Goal: Information Seeking & Learning: Compare options

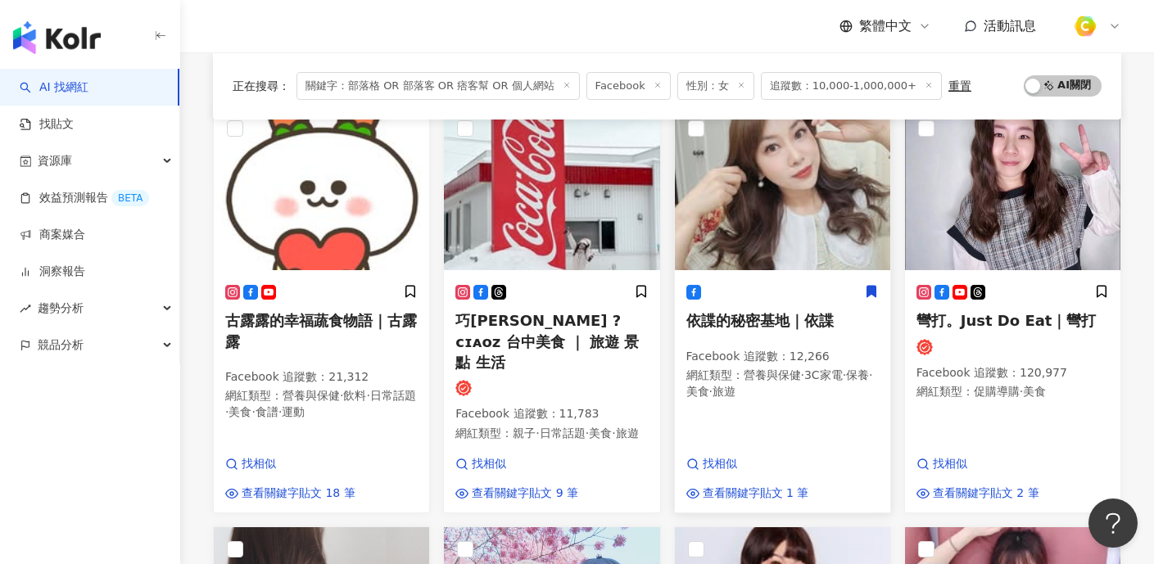
scroll to position [434, 0]
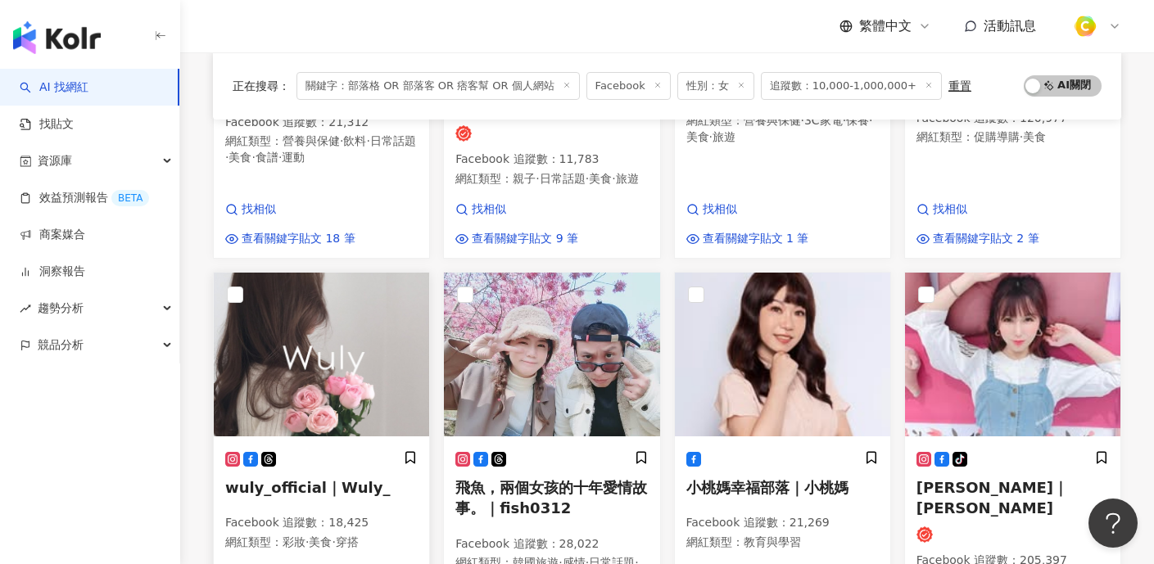
click at [330, 374] on img at bounding box center [321, 355] width 215 height 164
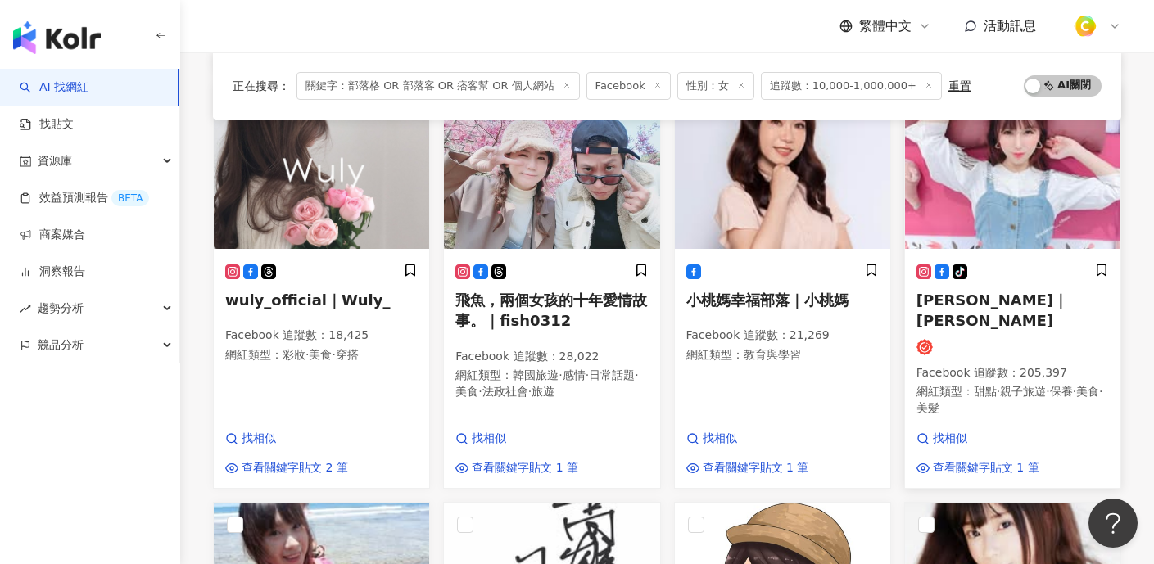
scroll to position [597, 0]
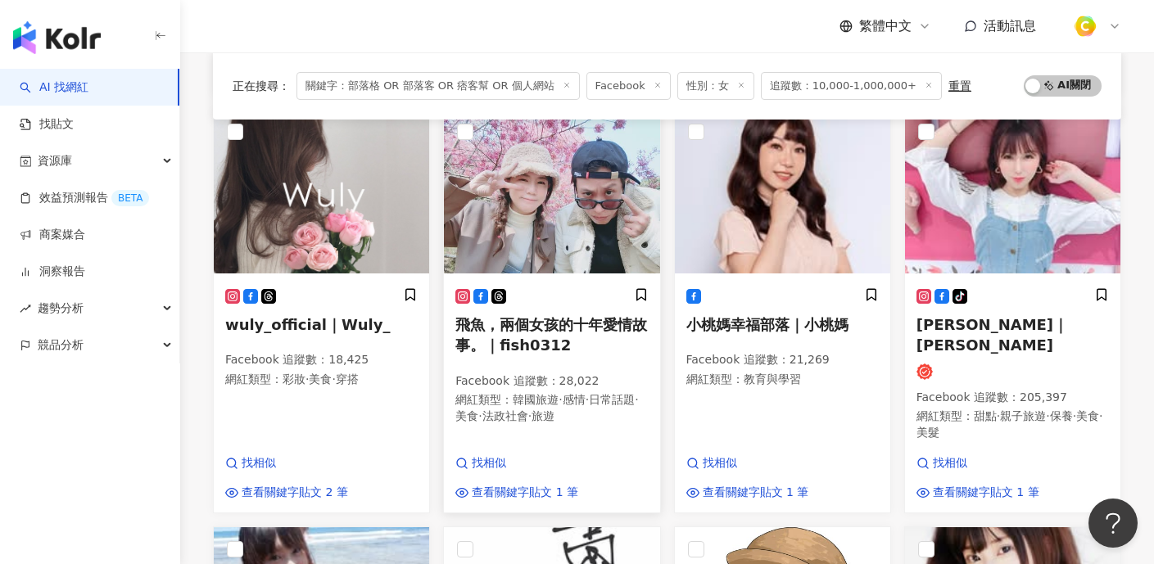
click at [574, 175] on img at bounding box center [551, 192] width 215 height 164
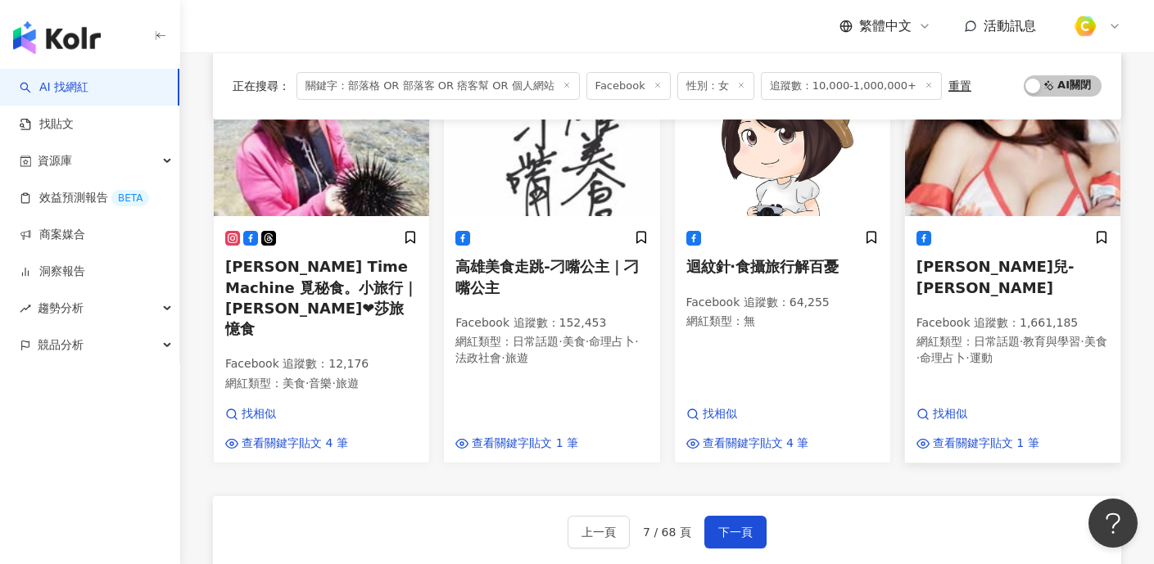
scroll to position [1129, 0]
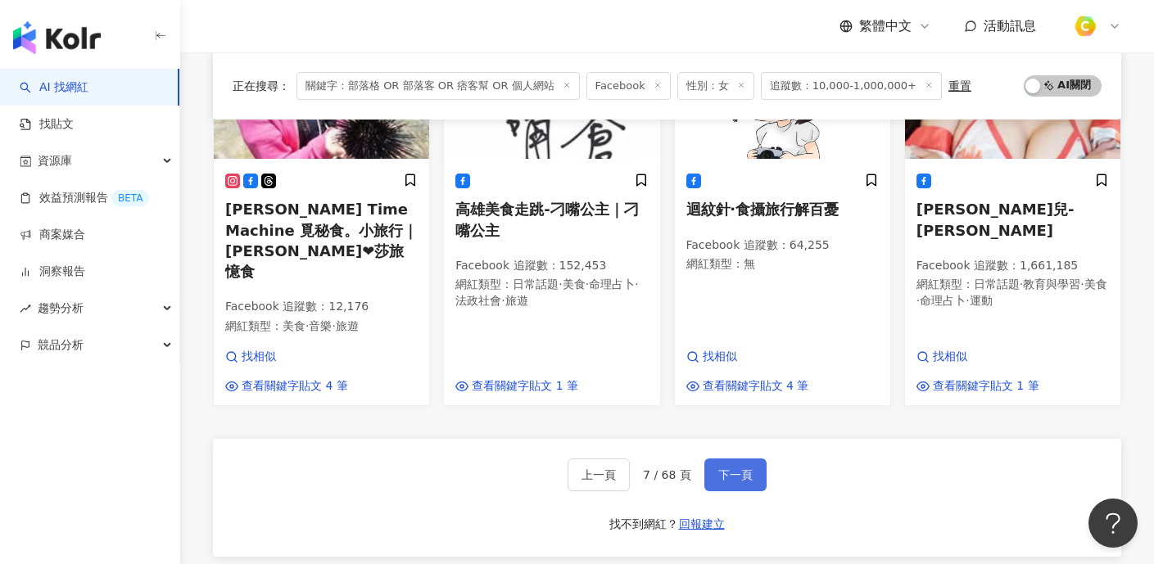
click at [717, 459] on button "下一頁" at bounding box center [735, 475] width 62 height 33
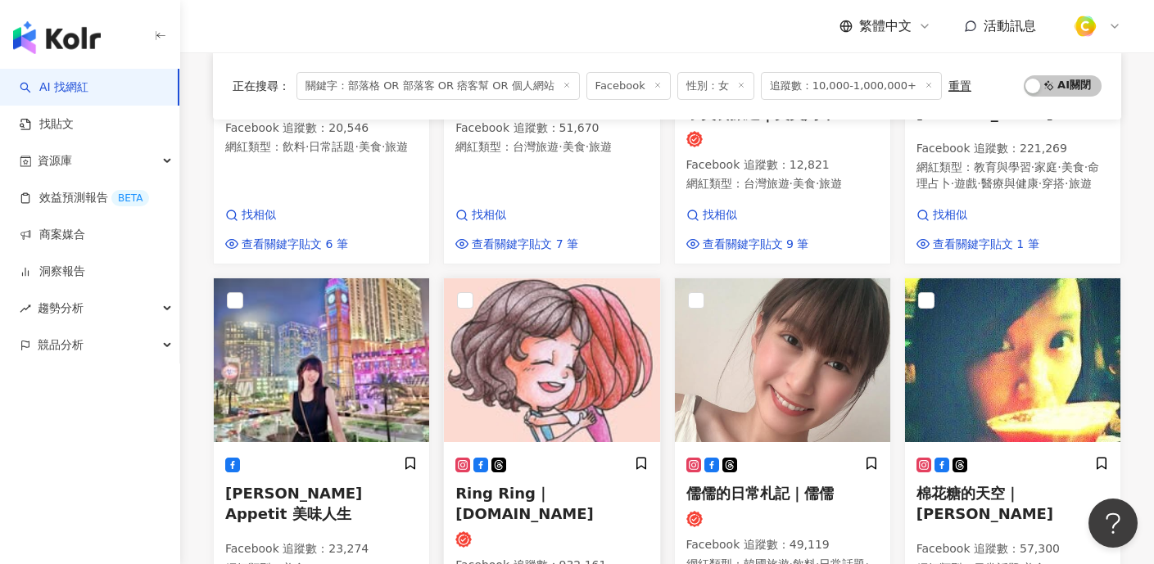
scroll to position [450, 0]
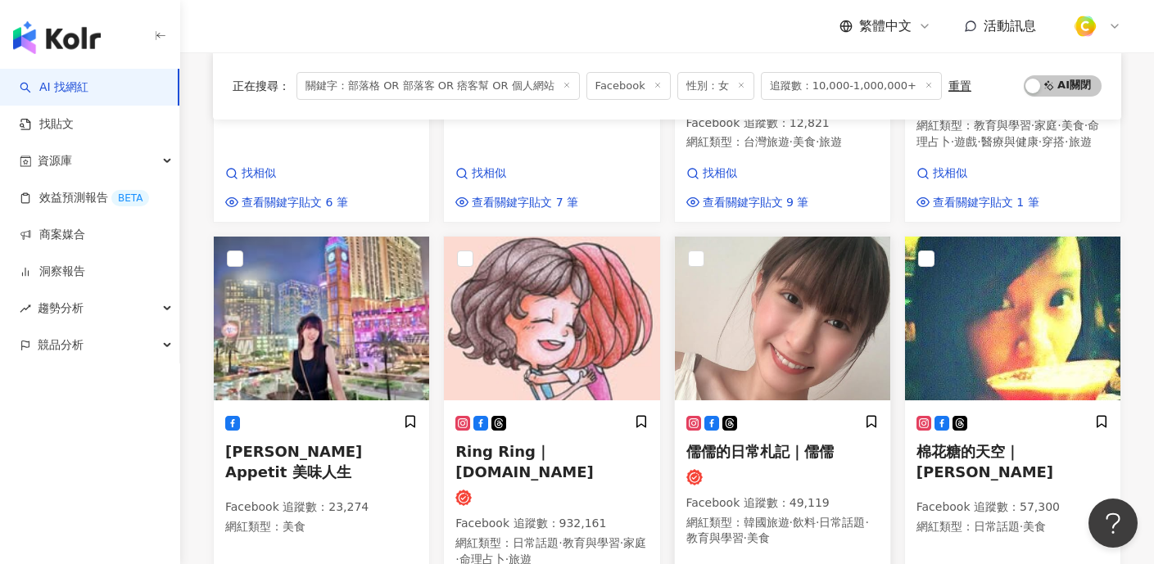
click at [797, 320] on img at bounding box center [782, 319] width 215 height 164
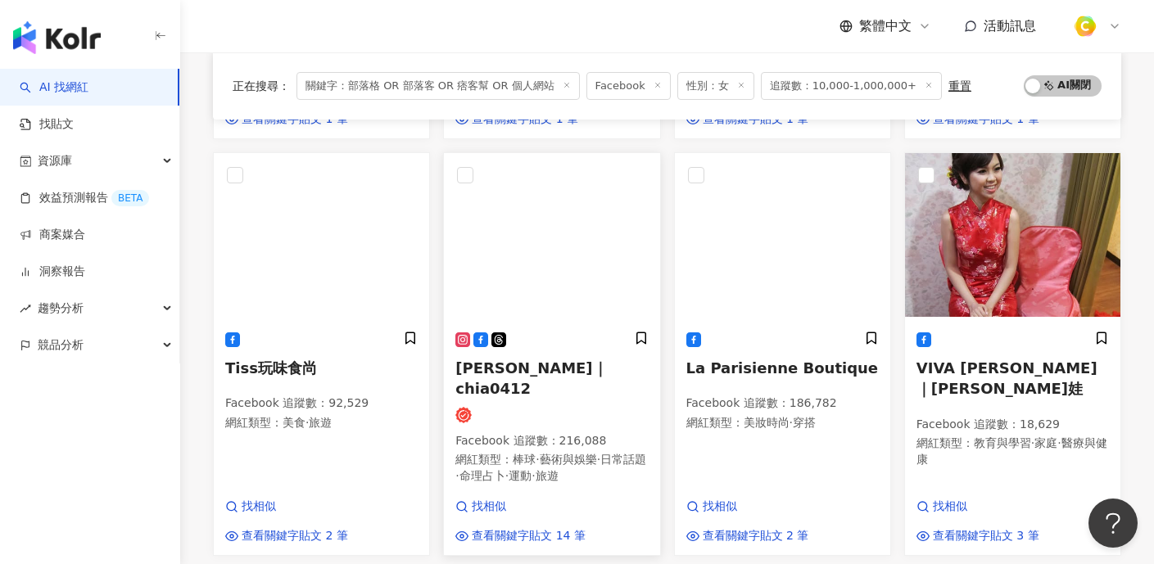
scroll to position [924, 0]
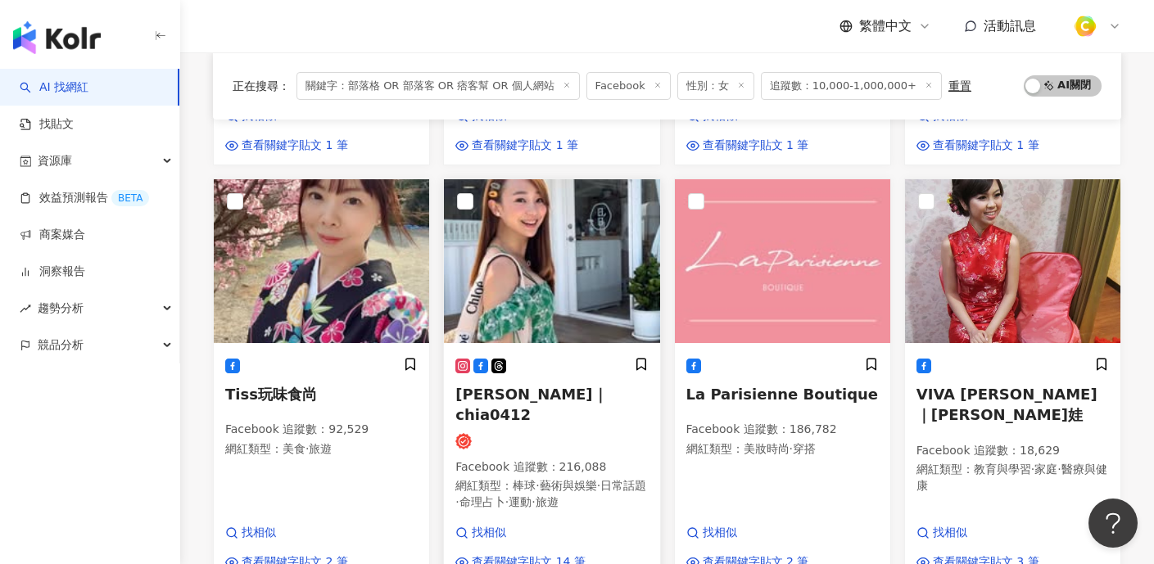
click at [546, 227] on img at bounding box center [551, 261] width 215 height 164
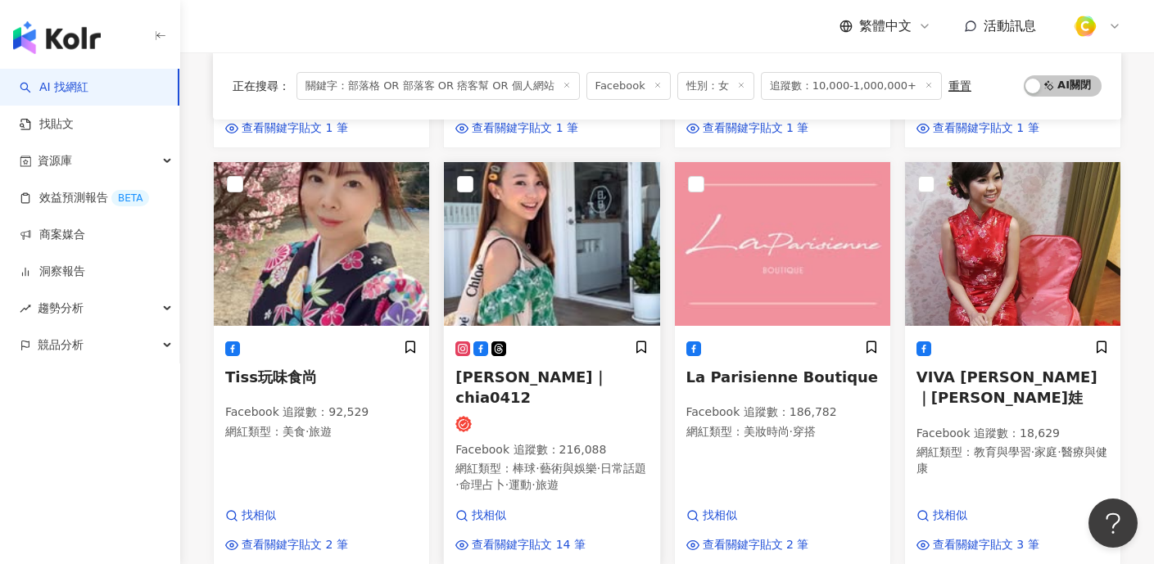
scroll to position [1169, 0]
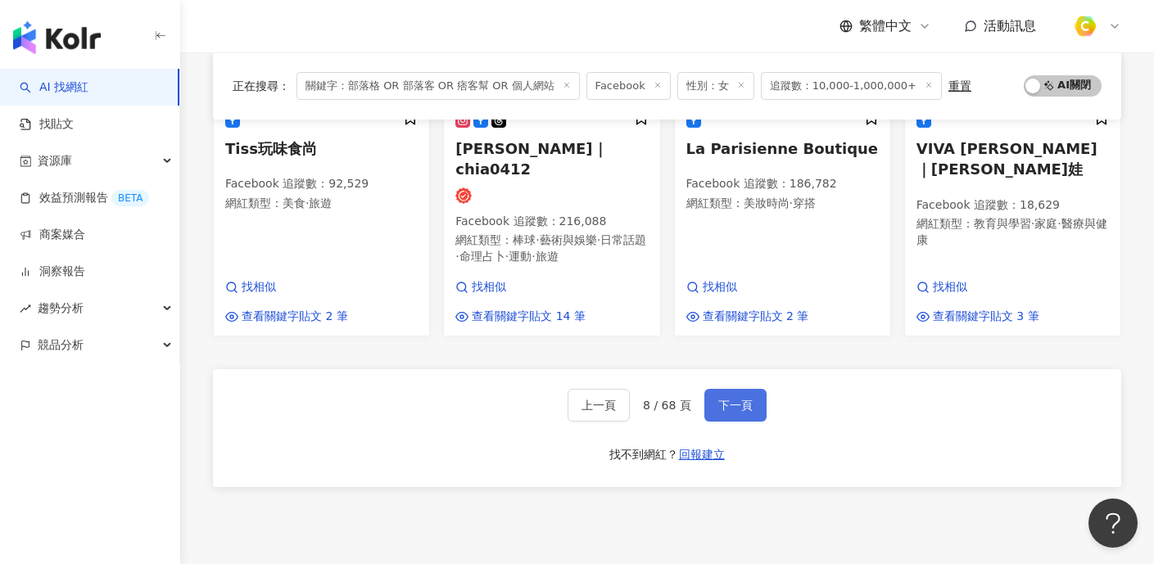
click at [746, 399] on span "下一頁" at bounding box center [735, 405] width 34 height 13
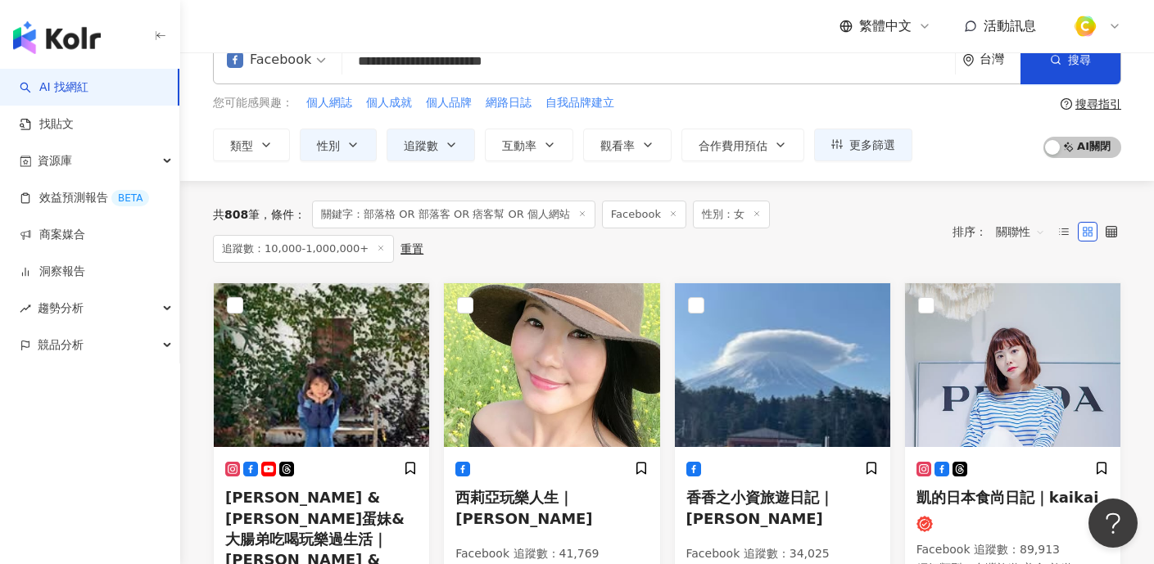
scroll to position [99, 0]
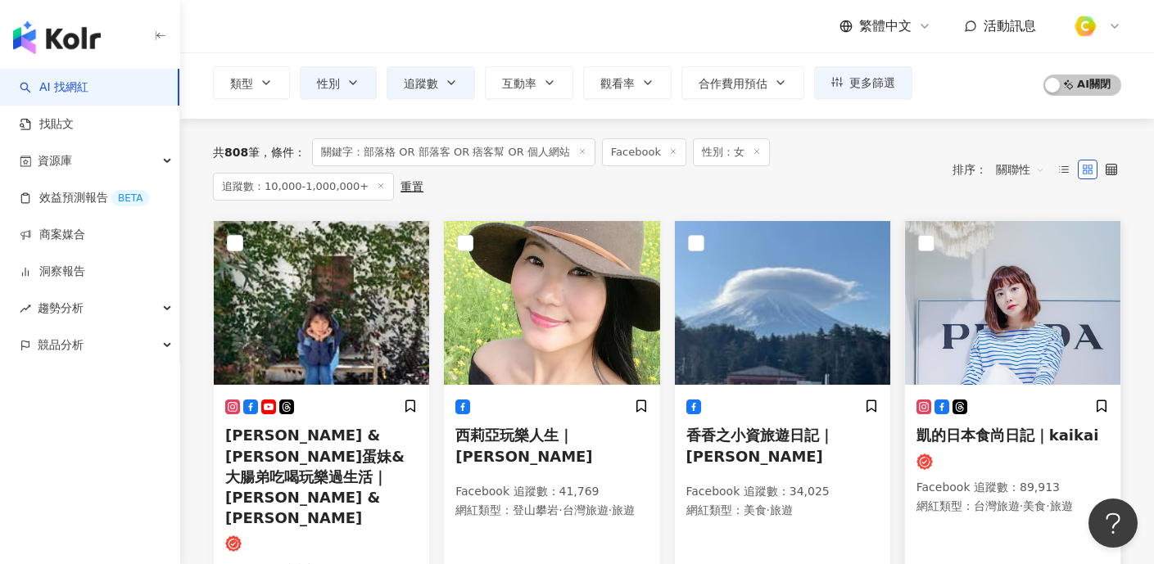
click at [969, 315] on img at bounding box center [1012, 303] width 215 height 164
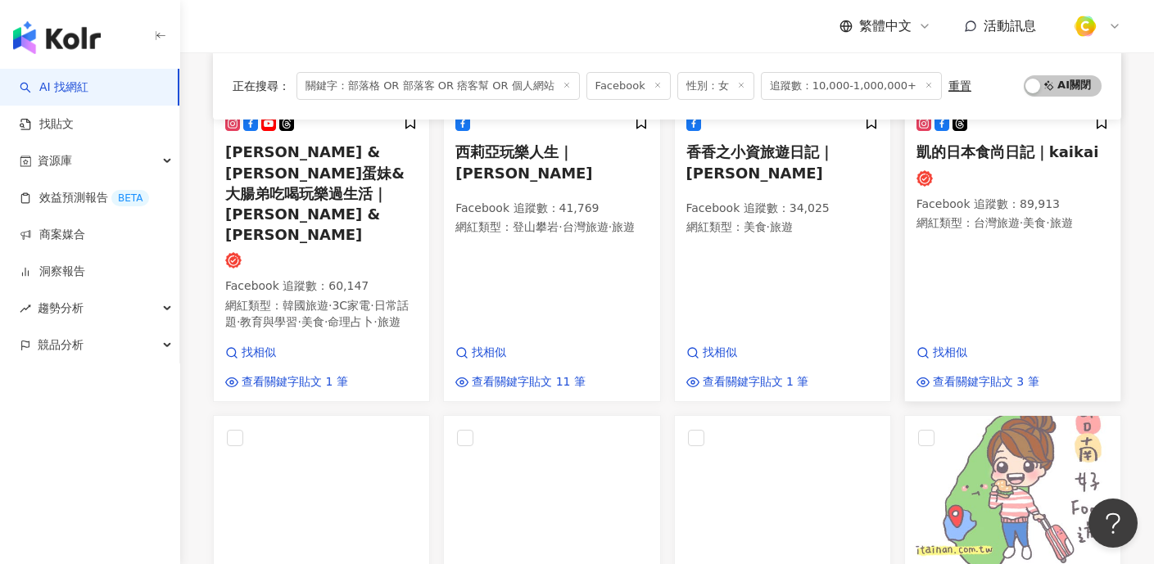
scroll to position [535, 0]
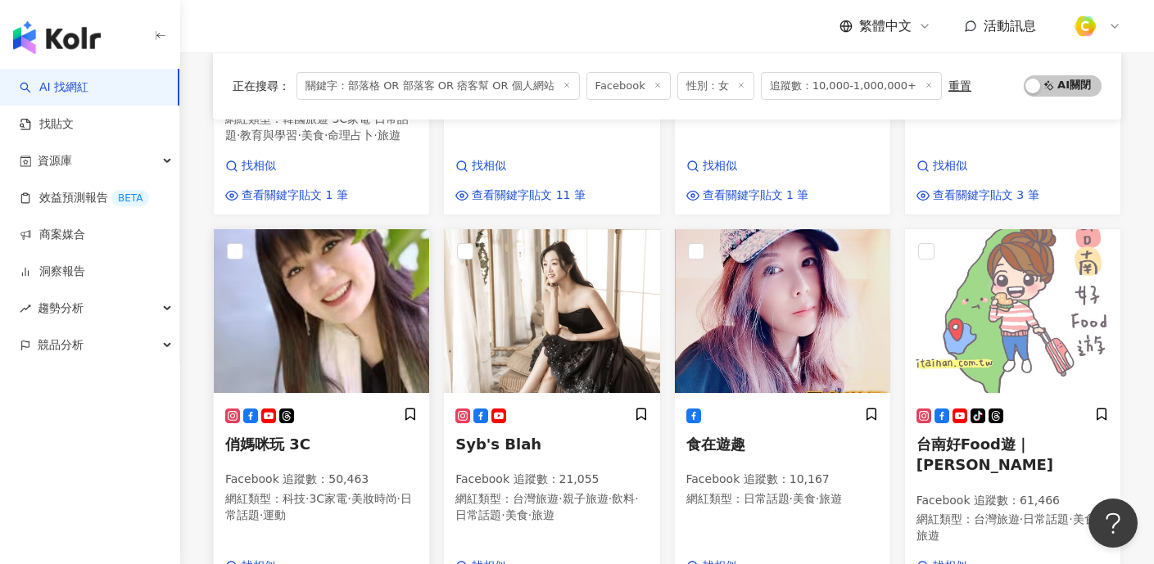
click at [349, 301] on img at bounding box center [321, 311] width 215 height 164
click at [593, 300] on img at bounding box center [551, 311] width 215 height 164
click at [809, 253] on img at bounding box center [782, 311] width 215 height 164
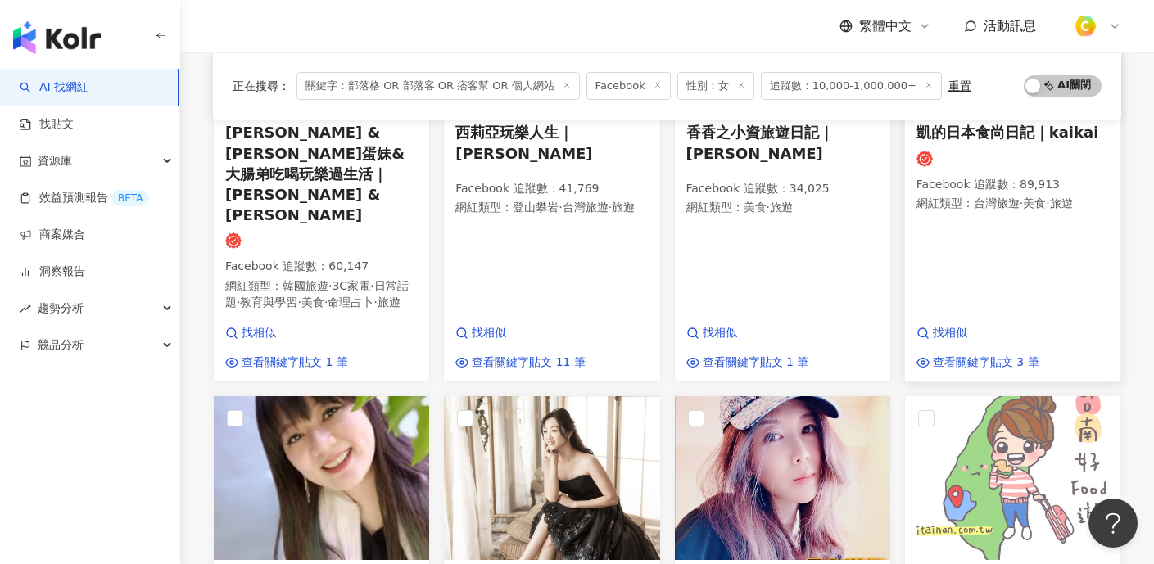
scroll to position [395, 0]
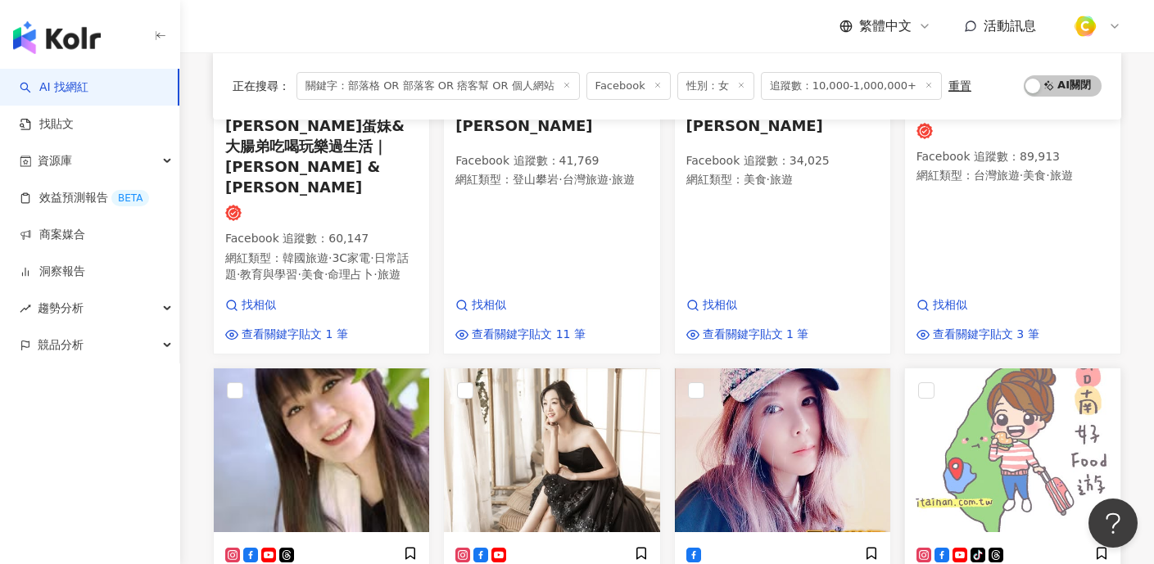
click at [1020, 386] on img at bounding box center [1012, 450] width 215 height 164
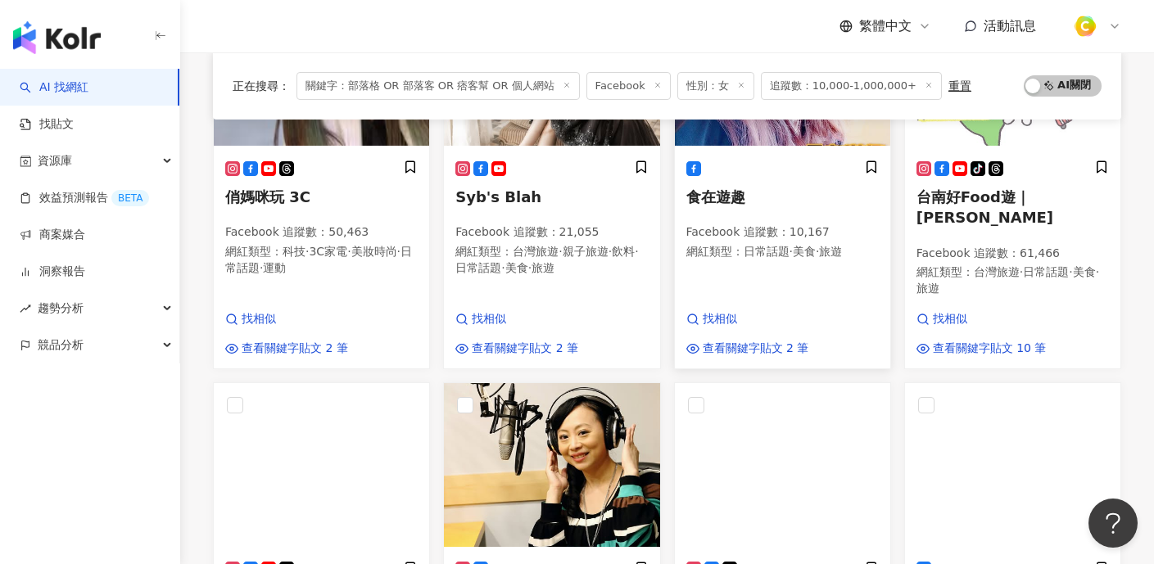
scroll to position [970, 0]
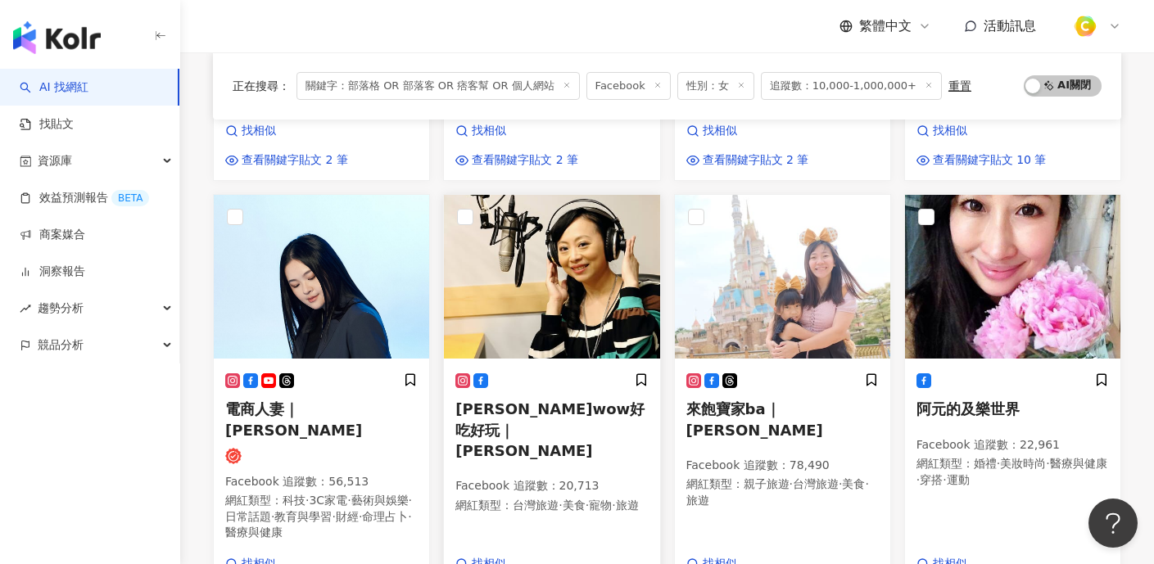
click at [592, 273] on img at bounding box center [551, 277] width 215 height 164
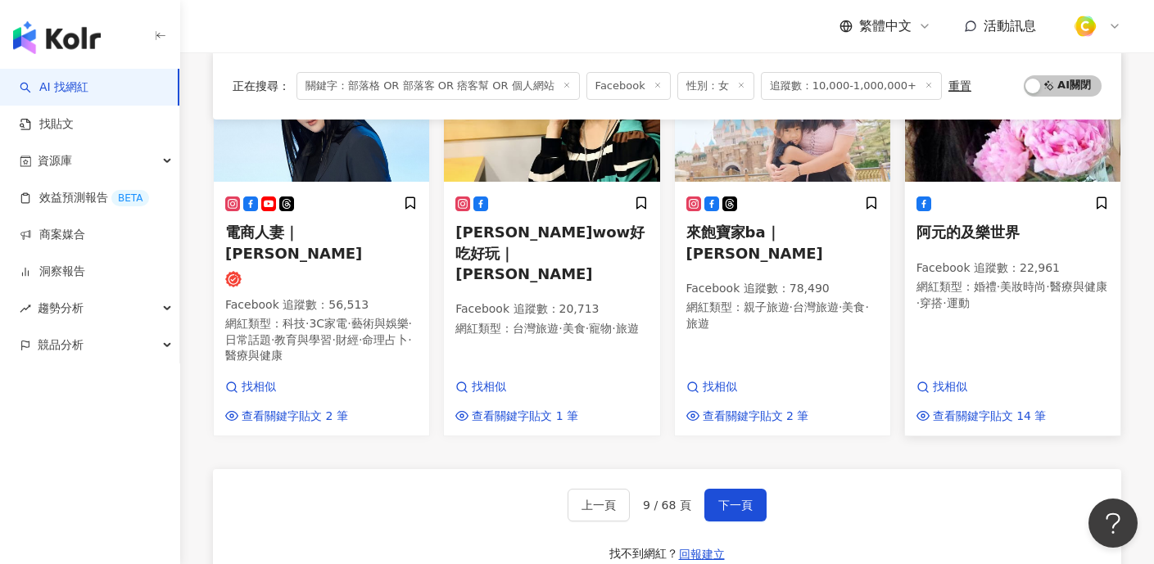
scroll to position [957, 0]
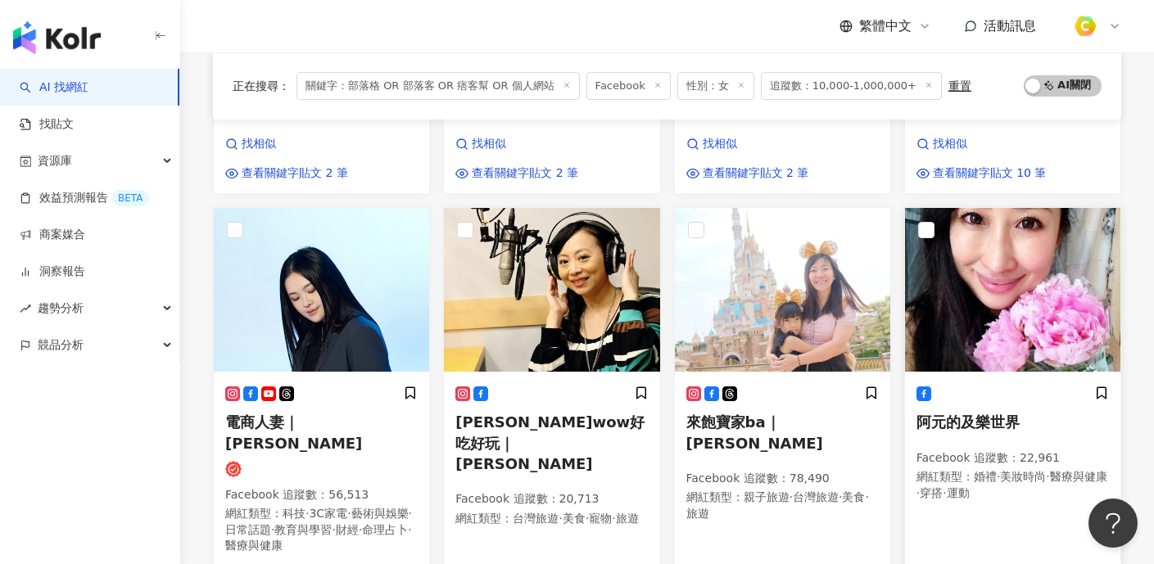
click at [1006, 235] on img at bounding box center [1012, 290] width 215 height 164
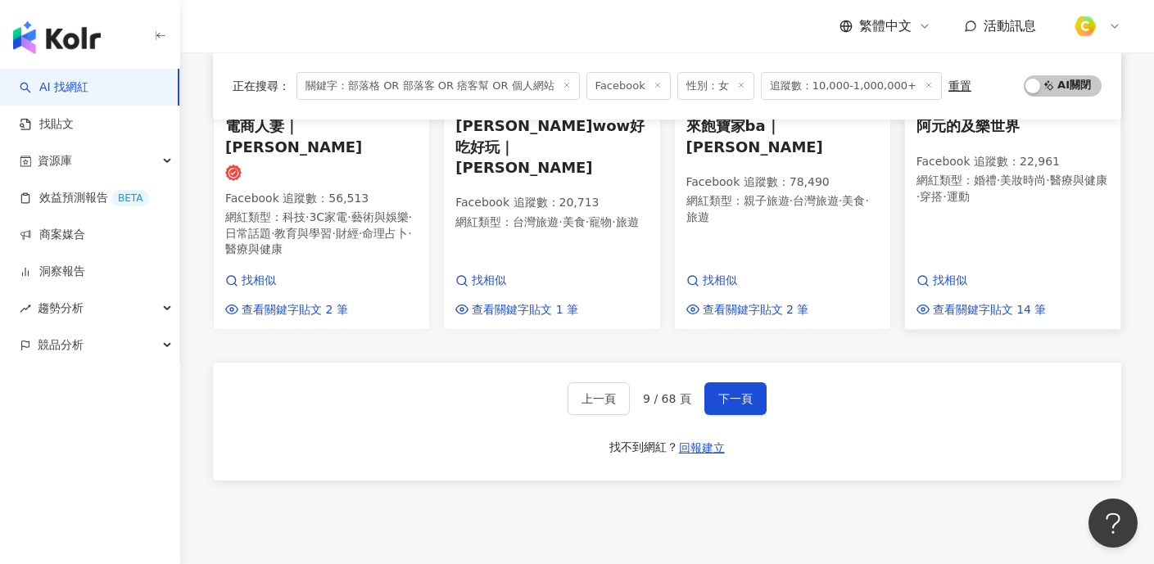
scroll to position [1346, 0]
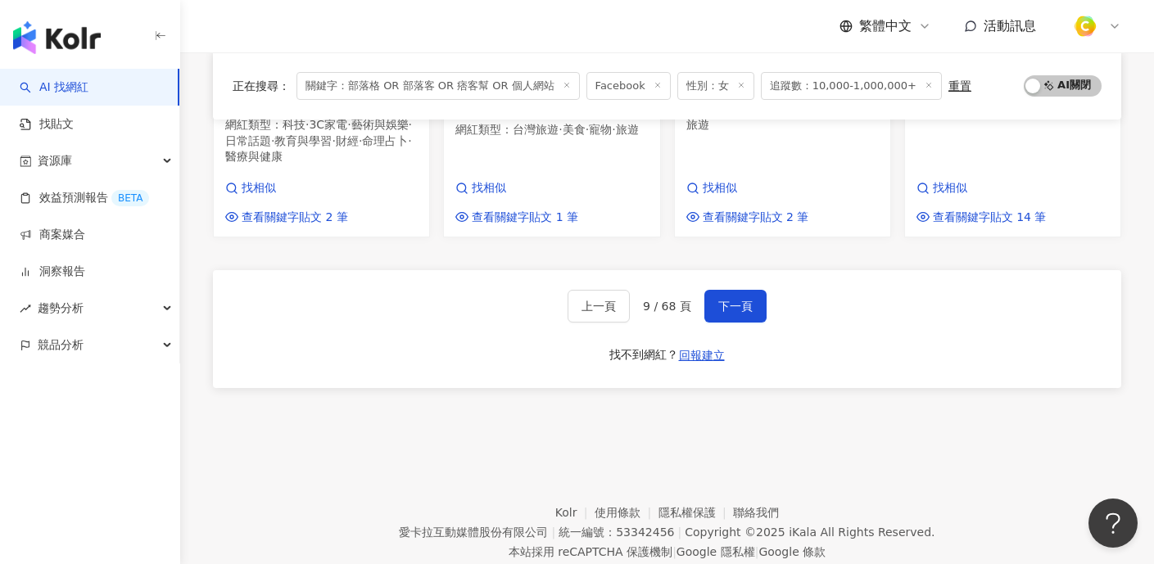
click at [696, 290] on div "上一頁 9 / 68 頁 下一頁" at bounding box center [666, 306] width 199 height 33
click at [729, 300] on span "下一頁" at bounding box center [735, 306] width 34 height 13
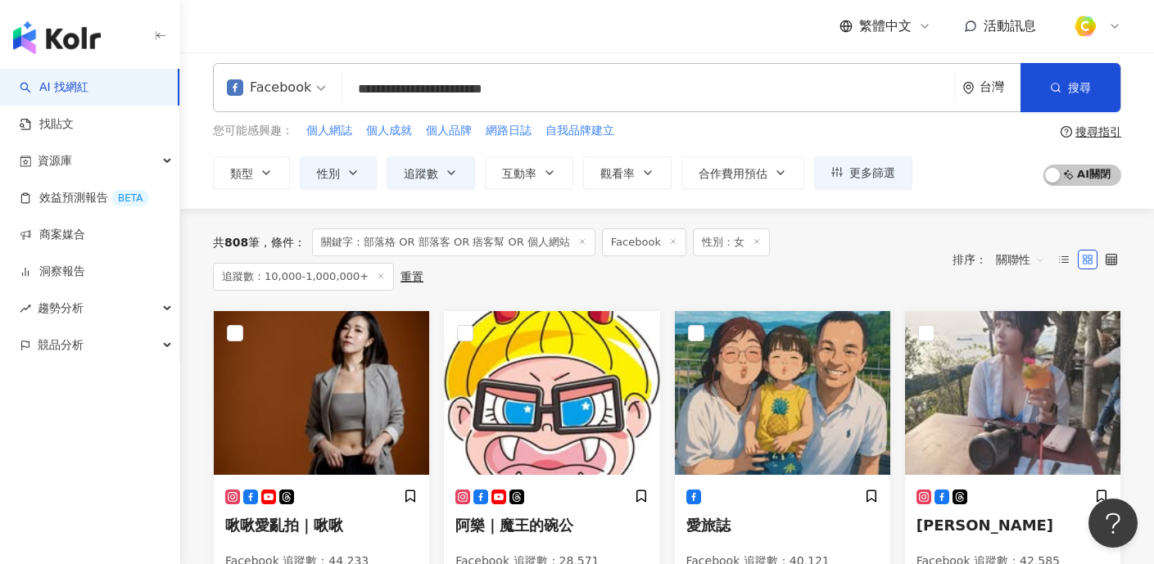
scroll to position [85, 0]
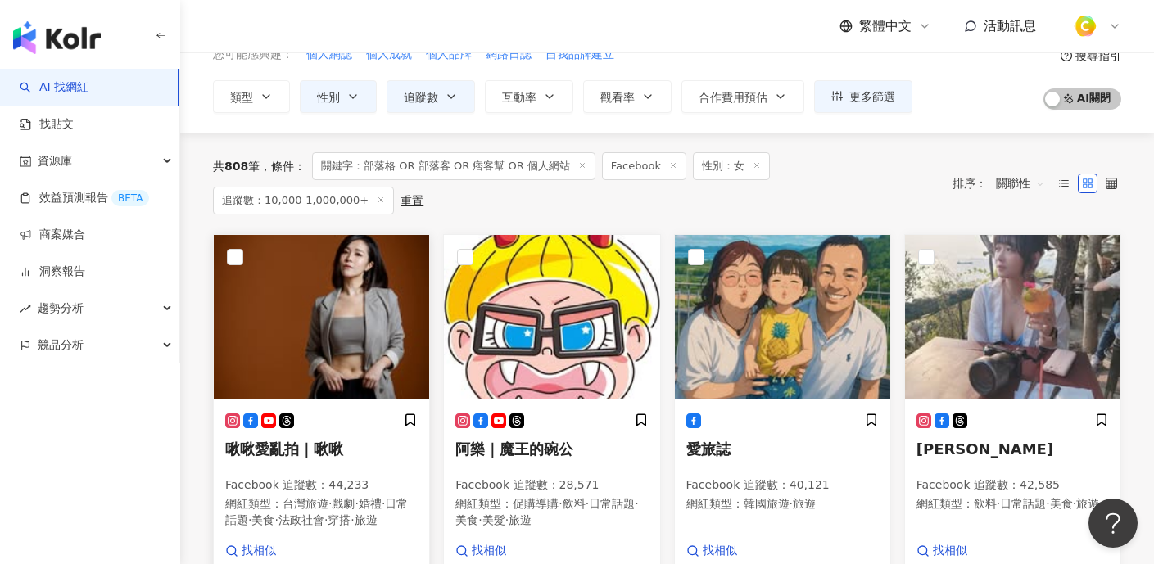
click at [355, 293] on img at bounding box center [321, 317] width 215 height 164
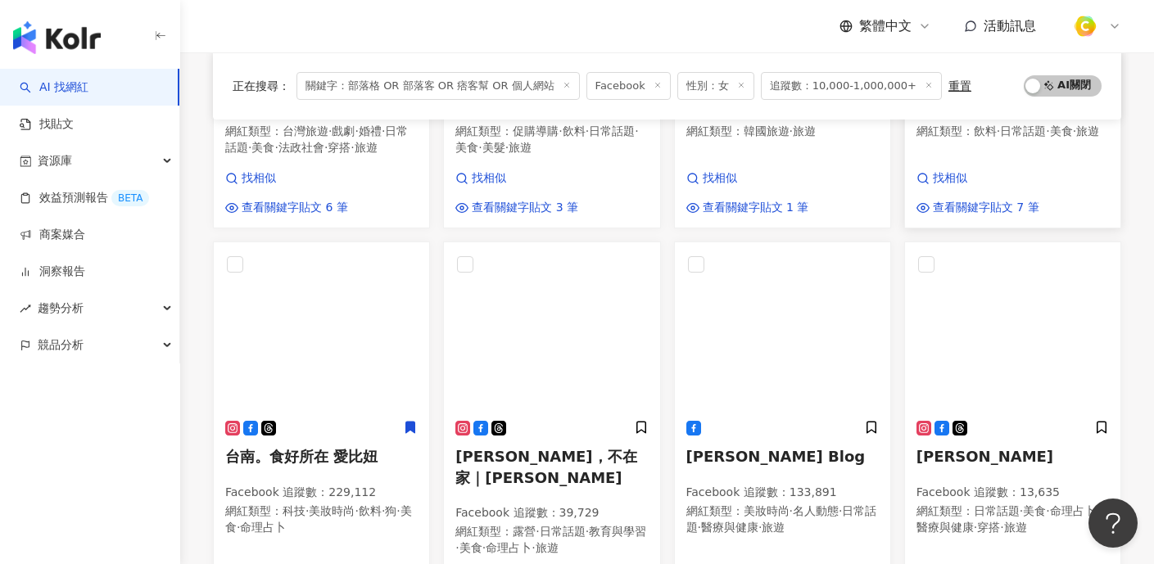
scroll to position [499, 0]
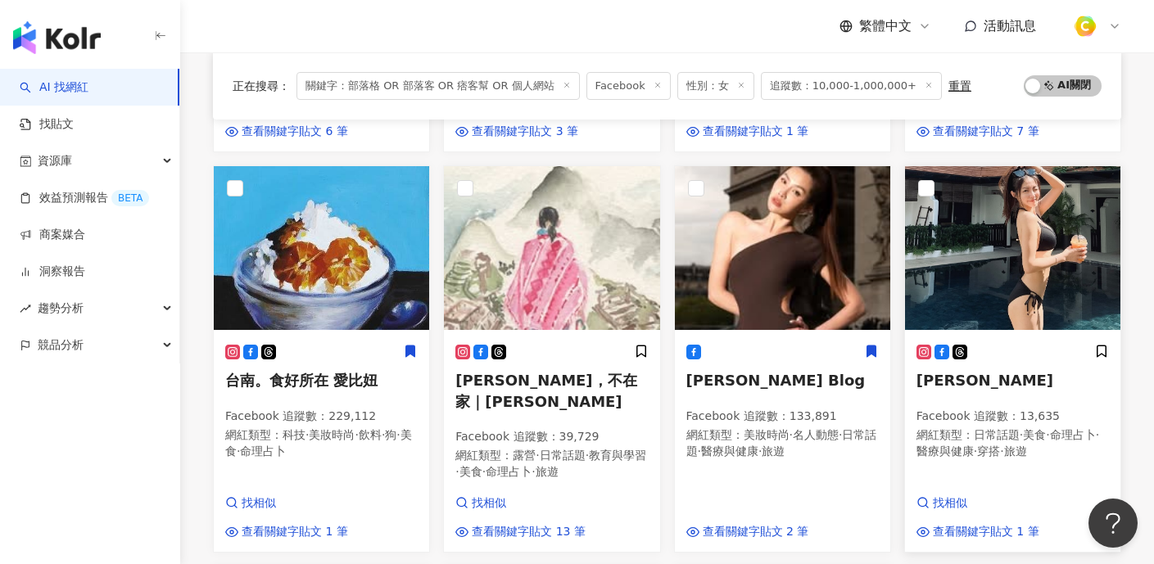
click at [1032, 244] on img at bounding box center [1012, 248] width 215 height 164
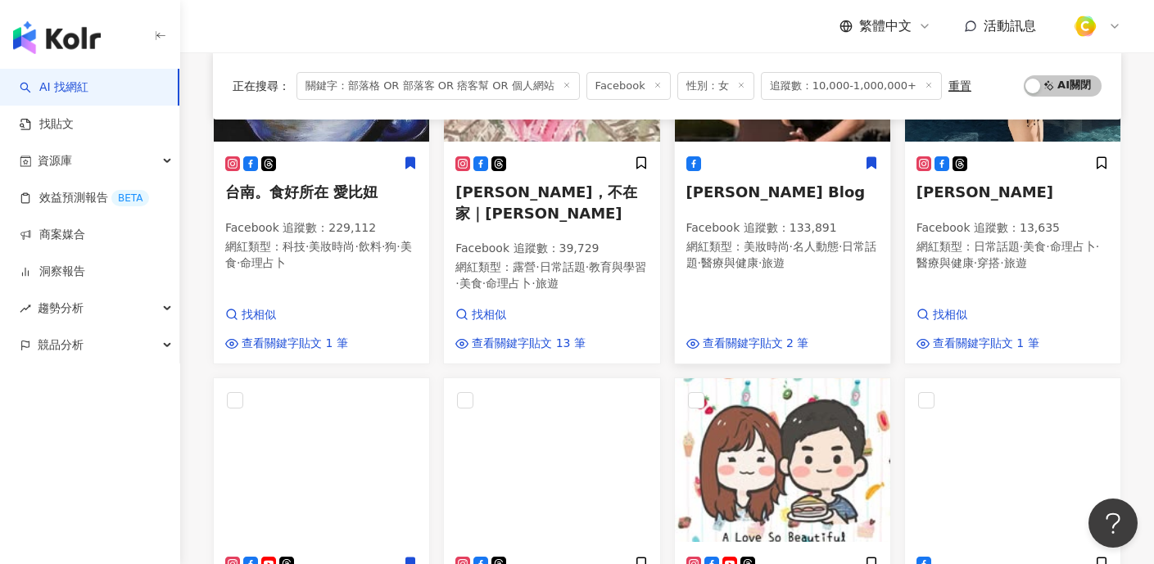
scroll to position [459, 0]
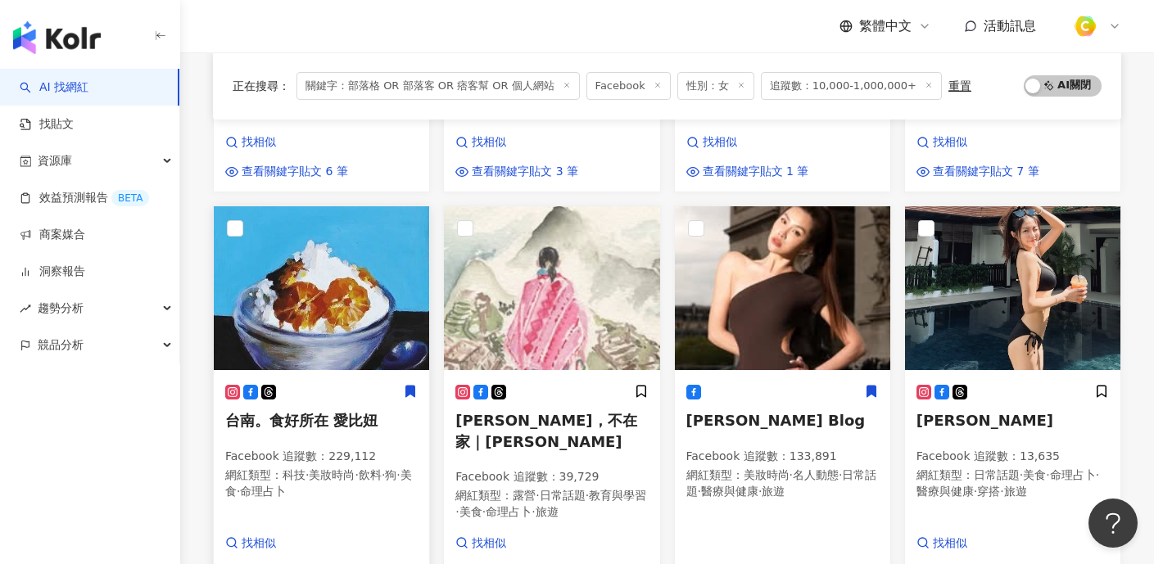
click at [385, 256] on img at bounding box center [321, 288] width 215 height 164
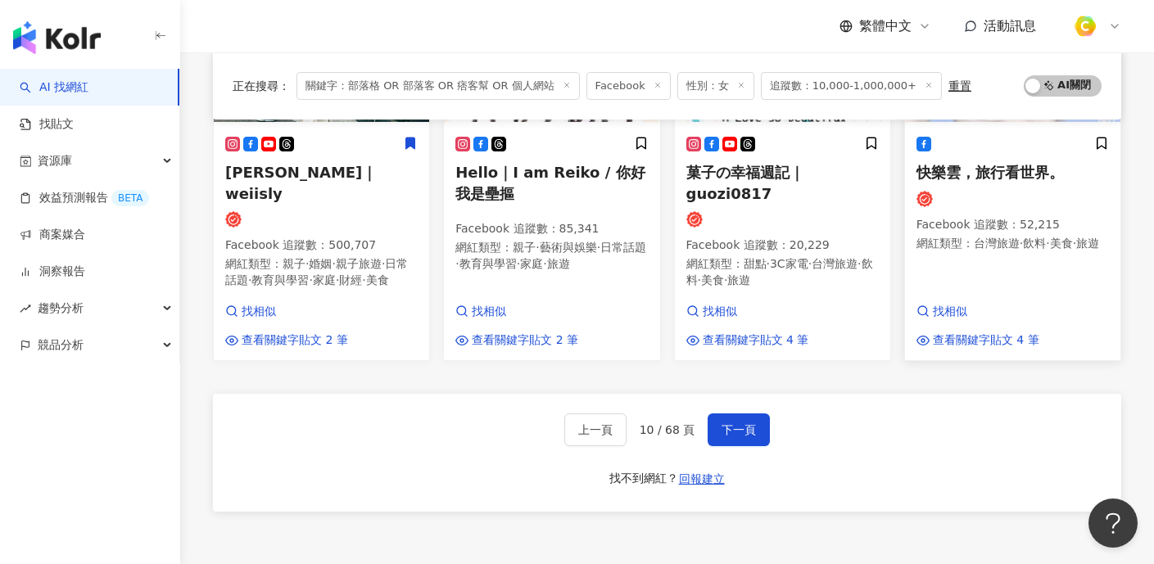
scroll to position [1194, 0]
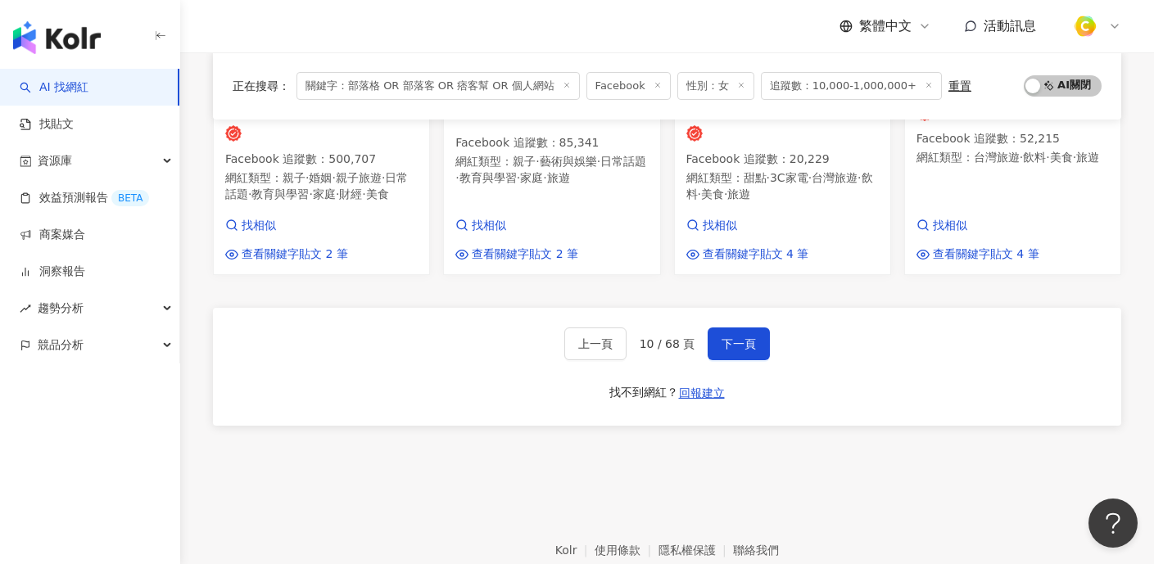
click at [773, 319] on div "上一頁 10 / 68 頁 下一頁 找不到網紅？ 回報建立" at bounding box center [667, 367] width 908 height 118
click at [737, 337] on span "下一頁" at bounding box center [738, 343] width 34 height 13
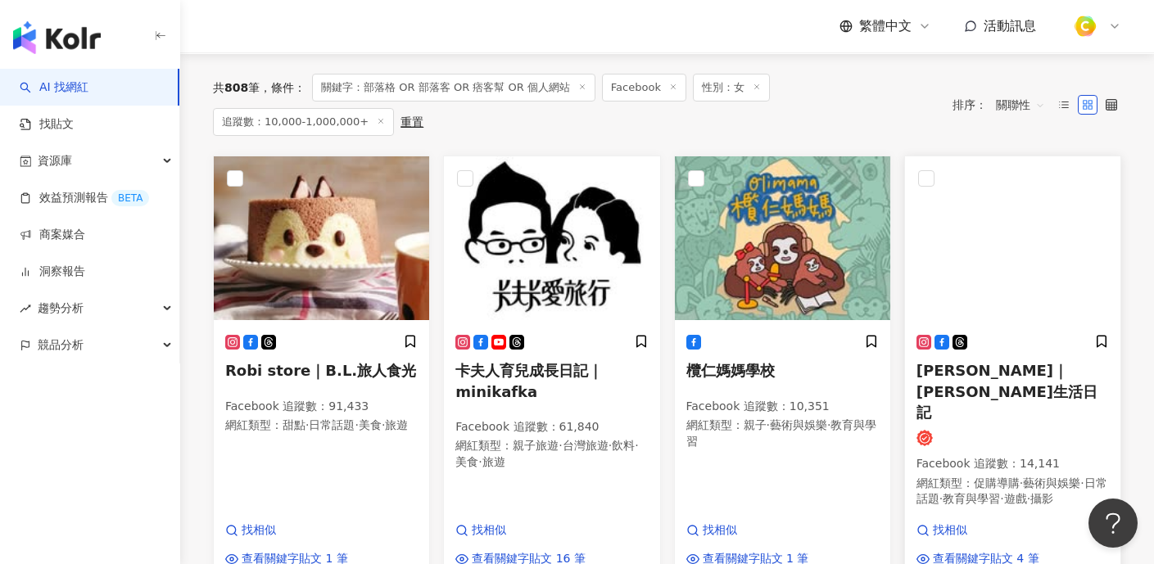
scroll to position [145, 0]
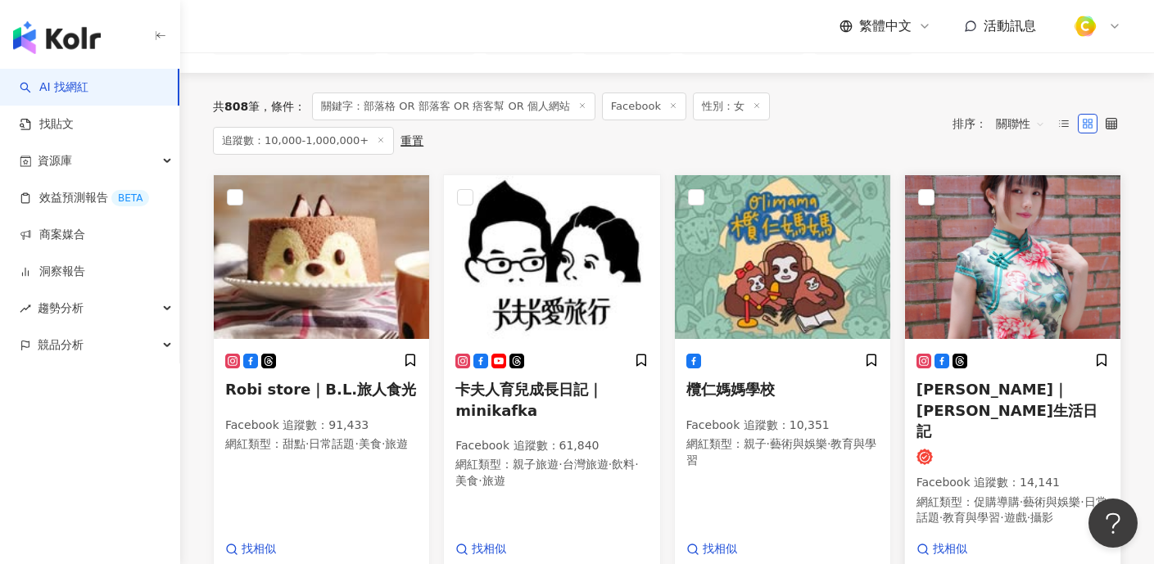
click at [1052, 292] on img at bounding box center [1012, 257] width 215 height 164
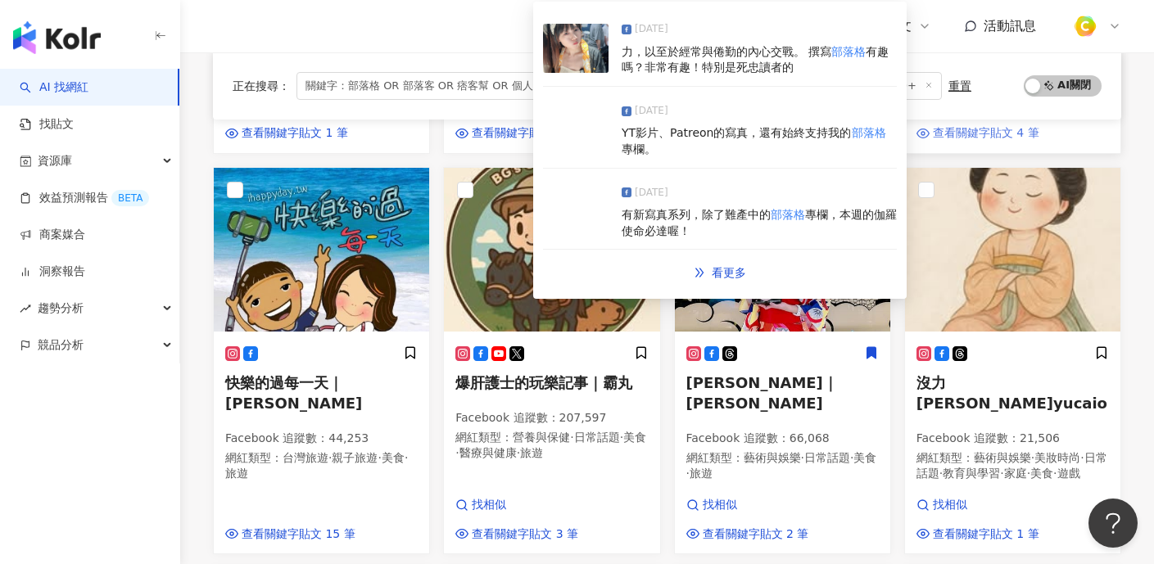
scroll to position [557, 0]
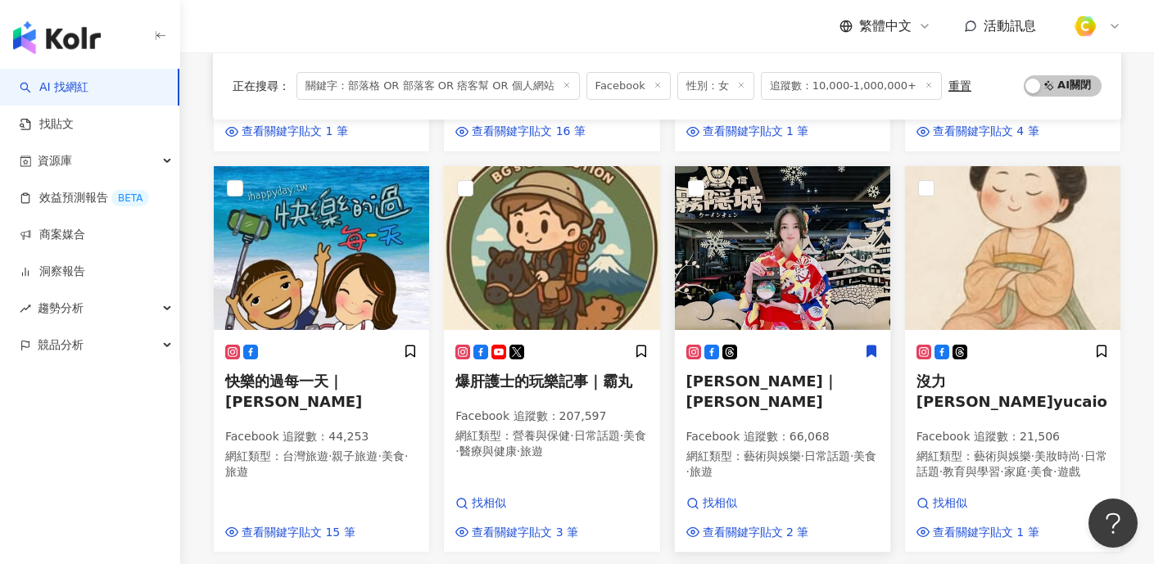
click at [813, 254] on img at bounding box center [782, 248] width 215 height 164
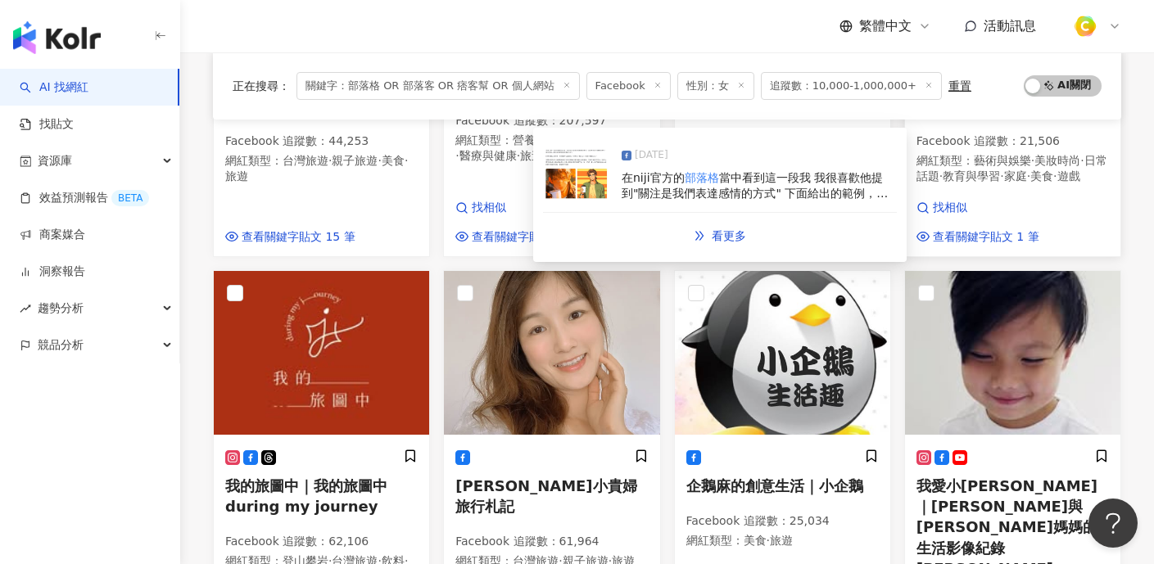
scroll to position [853, 0]
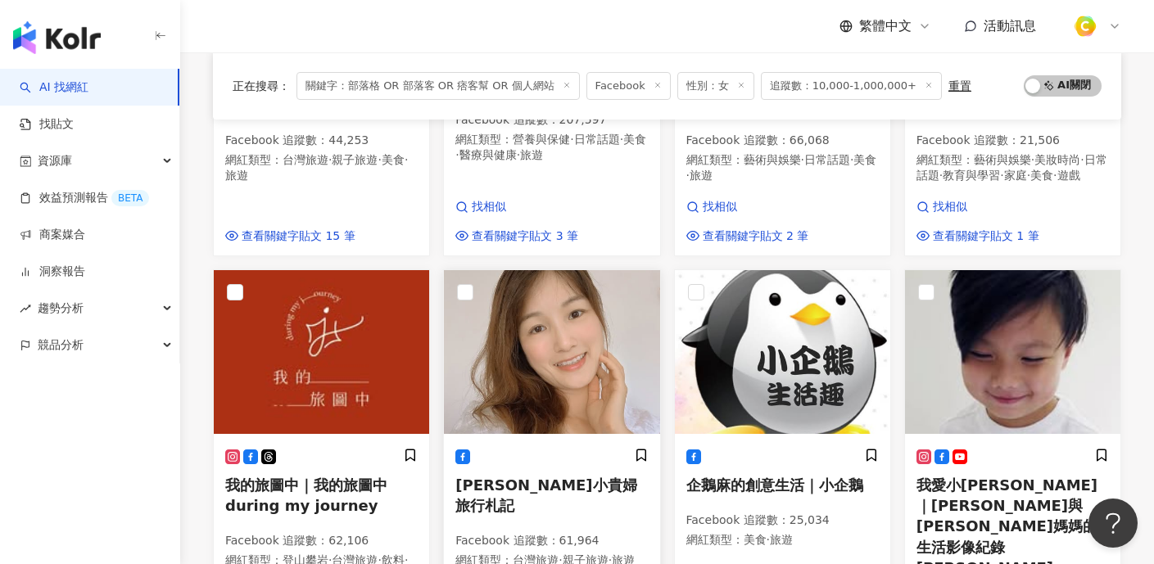
click at [599, 273] on img at bounding box center [551, 352] width 215 height 164
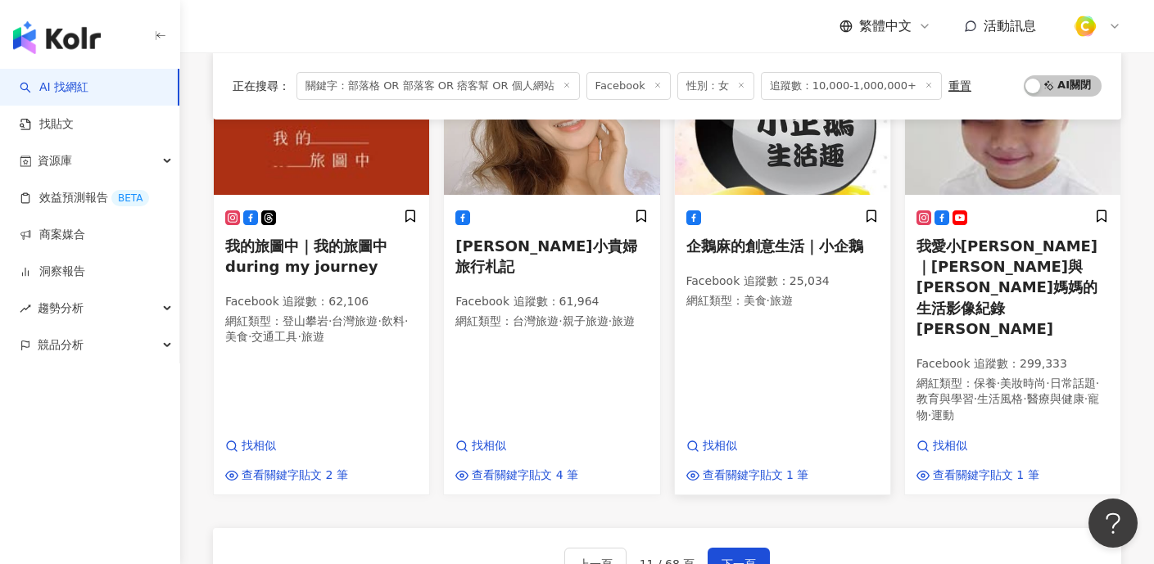
scroll to position [1094, 0]
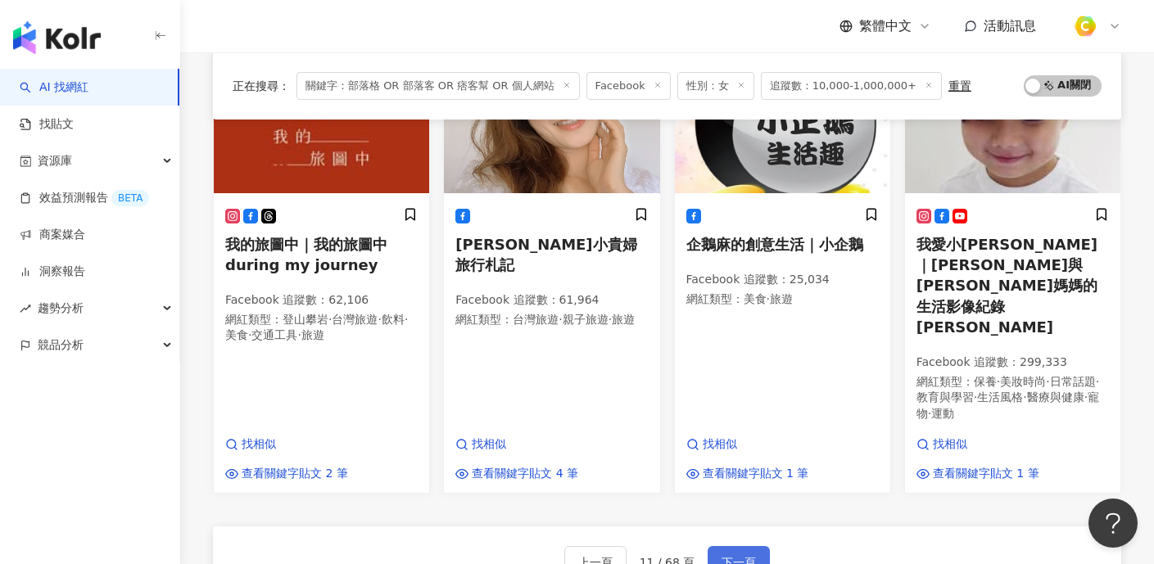
click at [749, 546] on button "下一頁" at bounding box center [738, 562] width 62 height 33
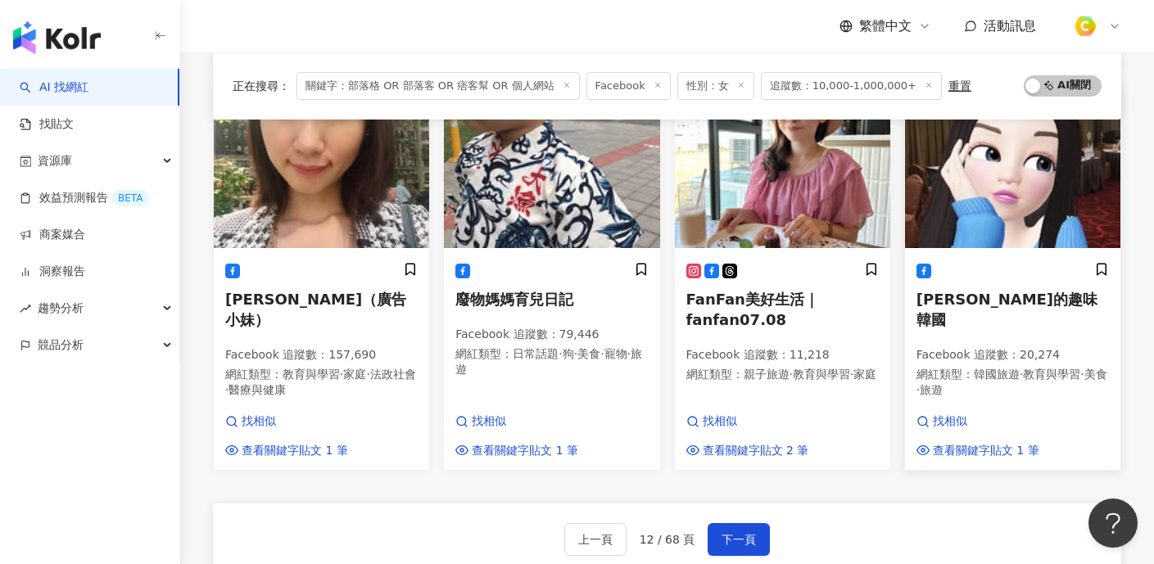
scroll to position [1080, 0]
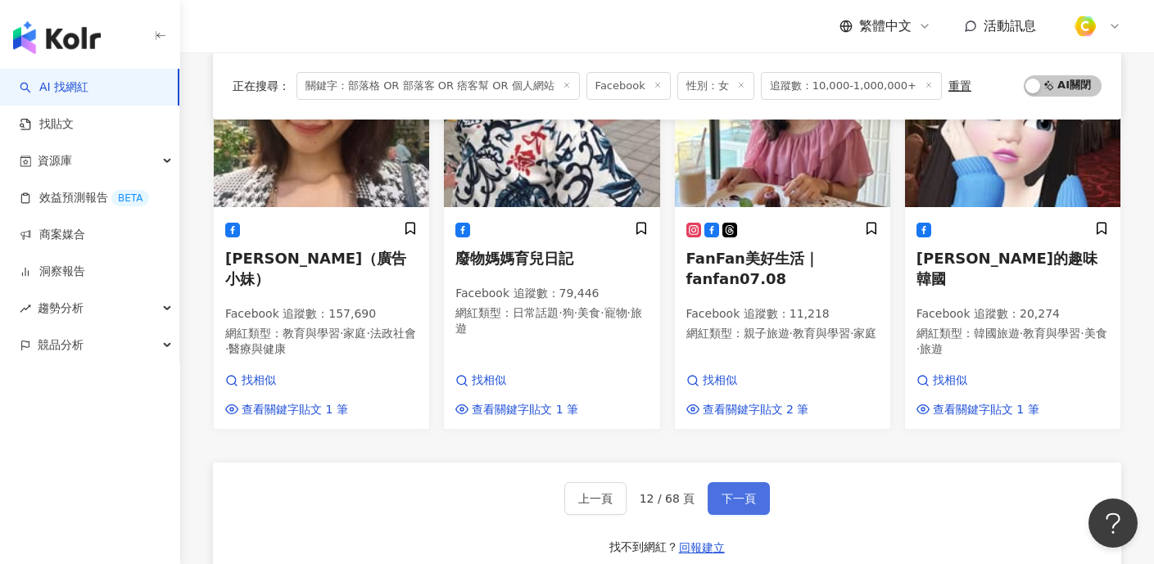
click at [749, 492] on span "下一頁" at bounding box center [738, 498] width 34 height 13
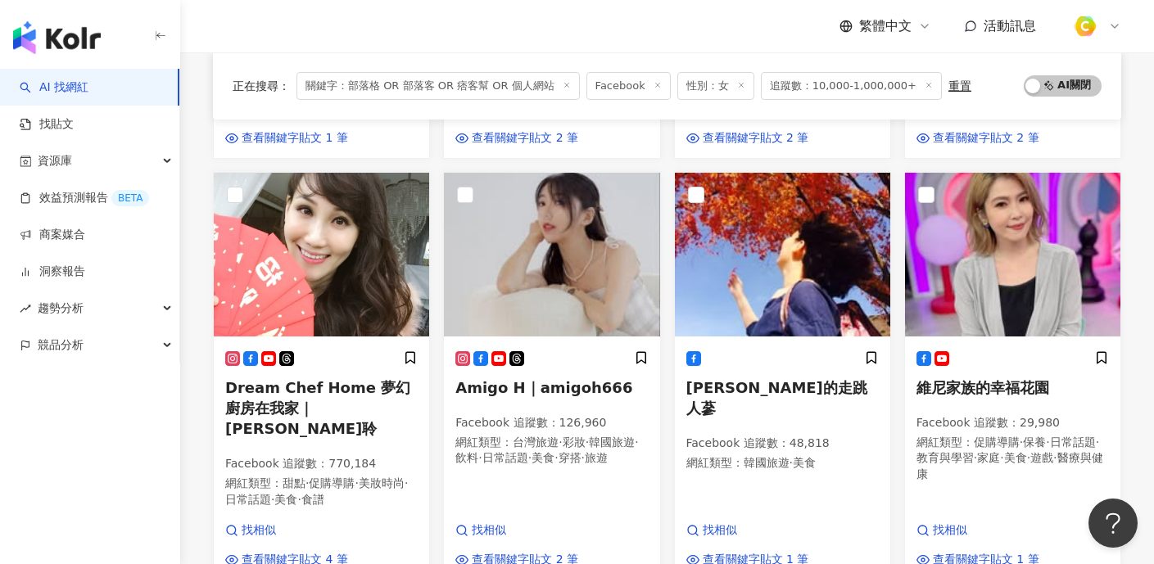
scroll to position [549, 0]
click at [348, 220] on img at bounding box center [321, 256] width 215 height 164
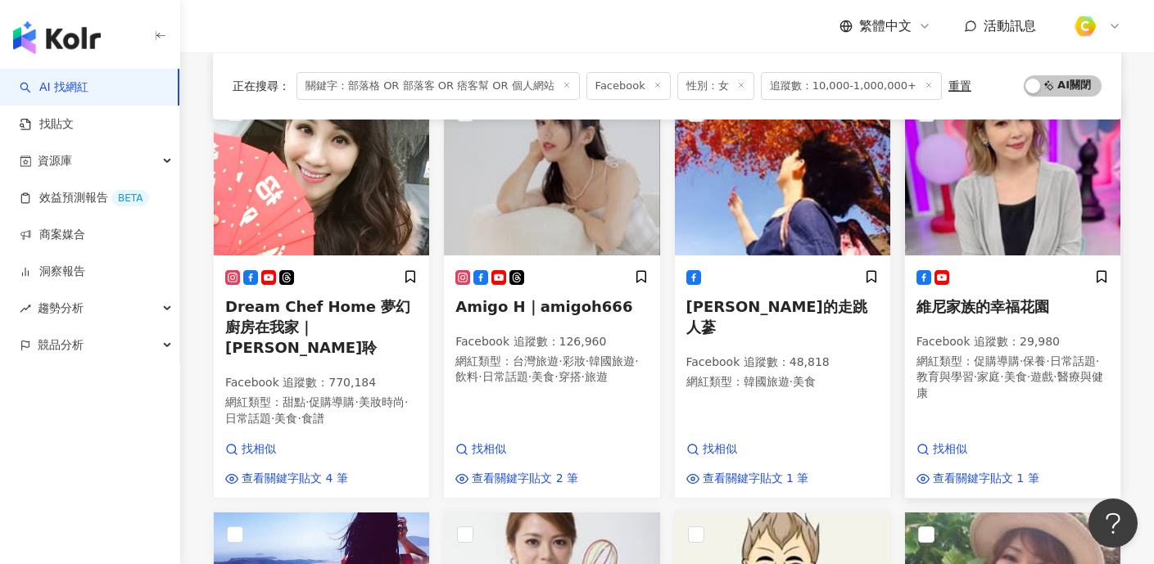
scroll to position [568, 0]
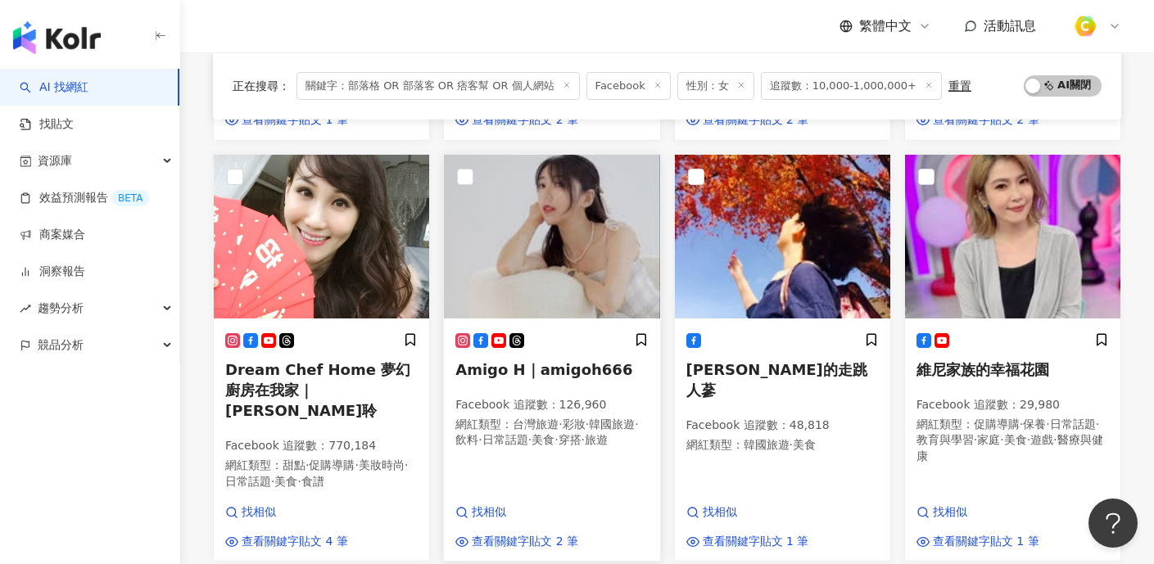
click at [583, 230] on img at bounding box center [551, 237] width 215 height 164
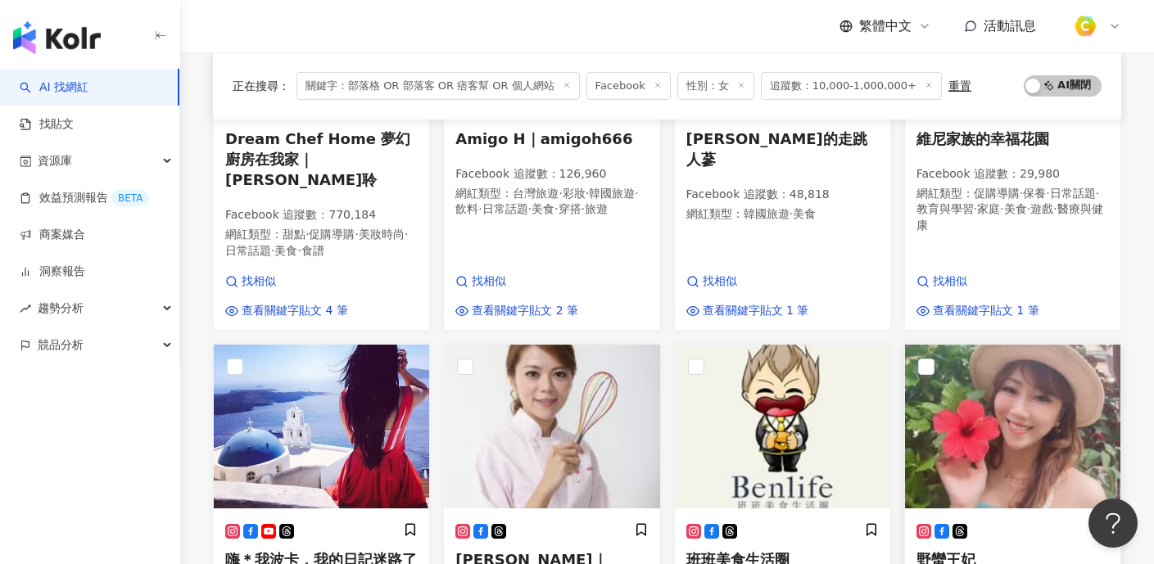
scroll to position [782, 0]
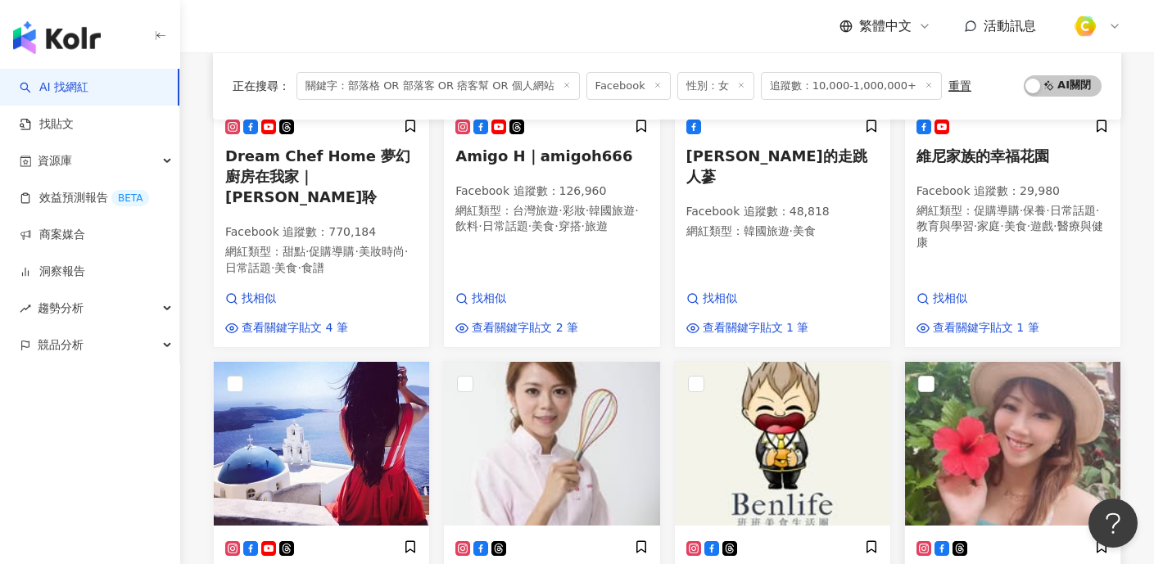
click at [1063, 368] on img at bounding box center [1012, 444] width 215 height 164
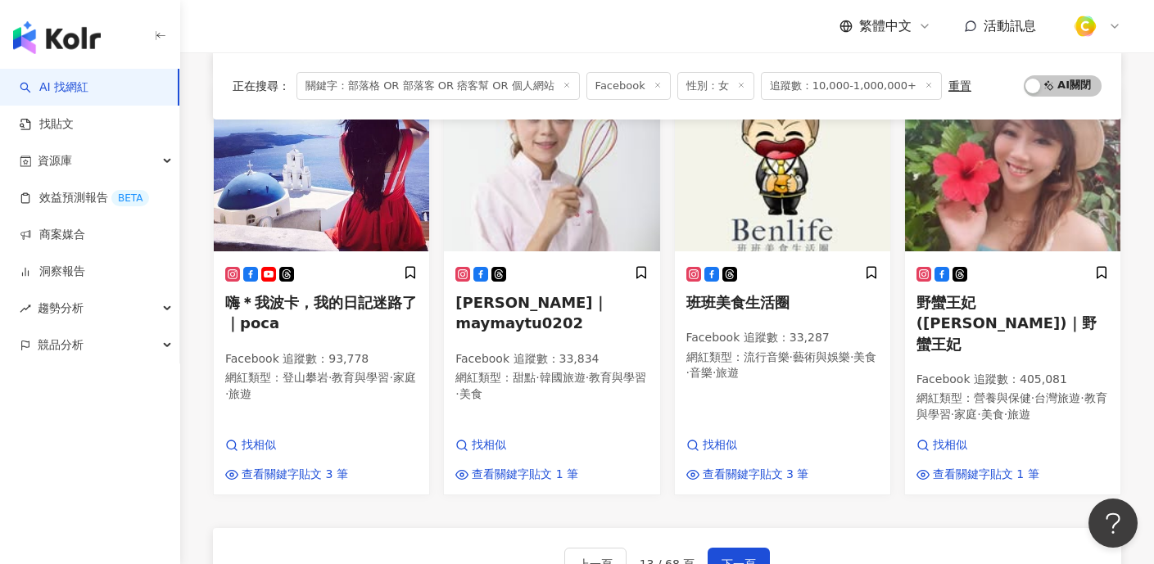
scroll to position [1062, 0]
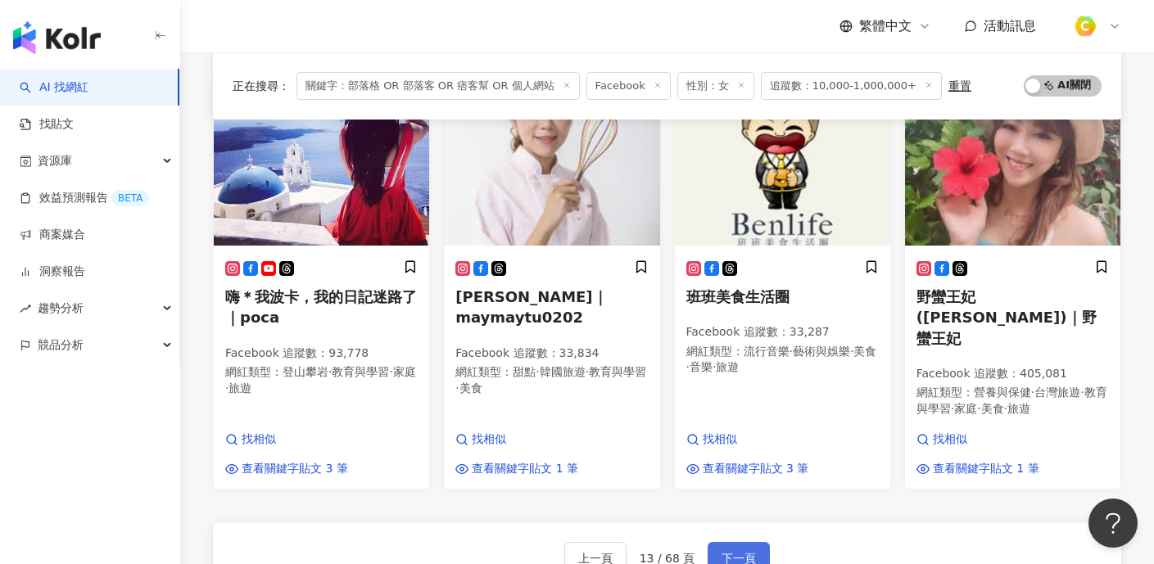
click at [733, 552] on span "下一頁" at bounding box center [738, 558] width 34 height 13
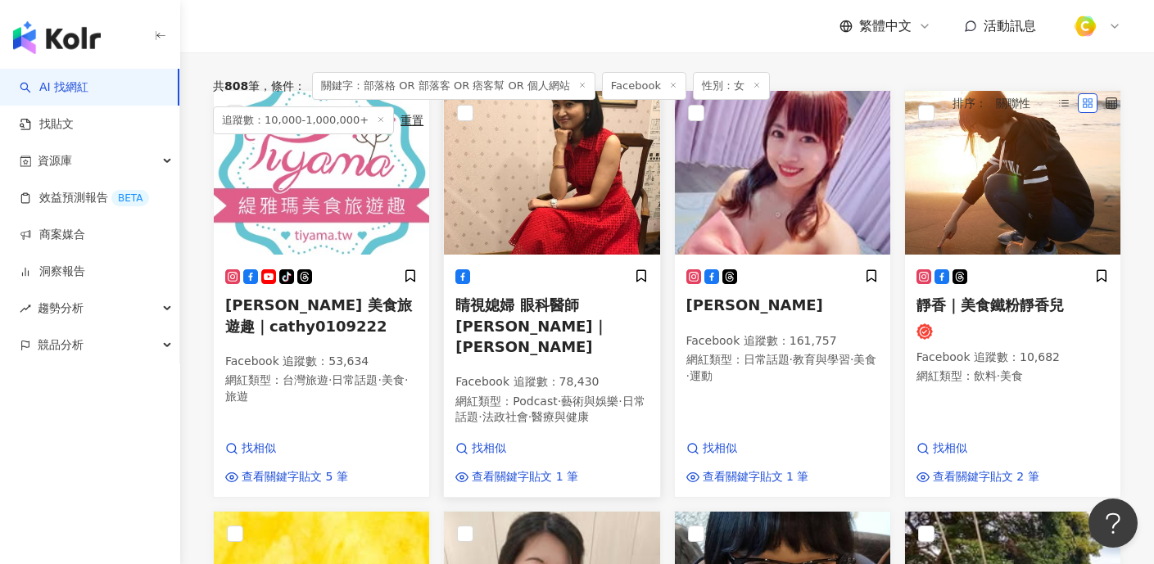
scroll to position [99, 0]
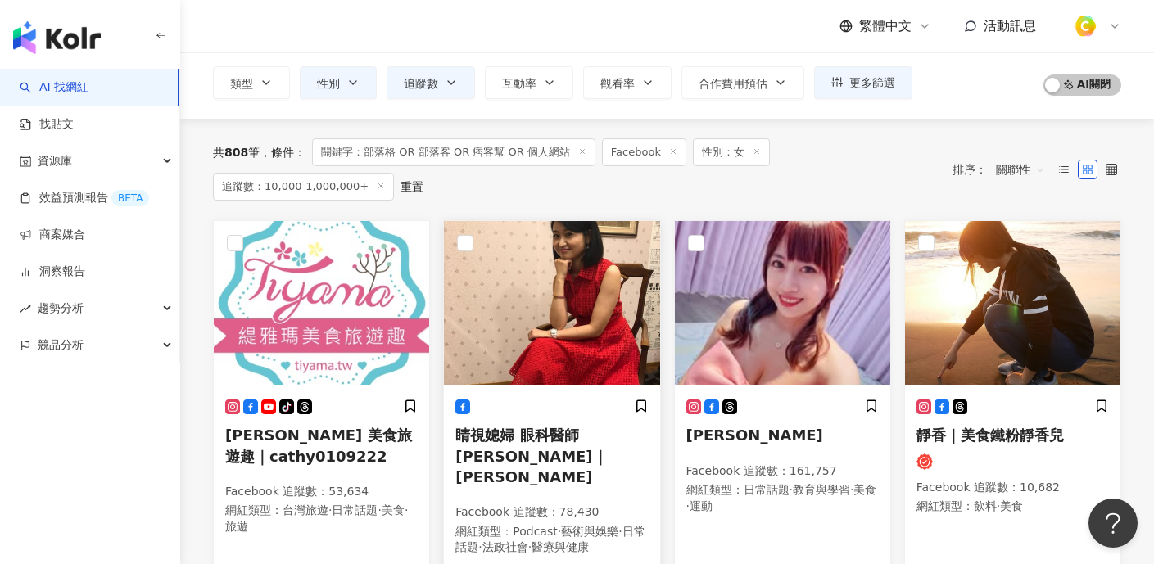
click at [569, 307] on img at bounding box center [551, 303] width 215 height 164
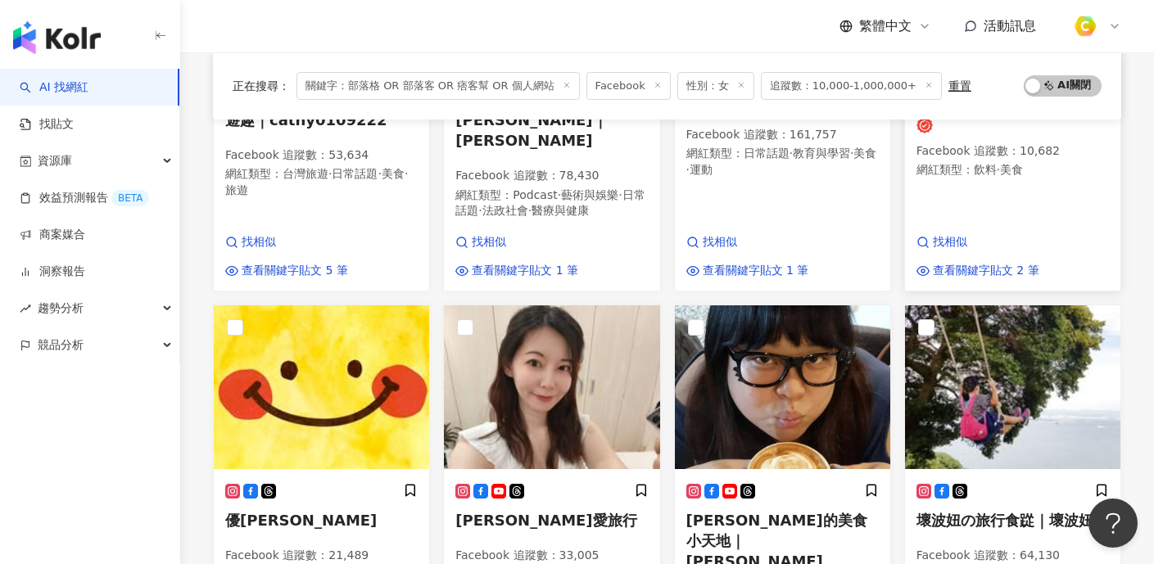
scroll to position [421, 0]
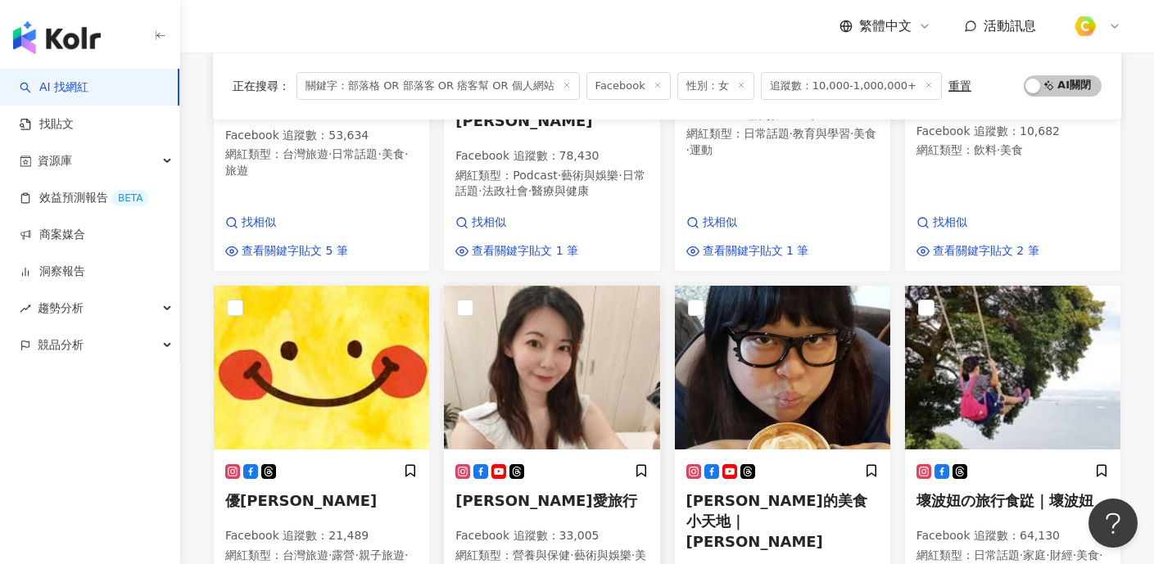
click at [516, 353] on img at bounding box center [551, 368] width 215 height 164
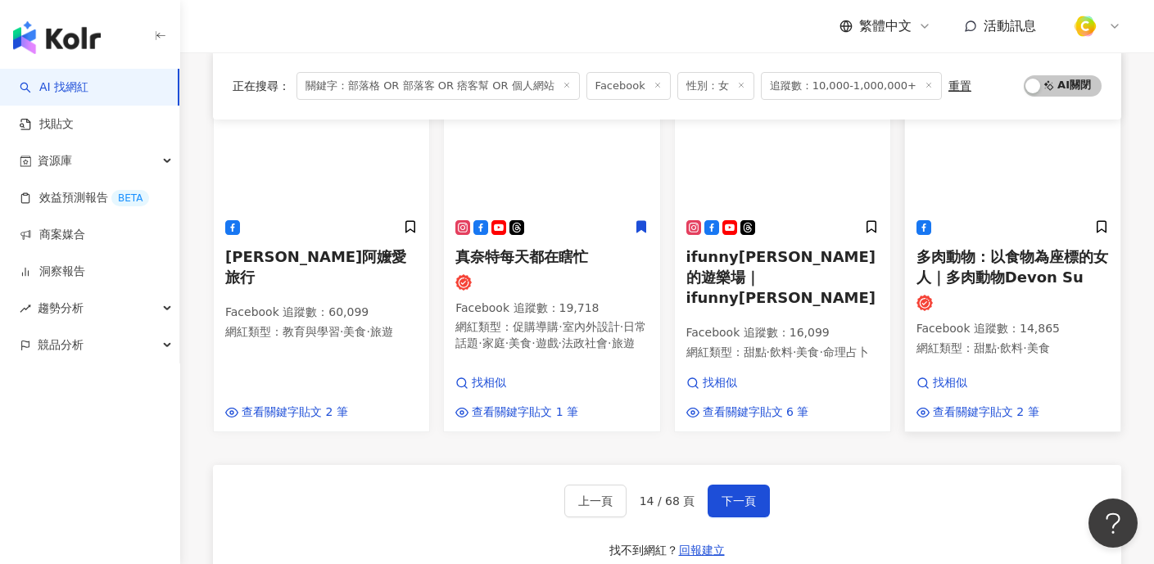
scroll to position [1118, 0]
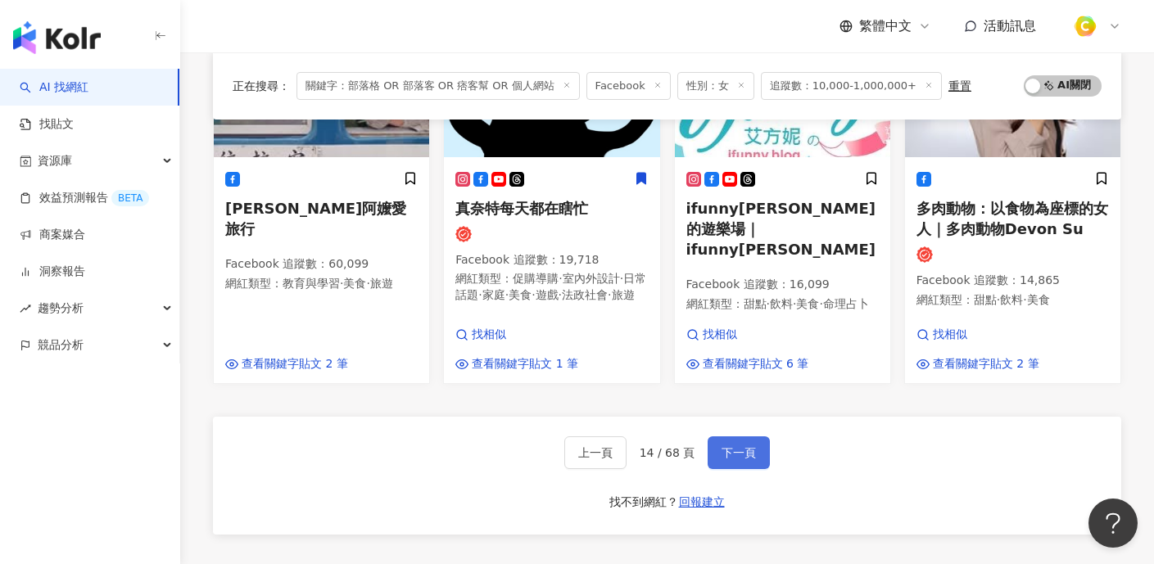
click at [754, 436] on button "下一頁" at bounding box center [738, 452] width 62 height 33
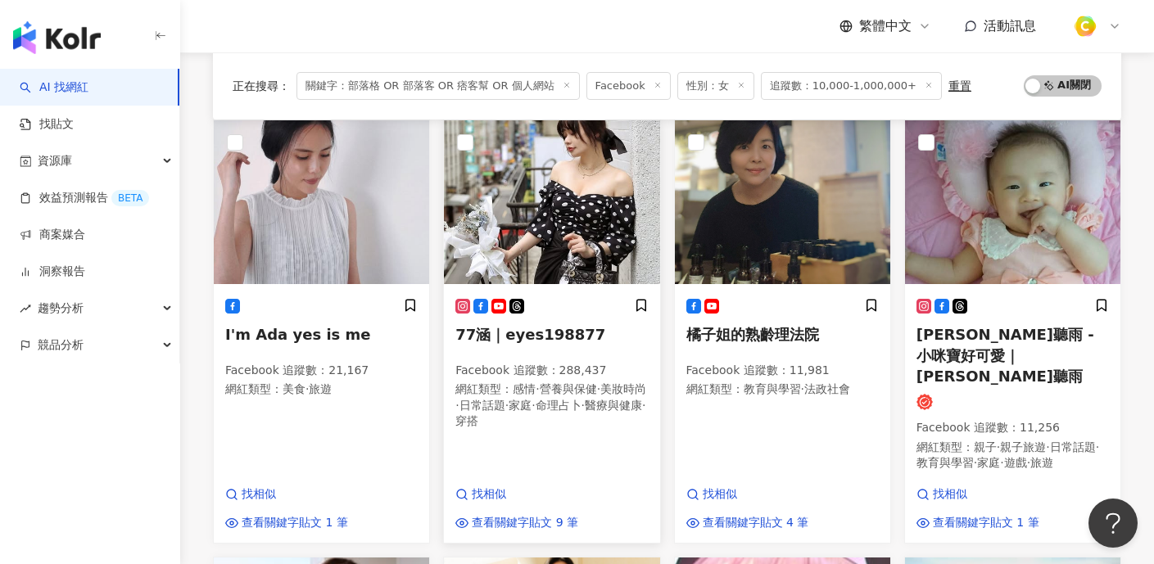
scroll to position [150, 0]
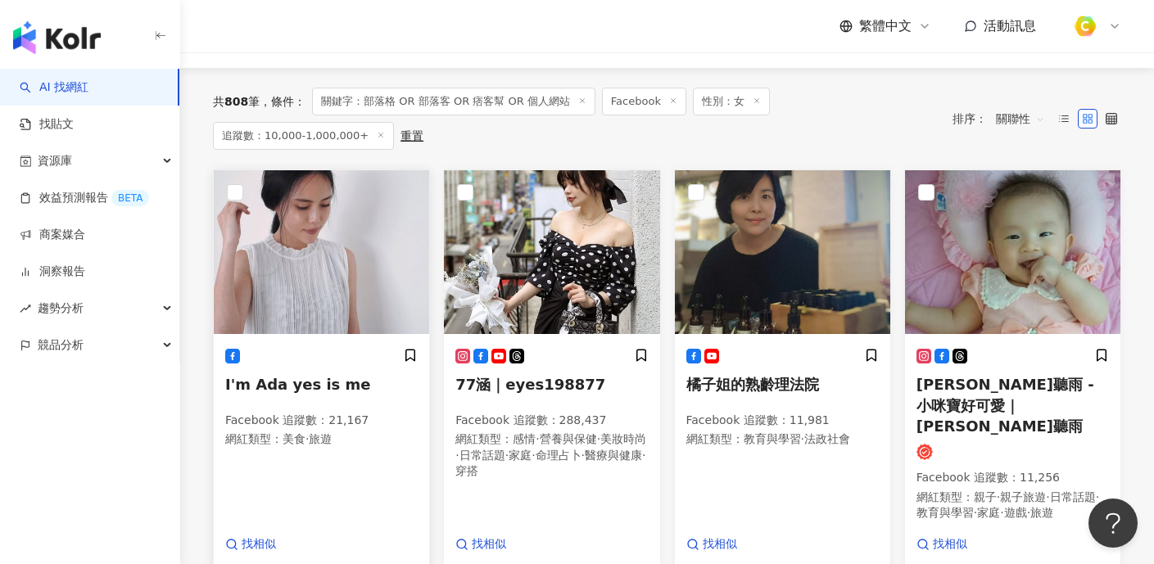
click at [334, 250] on img at bounding box center [321, 252] width 215 height 164
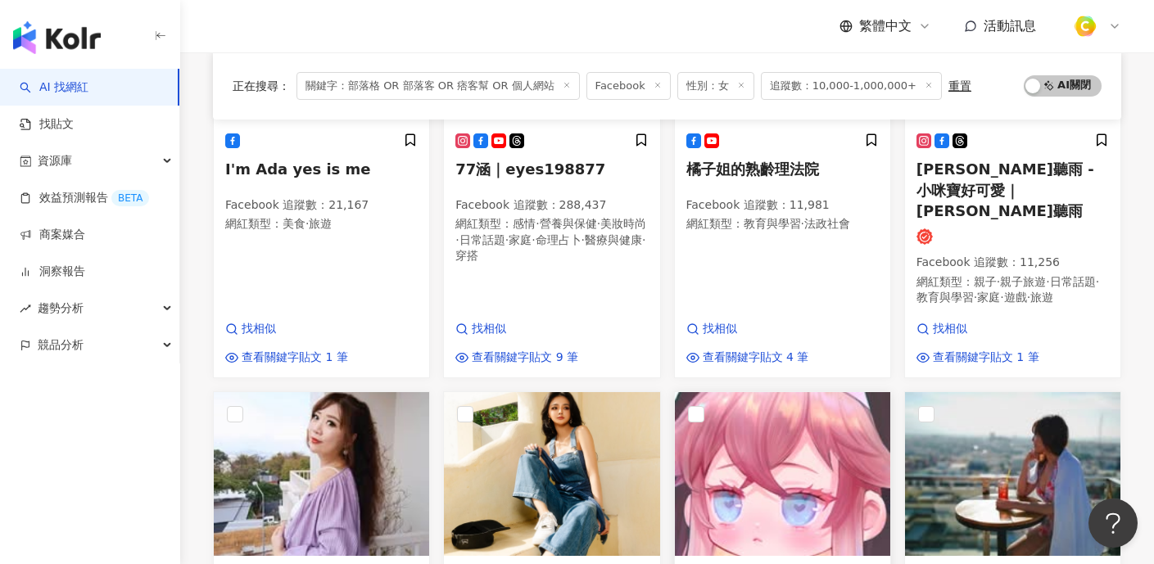
scroll to position [536, 0]
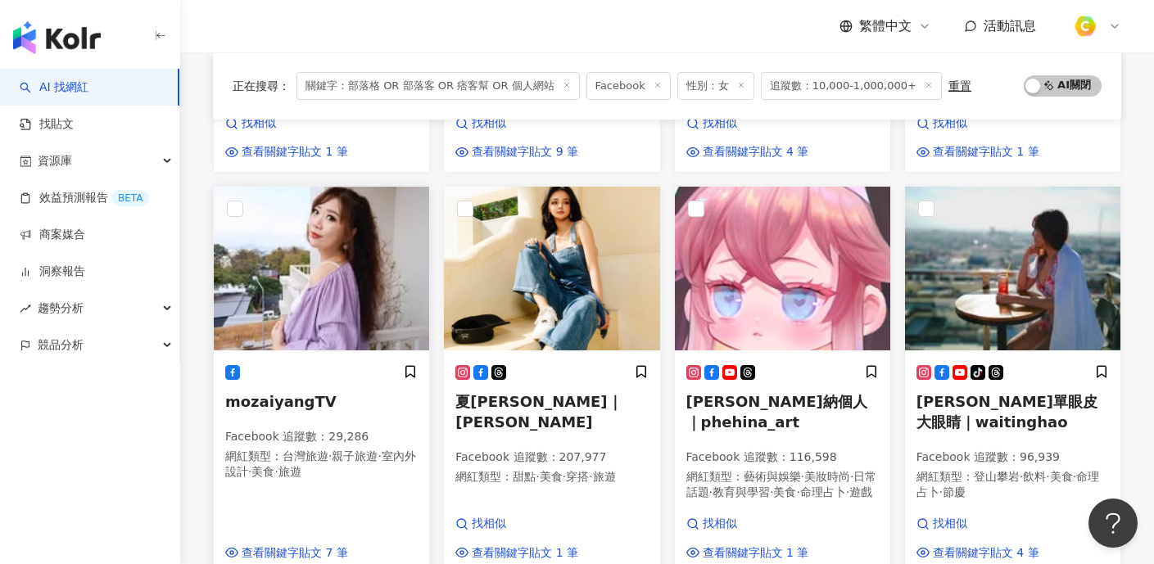
click at [353, 251] on img at bounding box center [321, 269] width 215 height 164
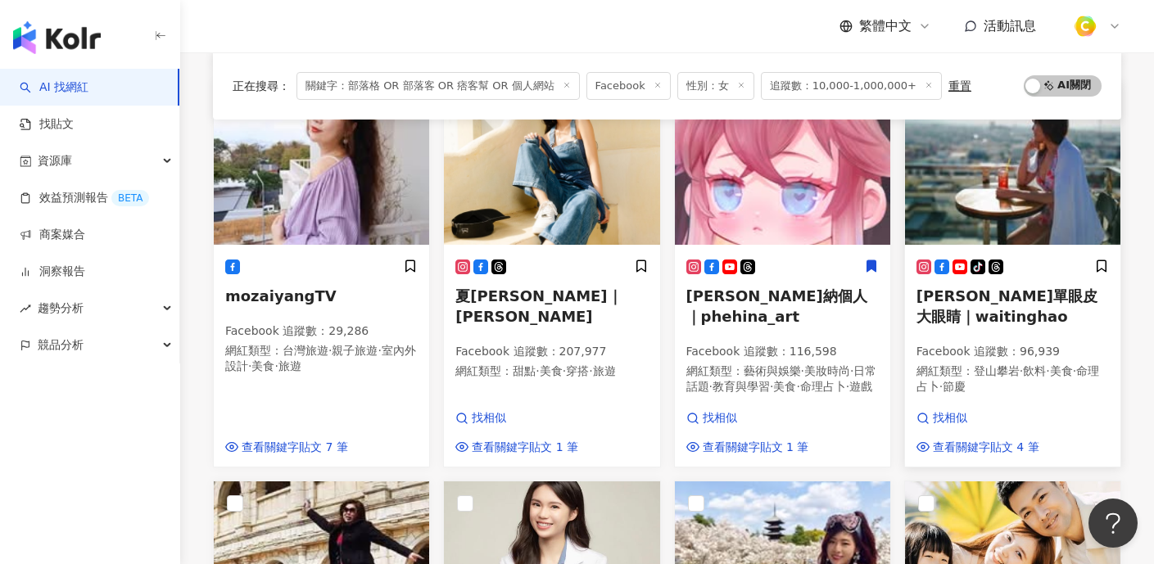
scroll to position [729, 0]
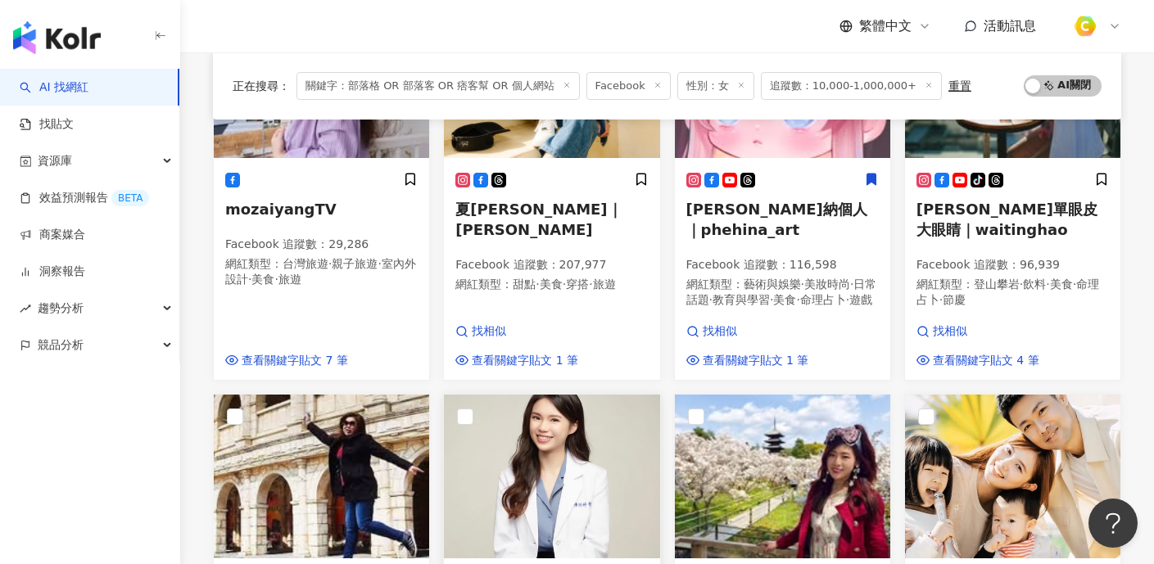
click at [602, 403] on img at bounding box center [551, 477] width 215 height 164
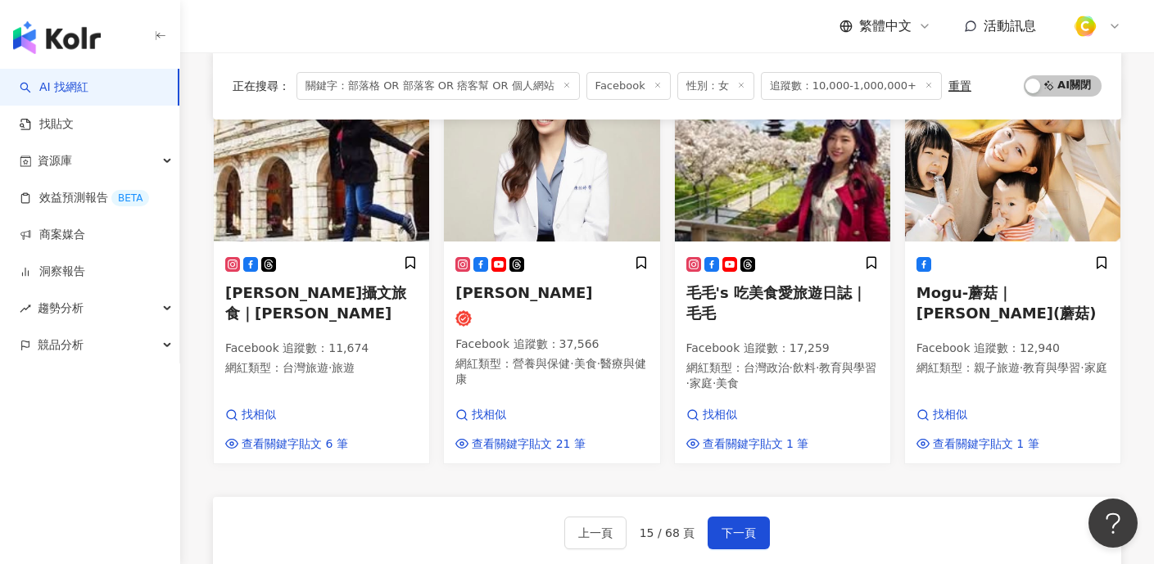
scroll to position [888, 0]
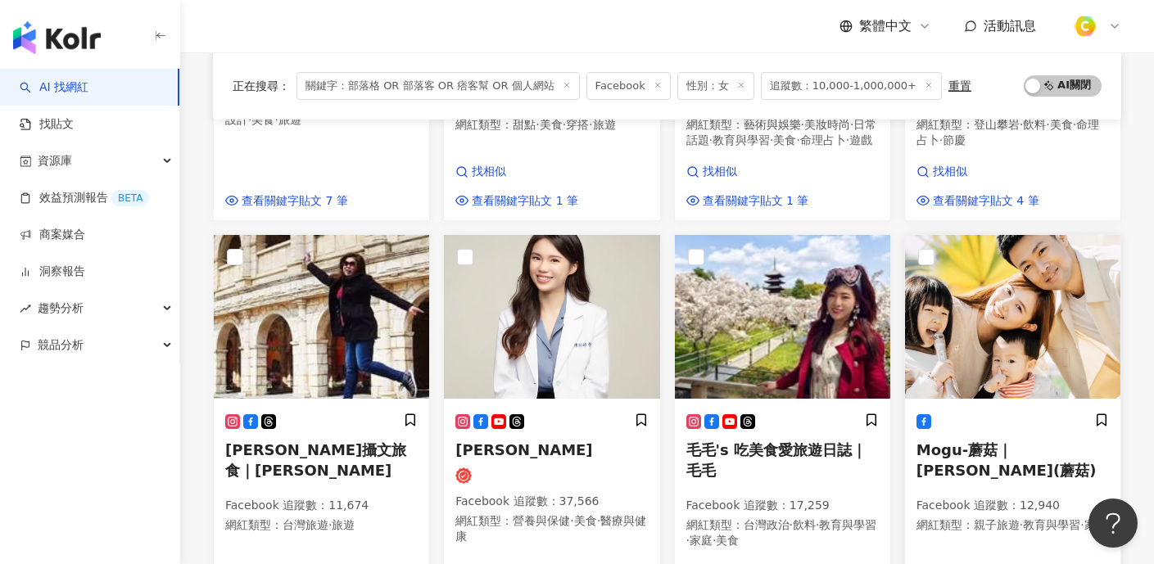
click at [1045, 287] on img at bounding box center [1012, 317] width 215 height 164
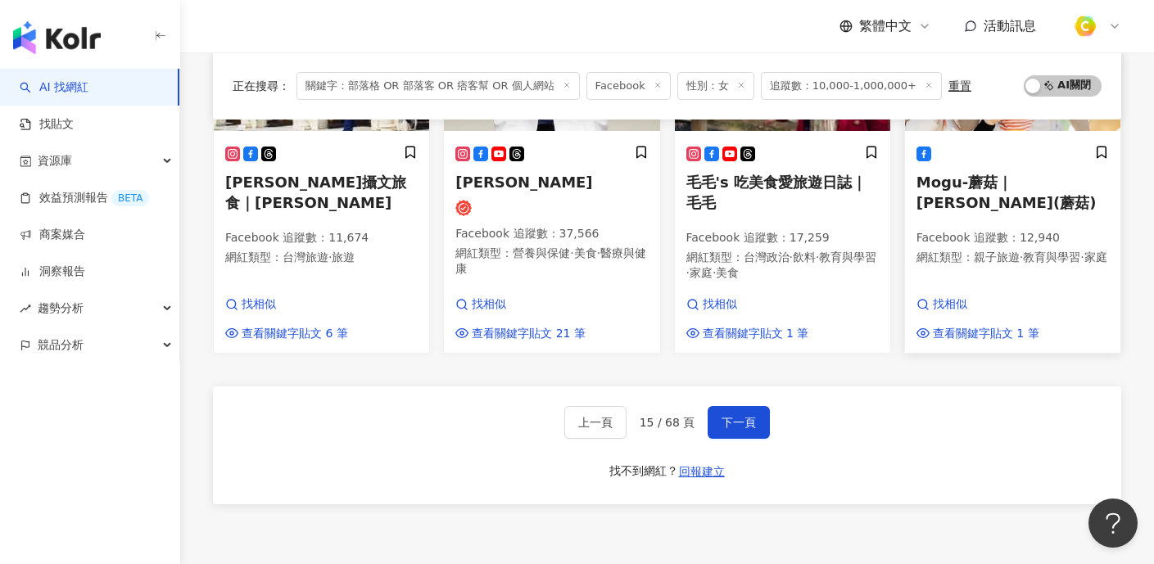
scroll to position [1201, 0]
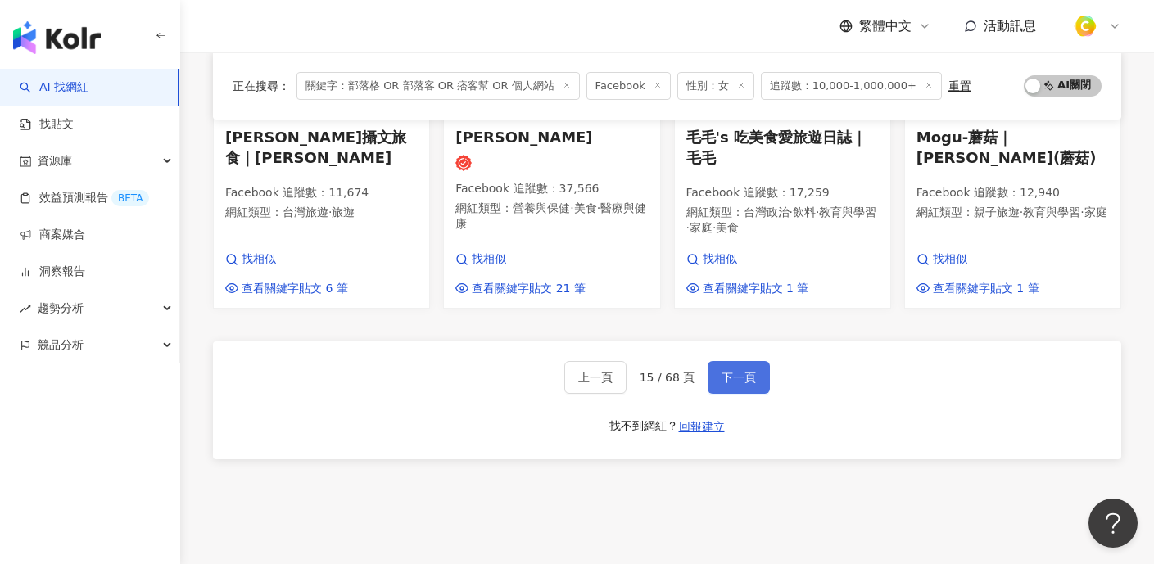
click at [737, 371] on span "下一頁" at bounding box center [738, 377] width 34 height 13
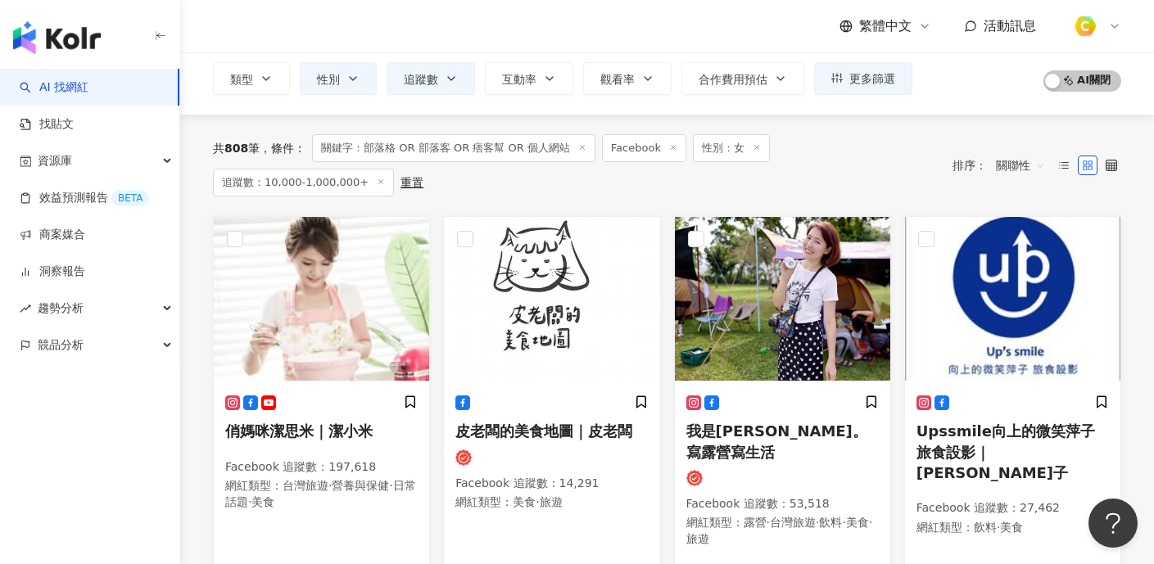
scroll to position [103, 0]
click at [319, 308] on img at bounding box center [321, 299] width 215 height 164
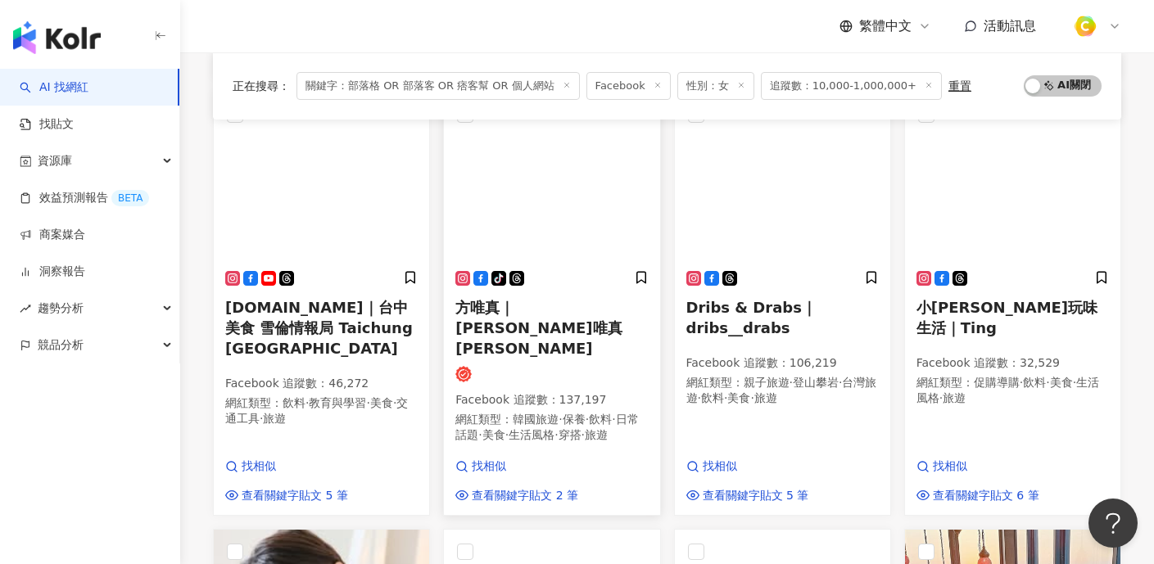
scroll to position [487, 0]
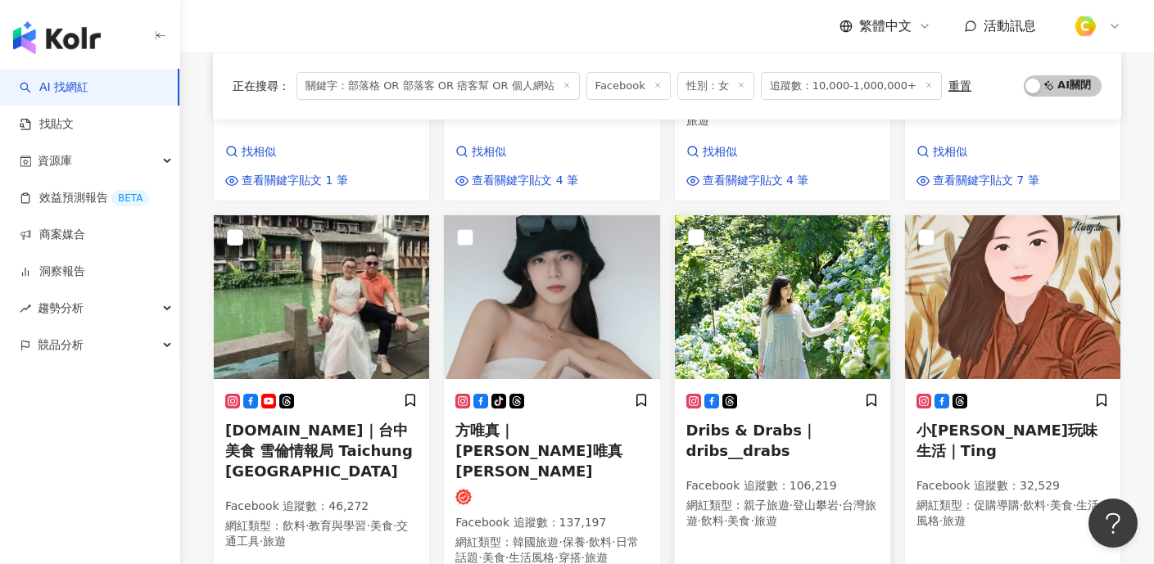
click at [788, 297] on img at bounding box center [782, 297] width 215 height 164
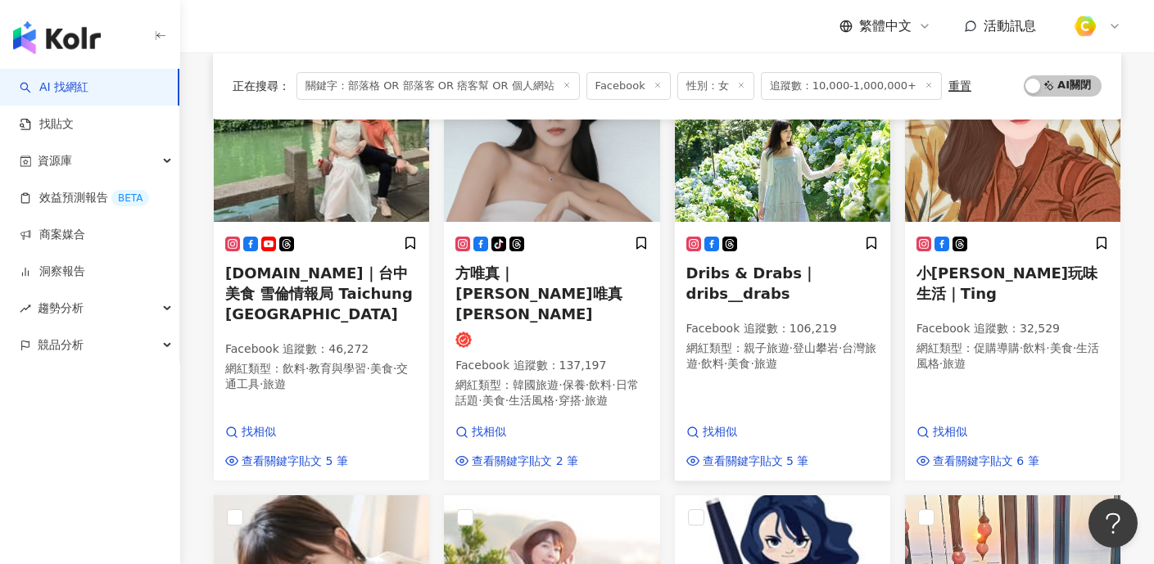
scroll to position [883, 0]
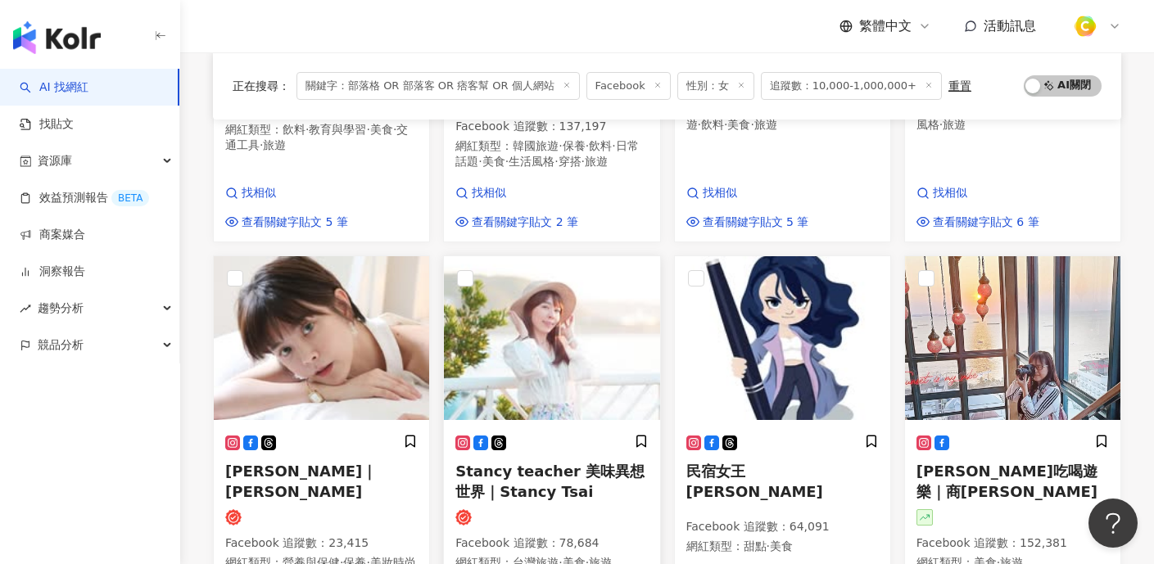
click at [561, 306] on img at bounding box center [551, 338] width 215 height 164
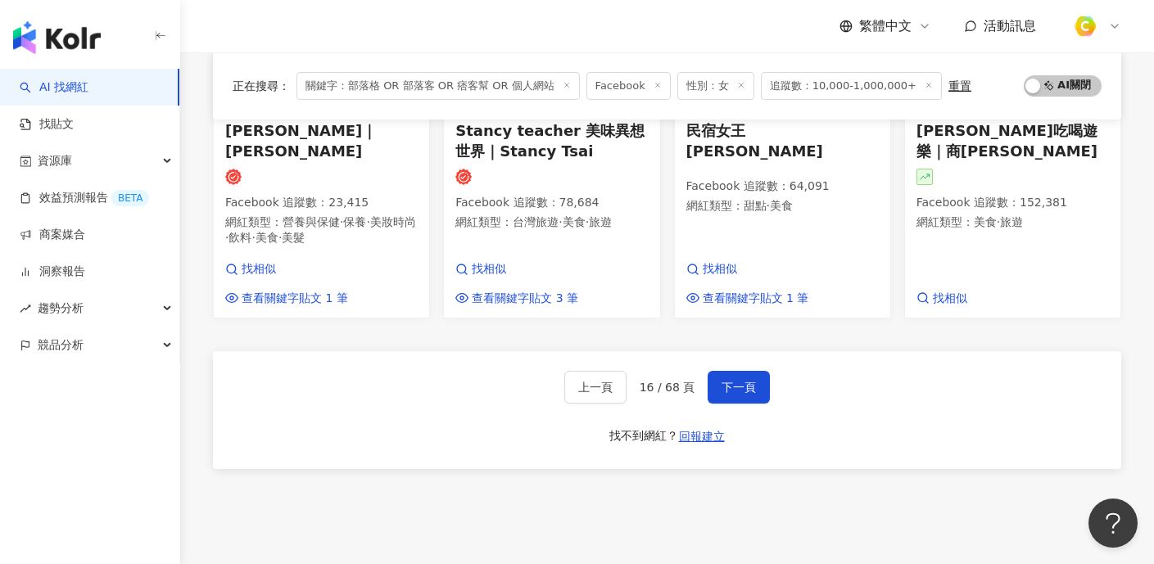
scroll to position [1277, 0]
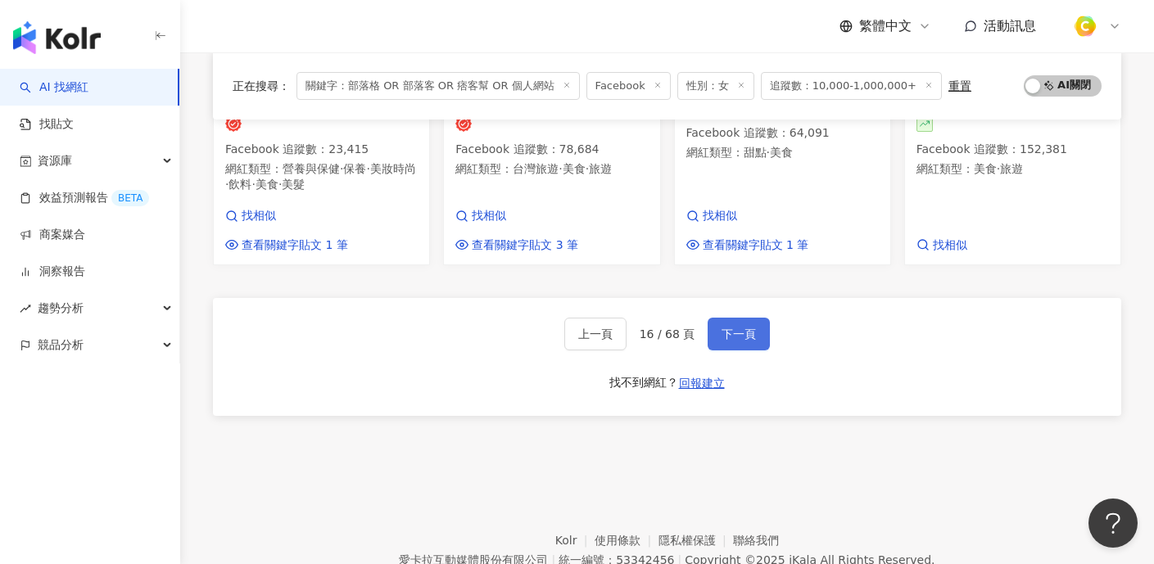
click at [752, 328] on span "下一頁" at bounding box center [738, 334] width 34 height 13
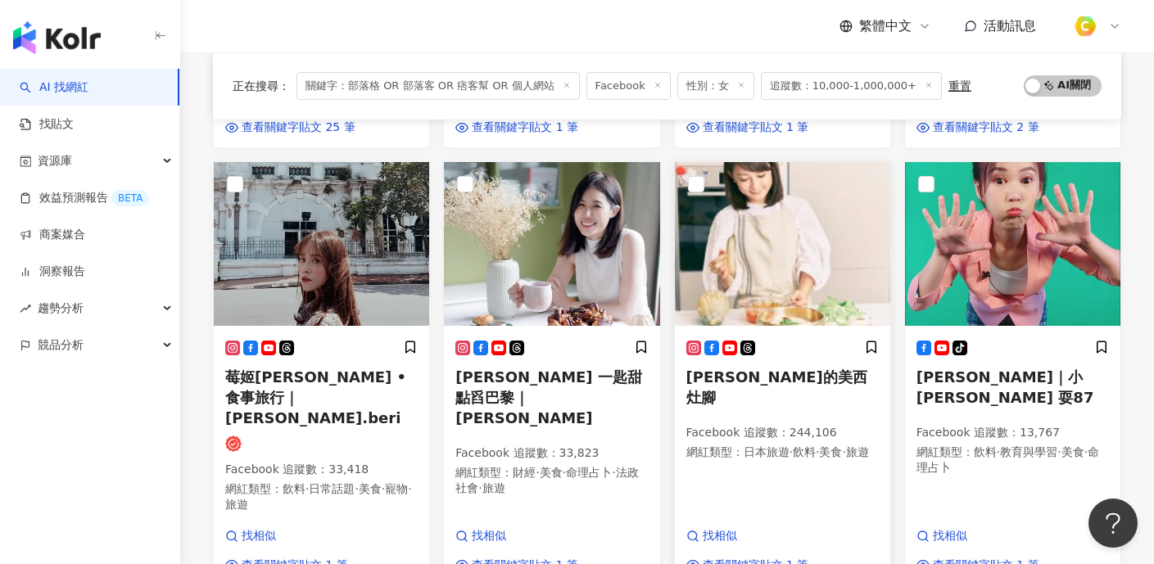
scroll to position [511, 0]
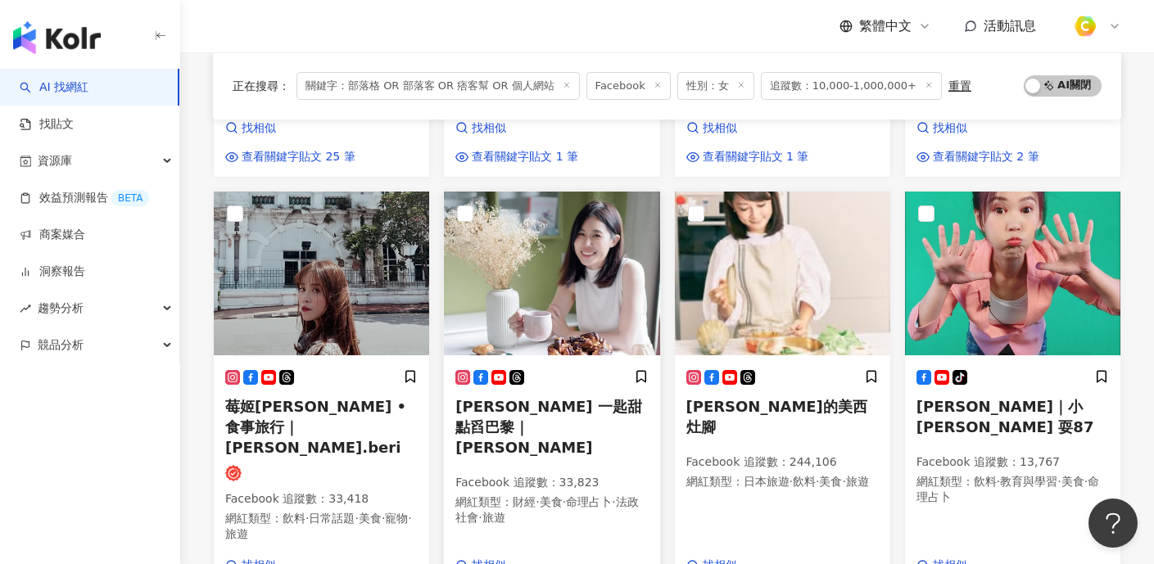
click at [579, 253] on img at bounding box center [551, 274] width 215 height 164
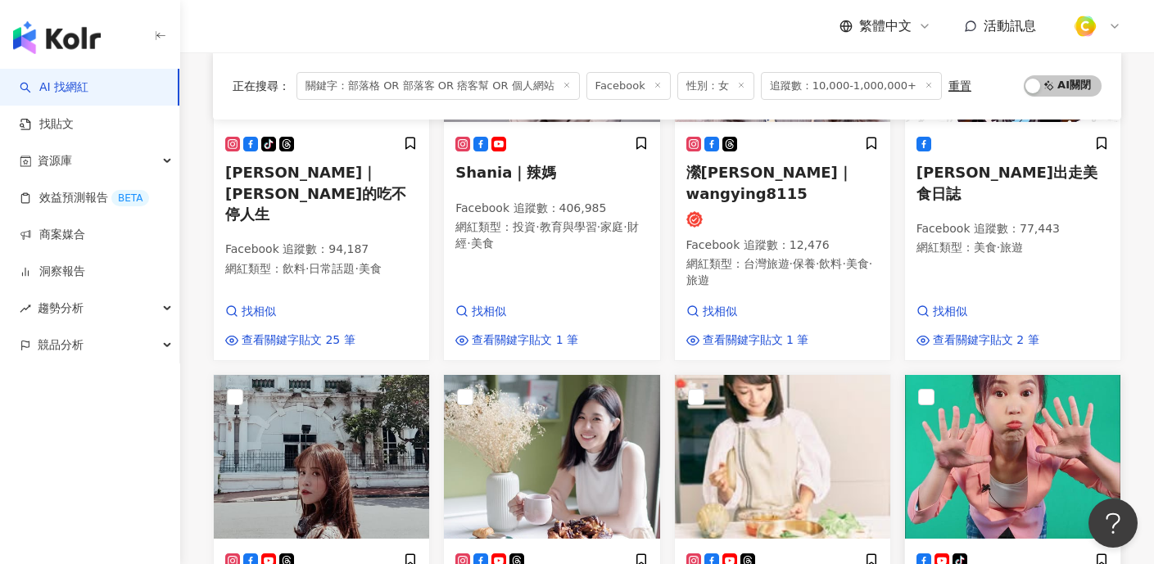
scroll to position [491, 0]
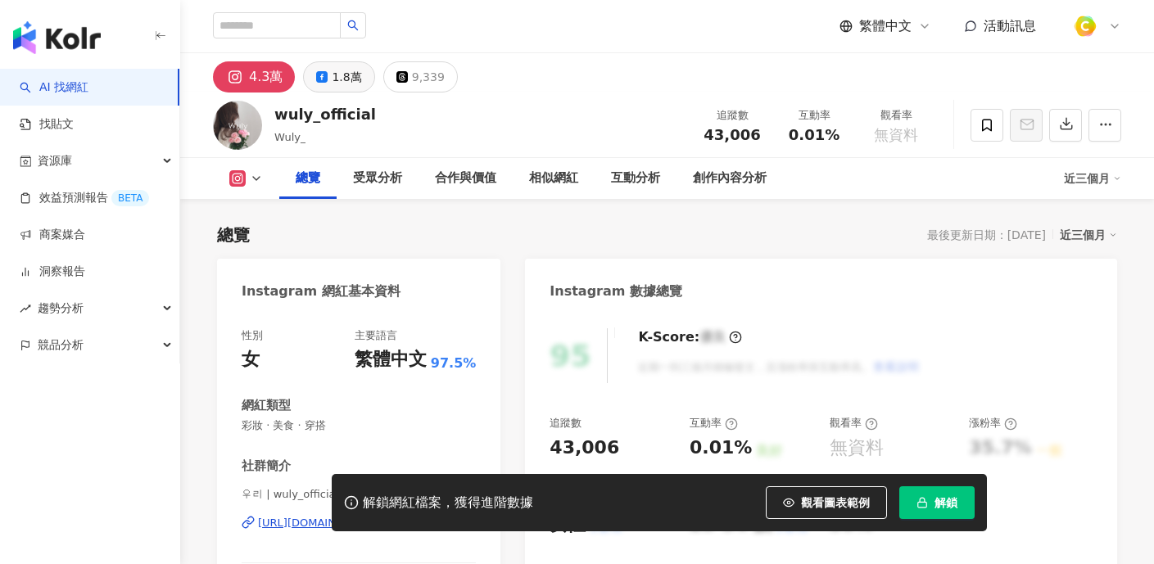
click at [332, 83] on div "1.8萬" at bounding box center [346, 77] width 29 height 23
click at [333, 78] on div "1.8萬" at bounding box center [346, 77] width 29 height 23
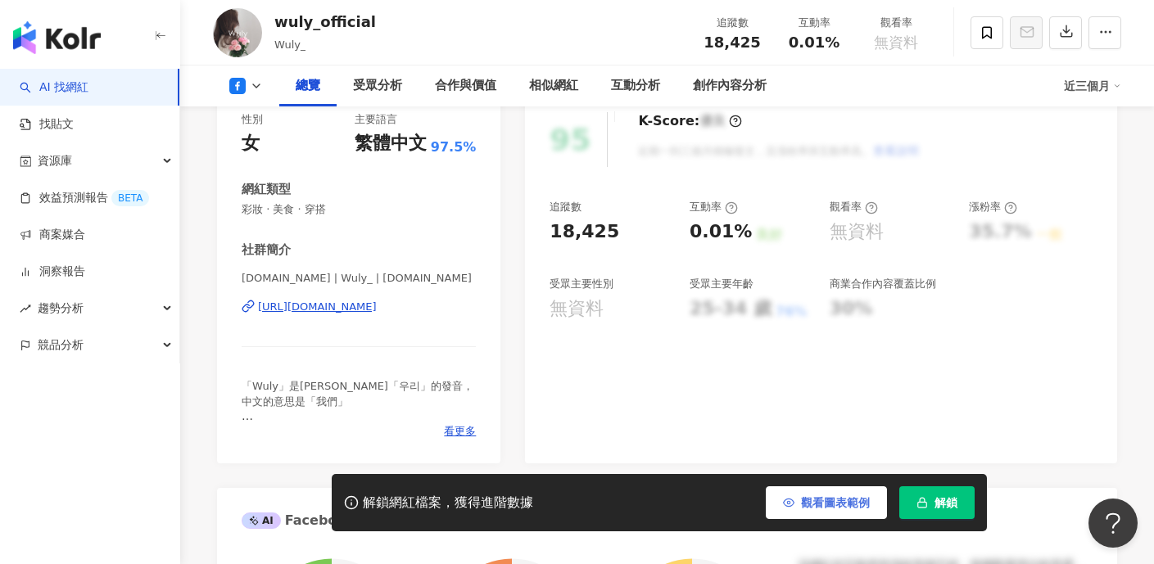
click at [797, 502] on button "觀看圖表範例" at bounding box center [826, 502] width 121 height 33
click at [813, 503] on span "觀看圖表範例" at bounding box center [835, 502] width 69 height 13
click at [328, 309] on div "https://www.facebook.com/200618083479634" at bounding box center [317, 307] width 119 height 15
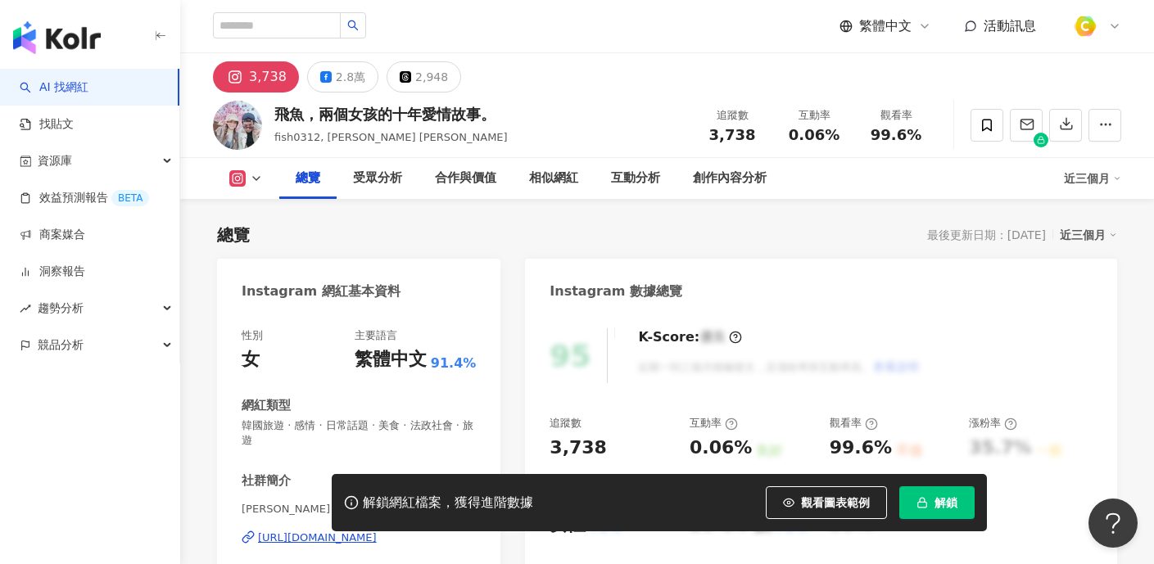
scroll to position [176, 0]
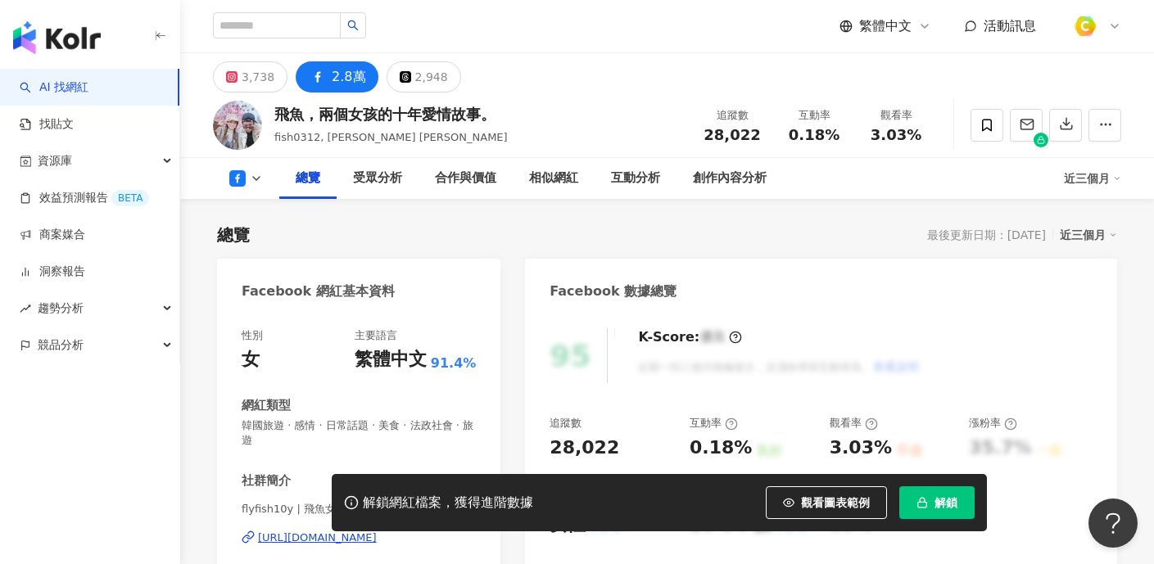
scroll to position [206, 0]
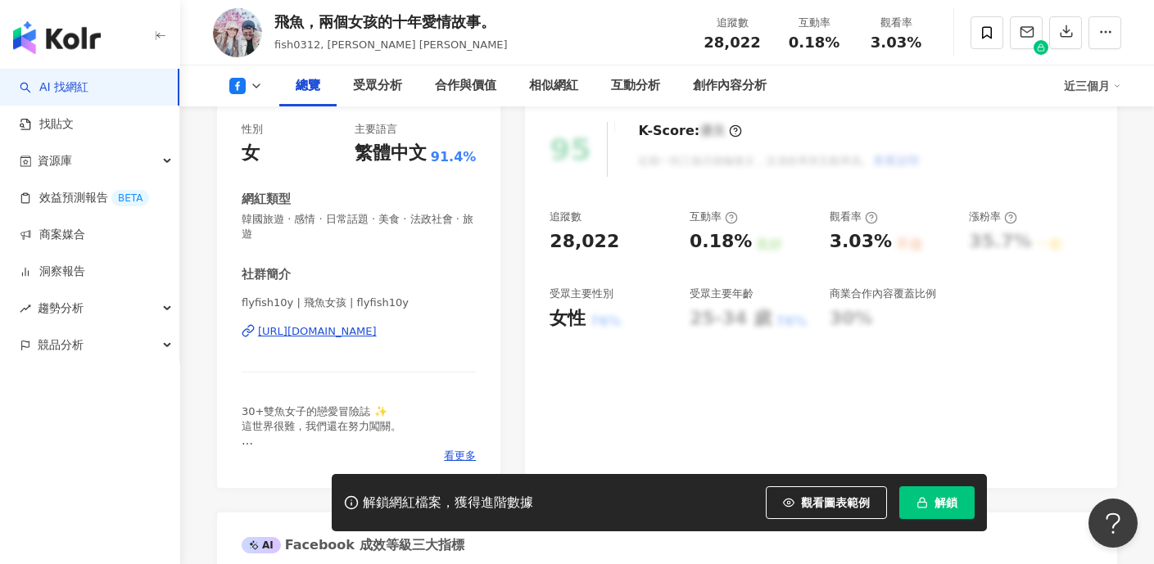
click at [352, 331] on div "https://www.facebook.com/262142677310191" at bounding box center [317, 331] width 119 height 15
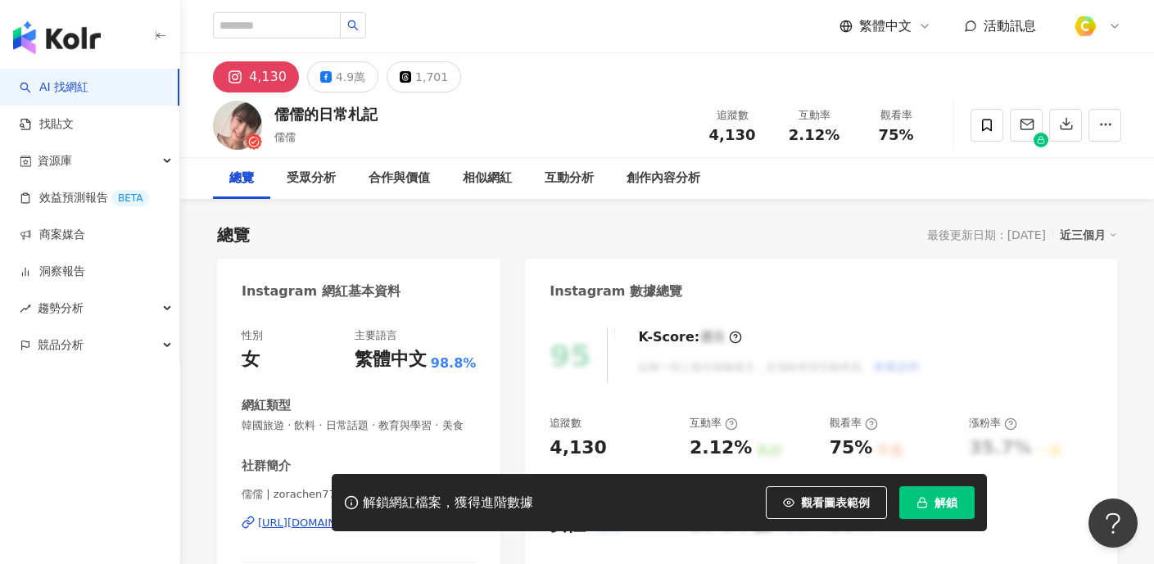
click at [341, 80] on div "4.9萬" at bounding box center [350, 77] width 29 height 23
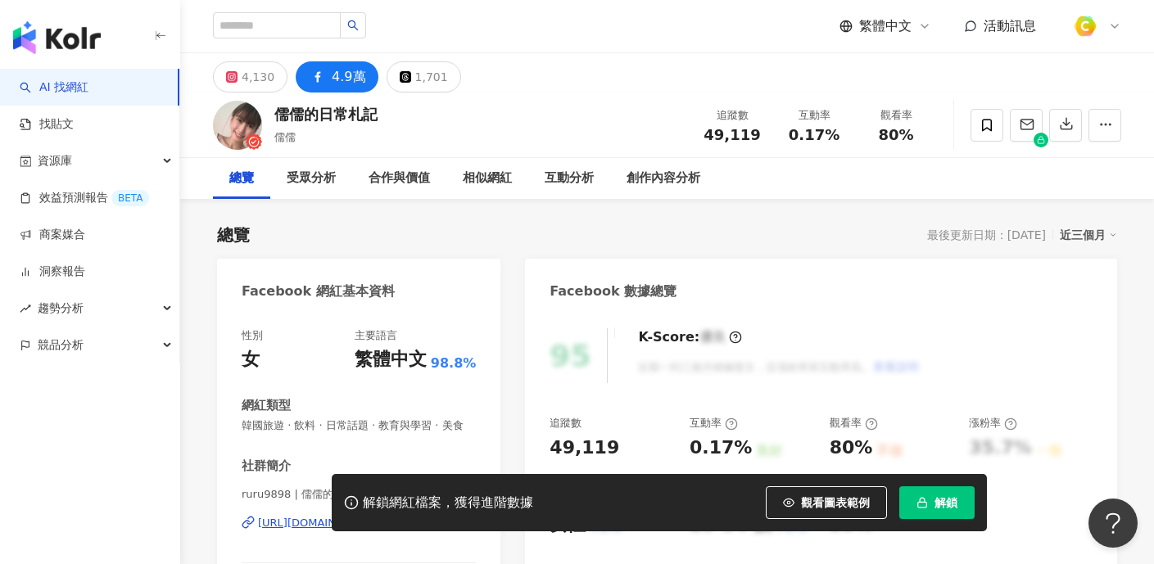
scroll to position [258, 0]
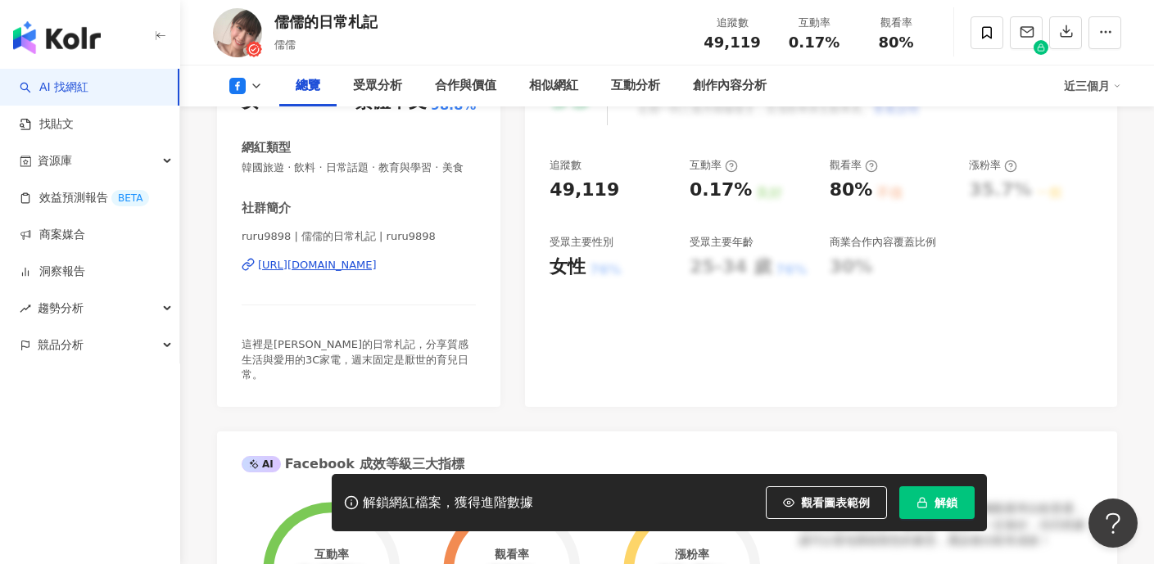
click at [377, 264] on div "https://www.facebook.com/168961146578567" at bounding box center [317, 265] width 119 height 15
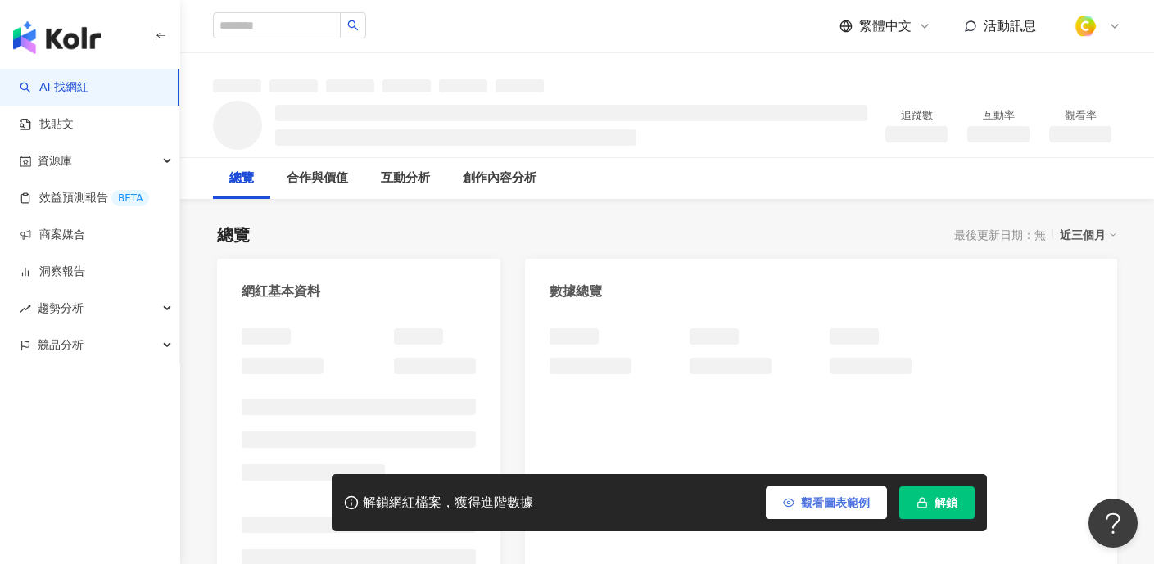
click at [788, 493] on button "觀看圖表範例" at bounding box center [826, 502] width 121 height 33
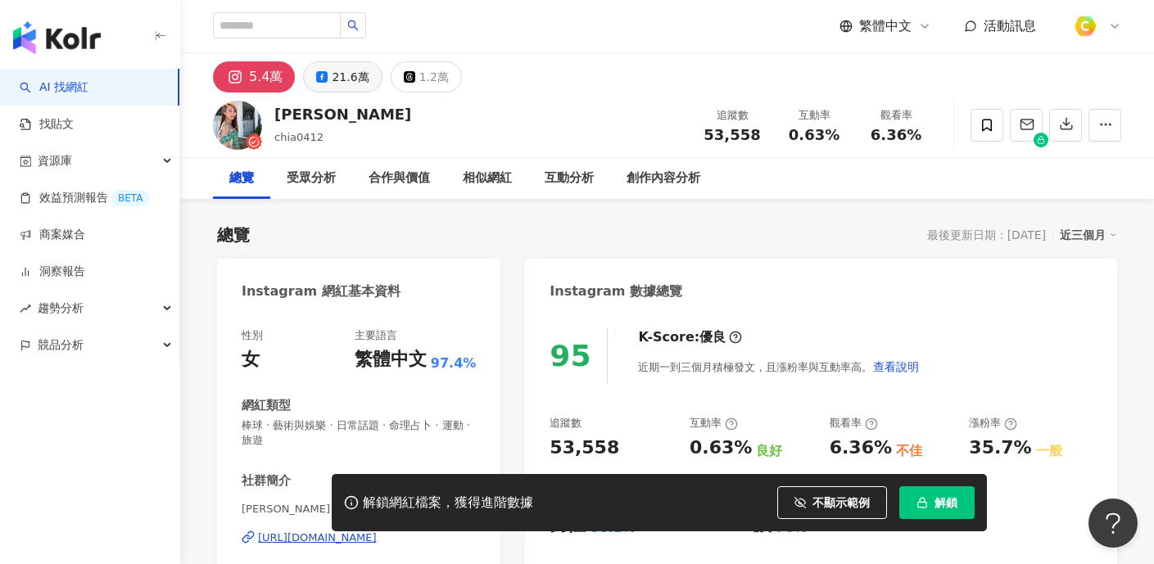
click at [350, 84] on div "21.6萬" at bounding box center [350, 77] width 37 height 23
click at [337, 70] on div "21.6萬" at bounding box center [350, 77] width 37 height 23
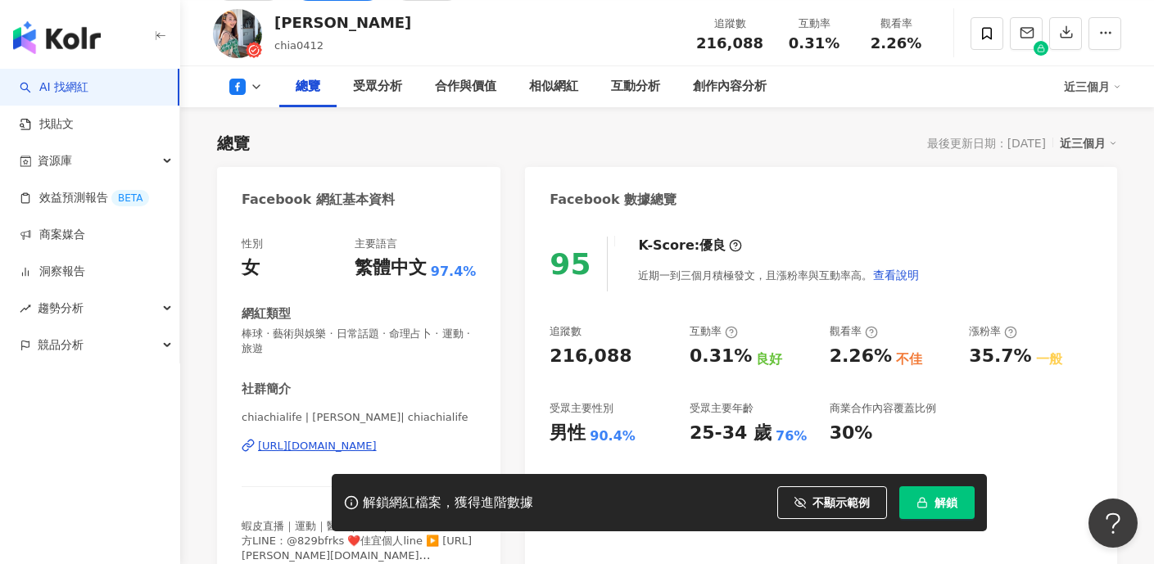
scroll to position [246, 0]
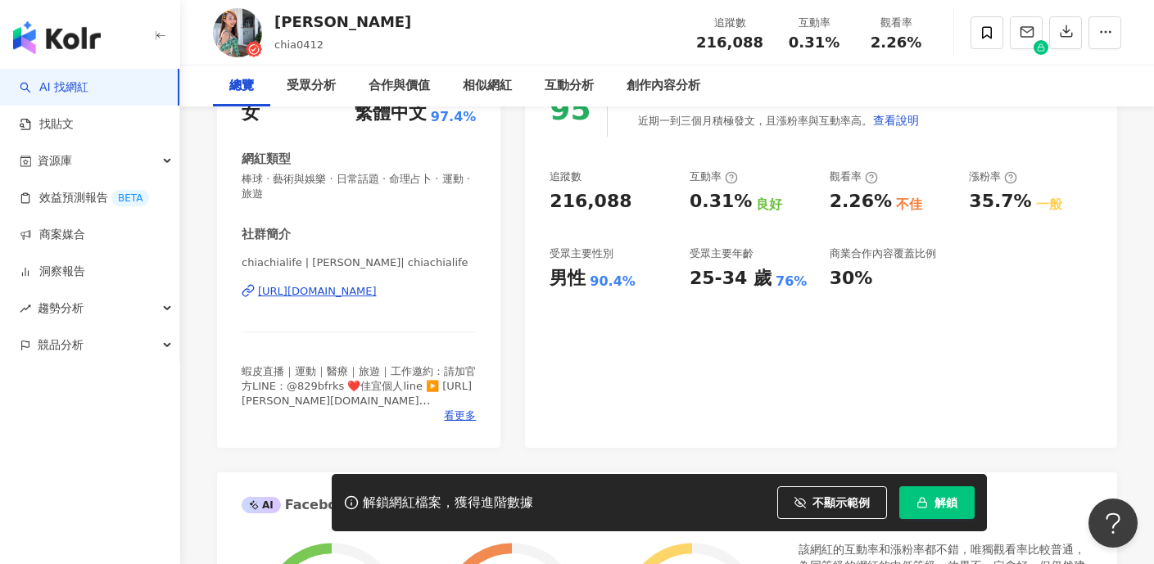
click at [371, 291] on div "[URL][DOMAIN_NAME]" at bounding box center [317, 291] width 119 height 15
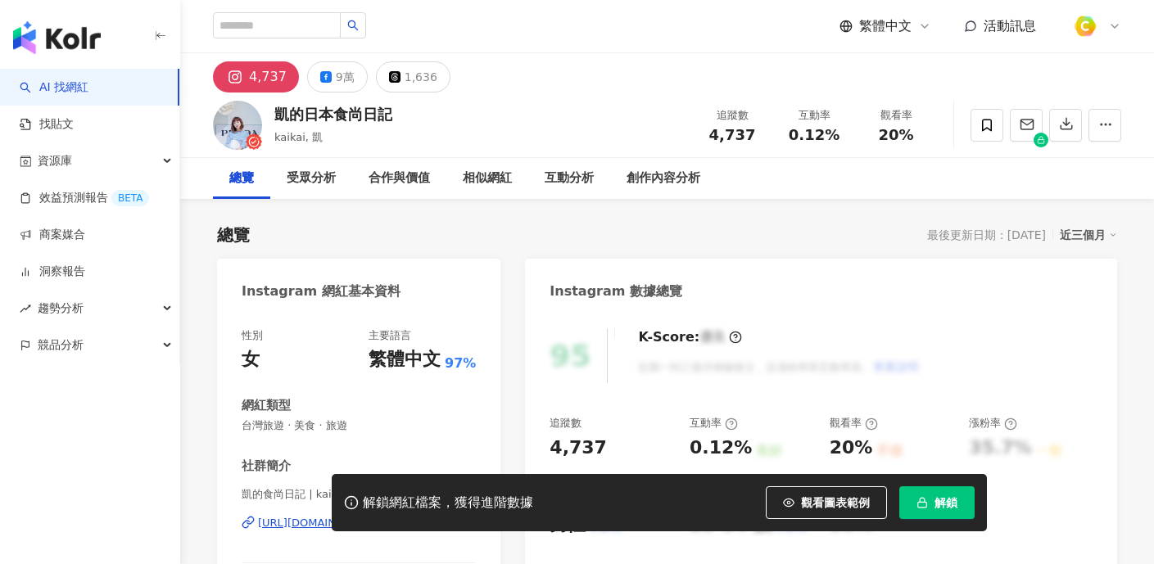
click at [345, 74] on div "9萬" at bounding box center [345, 77] width 19 height 23
click at [350, 83] on button "9萬" at bounding box center [337, 76] width 61 height 31
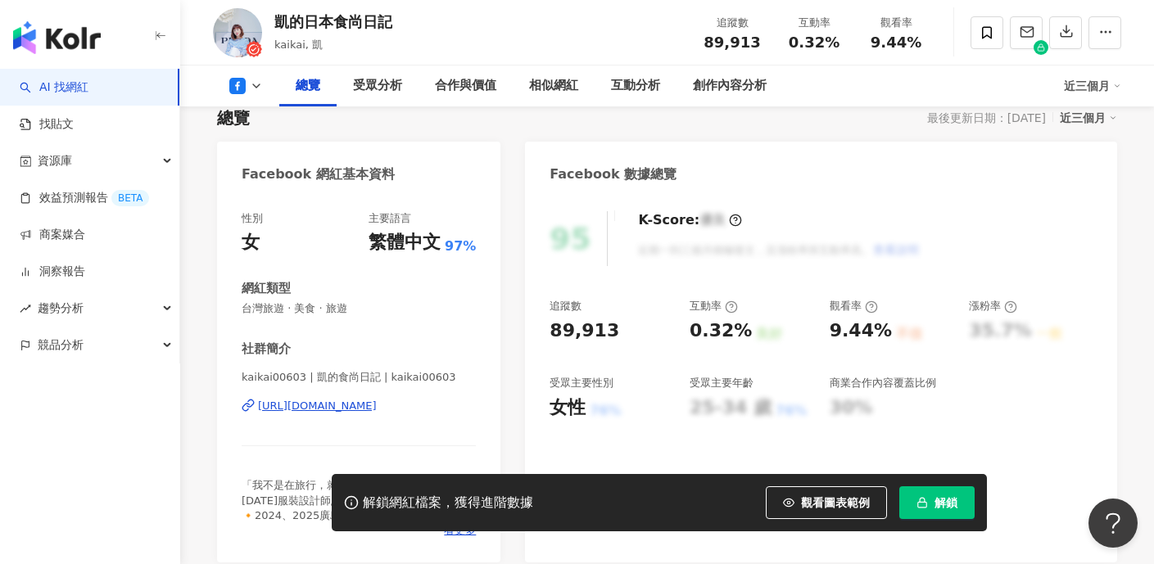
scroll to position [176, 0]
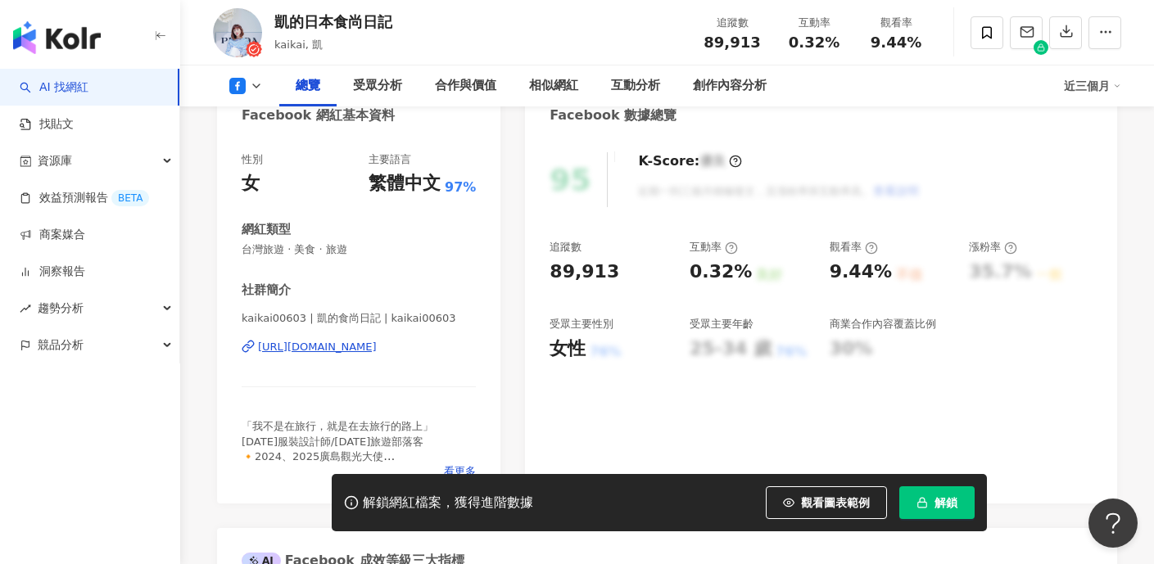
click at [373, 345] on div "[URL][DOMAIN_NAME]" at bounding box center [317, 347] width 119 height 15
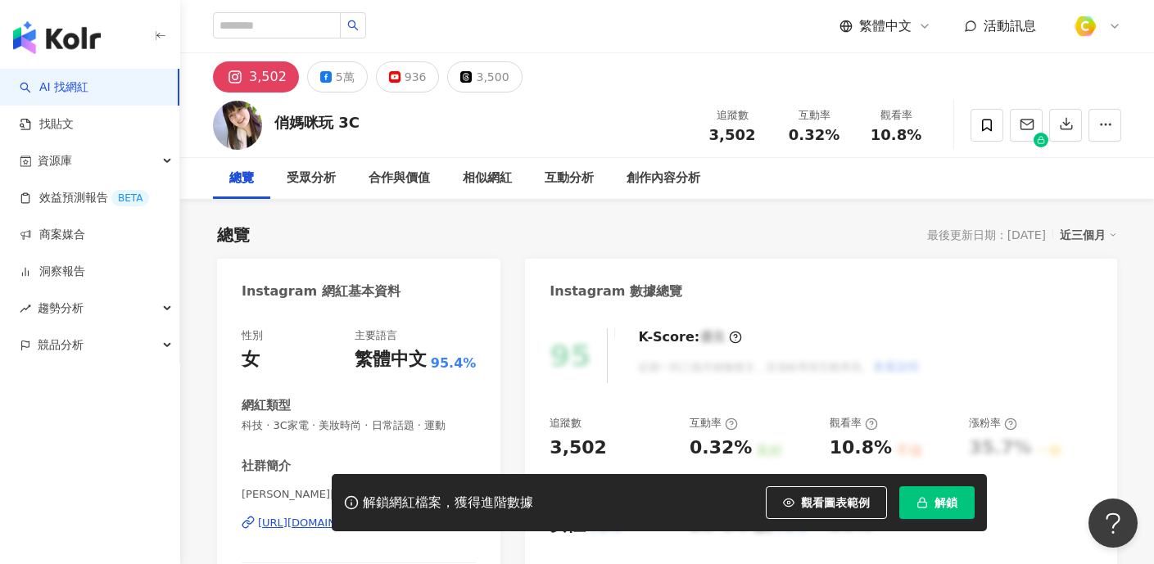
scroll to position [230, 0]
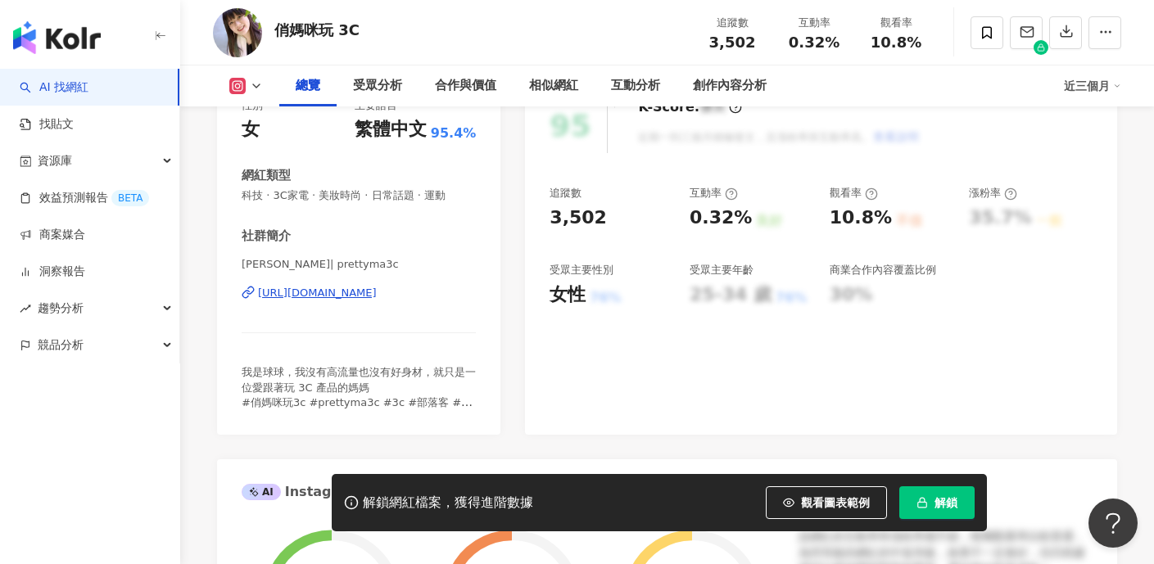
click at [377, 293] on div "[URL][DOMAIN_NAME]" at bounding box center [317, 293] width 119 height 15
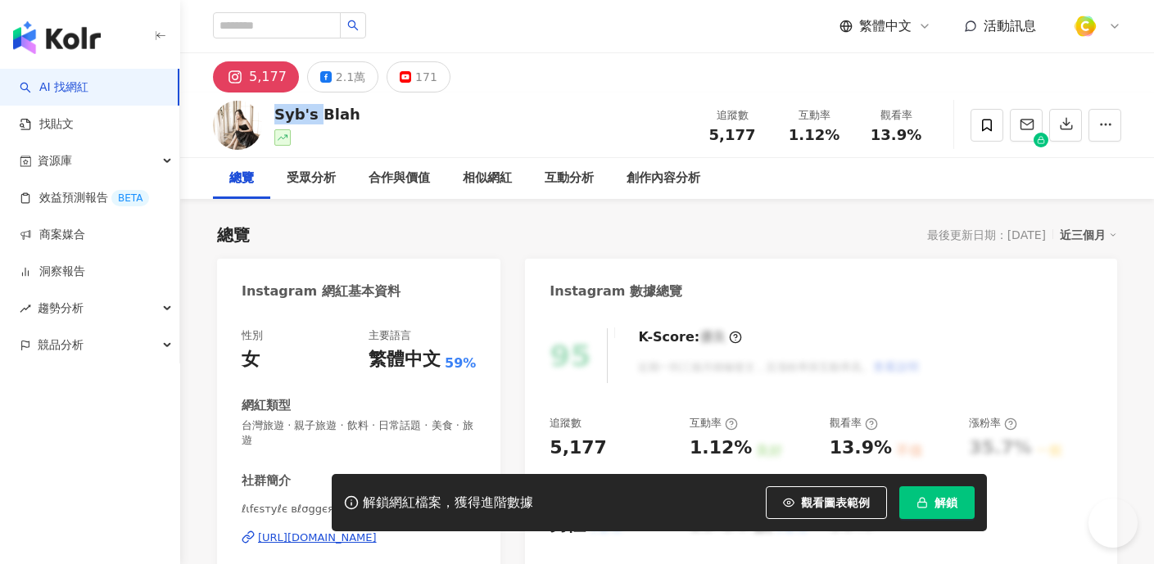
drag, startPoint x: 278, startPoint y: 111, endPoint x: 314, endPoint y: 115, distance: 37.0
click at [314, 115] on div "Syb's Blah" at bounding box center [317, 114] width 86 height 20
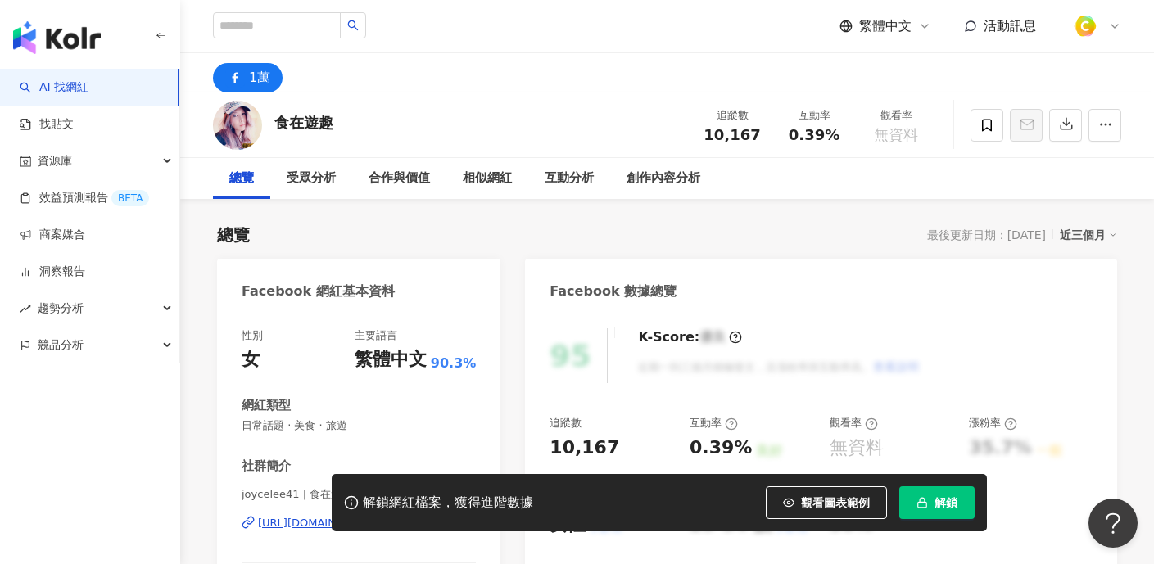
click at [376, 516] on div "https://www.facebook.com/136264499756754" at bounding box center [317, 523] width 119 height 15
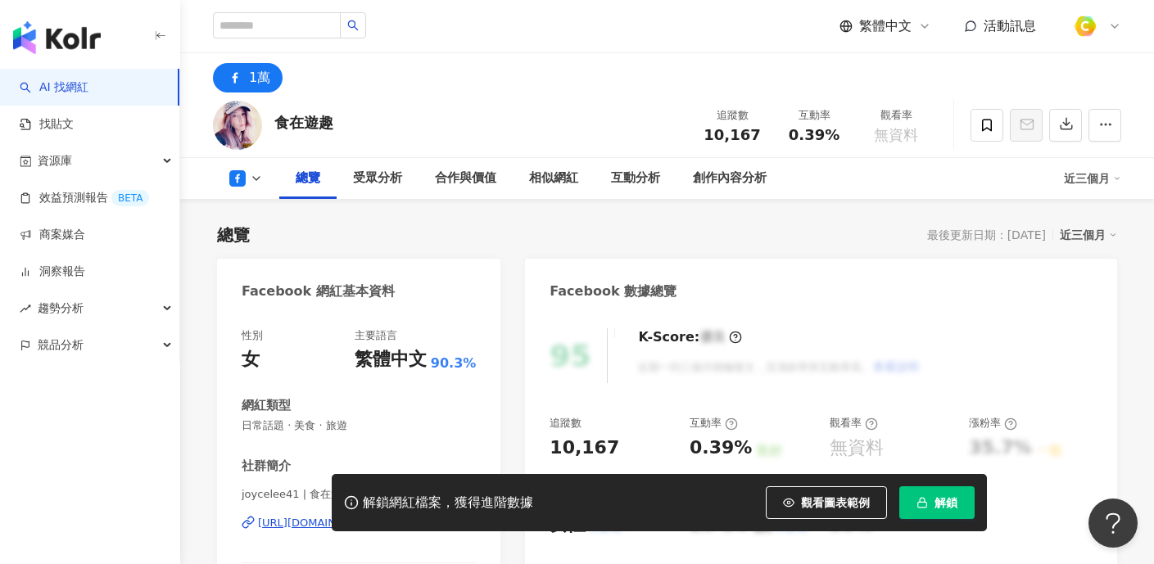
scroll to position [184, 0]
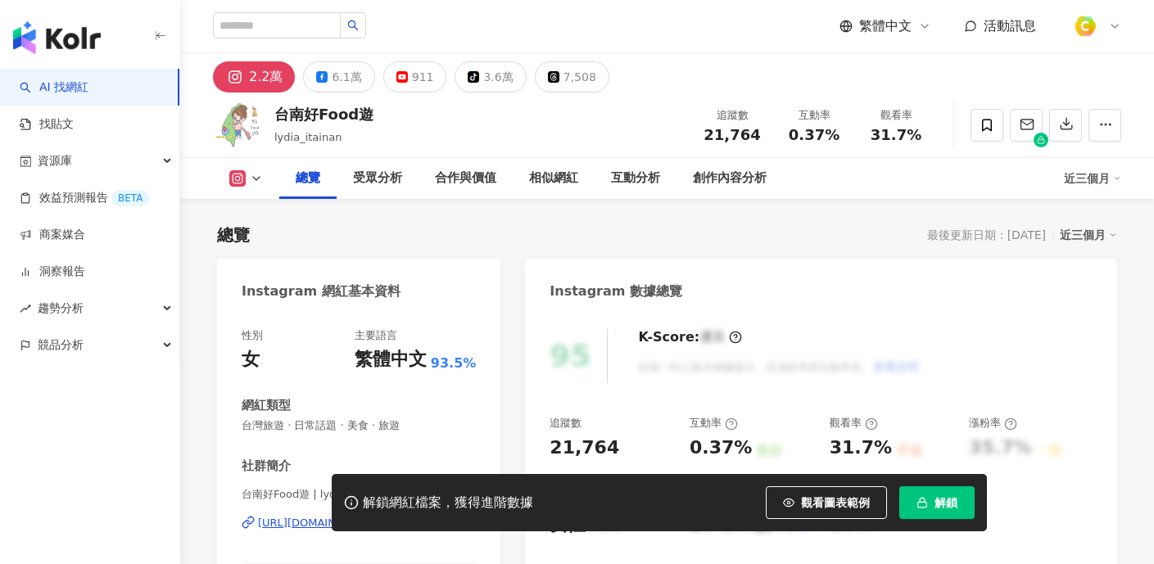
scroll to position [206, 0]
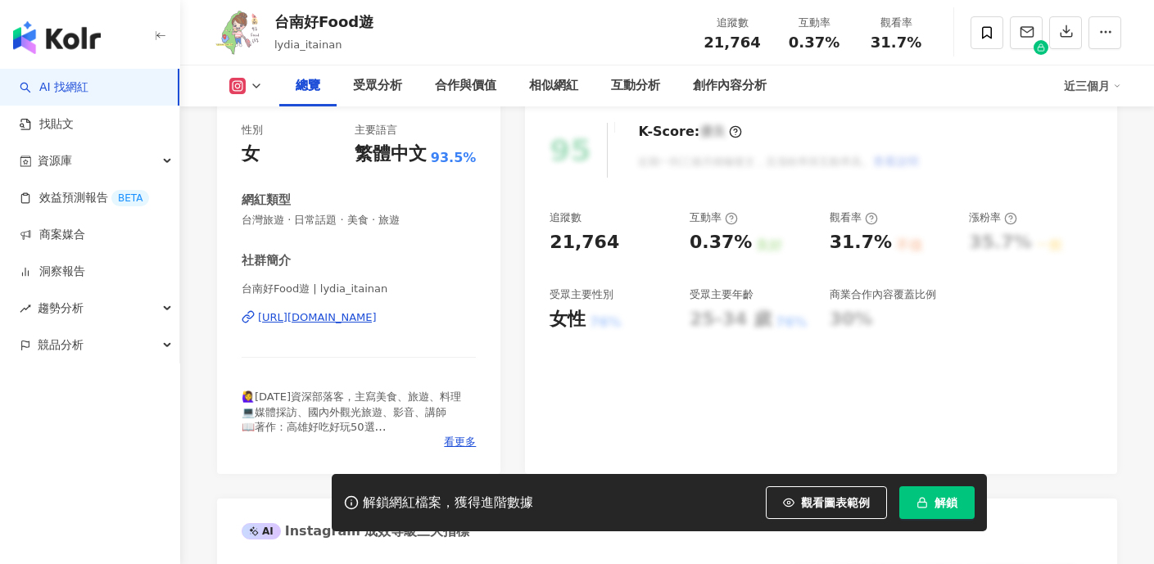
click at [339, 316] on div "[URL][DOMAIN_NAME]" at bounding box center [317, 317] width 119 height 15
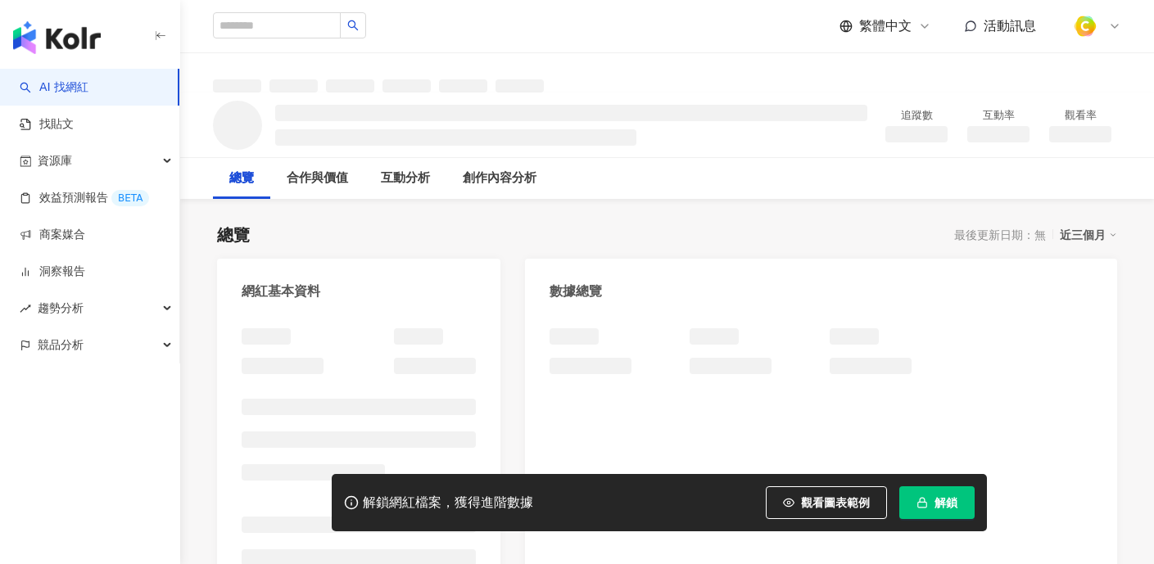
click at [816, 497] on span "觀看圖表範例" at bounding box center [835, 502] width 69 height 13
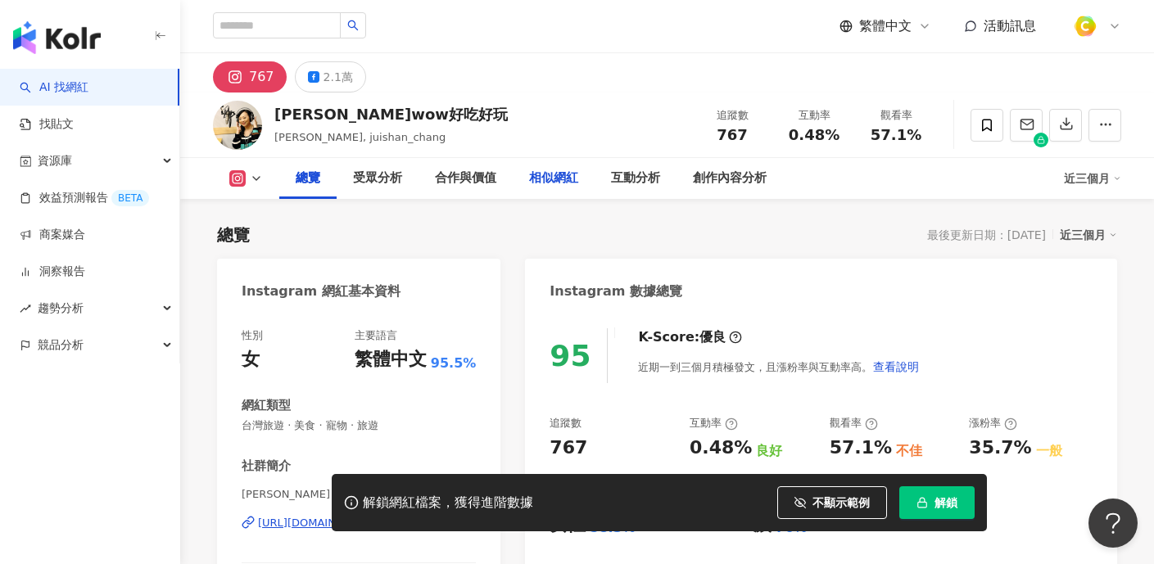
click at [338, 84] on div "2.1萬" at bounding box center [337, 77] width 29 height 23
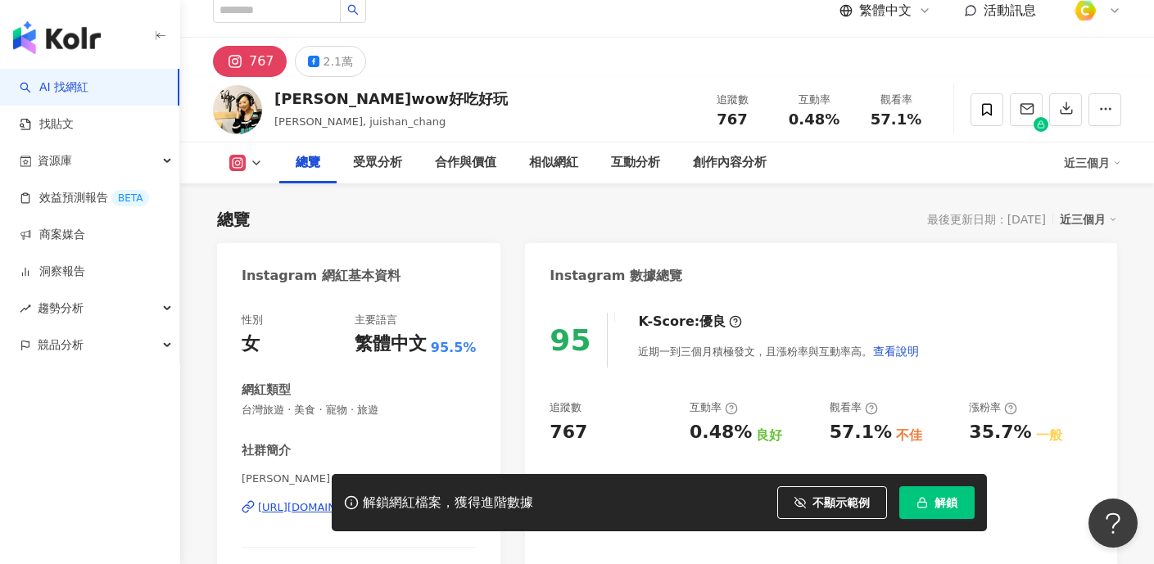
scroll to position [207, 0]
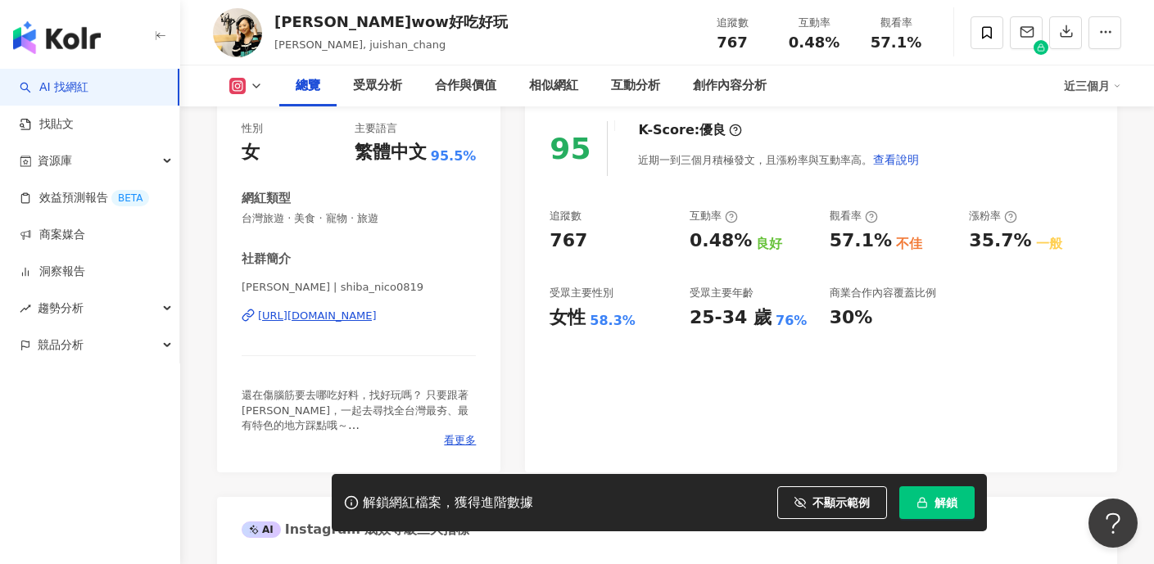
click at [377, 311] on div "https://www.instagram.com/shiba_nico0819/" at bounding box center [317, 316] width 119 height 15
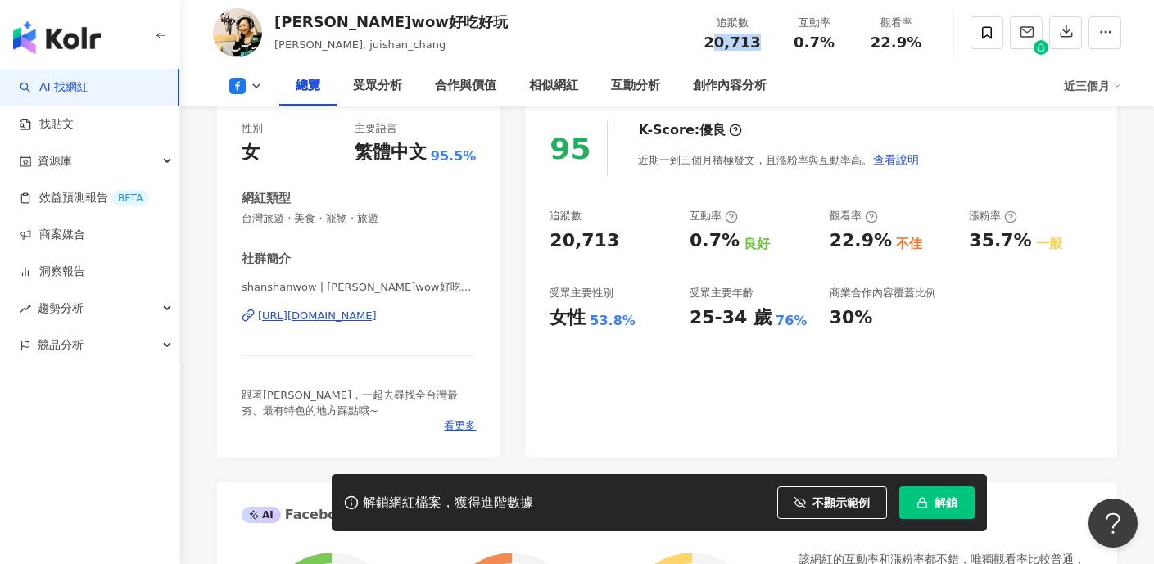
drag, startPoint x: 720, startPoint y: 43, endPoint x: 762, endPoint y: 43, distance: 42.6
click at [762, 43] on div "20,713" at bounding box center [732, 42] width 62 height 16
click at [706, 40] on div "20,713" at bounding box center [732, 42] width 62 height 16
drag, startPoint x: 706, startPoint y: 40, endPoint x: 757, endPoint y: 49, distance: 51.6
click at [757, 49] on div "20,713" at bounding box center [732, 42] width 62 height 16
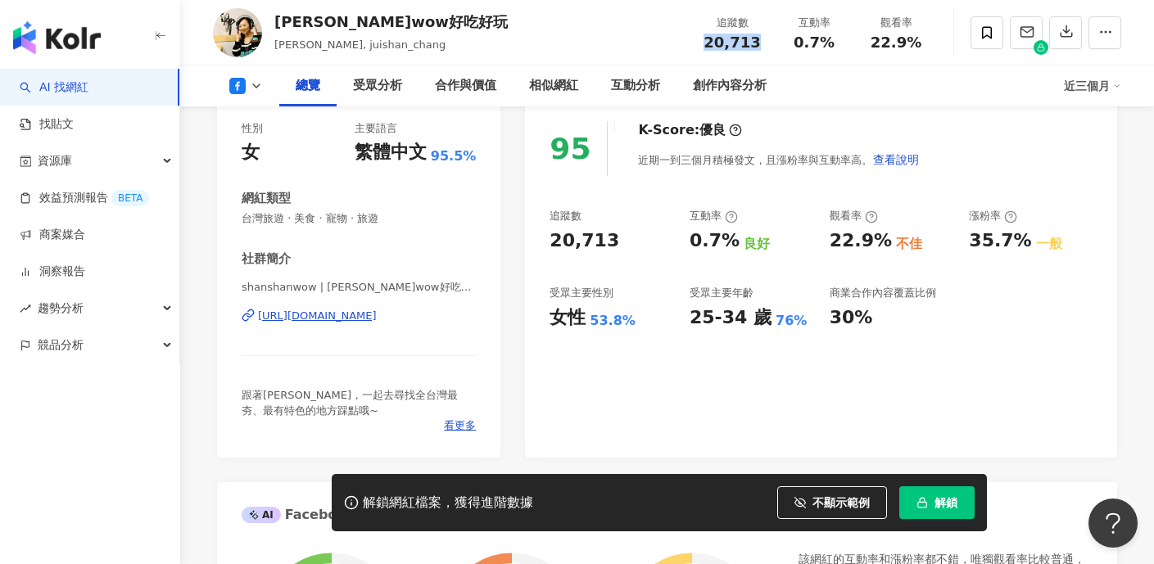
copy span "20,713"
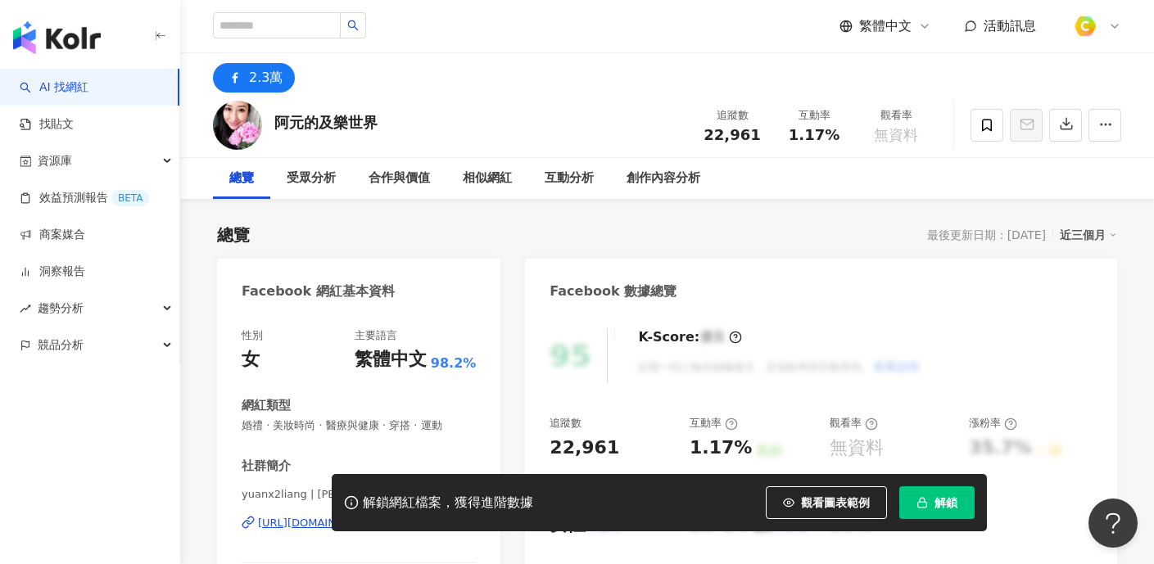
scroll to position [176, 0]
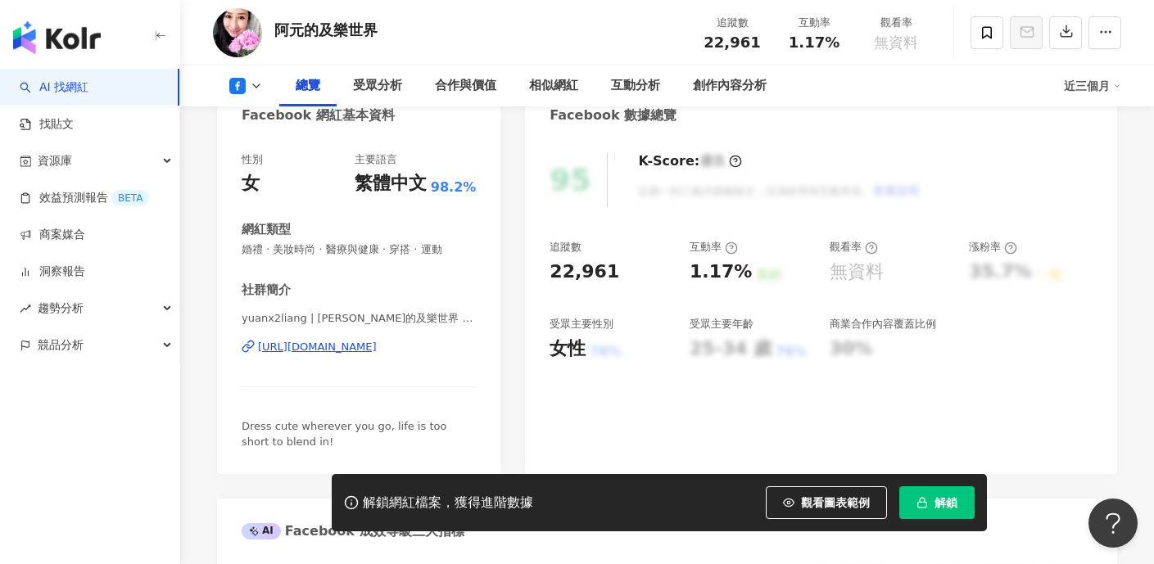
click at [377, 352] on div "[URL][DOMAIN_NAME]" at bounding box center [317, 347] width 119 height 15
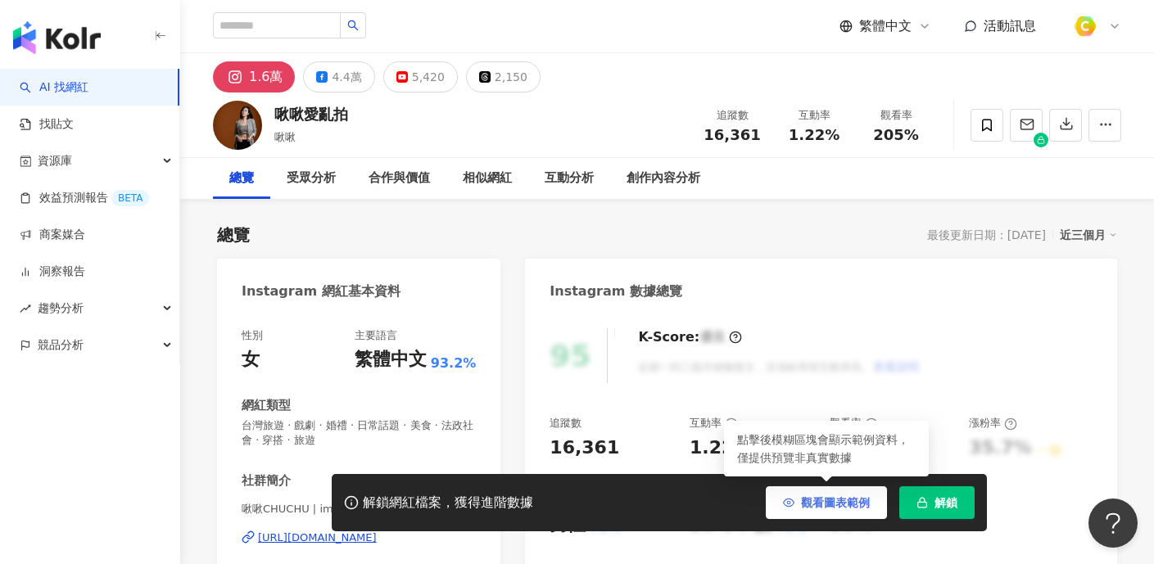
click at [819, 513] on button "觀看圖表範例" at bounding box center [826, 502] width 121 height 33
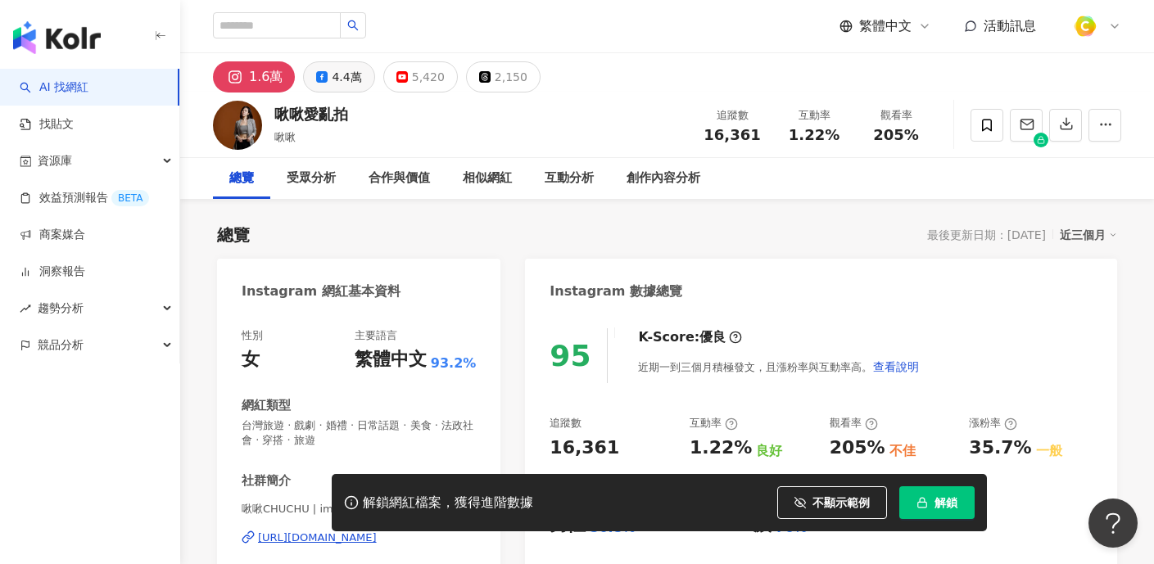
click at [346, 79] on div "4.4萬" at bounding box center [346, 77] width 29 height 23
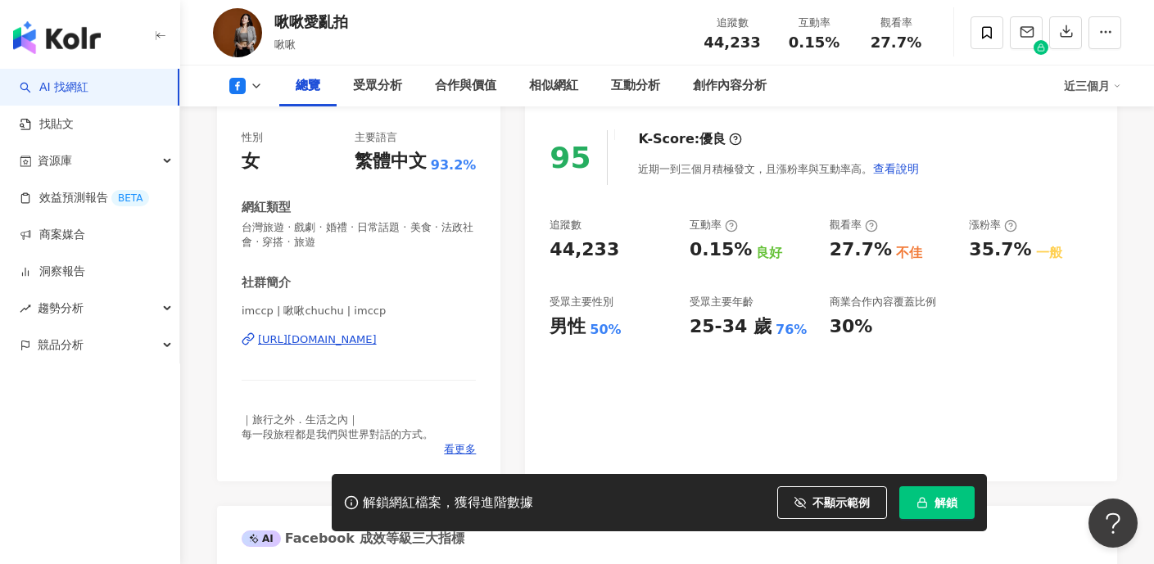
scroll to position [240, 0]
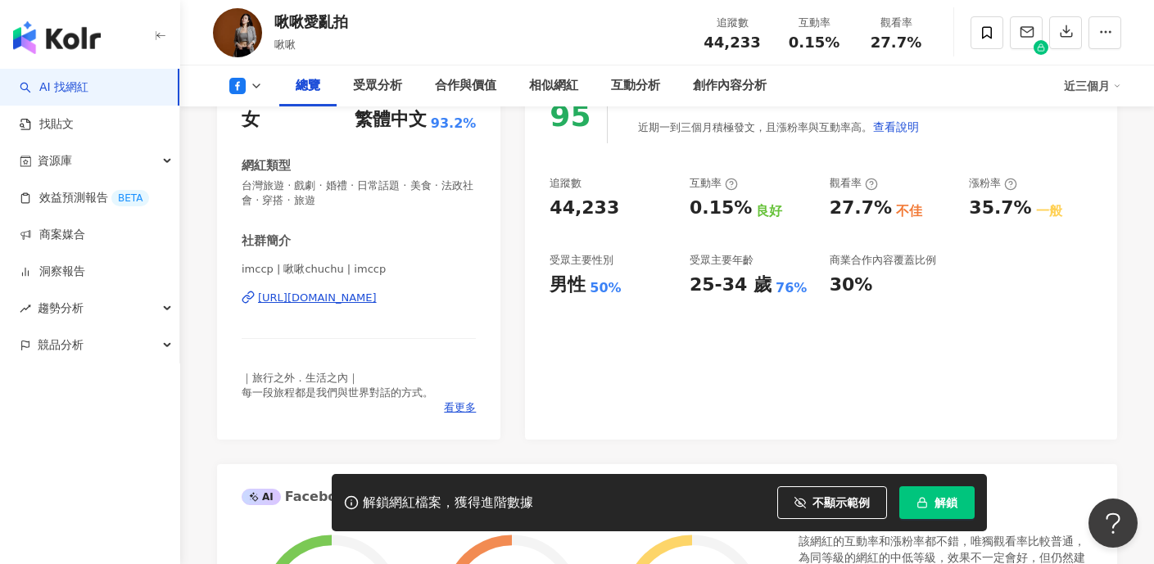
click at [376, 299] on div "[URL][DOMAIN_NAME]" at bounding box center [317, 298] width 119 height 15
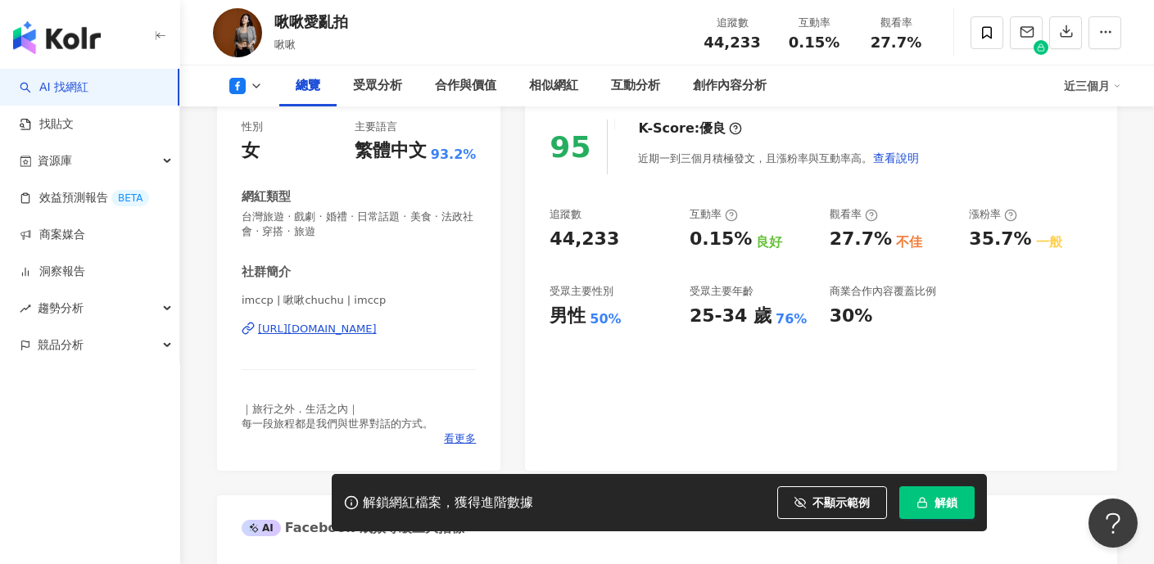
scroll to position [206, 0]
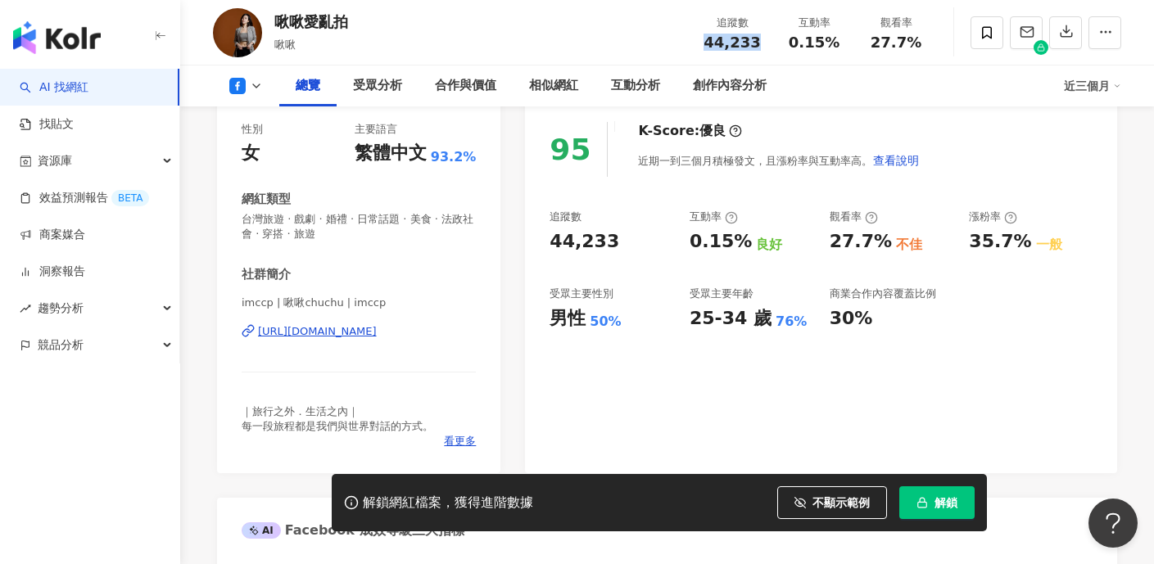
drag, startPoint x: 710, startPoint y: 40, endPoint x: 761, endPoint y: 40, distance: 51.6
click at [761, 40] on div "44,233" at bounding box center [732, 42] width 62 height 16
copy span "44,233"
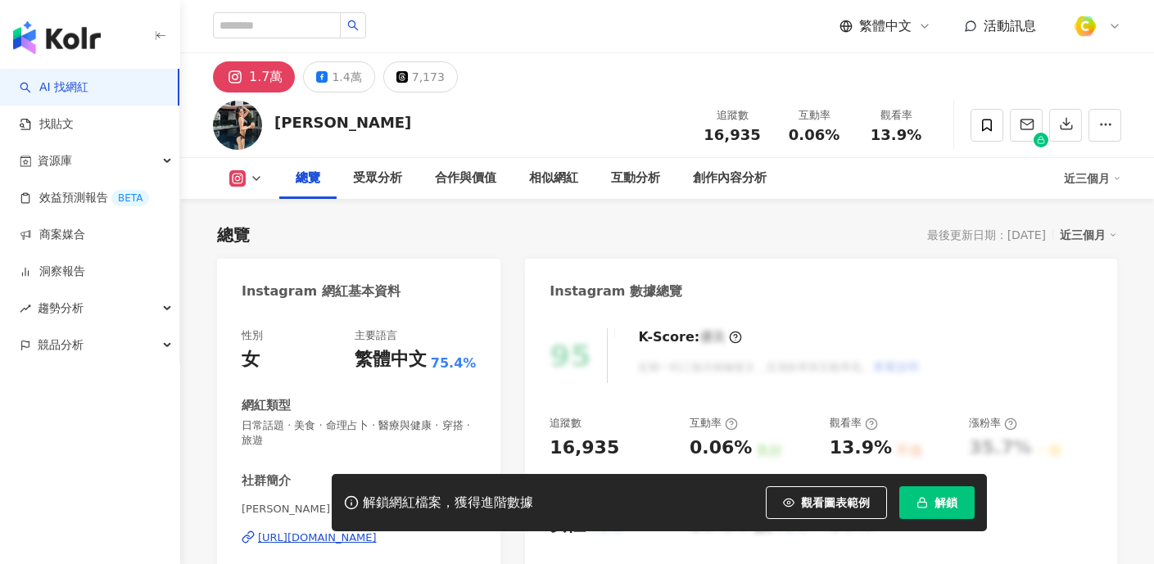
click at [332, 79] on div "1.4萬" at bounding box center [346, 77] width 29 height 23
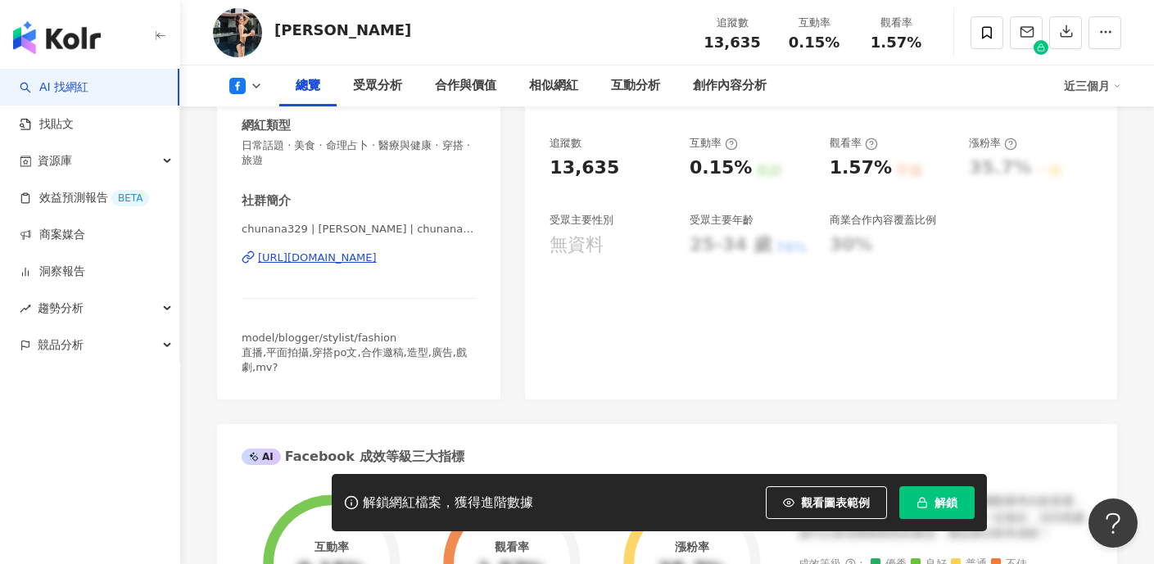
click at [377, 256] on div "https://www.facebook.com/116445265105838" at bounding box center [317, 258] width 119 height 15
drag, startPoint x: 691, startPoint y: 37, endPoint x: 757, endPoint y: 40, distance: 65.6
click at [757, 40] on div "追蹤數 13,635" at bounding box center [732, 32] width 82 height 35
copy span "13,635"
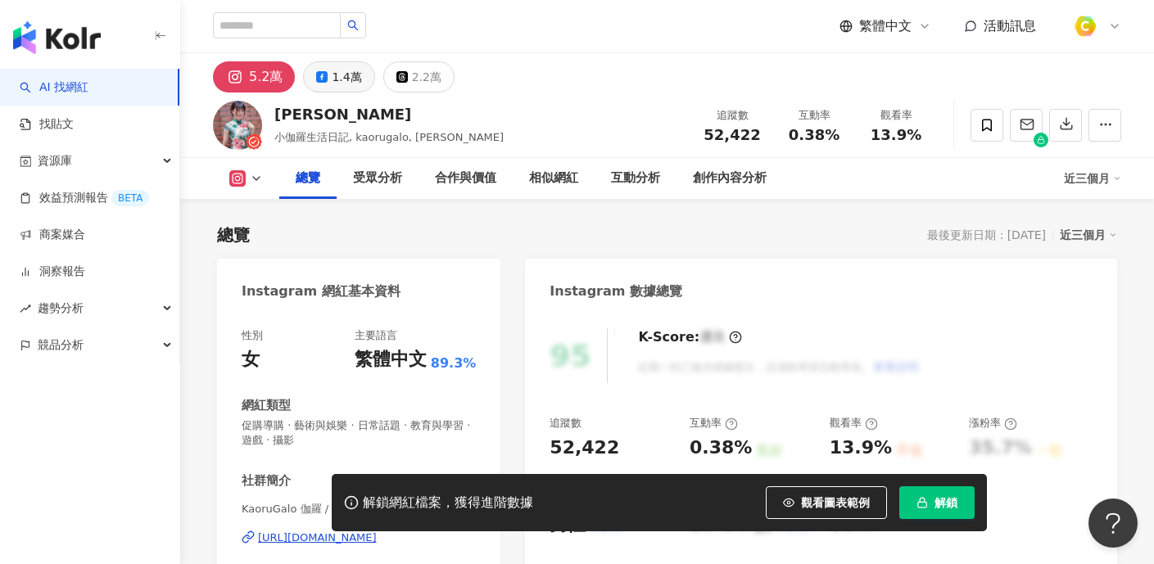
click at [316, 82] on icon at bounding box center [321, 76] width 11 height 11
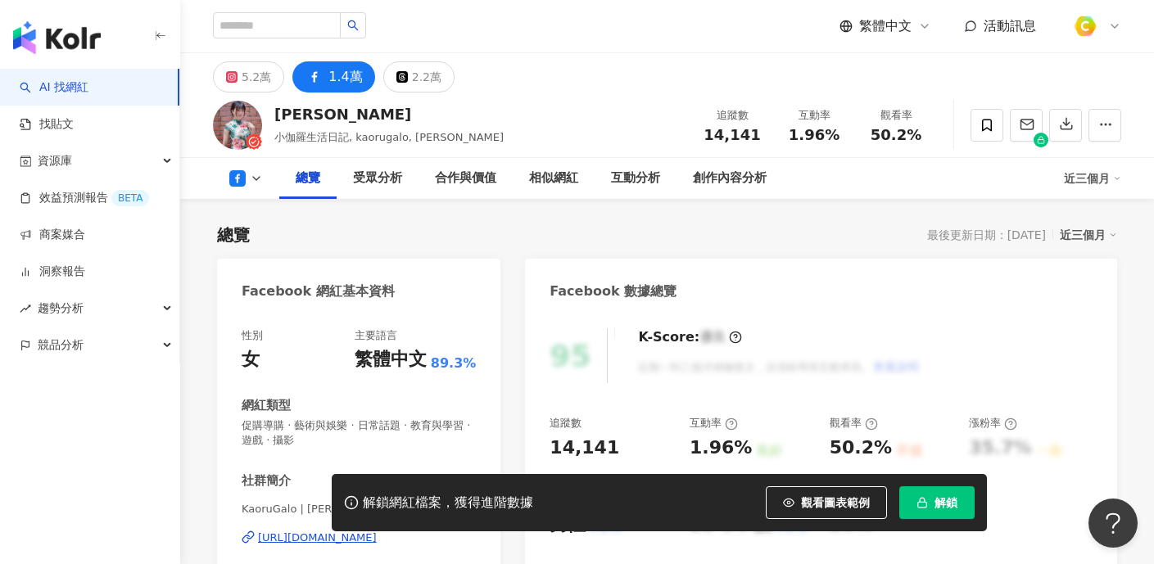
scroll to position [199, 0]
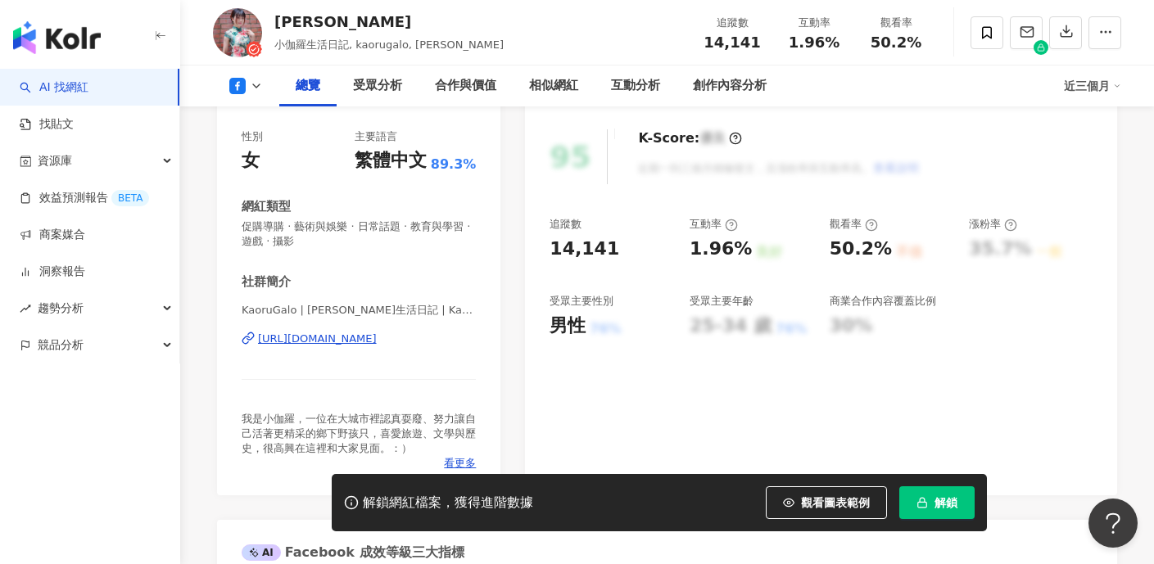
click at [364, 338] on div "[URL][DOMAIN_NAME]" at bounding box center [317, 339] width 119 height 15
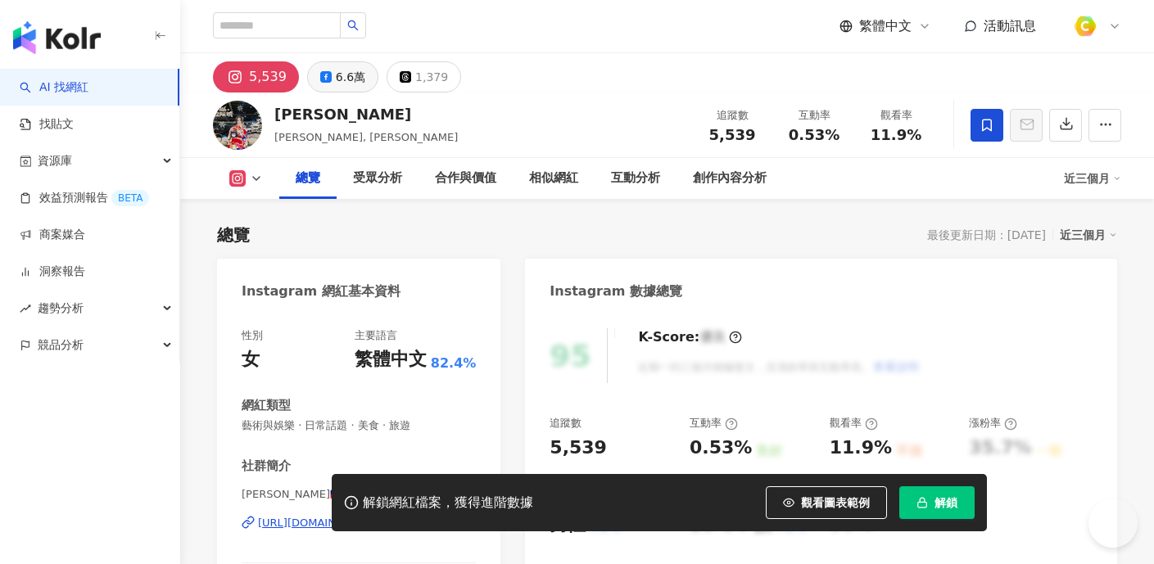
click at [342, 82] on div "6.6萬" at bounding box center [350, 77] width 29 height 23
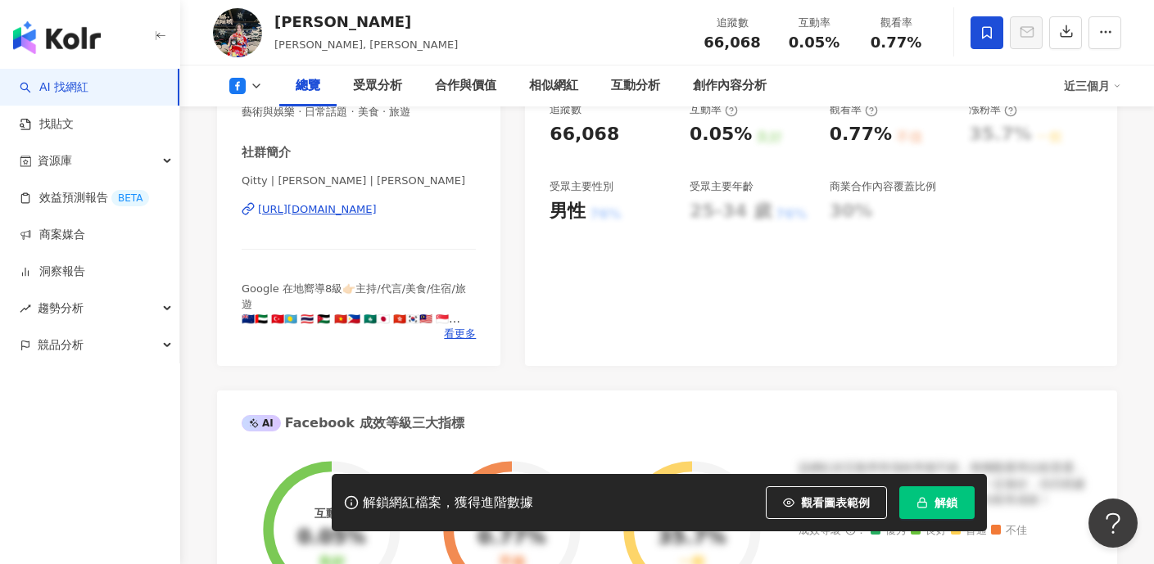
click at [368, 208] on div "https://www.facebook.com/241510425884872" at bounding box center [317, 209] width 119 height 15
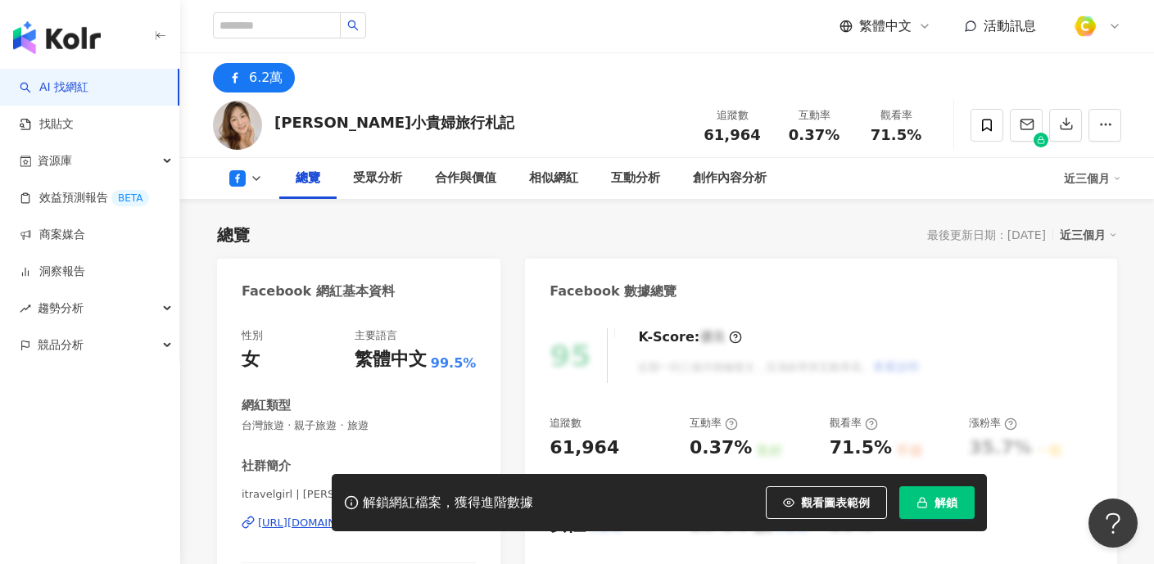
scroll to position [154, 0]
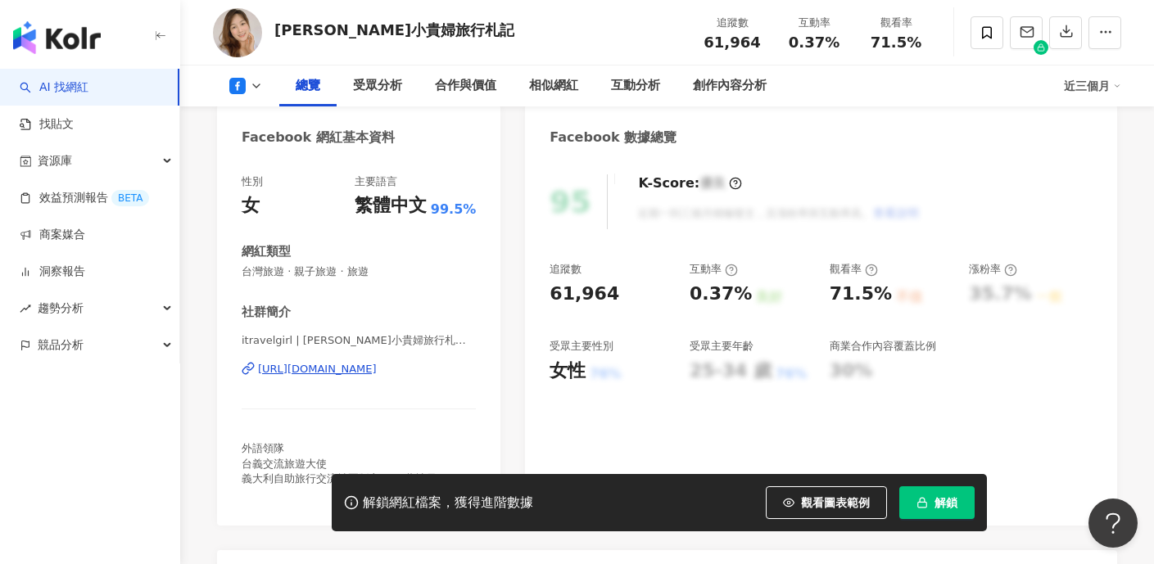
click at [366, 367] on div "https://www.facebook.com/135239850005726" at bounding box center [317, 369] width 119 height 15
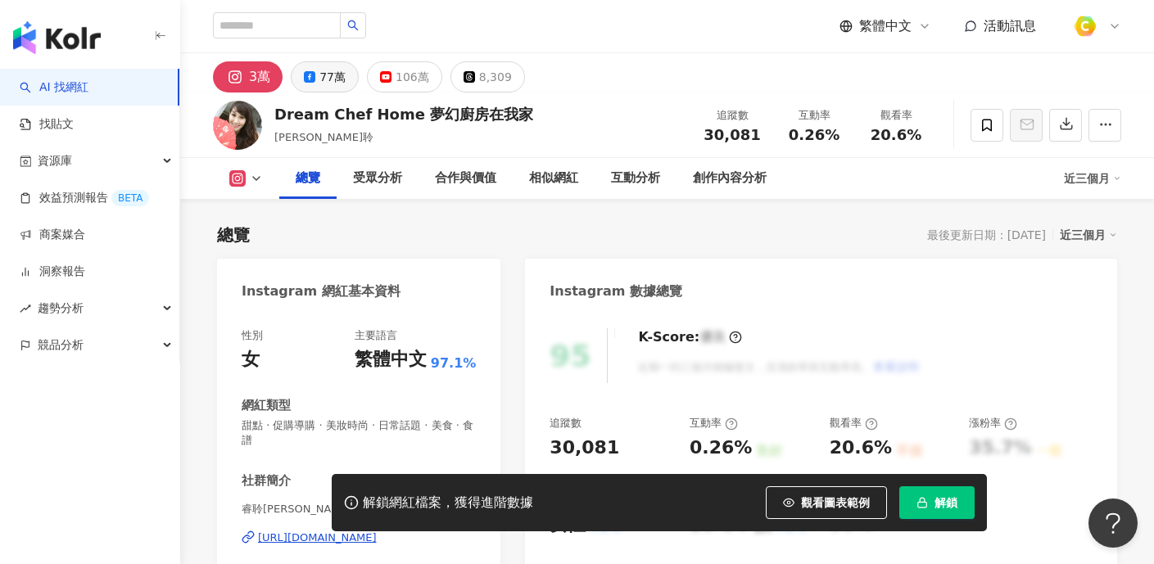
click at [332, 83] on div "77萬" at bounding box center [332, 77] width 26 height 23
click at [328, 79] on div "77萬" at bounding box center [332, 77] width 26 height 23
click at [328, 78] on div "77萬" at bounding box center [332, 77] width 26 height 23
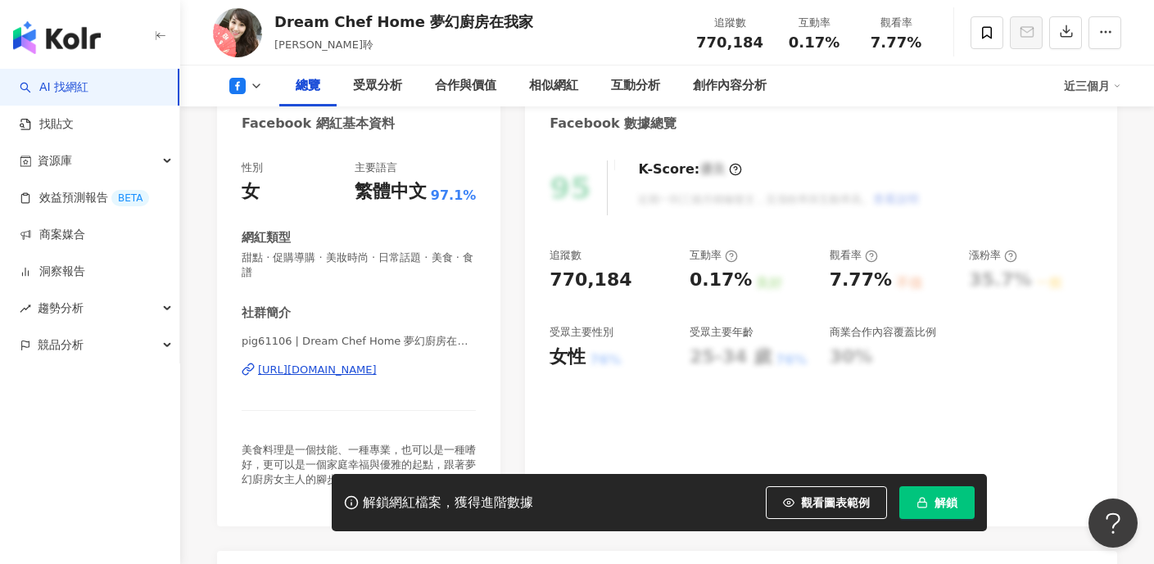
scroll to position [262, 0]
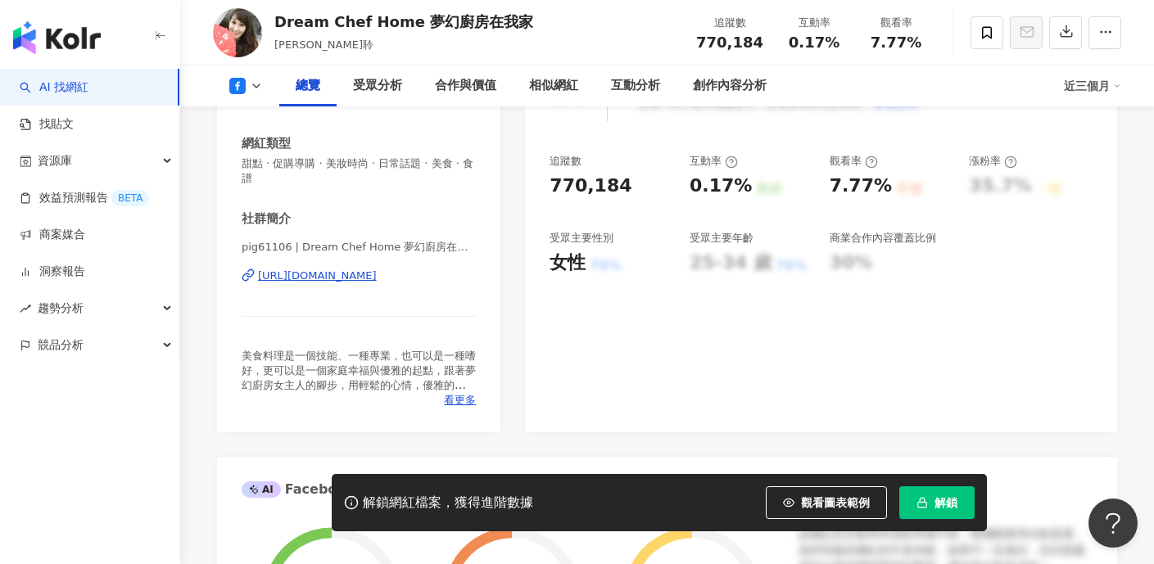
click at [342, 274] on div "[URL][DOMAIN_NAME]" at bounding box center [317, 276] width 119 height 15
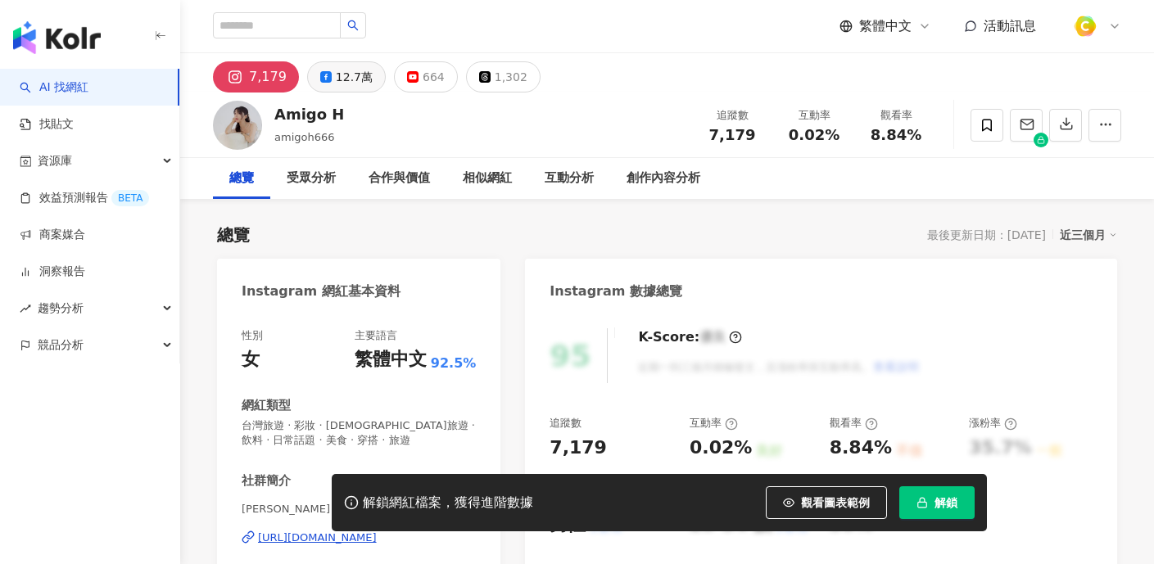
click at [368, 83] on button "12.7萬" at bounding box center [346, 76] width 79 height 31
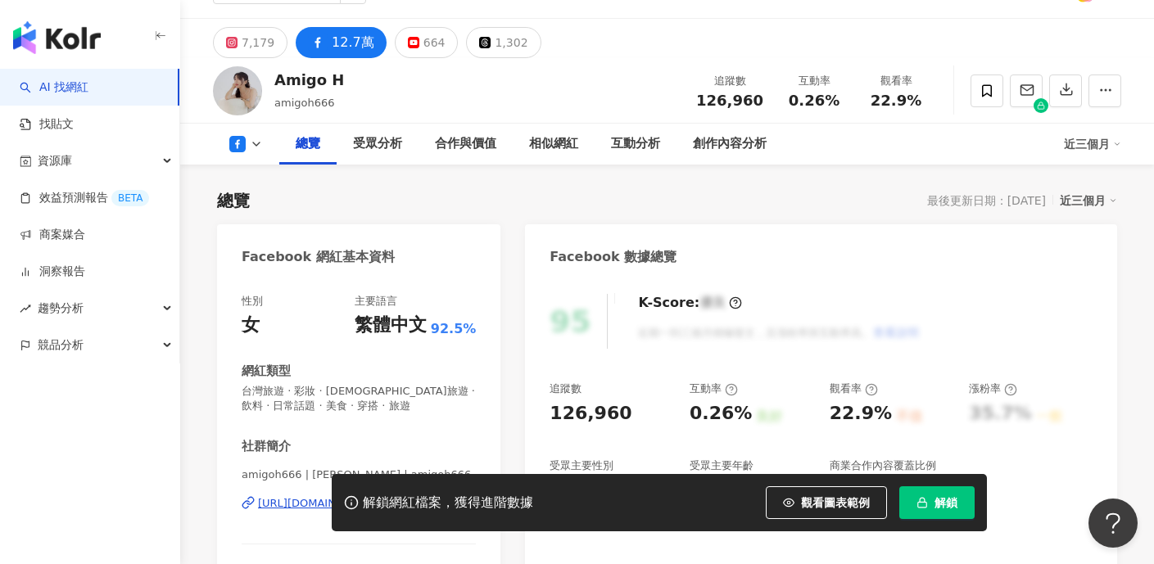
scroll to position [315, 0]
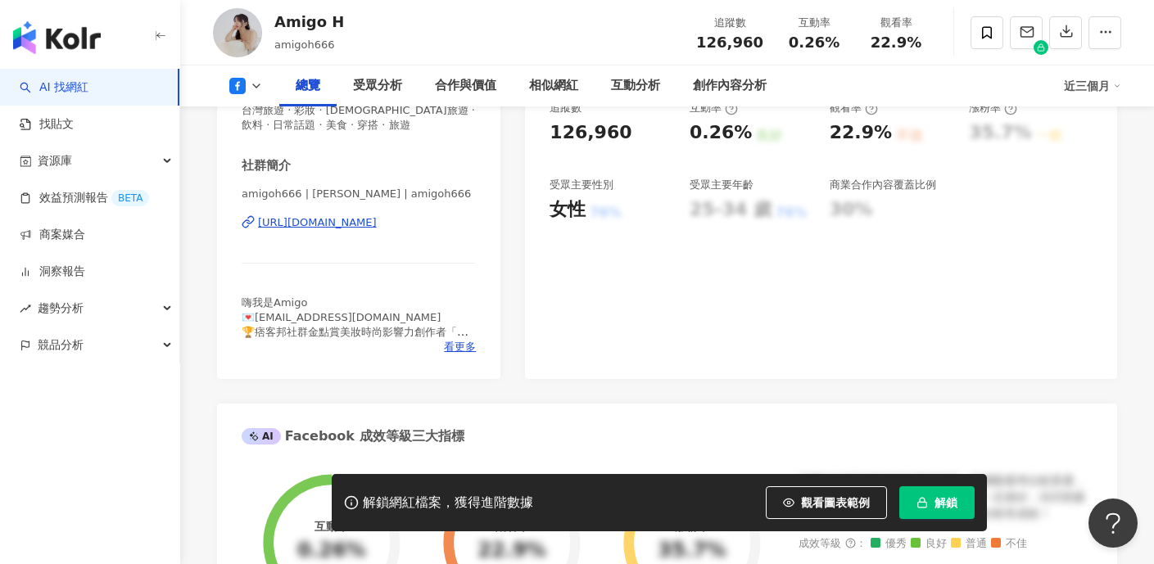
click at [377, 221] on div "https://www.facebook.com/1677911892439558" at bounding box center [317, 222] width 119 height 15
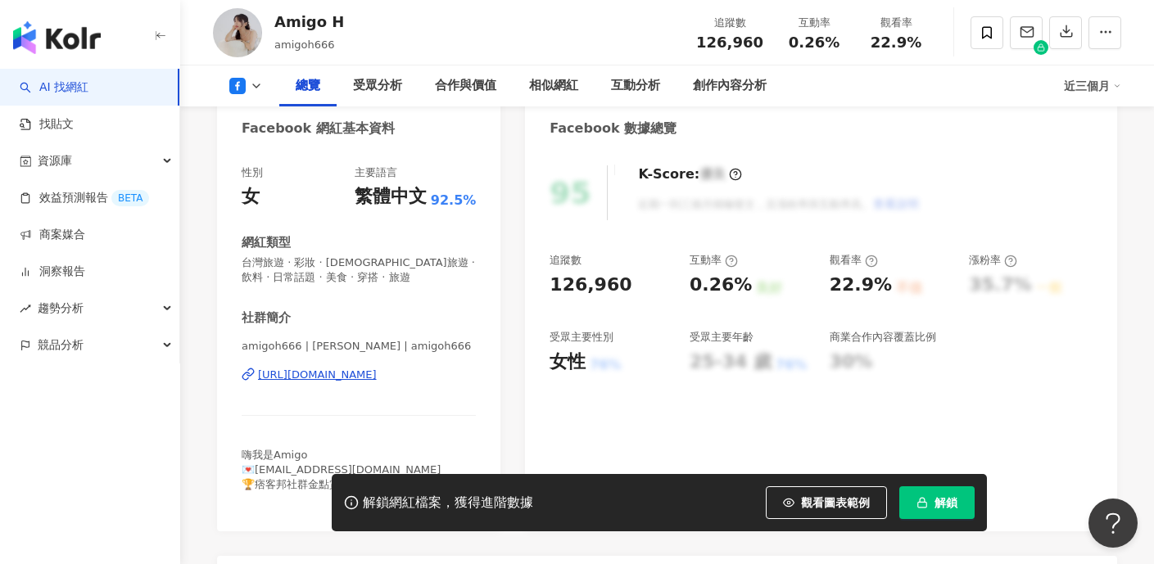
scroll to position [0, 0]
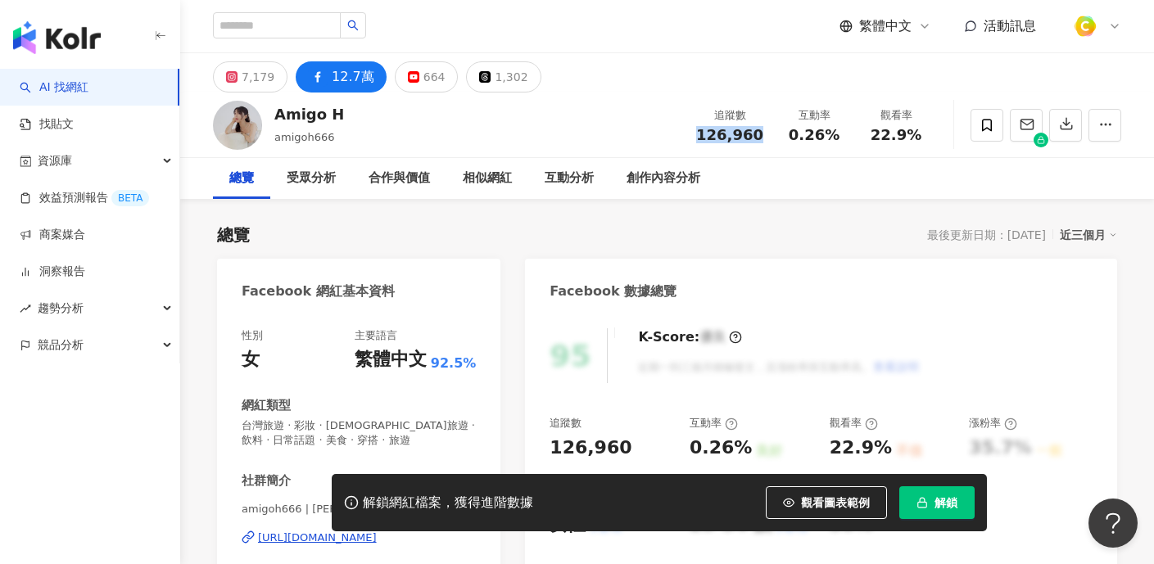
drag, startPoint x: 700, startPoint y: 127, endPoint x: 767, endPoint y: 139, distance: 68.3
click at [767, 139] on div "追蹤數 126,960" at bounding box center [729, 124] width 87 height 35
copy span "126,960"
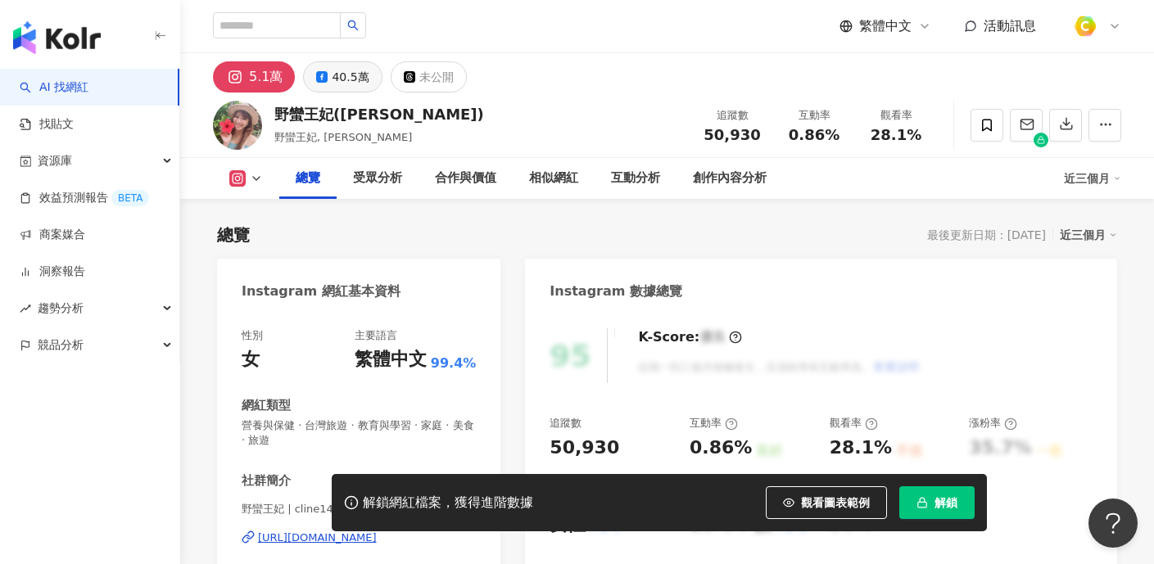
click at [338, 83] on div "40.5萬" at bounding box center [350, 77] width 37 height 23
click at [337, 79] on div "40.5萬" at bounding box center [350, 77] width 37 height 23
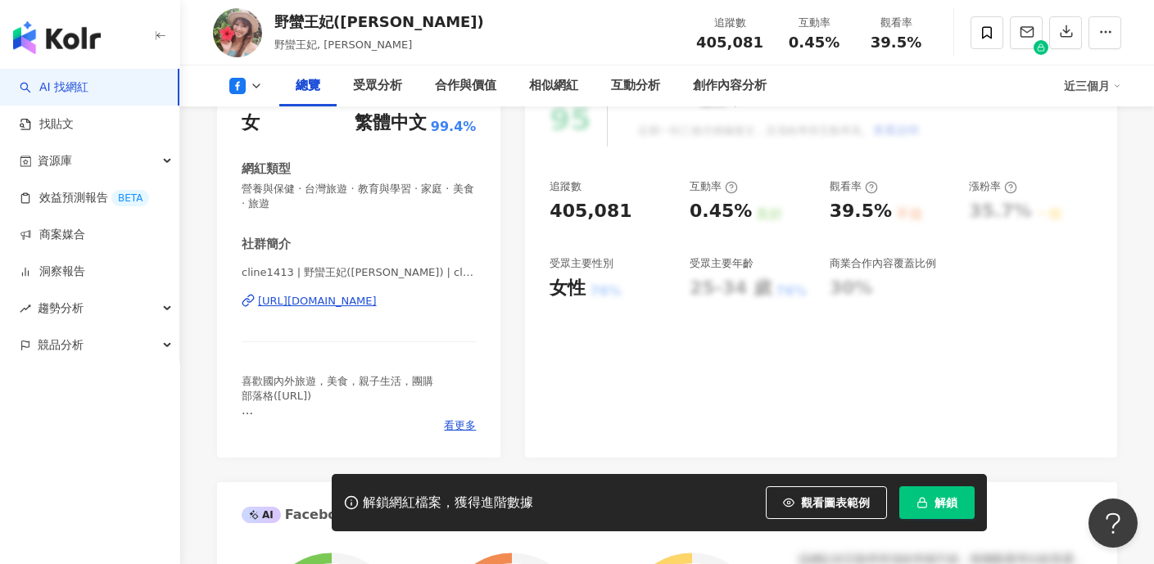
scroll to position [286, 0]
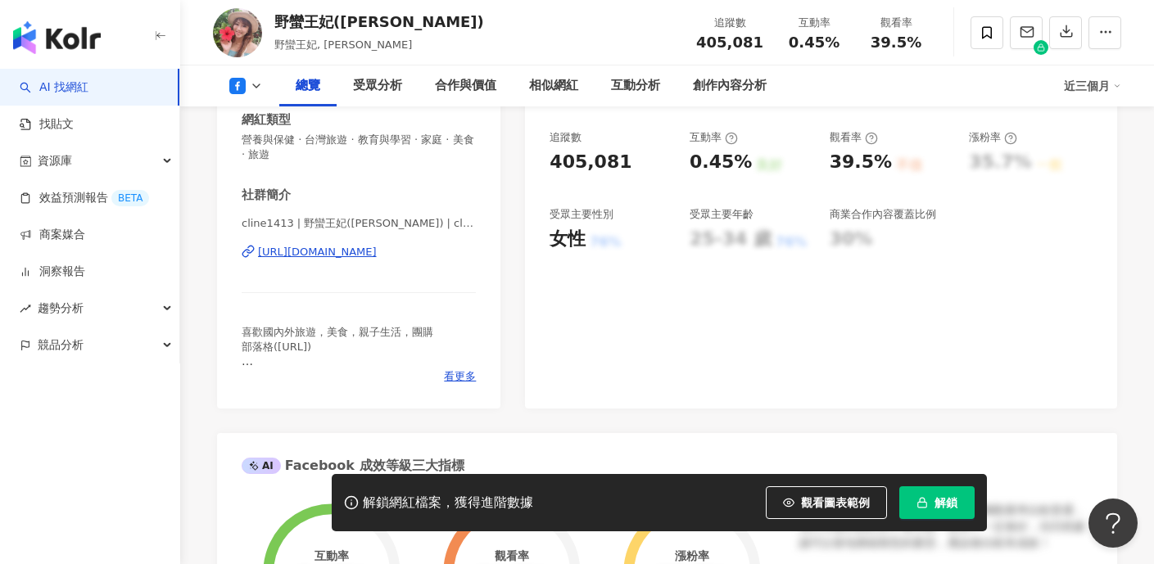
click at [364, 251] on div "https://www.facebook.com/102704409835161" at bounding box center [317, 252] width 119 height 15
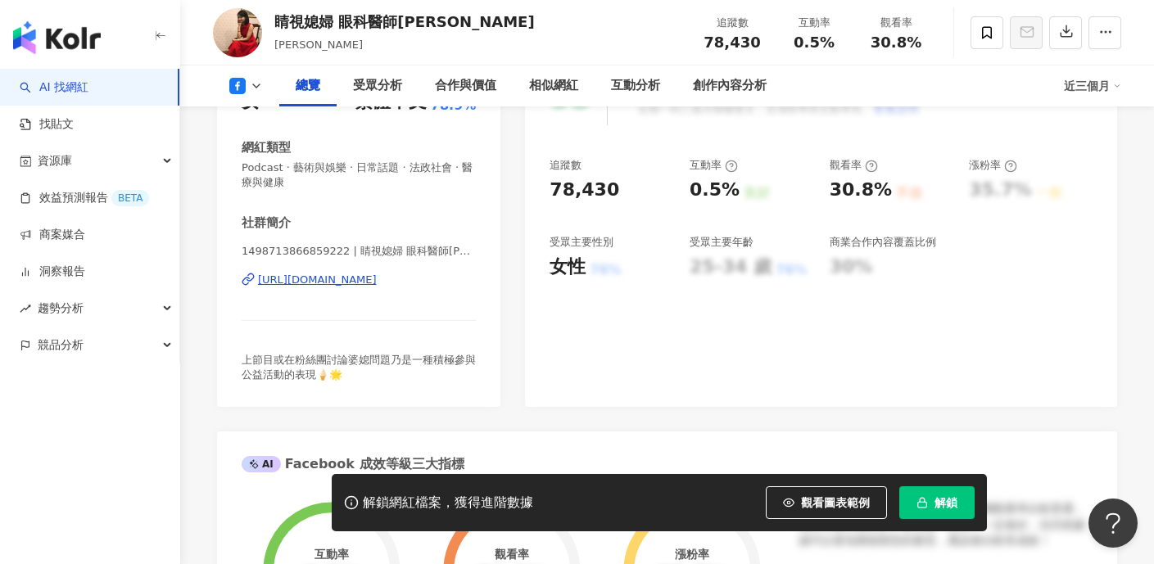
click at [353, 281] on div "https://www.facebook.com/1498713866859222" at bounding box center [317, 280] width 119 height 15
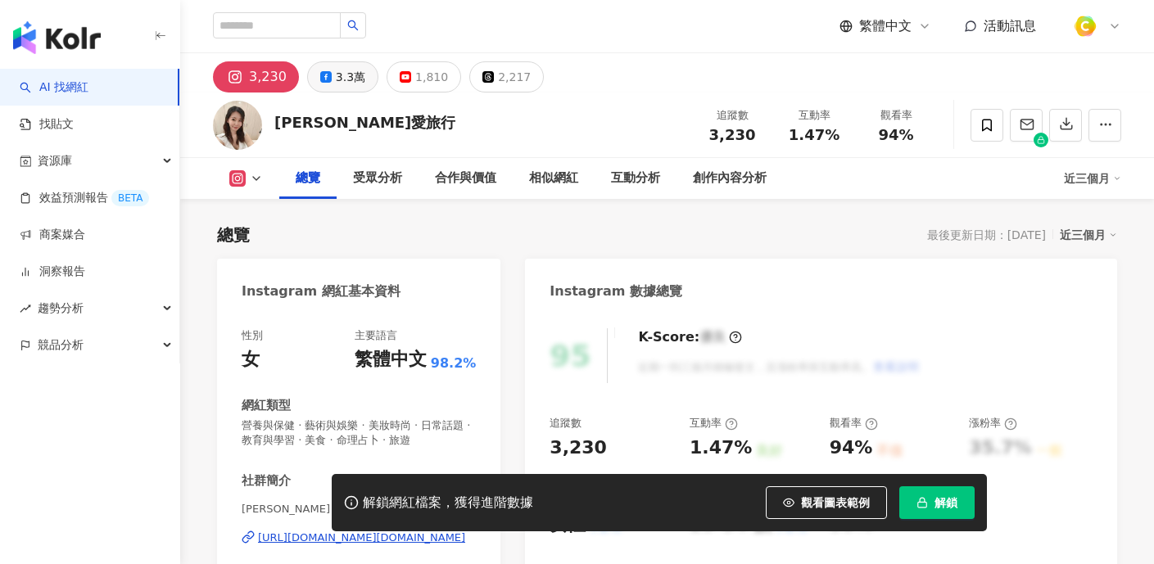
click at [350, 73] on div "3.3萬" at bounding box center [350, 77] width 29 height 23
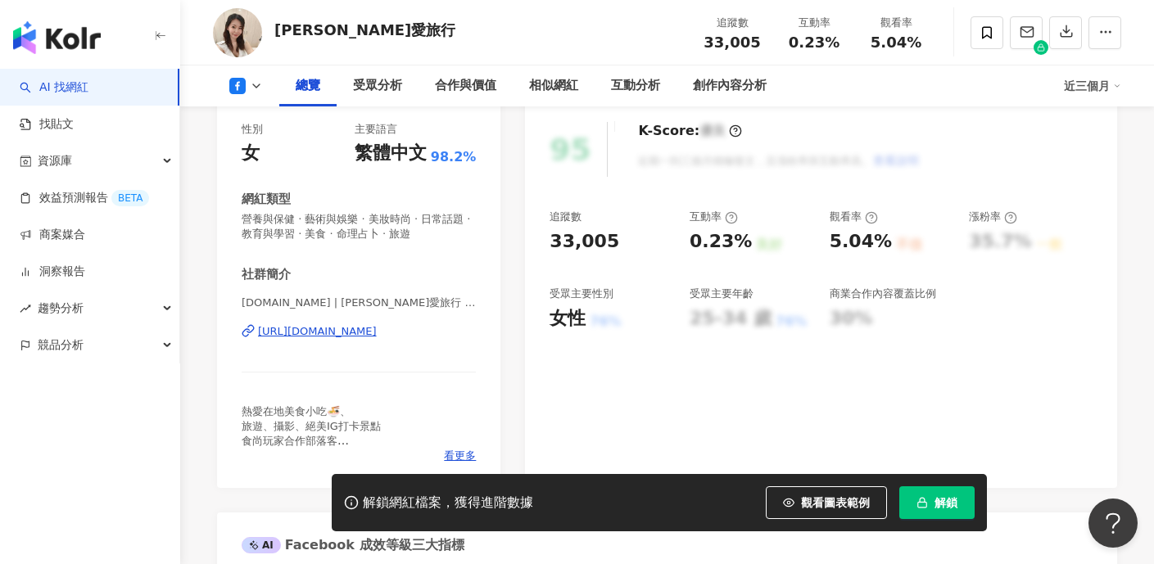
scroll to position [219, 0]
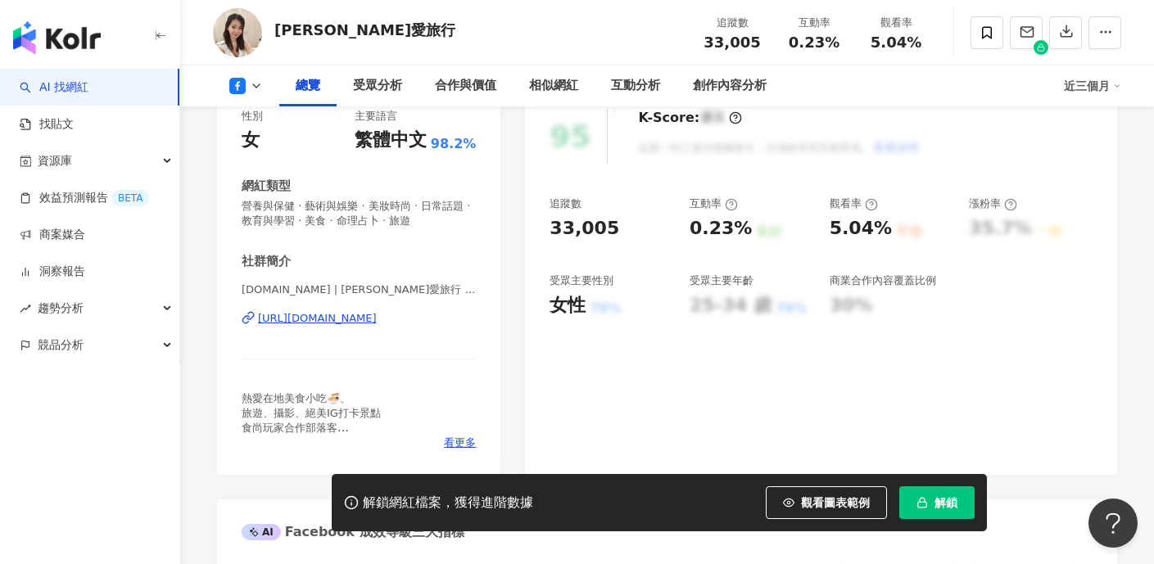
click at [377, 315] on div "[URL][DOMAIN_NAME]" at bounding box center [317, 318] width 119 height 15
drag, startPoint x: 711, startPoint y: 39, endPoint x: 757, endPoint y: 42, distance: 46.7
click at [757, 42] on div "33,005" at bounding box center [732, 42] width 62 height 16
copy span "33,005"
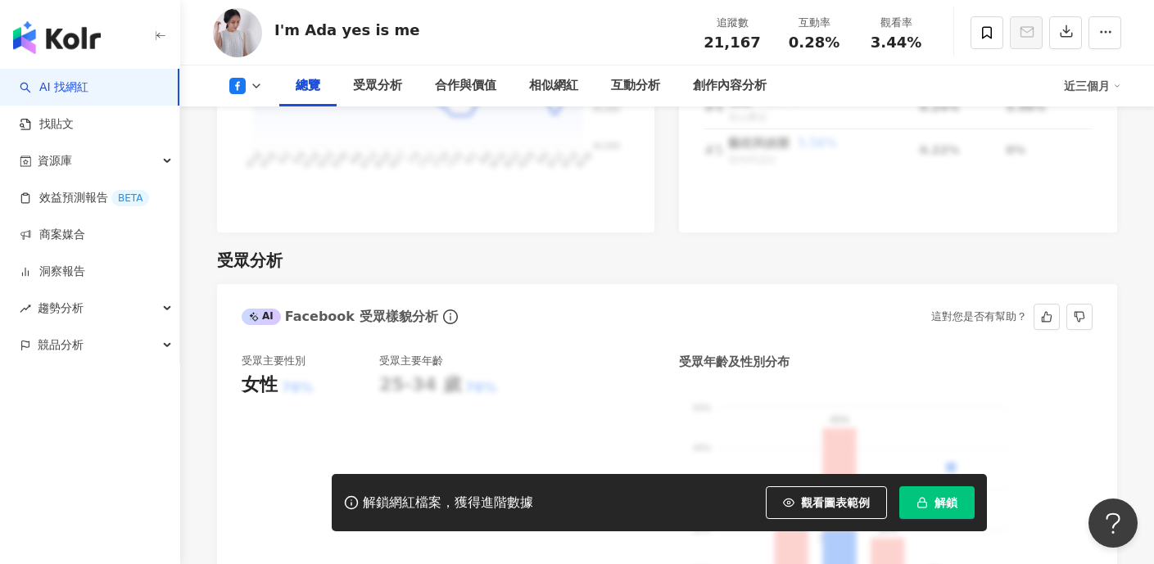
scroll to position [641, 0]
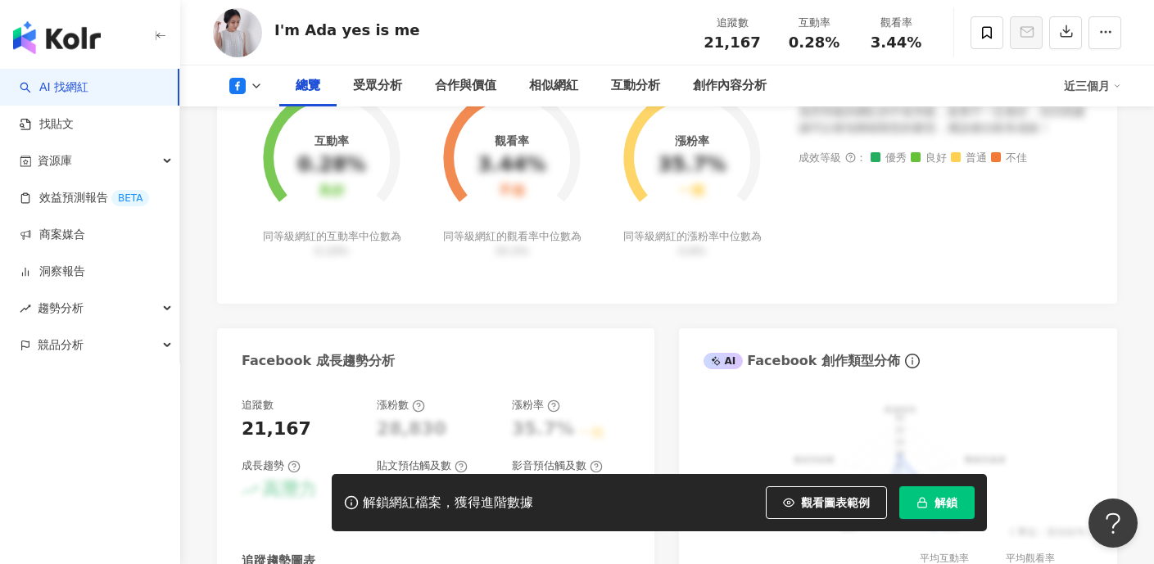
scroll to position [296, 0]
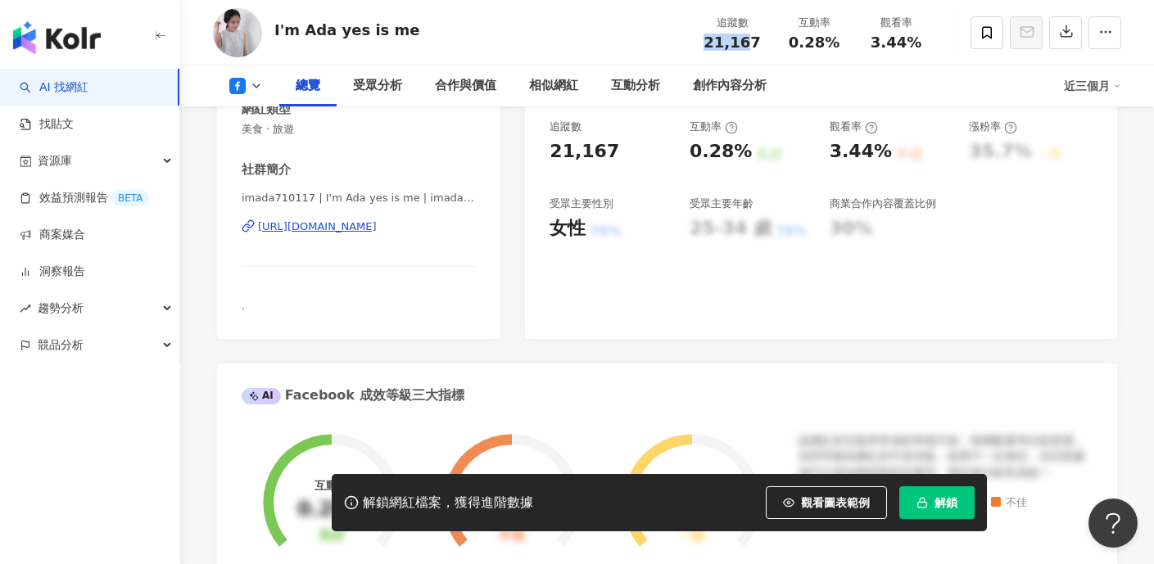
drag, startPoint x: 738, startPoint y: 43, endPoint x: 756, endPoint y: 43, distance: 18.0
click at [756, 43] on div "21,167" at bounding box center [732, 42] width 62 height 16
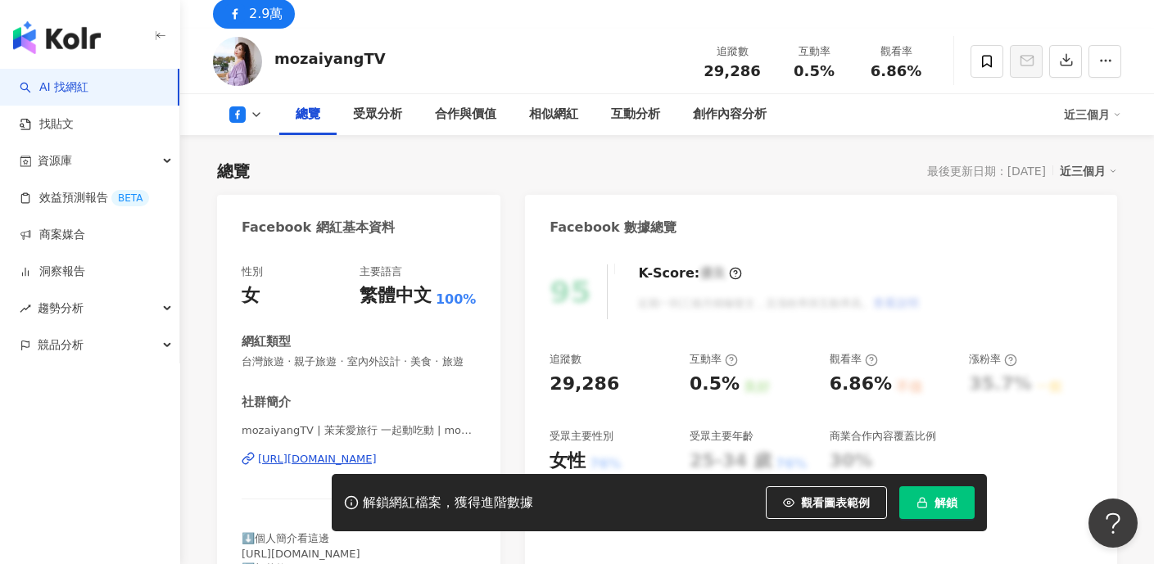
scroll to position [84, 0]
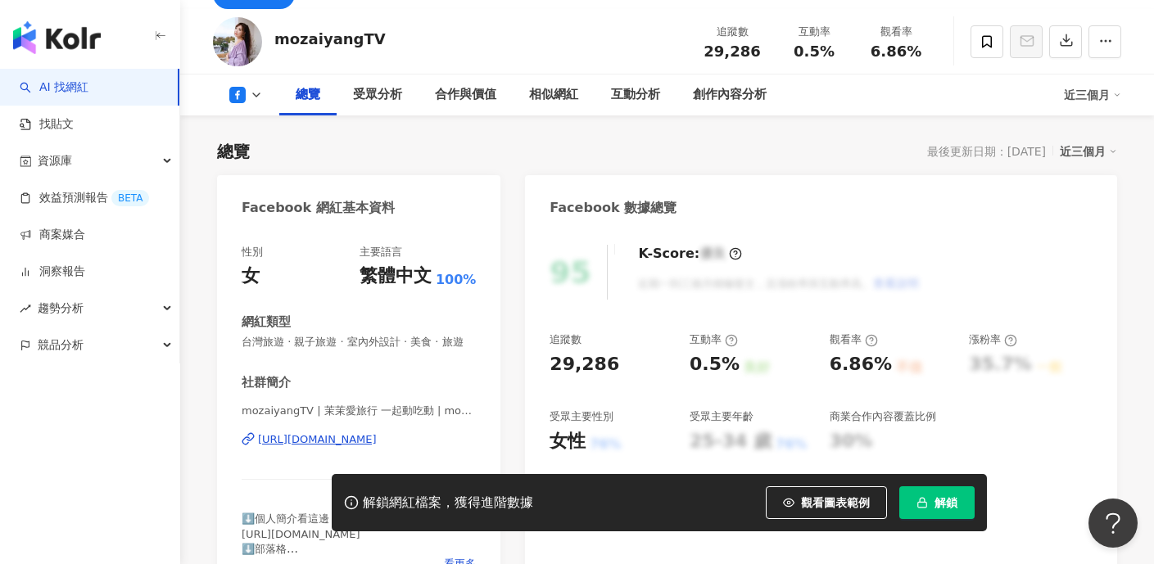
click at [359, 434] on div "[URL][DOMAIN_NAME]" at bounding box center [317, 439] width 119 height 15
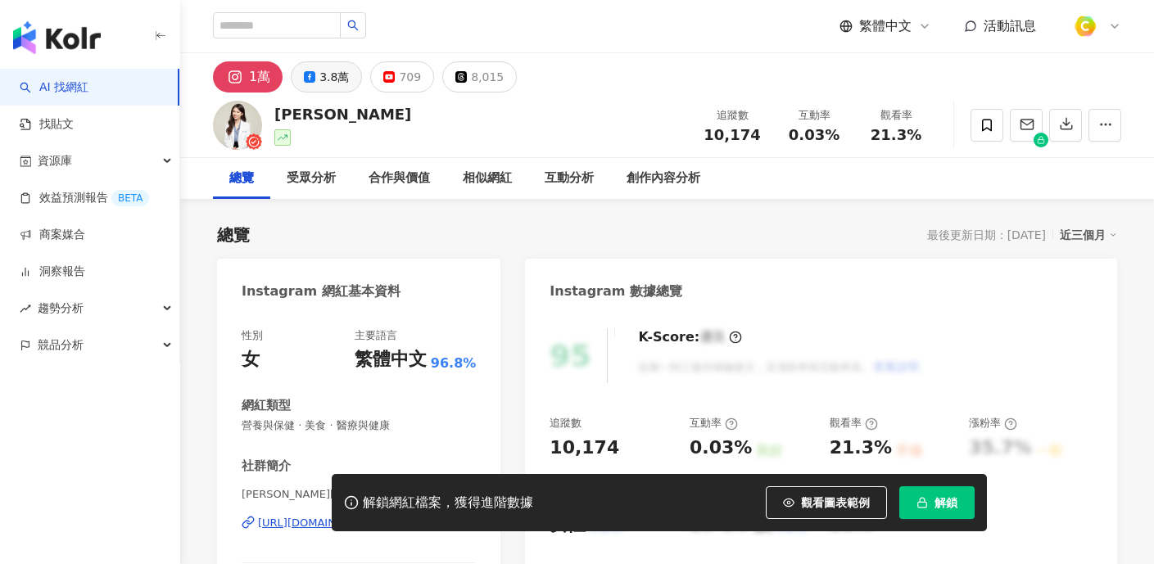
click at [348, 78] on button "3.8萬" at bounding box center [326, 76] width 71 height 31
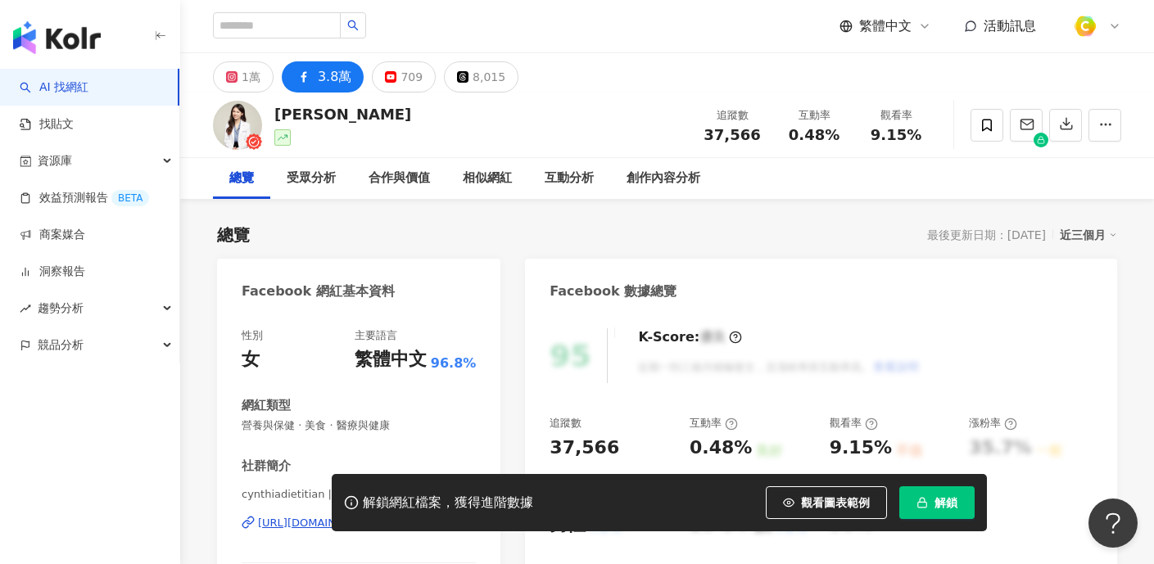
scroll to position [231, 0]
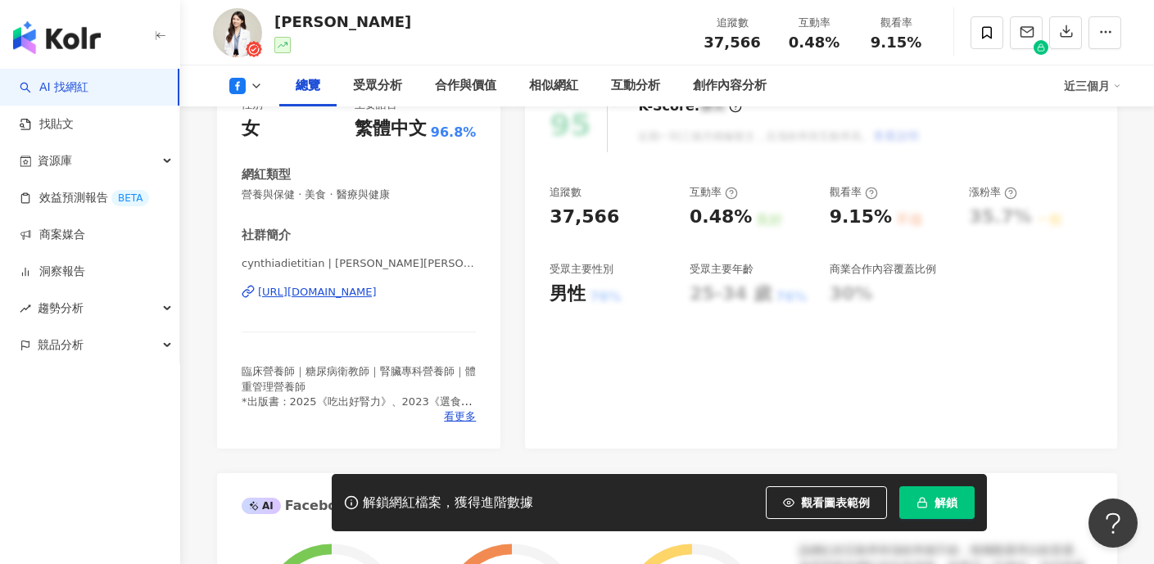
click at [364, 291] on div "https://www.facebook.com/101738158007477" at bounding box center [317, 292] width 119 height 15
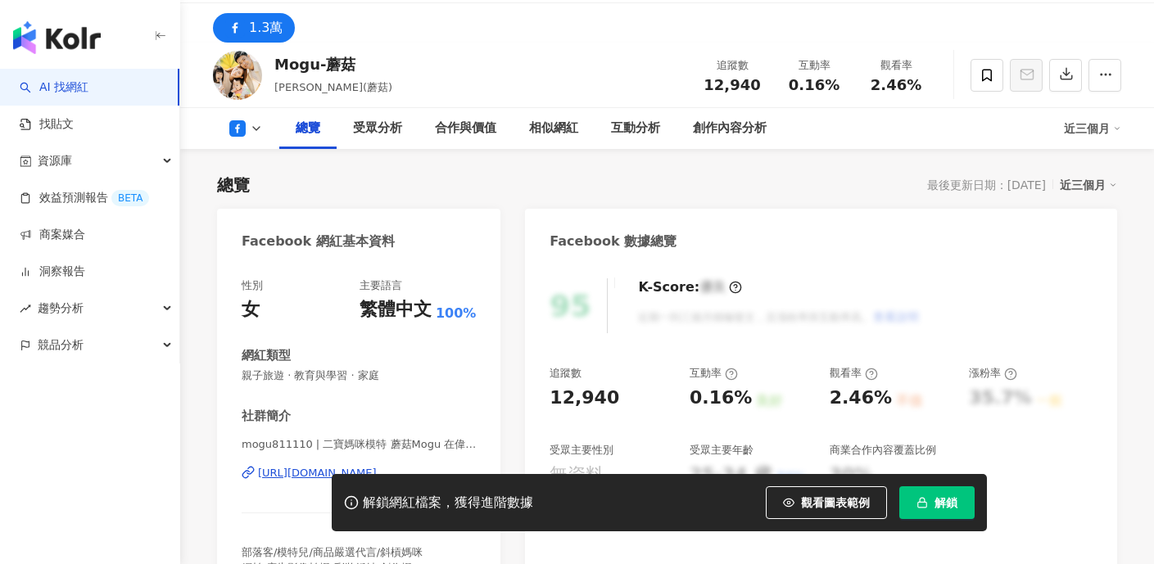
scroll to position [125, 0]
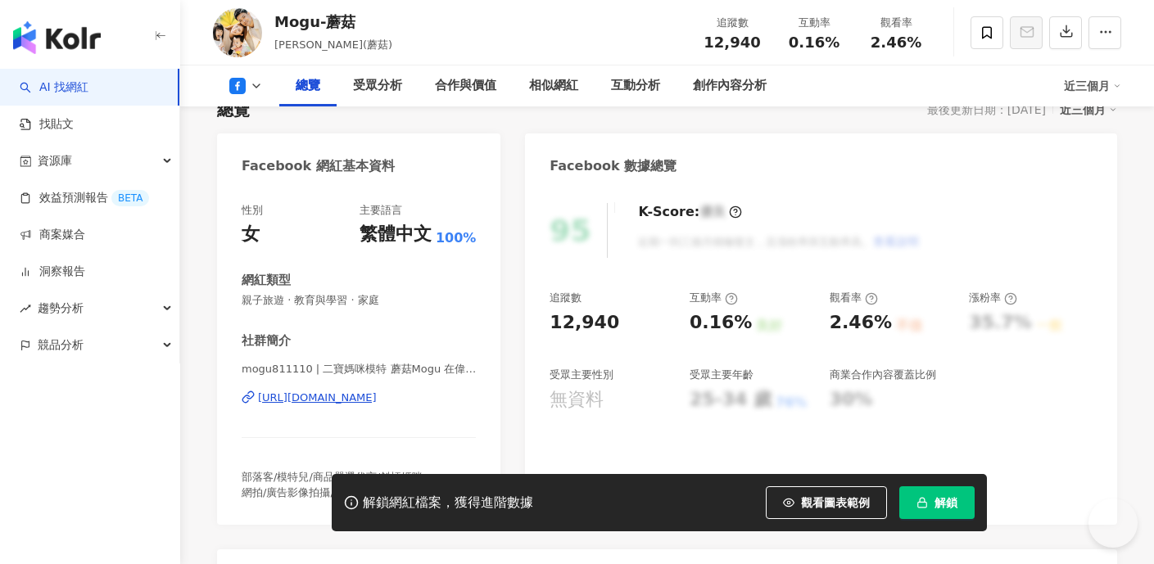
click at [374, 399] on div "[URL][DOMAIN_NAME]" at bounding box center [317, 398] width 119 height 15
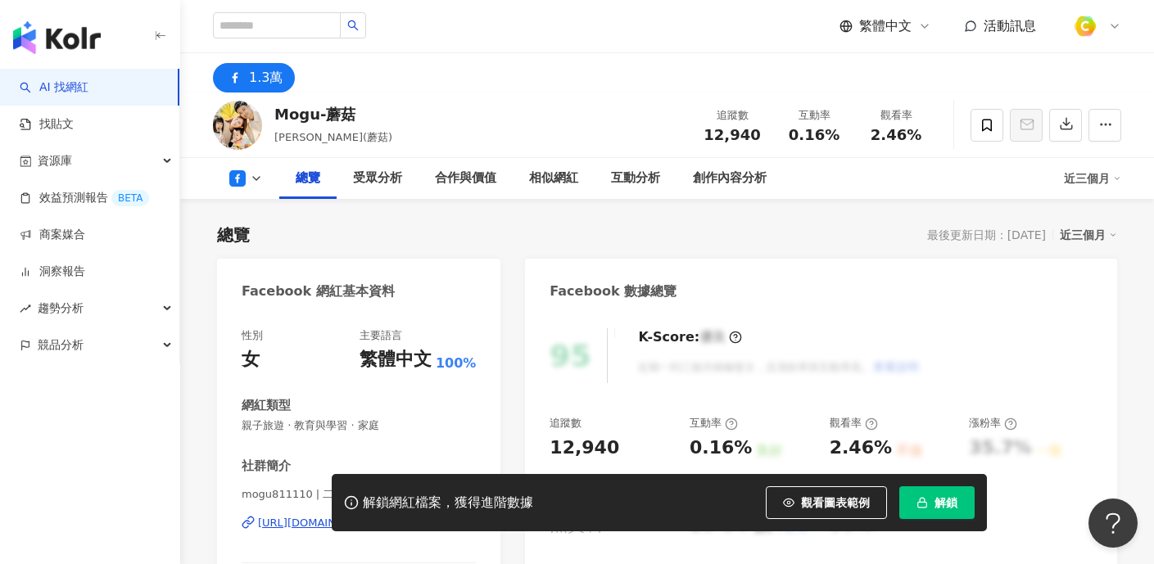
scroll to position [0, 0]
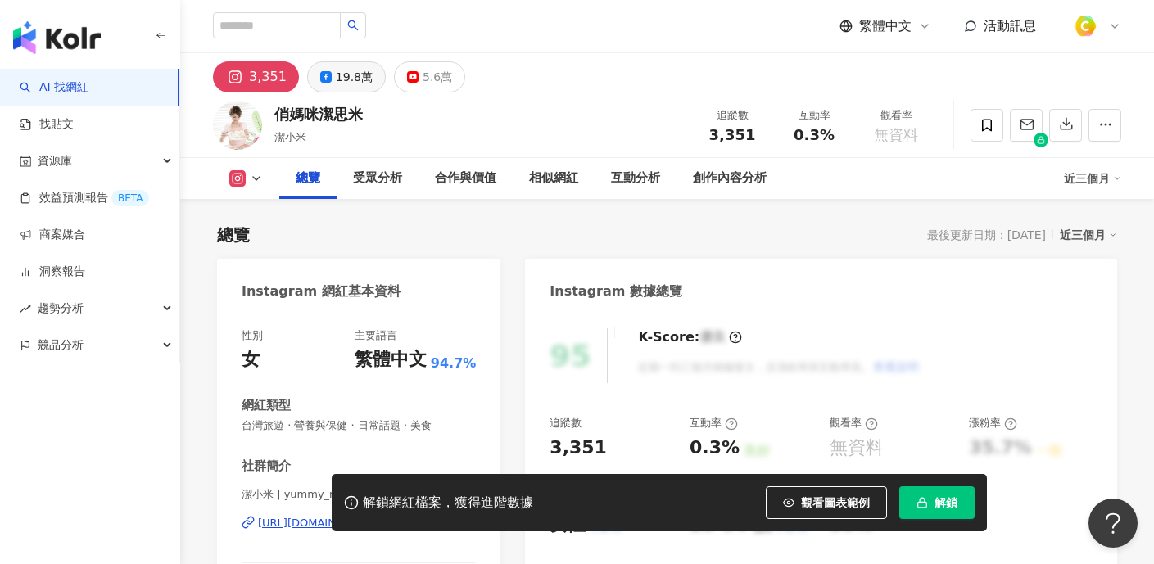
click at [350, 79] on div "19.8萬" at bounding box center [354, 77] width 37 height 23
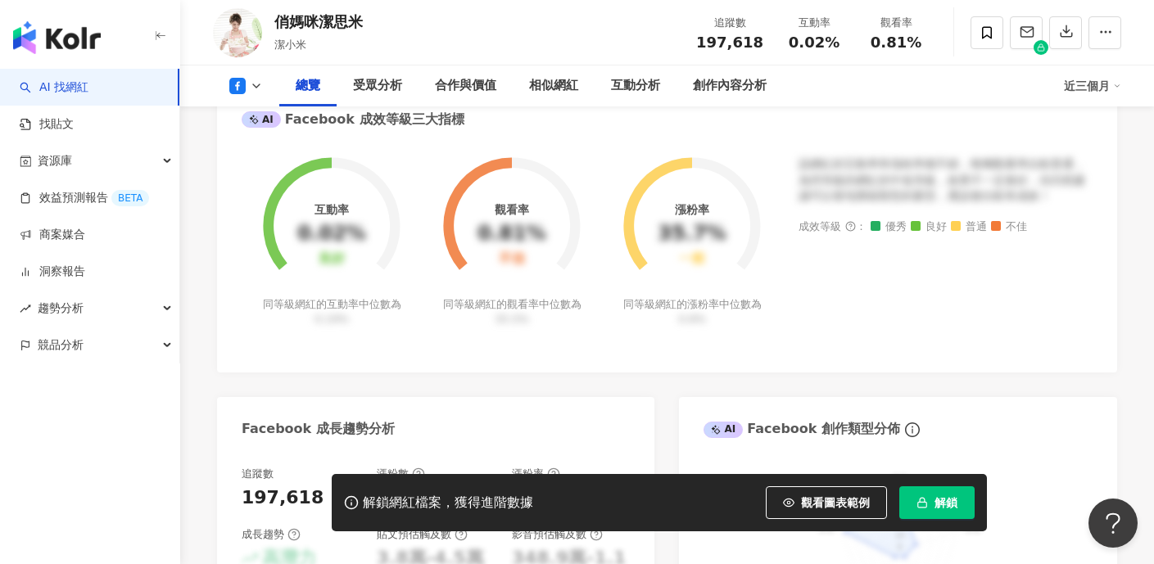
scroll to position [124, 0]
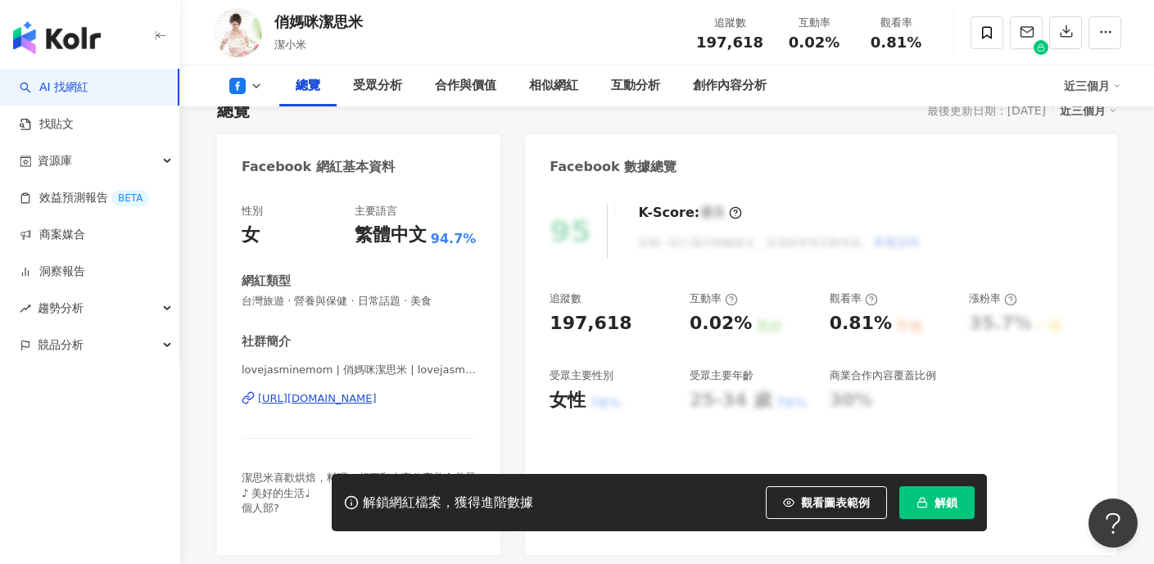
click at [377, 395] on div "[URL][DOMAIN_NAME]" at bounding box center [317, 398] width 119 height 15
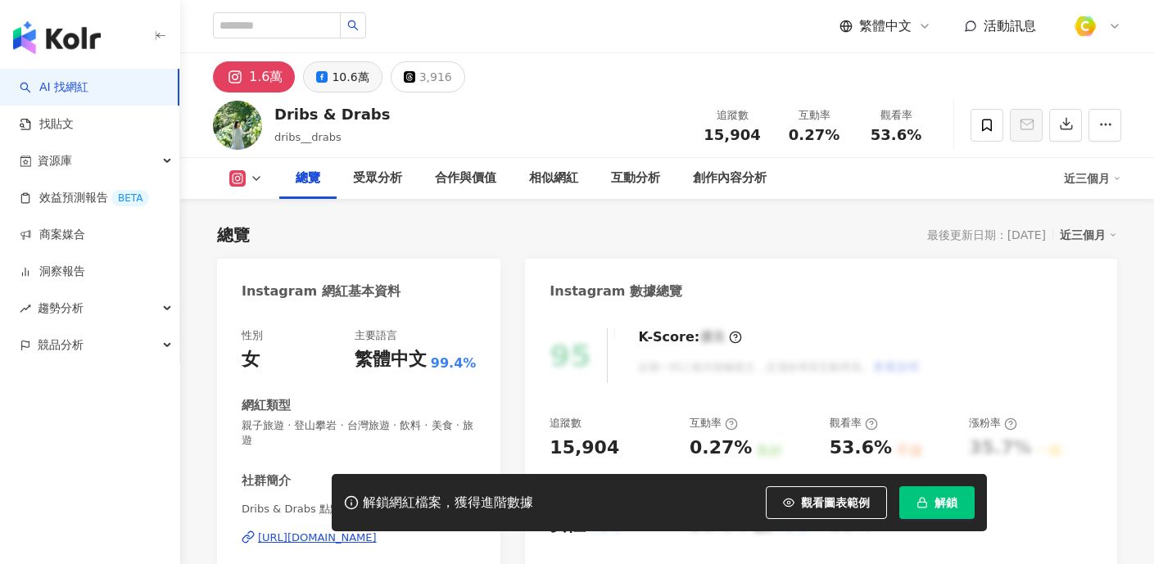
click at [332, 66] on div "10.6萬" at bounding box center [350, 77] width 37 height 23
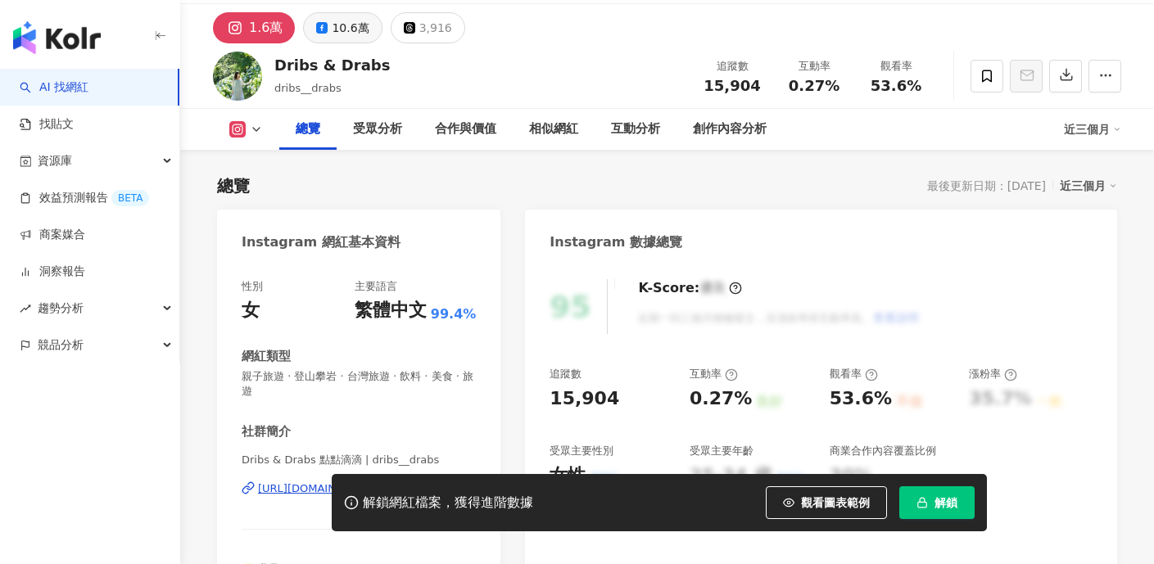
click at [332, 25] on div "10.6萬" at bounding box center [350, 27] width 37 height 23
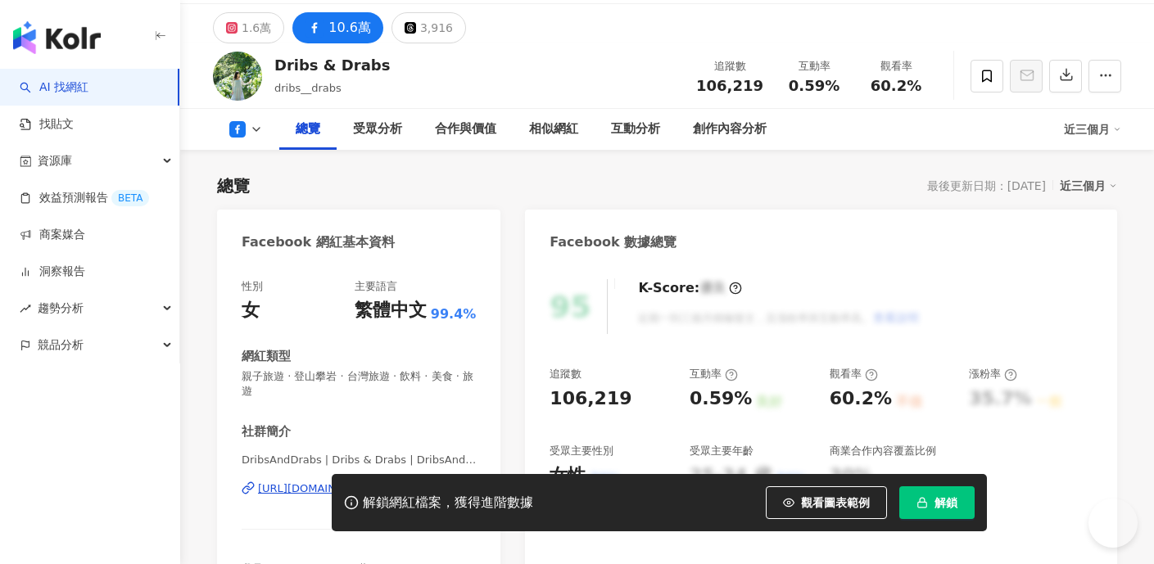
scroll to position [280, 0]
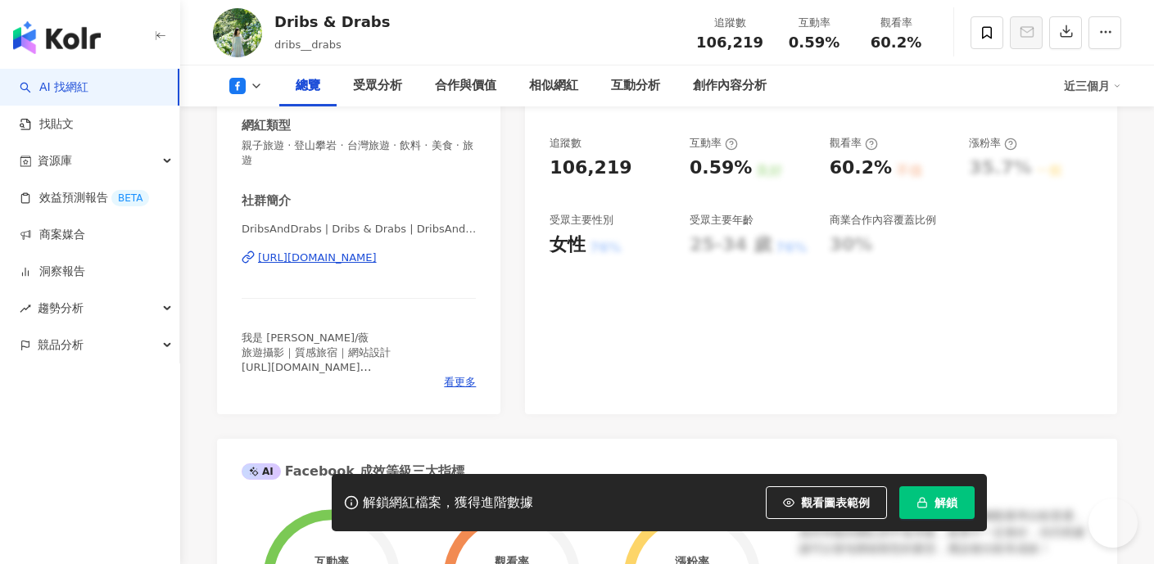
click at [360, 257] on div "[URL][DOMAIN_NAME]" at bounding box center [317, 258] width 119 height 15
drag, startPoint x: 748, startPoint y: 38, endPoint x: 770, endPoint y: 37, distance: 22.9
click at [770, 37] on div "追蹤數 106,219" at bounding box center [729, 32] width 87 height 35
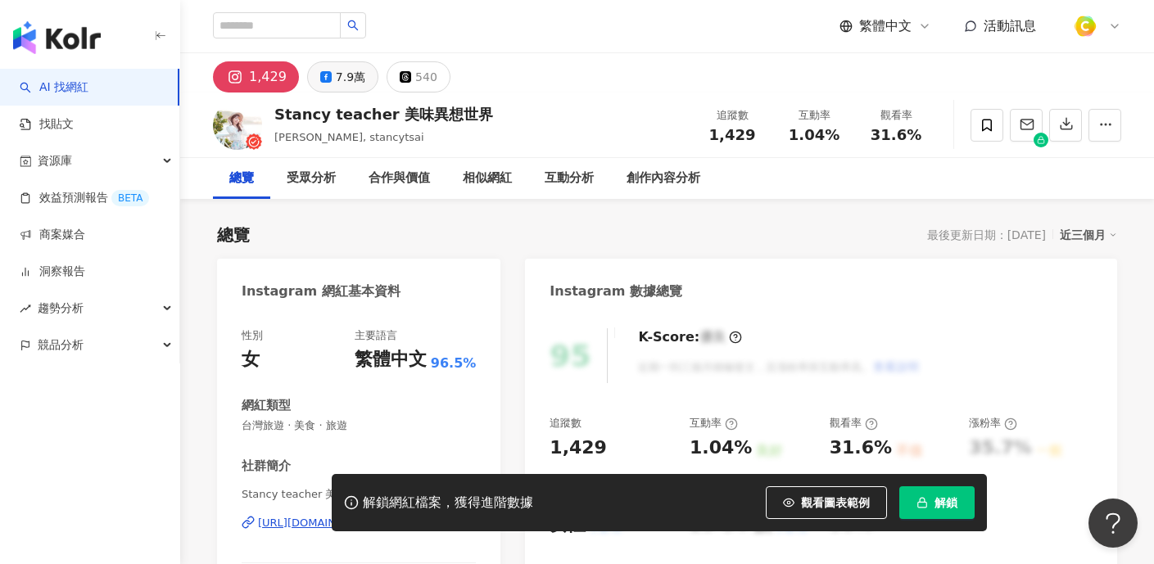
click at [336, 74] on div "7.9萬" at bounding box center [350, 77] width 29 height 23
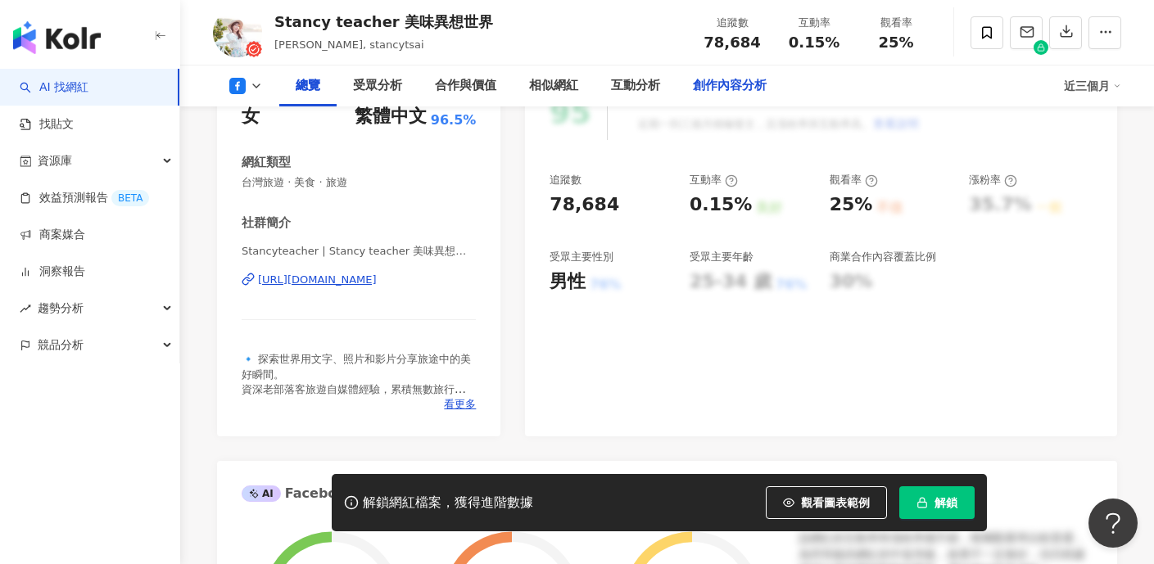
scroll to position [253, 0]
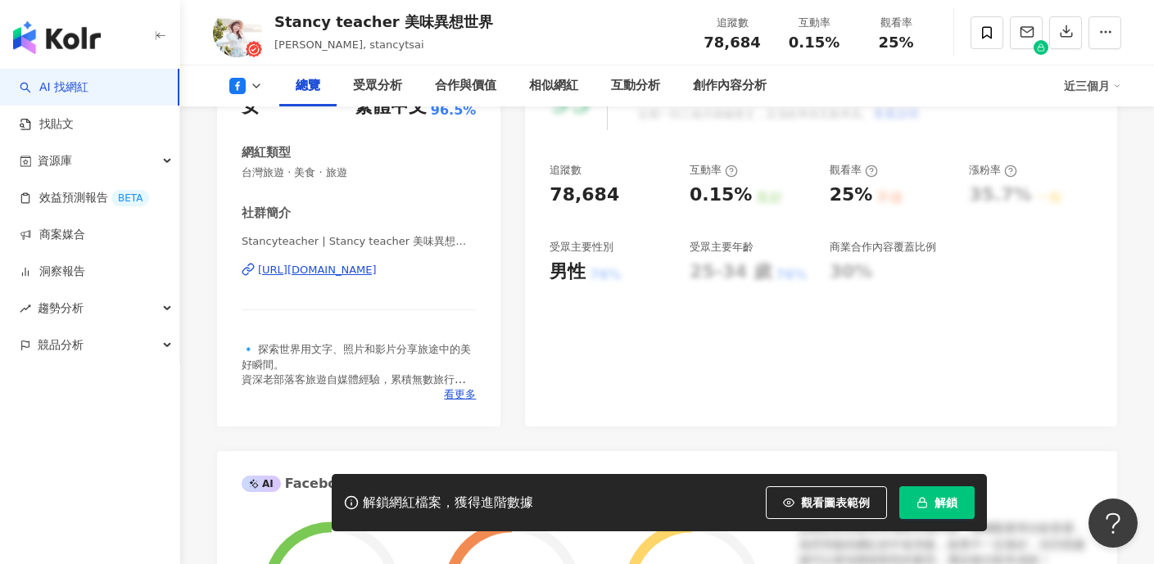
click at [357, 269] on div "https://www.facebook.com/624070340983500" at bounding box center [317, 270] width 119 height 15
drag, startPoint x: 707, startPoint y: 38, endPoint x: 753, endPoint y: 38, distance: 46.7
click at [753, 38] on div "78,684" at bounding box center [732, 42] width 62 height 16
copy span "78,684"
click at [731, 34] on span "78,684" at bounding box center [731, 42] width 56 height 16
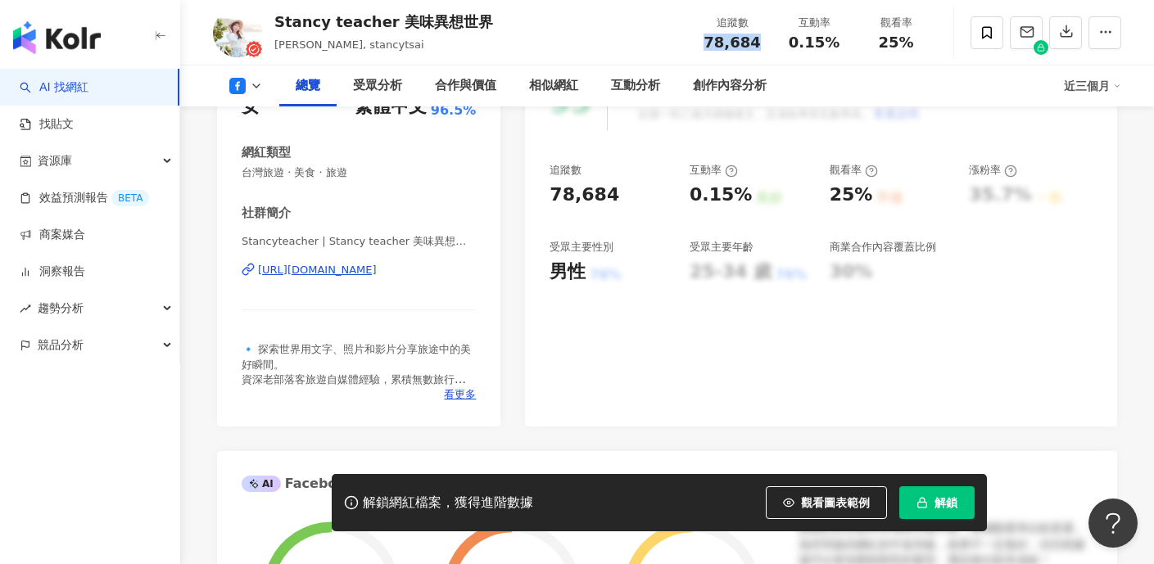
drag, startPoint x: 693, startPoint y: 40, endPoint x: 760, endPoint y: 43, distance: 66.4
click at [760, 43] on div "追蹤數 78,684" at bounding box center [732, 32] width 82 height 35
copy span "78,684"
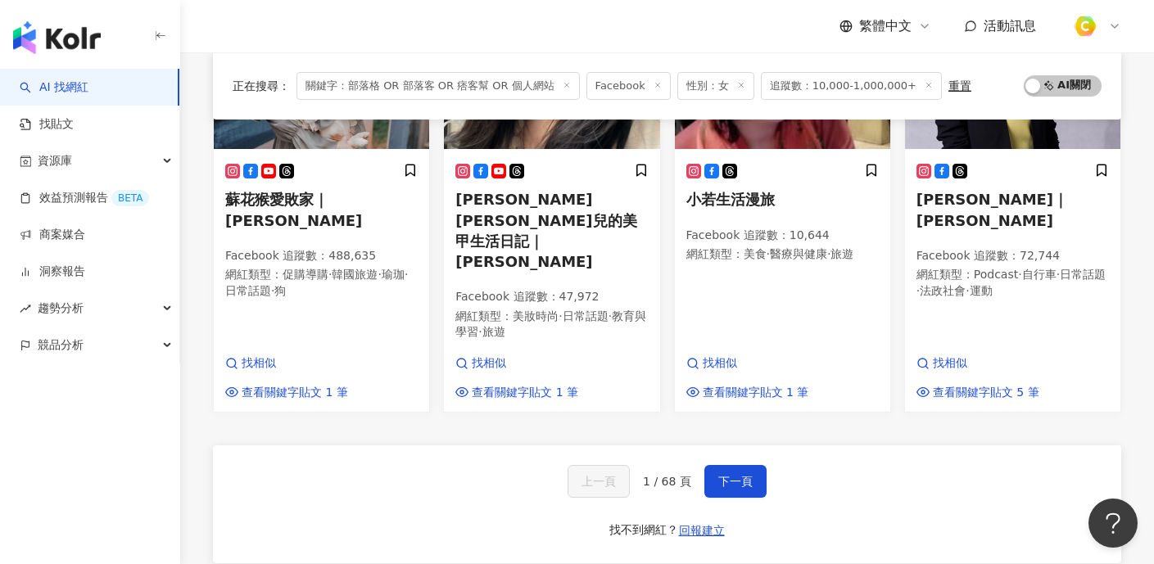
scroll to position [1220, 0]
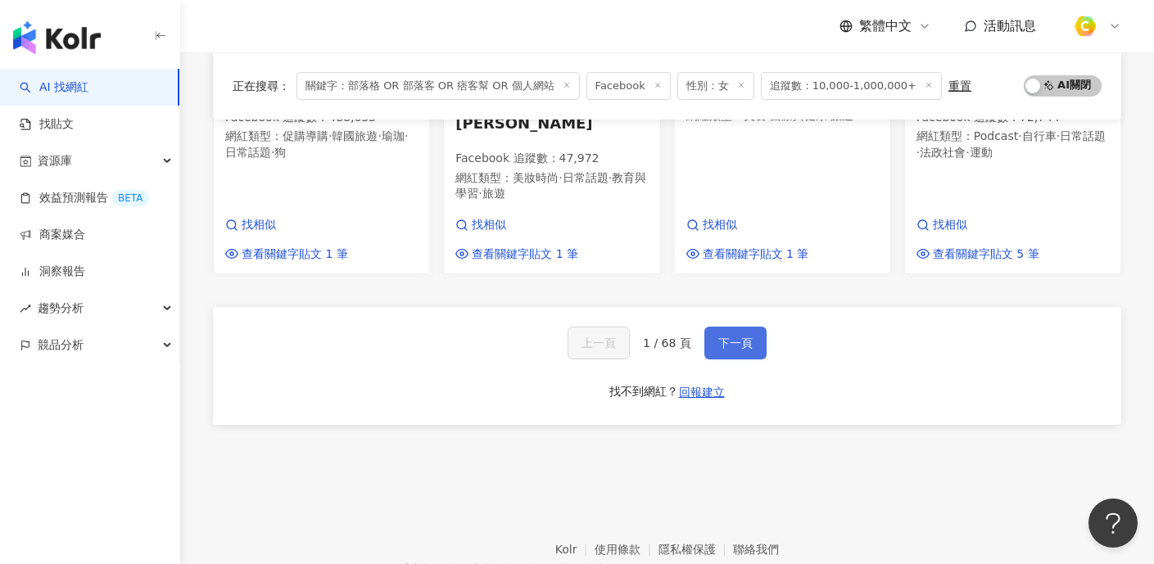
click at [741, 337] on span "下一頁" at bounding box center [735, 343] width 34 height 13
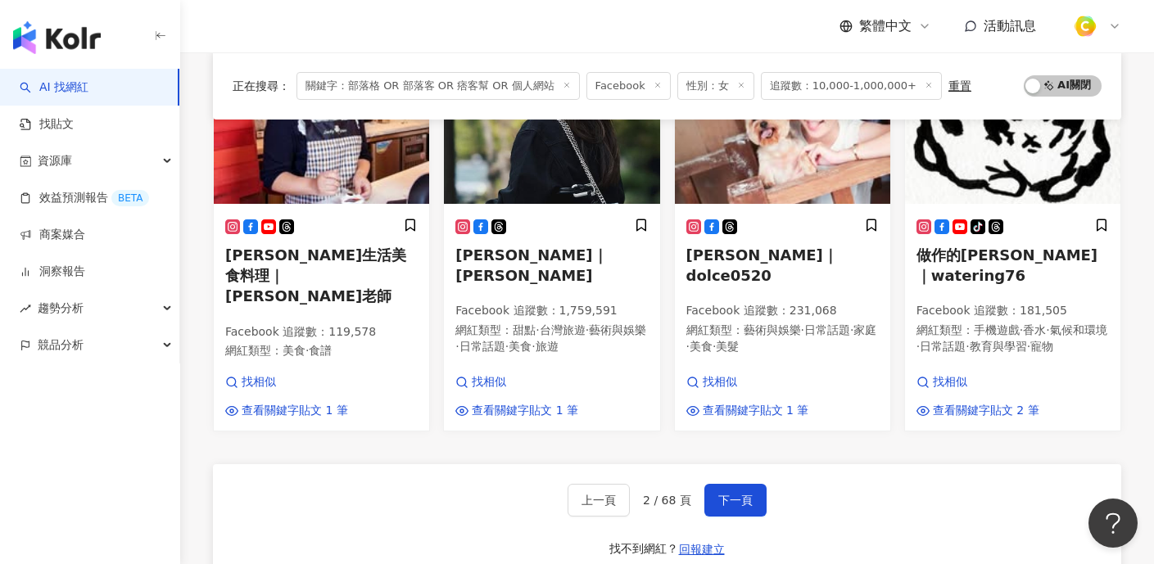
scroll to position [1276, 0]
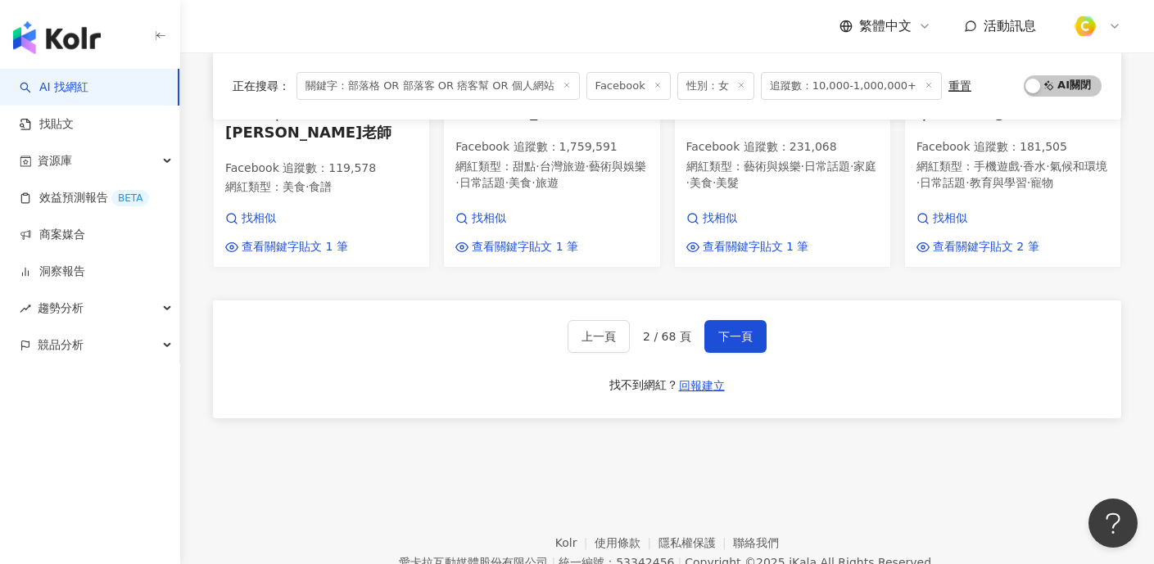
click at [698, 320] on div "上一頁 2 / 68 頁 下一頁" at bounding box center [666, 336] width 199 height 33
click at [741, 320] on button "下一頁" at bounding box center [735, 336] width 62 height 33
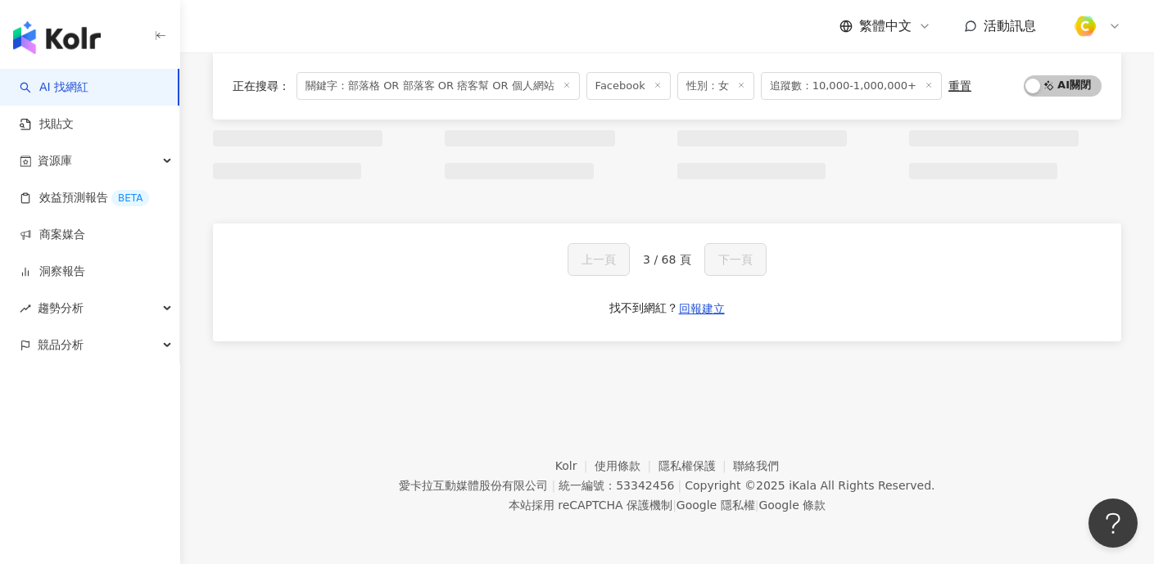
scroll to position [1066, 0]
click at [740, 267] on button "下一頁" at bounding box center [735, 260] width 80 height 33
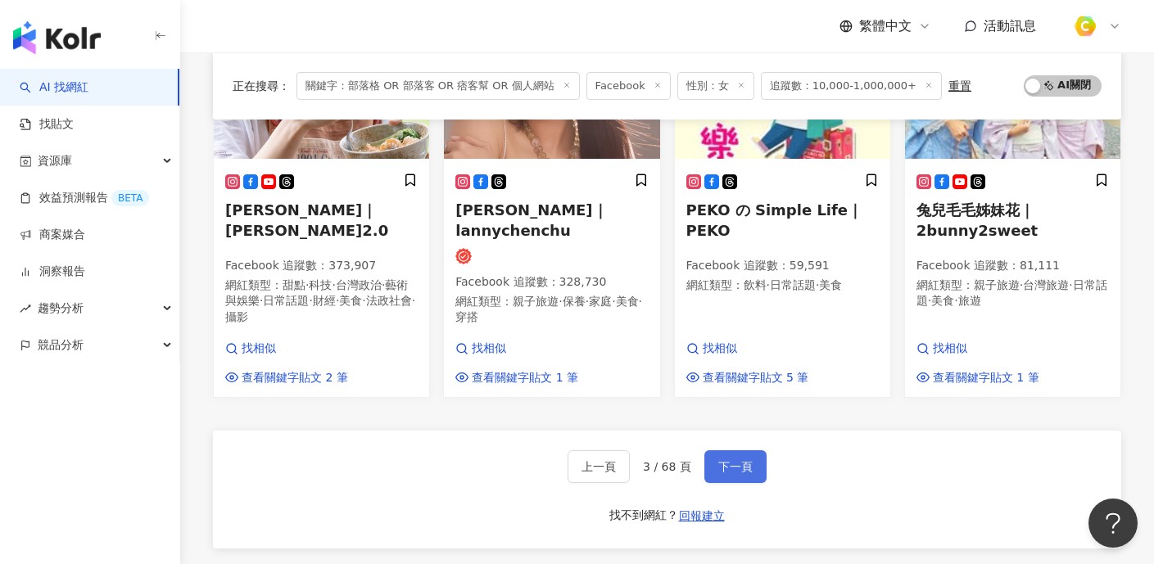
scroll to position [1256, 0]
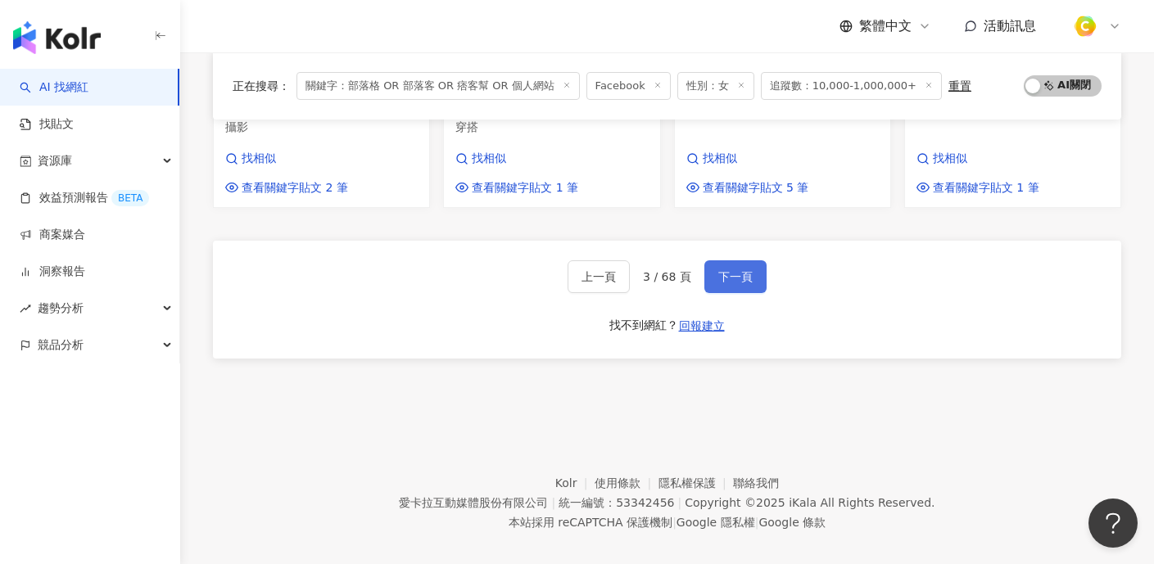
click at [740, 267] on button "下一頁" at bounding box center [735, 276] width 62 height 33
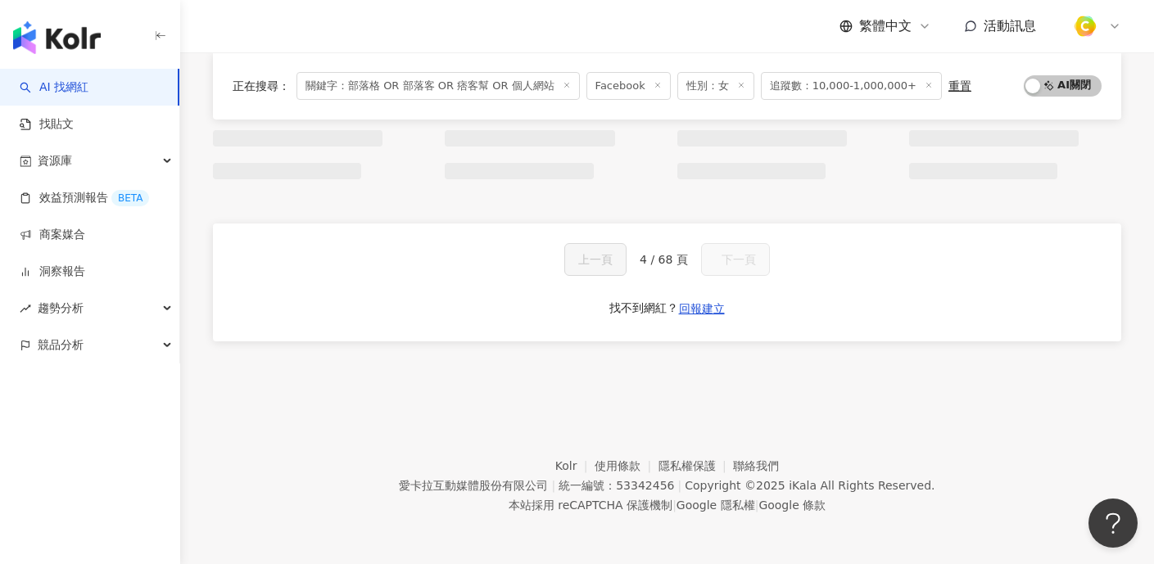
scroll to position [1066, 0]
click at [739, 265] on button "下一頁" at bounding box center [735, 260] width 80 height 33
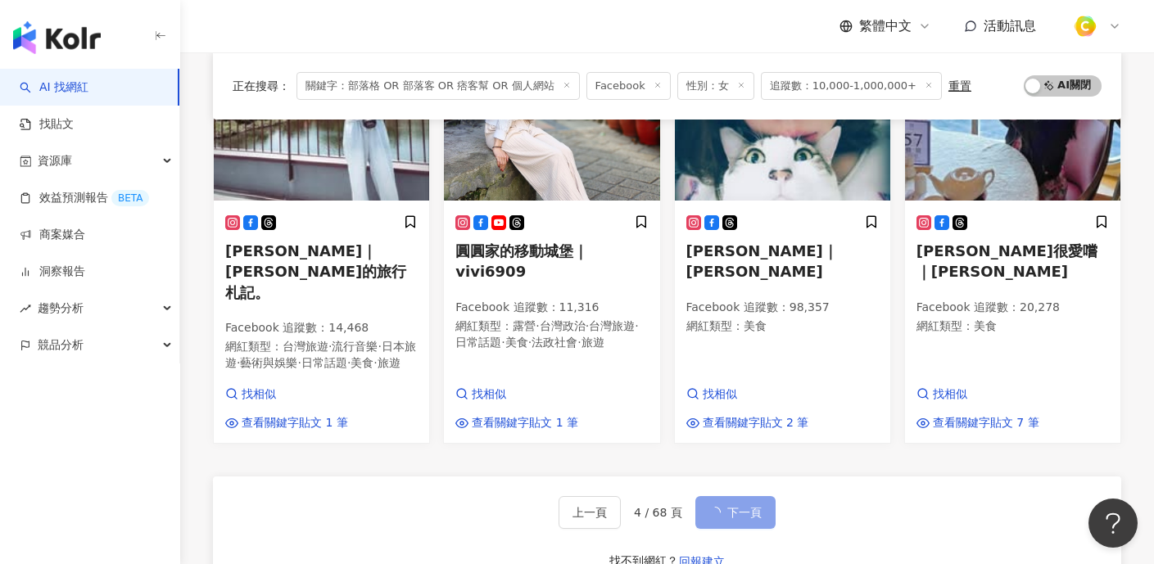
click at [739, 506] on span "下一頁" at bounding box center [744, 512] width 34 height 13
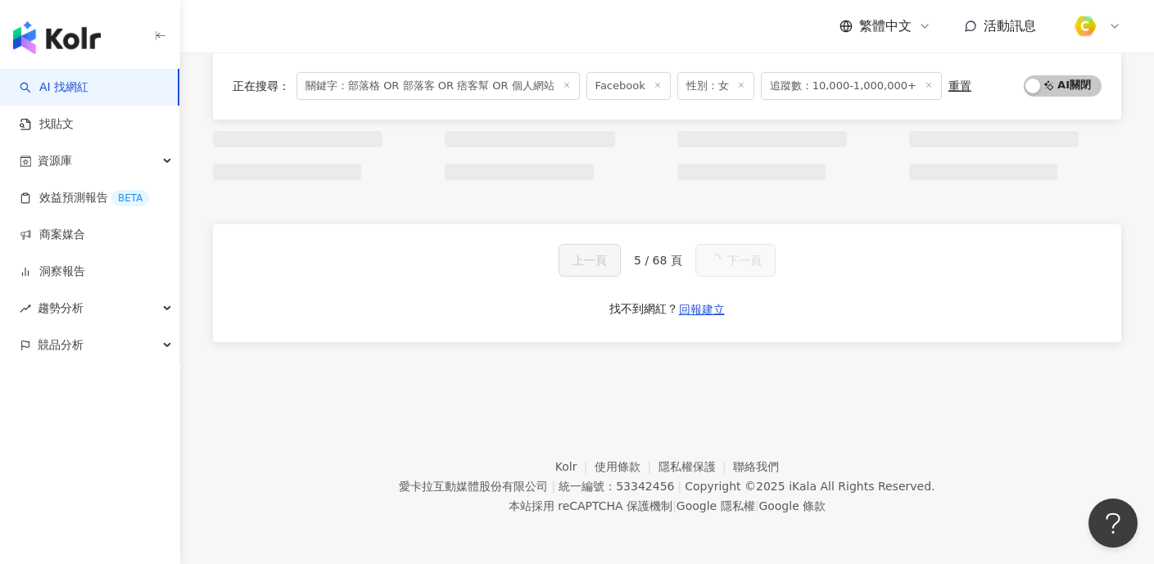
click at [739, 264] on span "下一頁" at bounding box center [744, 260] width 34 height 13
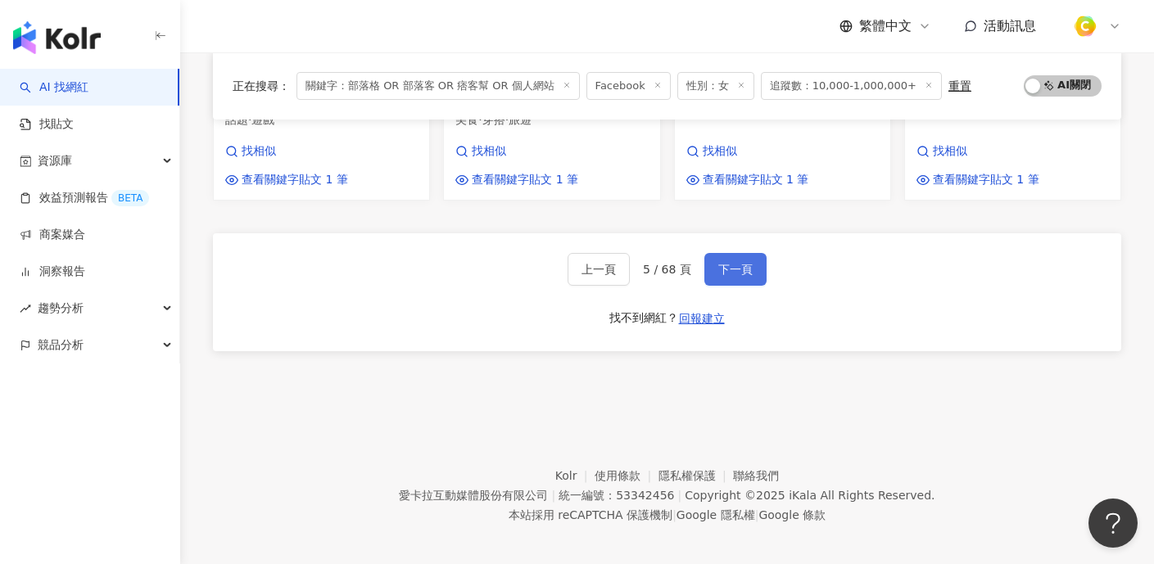
click at [739, 264] on span "下一頁" at bounding box center [735, 269] width 34 height 13
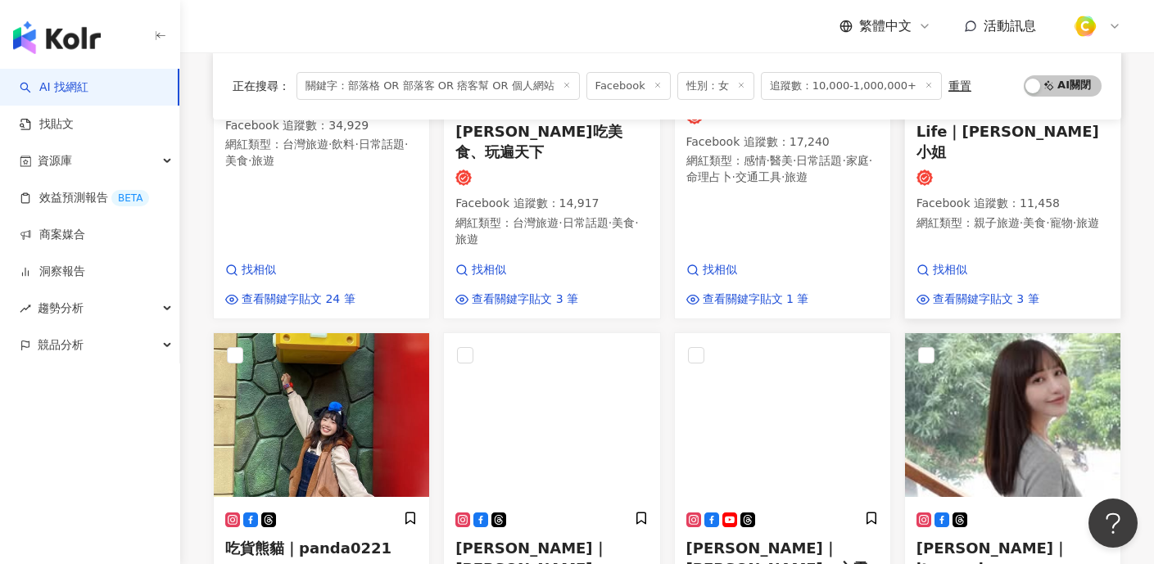
scroll to position [1077, 0]
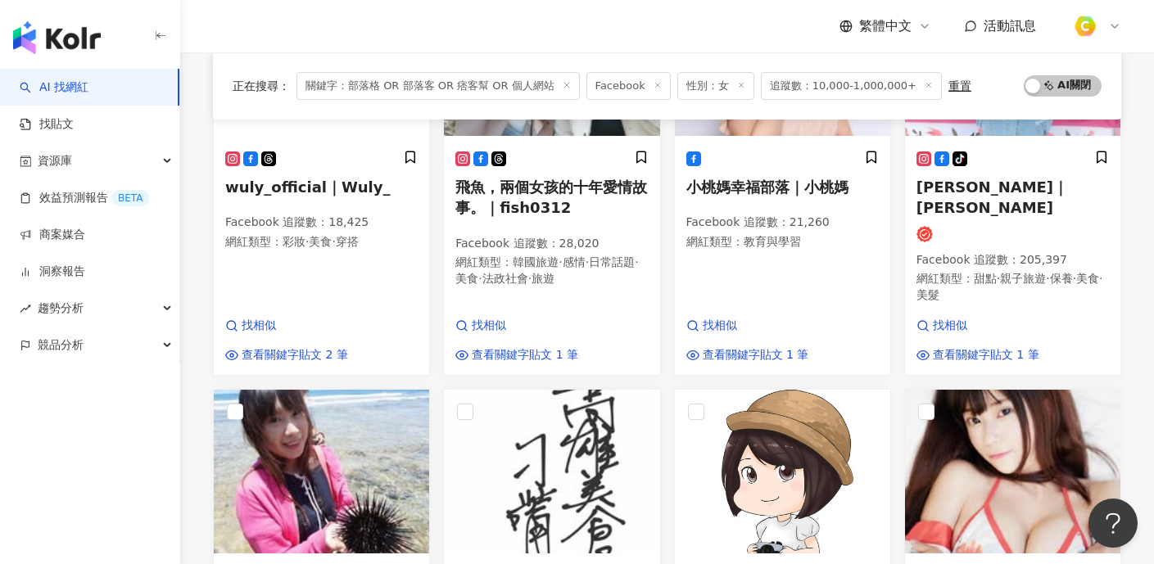
scroll to position [1118, 0]
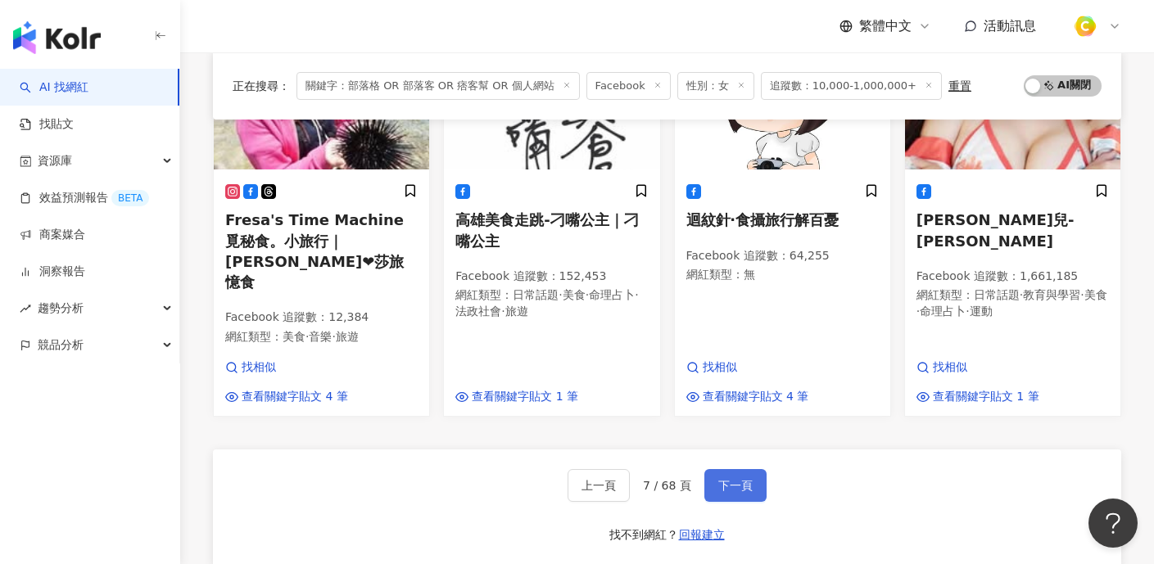
click at [748, 479] on span "下一頁" at bounding box center [735, 485] width 34 height 13
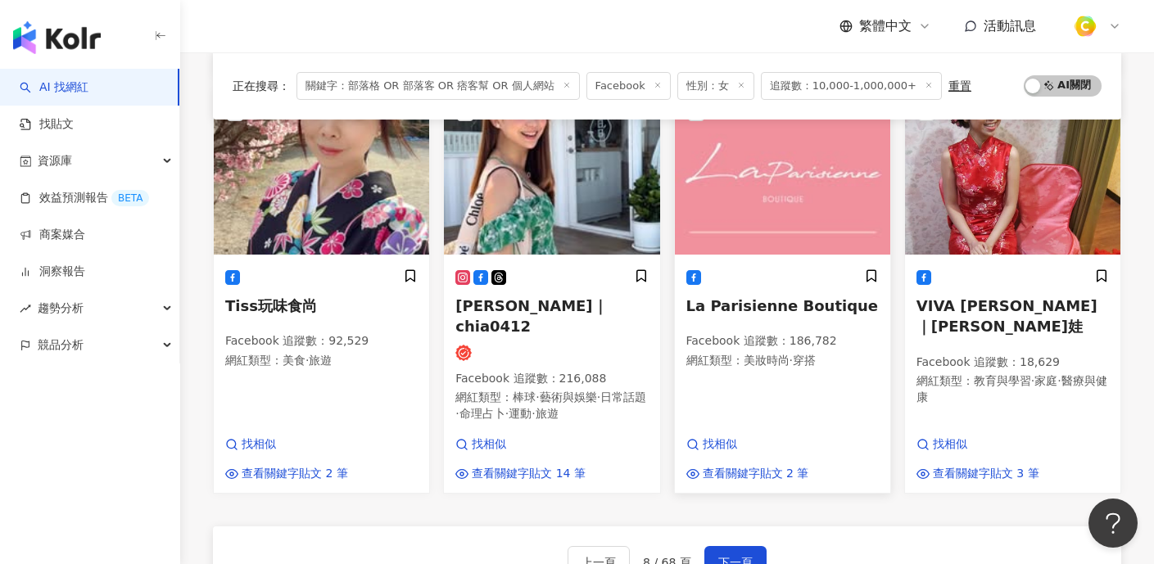
scroll to position [1137, 0]
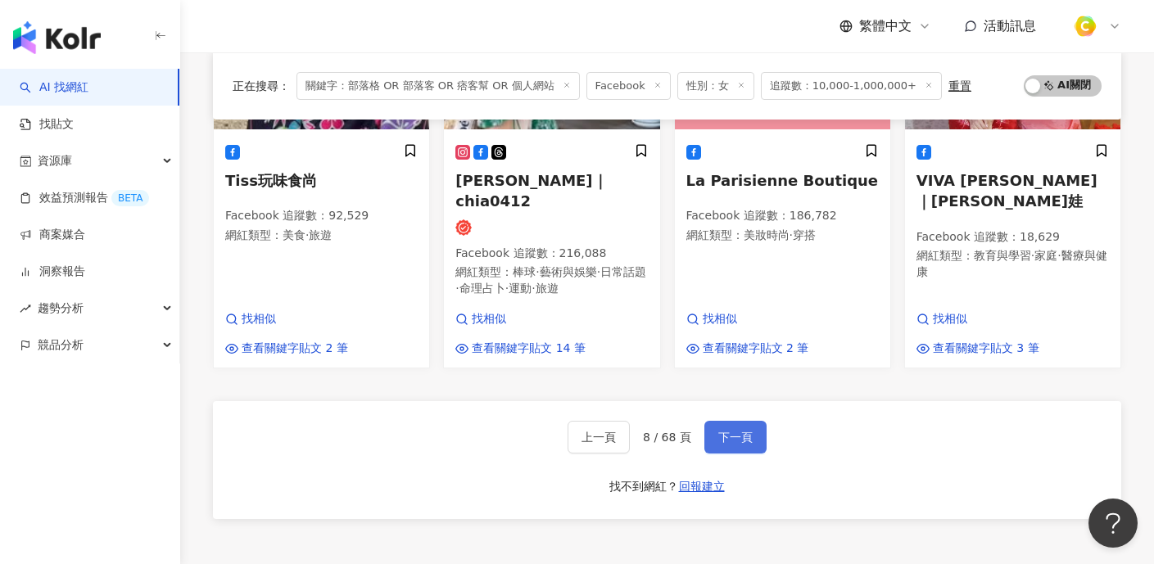
click at [744, 421] on button "下一頁" at bounding box center [735, 437] width 62 height 33
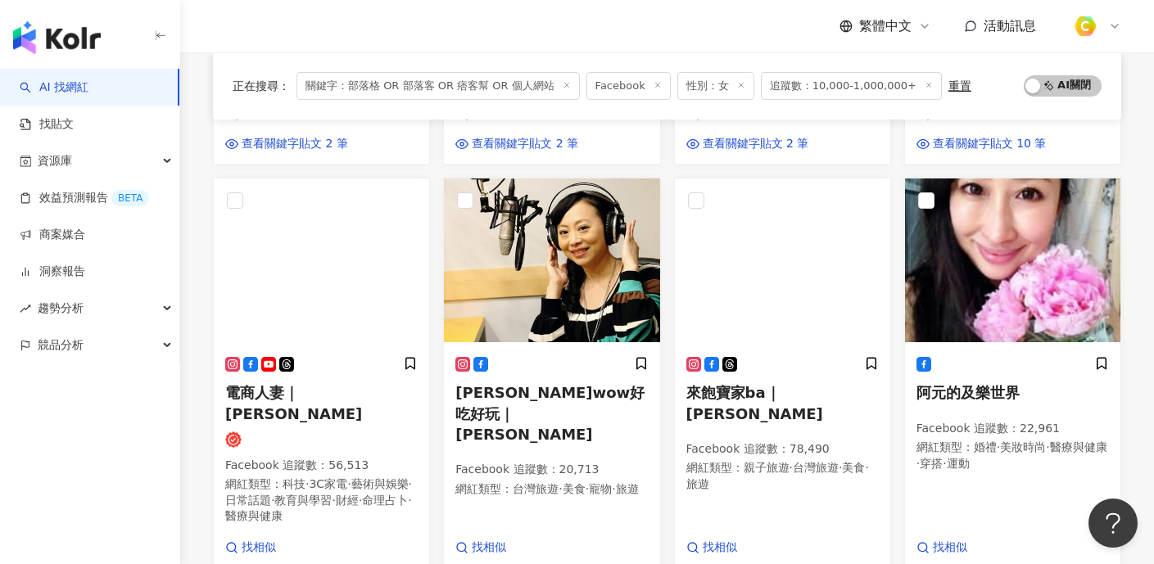
scroll to position [0, 0]
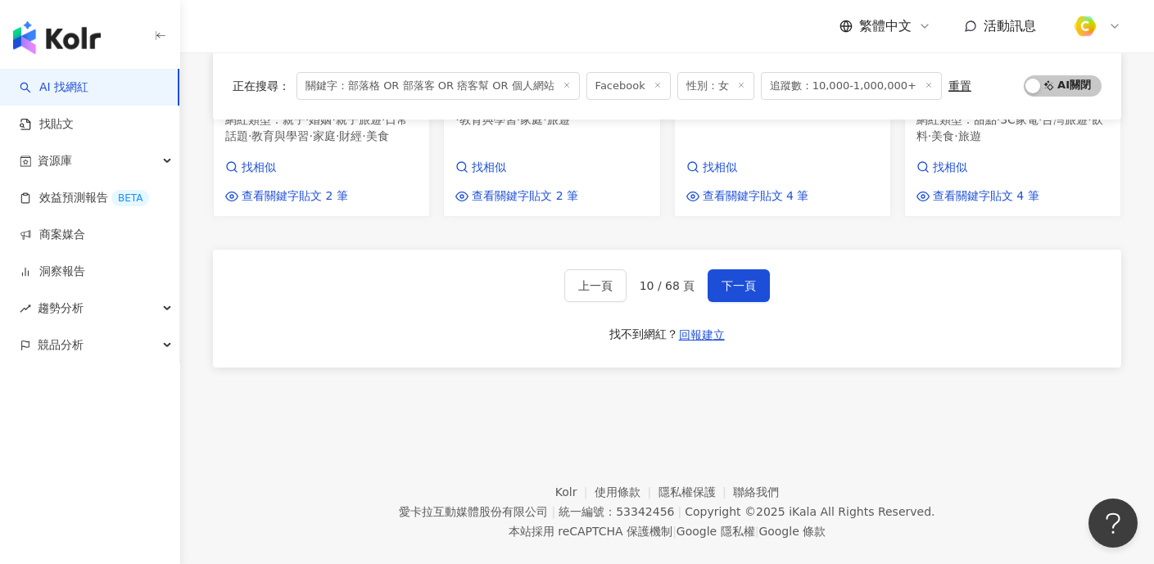
scroll to position [1267, 0]
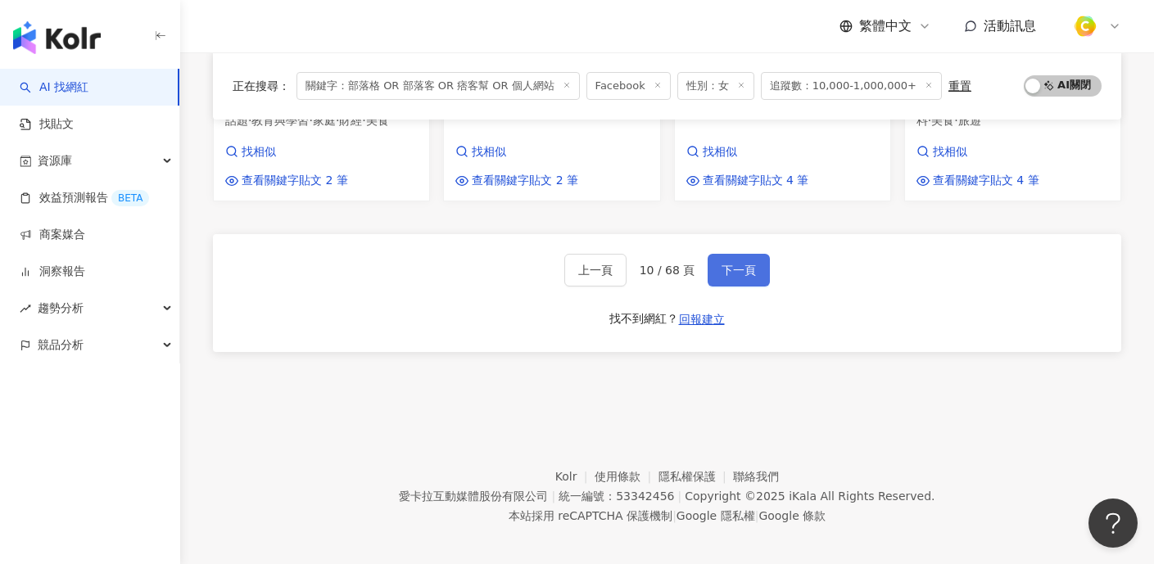
click at [753, 265] on span "下一頁" at bounding box center [738, 270] width 34 height 13
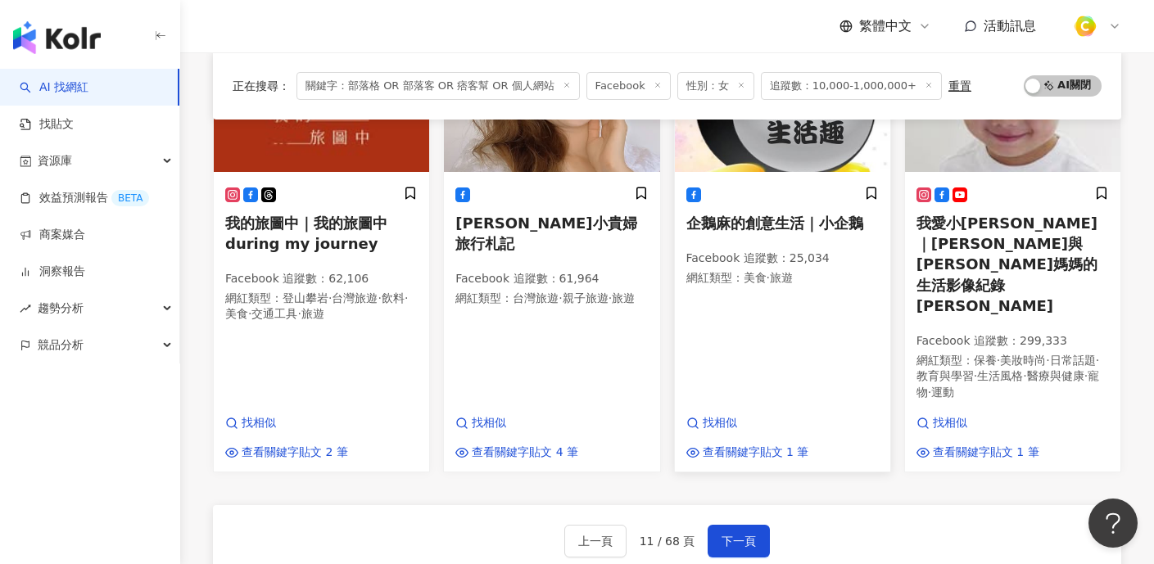
scroll to position [1230, 0]
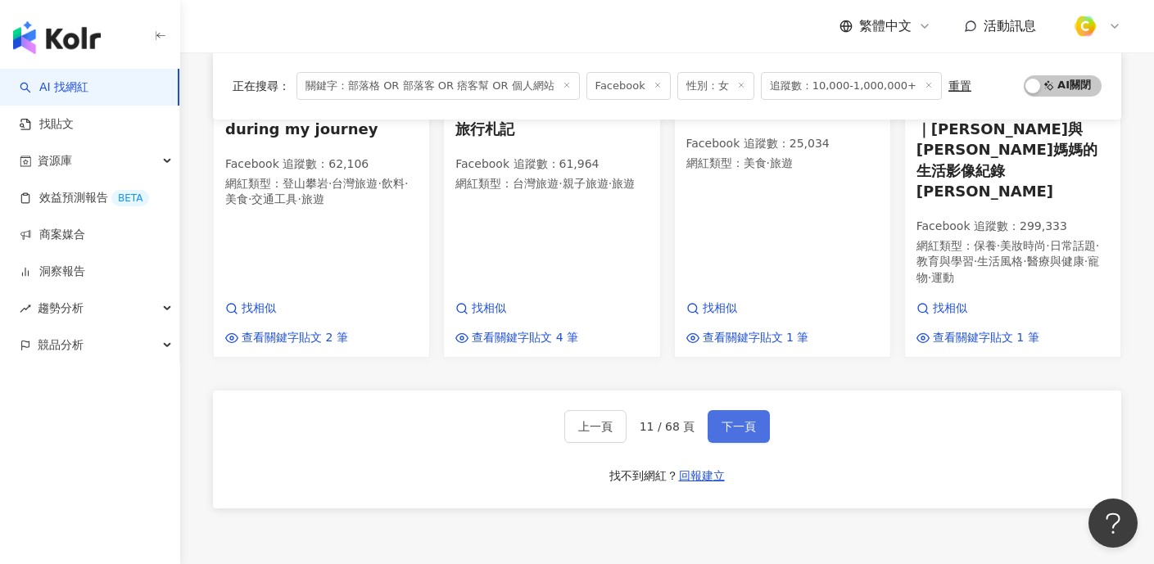
click at [756, 410] on button "下一頁" at bounding box center [738, 426] width 62 height 33
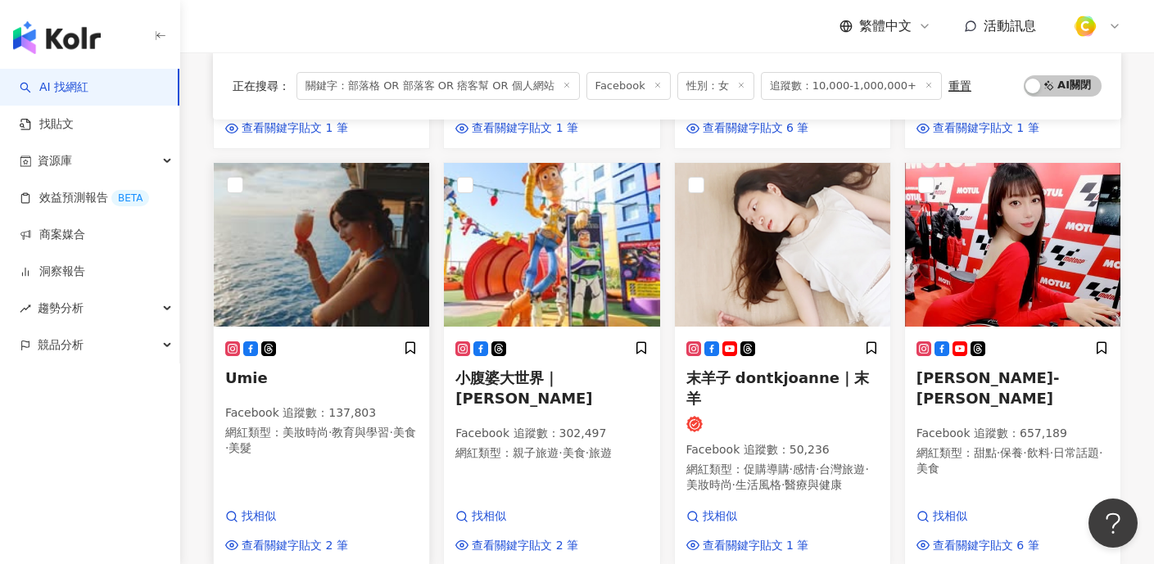
scroll to position [544, 0]
click at [350, 255] on img at bounding box center [321, 244] width 215 height 164
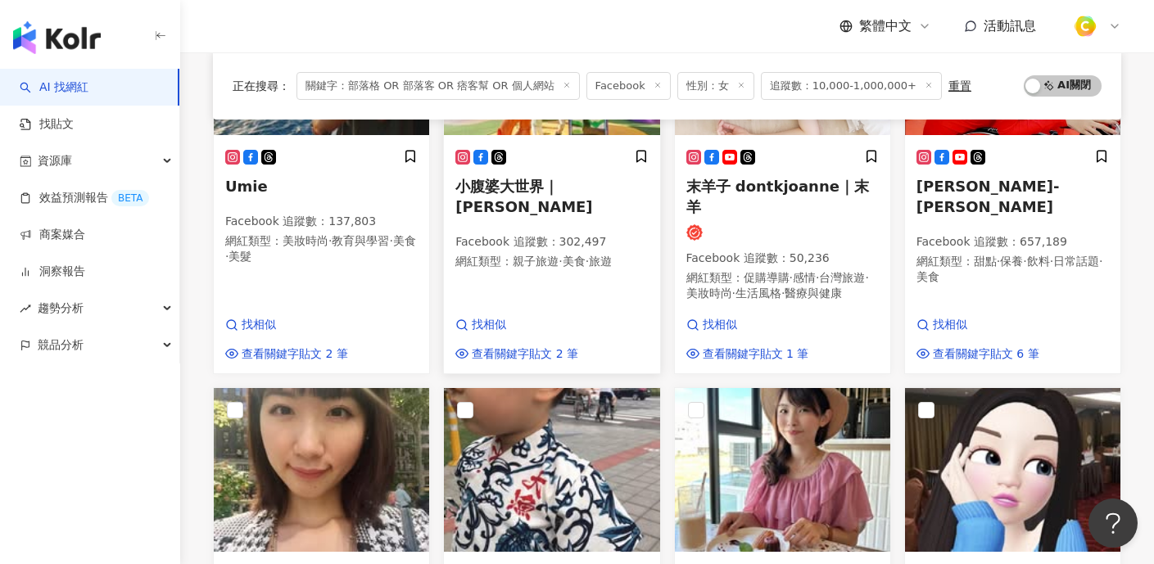
scroll to position [942, 0]
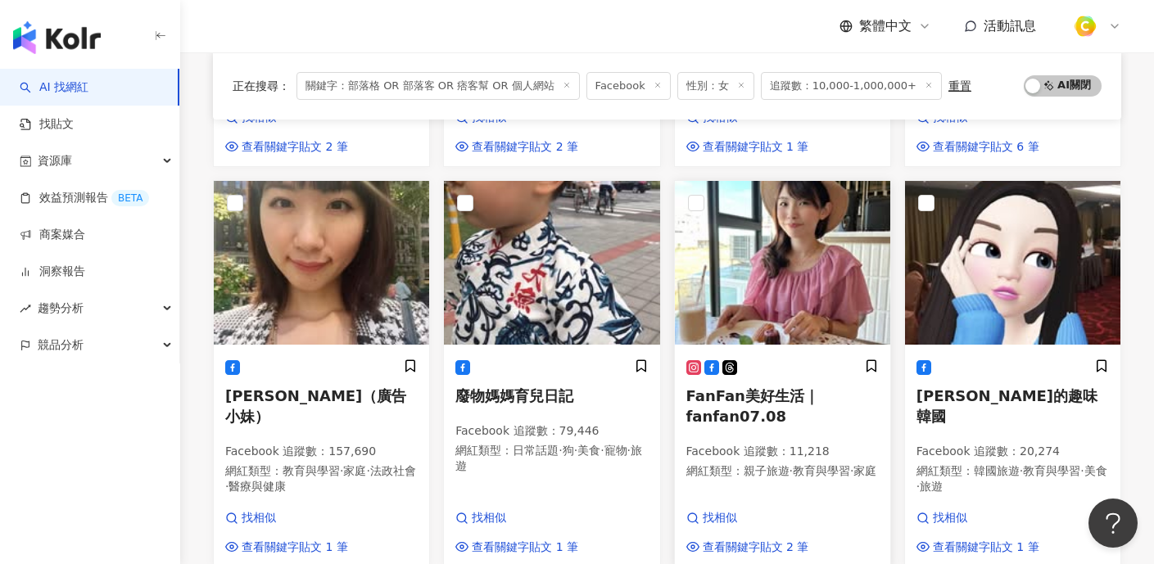
click at [788, 233] on img at bounding box center [782, 263] width 215 height 164
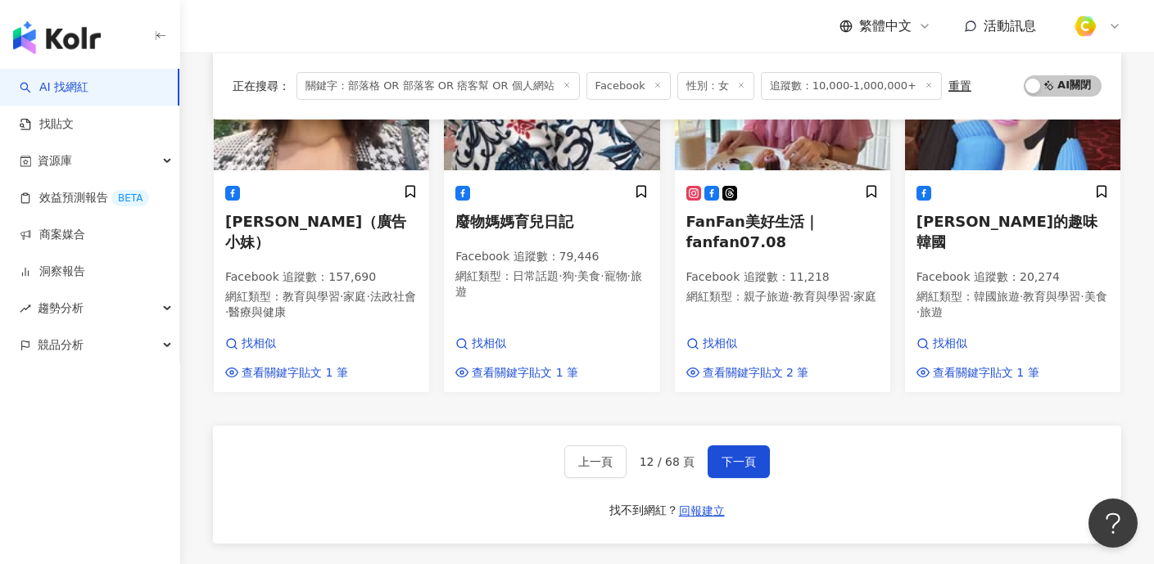
scroll to position [1276, 0]
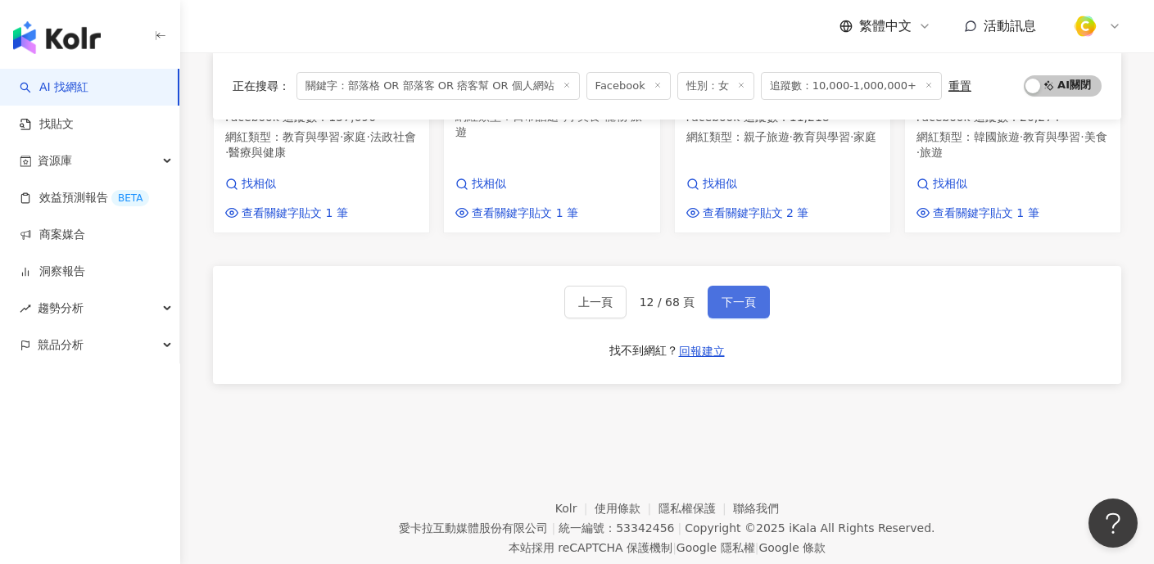
click at [742, 286] on button "下一頁" at bounding box center [738, 302] width 62 height 33
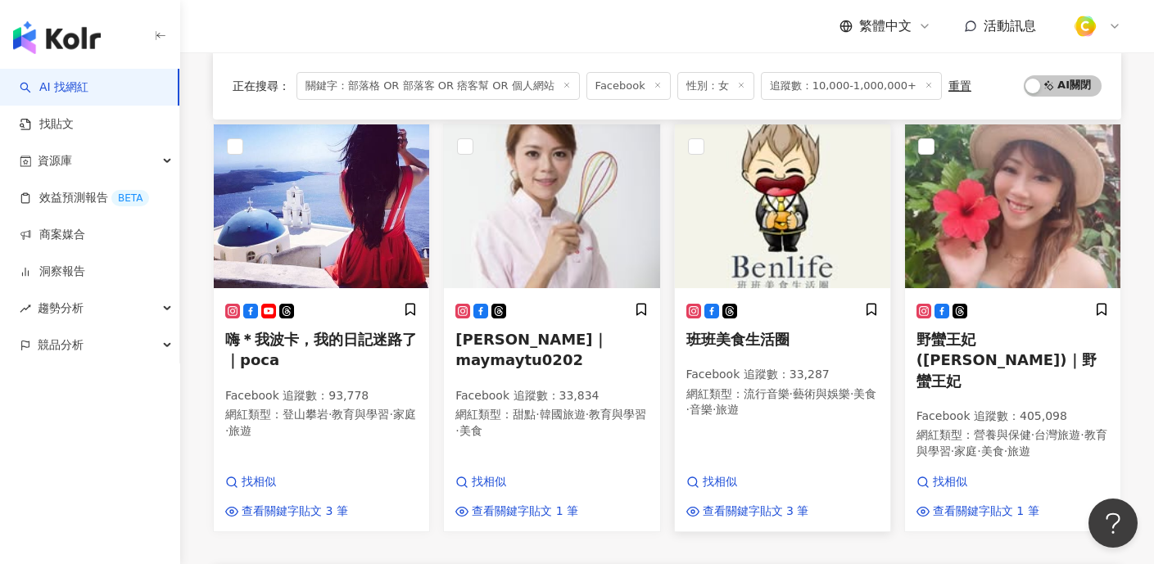
scroll to position [1105, 0]
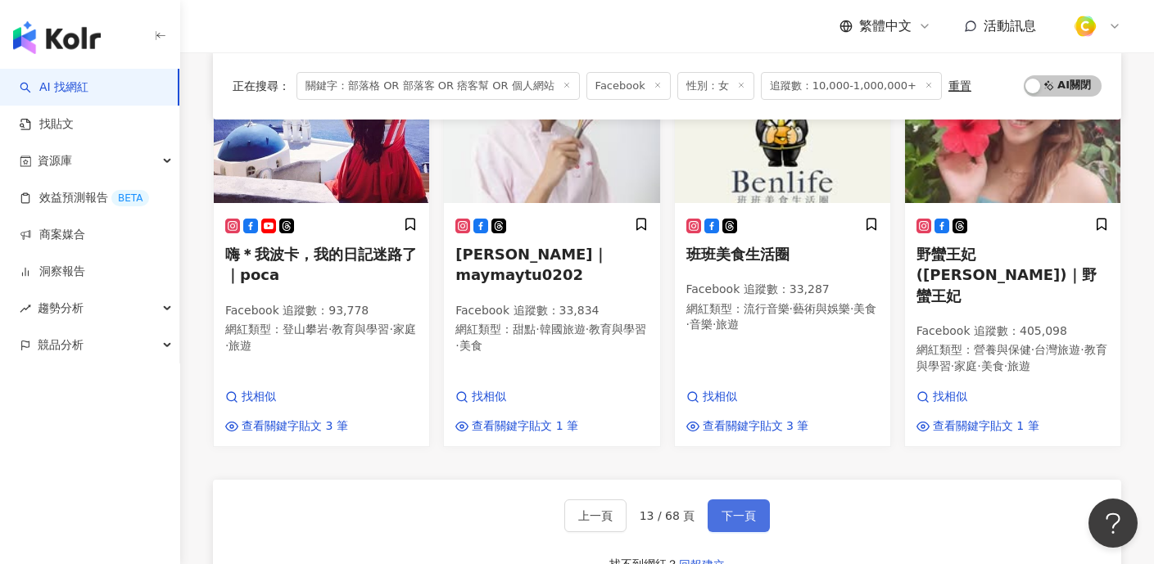
click at [748, 509] on span "下一頁" at bounding box center [738, 515] width 34 height 13
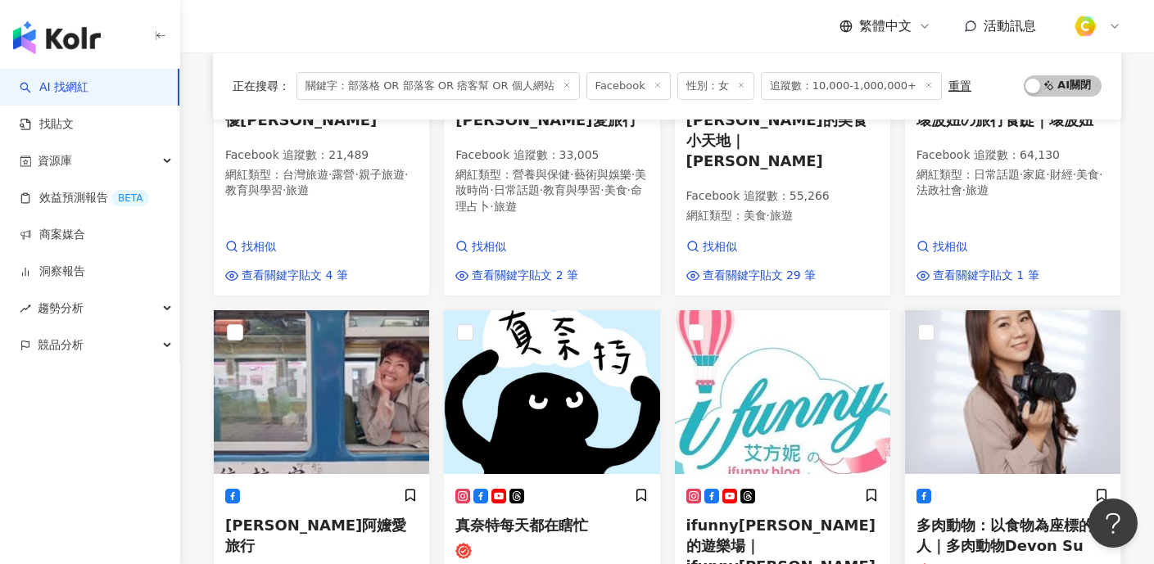
scroll to position [1090, 0]
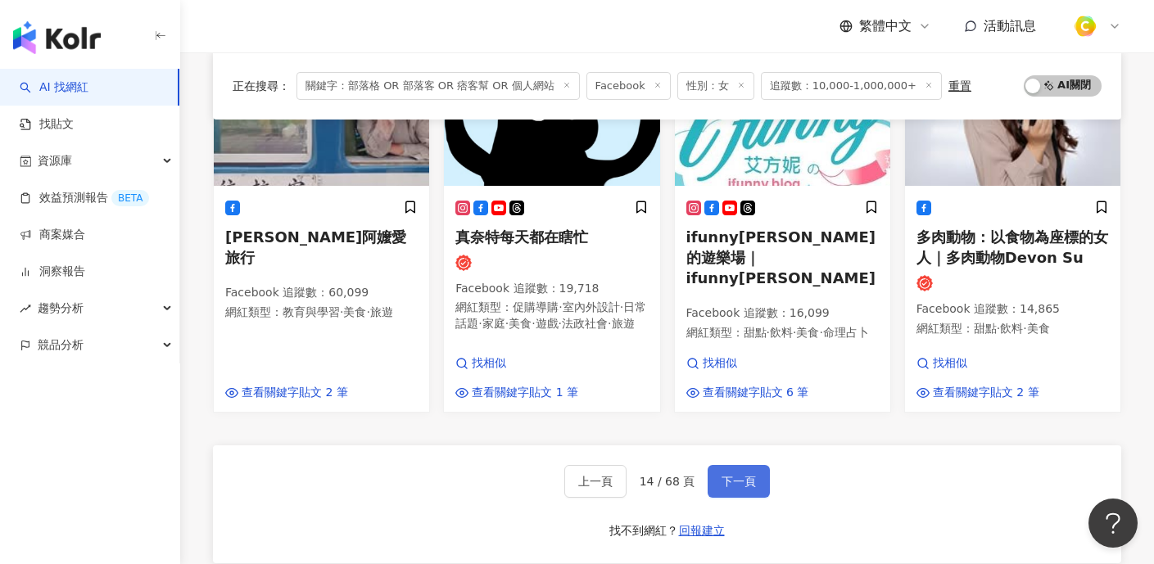
click at [748, 465] on button "下一頁" at bounding box center [738, 481] width 62 height 33
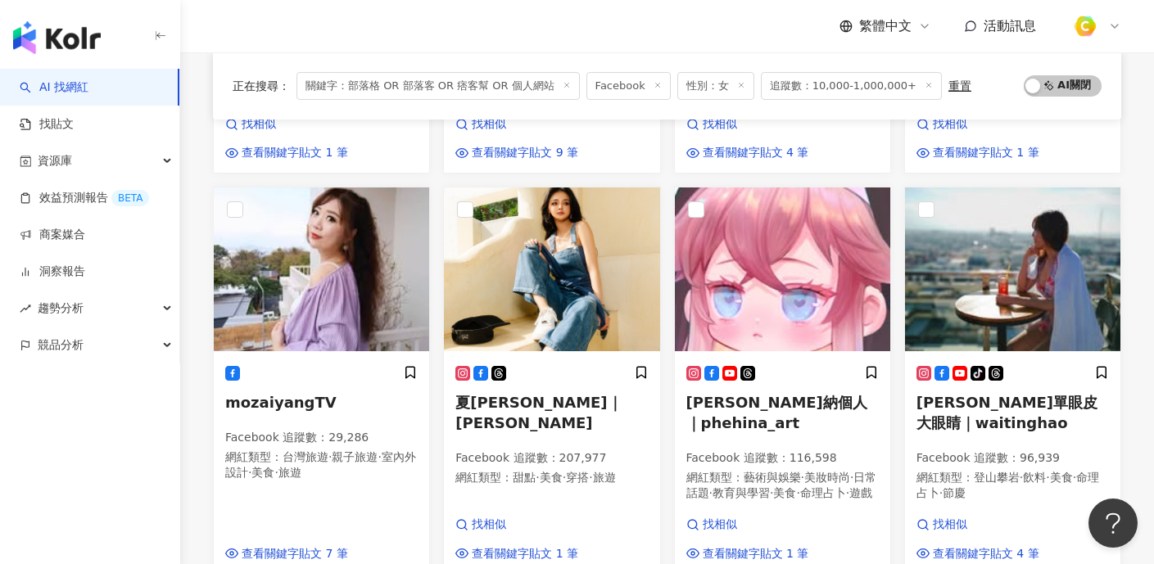
scroll to position [1148, 0]
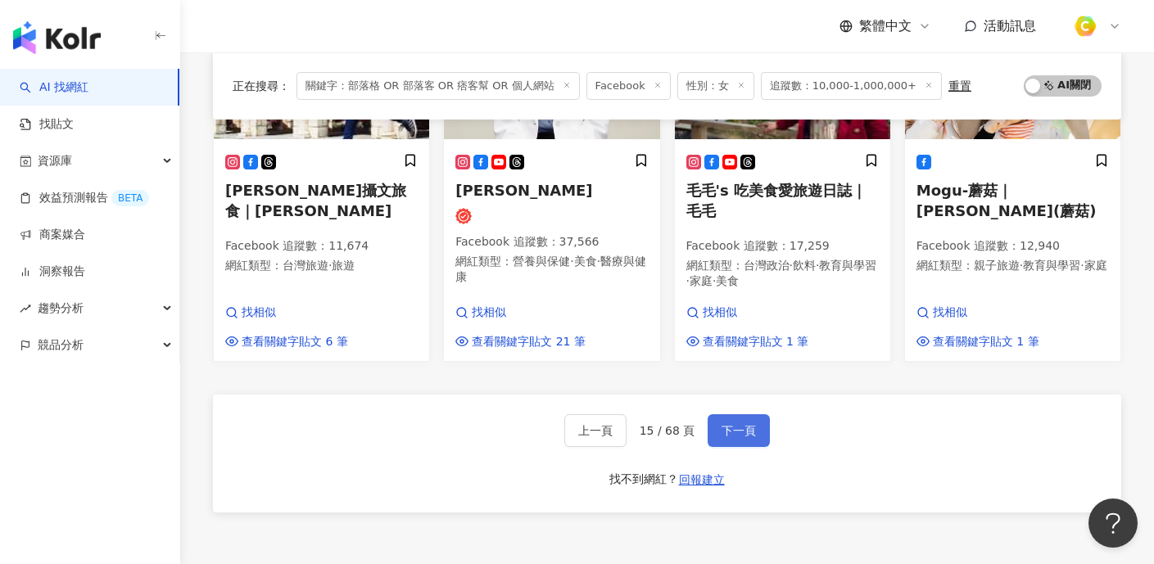
click at [754, 414] on button "下一頁" at bounding box center [738, 430] width 62 height 33
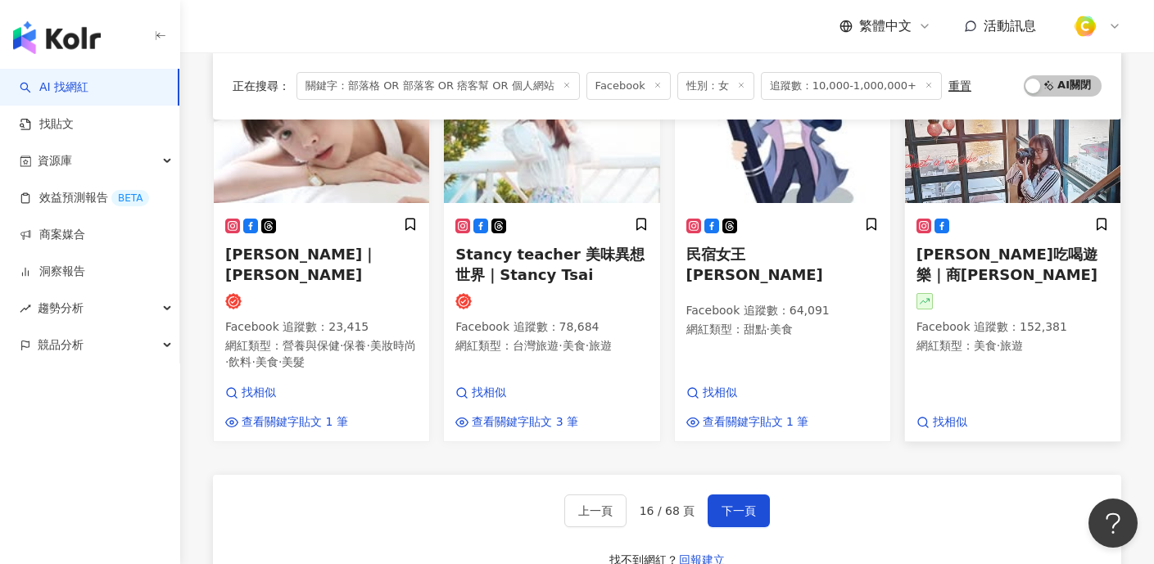
scroll to position [1277, 0]
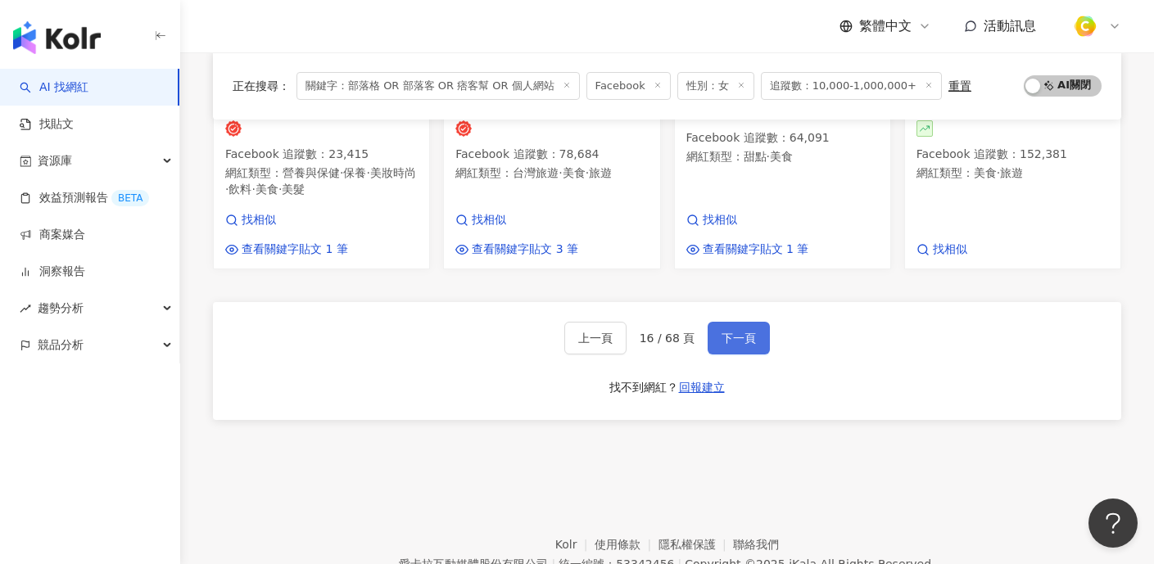
click at [748, 322] on button "下一頁" at bounding box center [738, 338] width 62 height 33
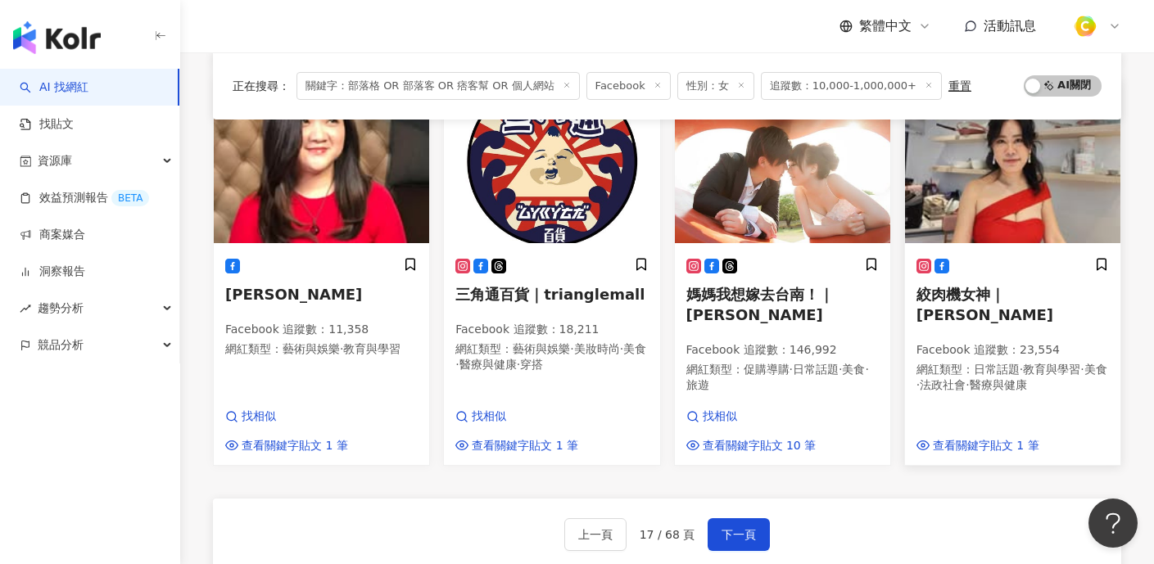
scroll to position [1110, 0]
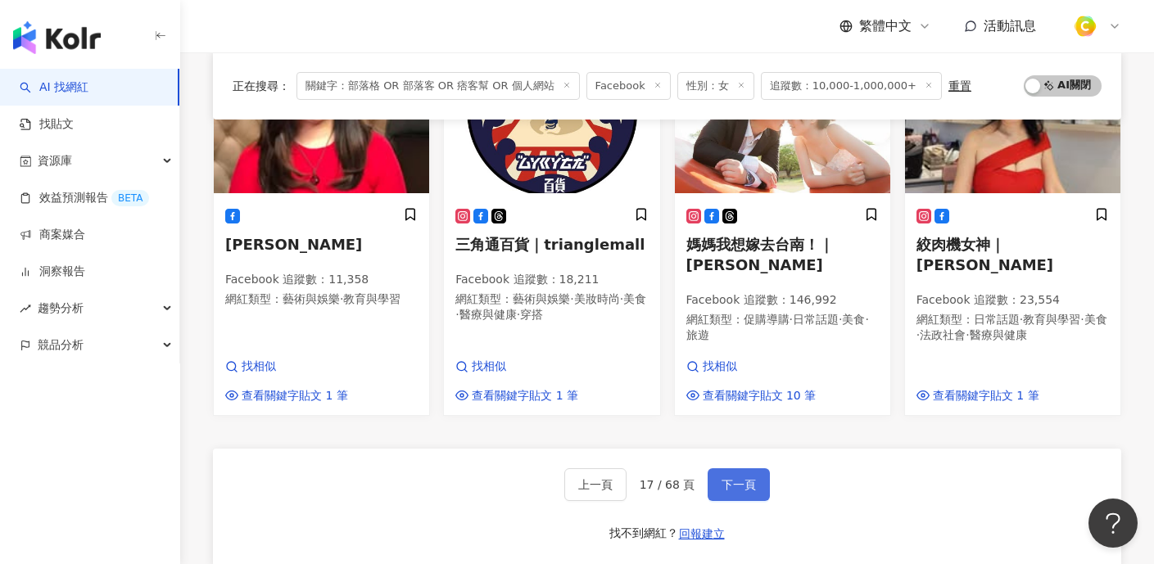
click at [741, 478] on span "下一頁" at bounding box center [738, 484] width 34 height 13
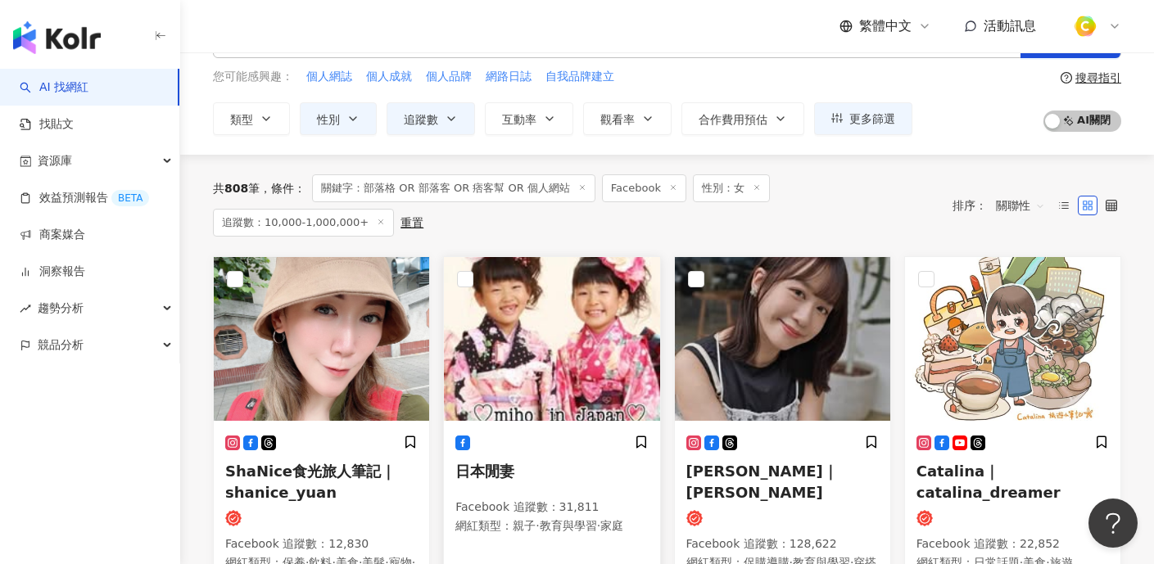
scroll to position [113, 0]
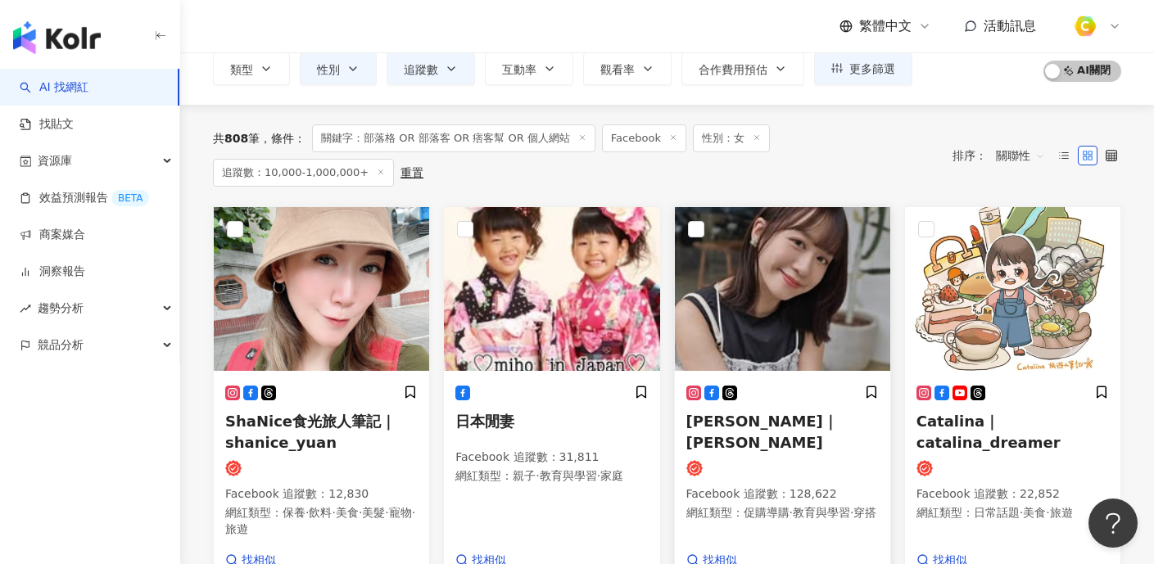
click at [810, 301] on img at bounding box center [782, 289] width 215 height 164
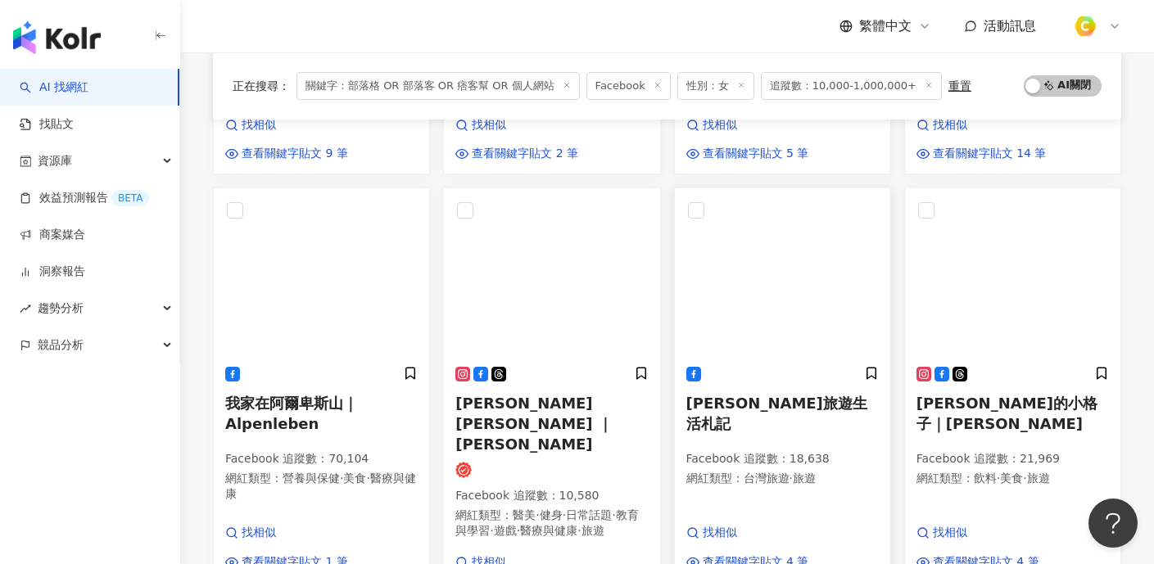
scroll to position [908, 0]
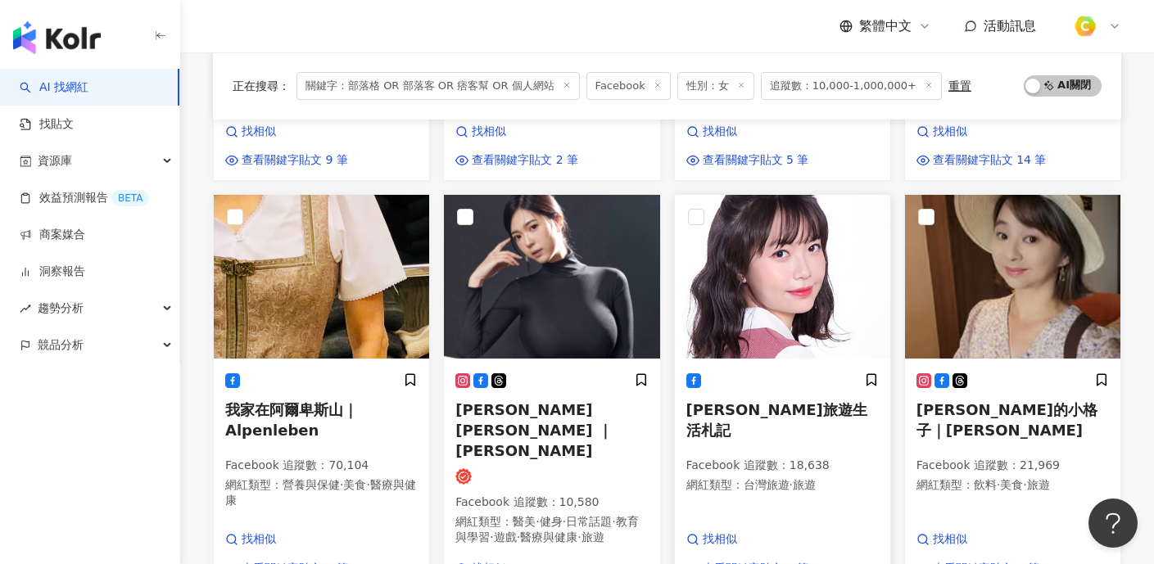
click at [829, 280] on img at bounding box center [782, 277] width 215 height 164
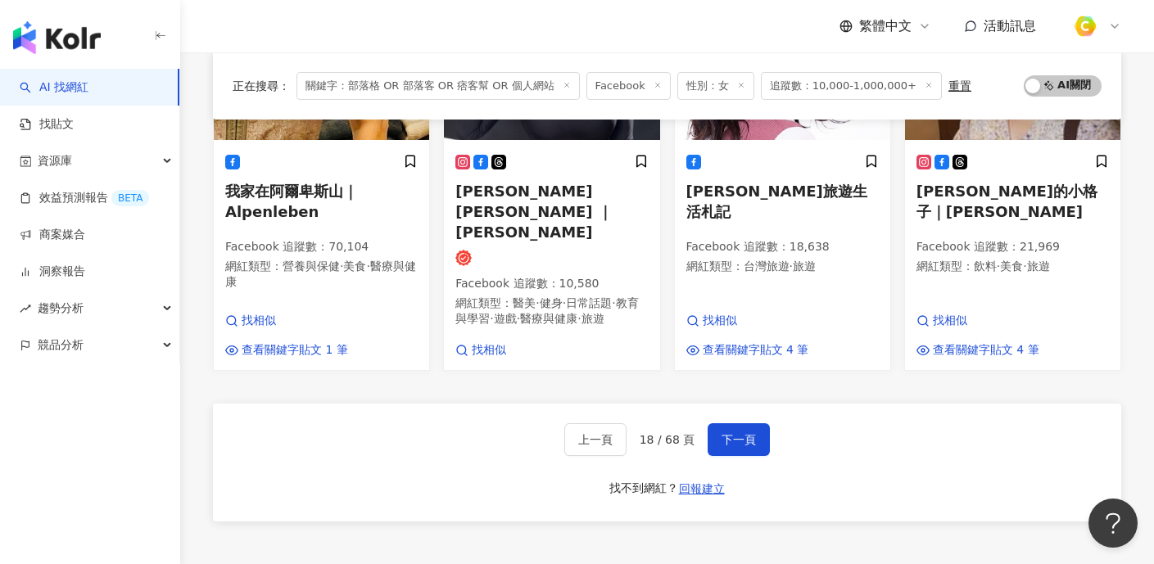
scroll to position [1297, 0]
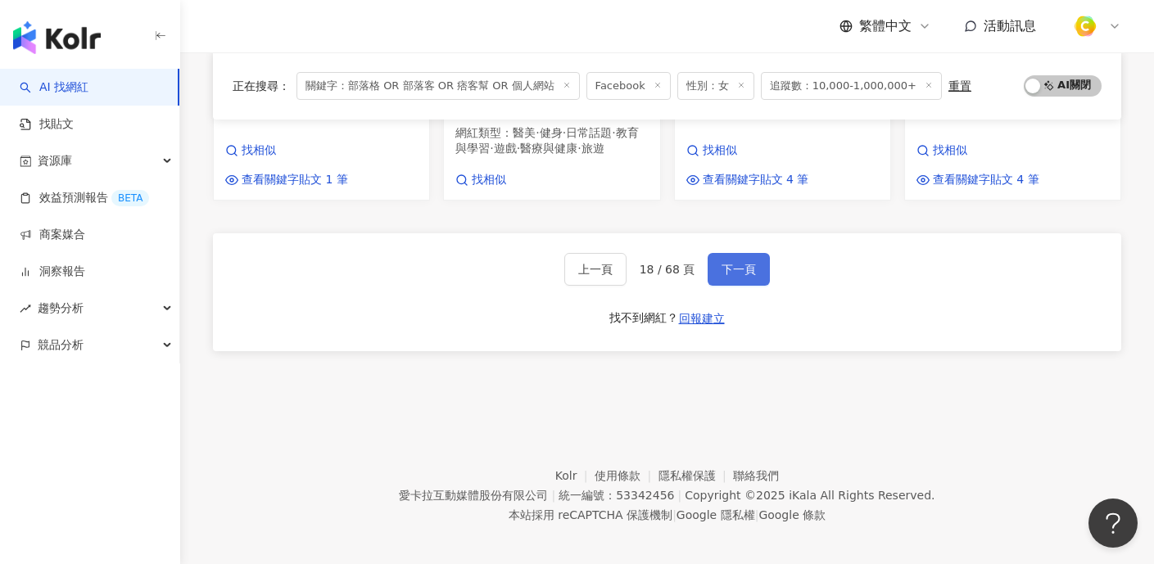
click at [739, 253] on button "下一頁" at bounding box center [738, 269] width 62 height 33
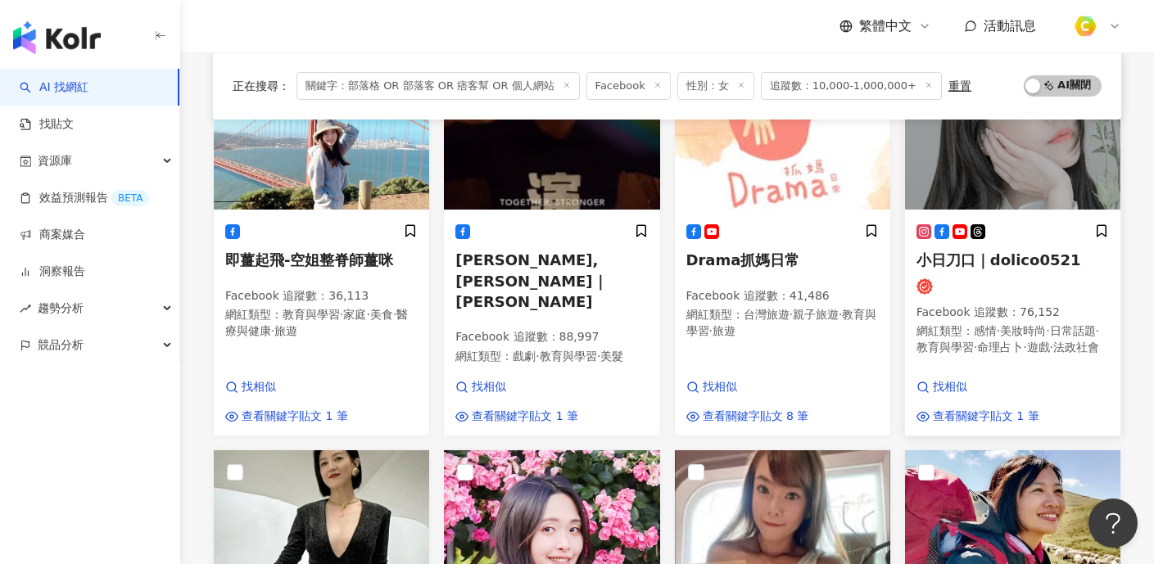
scroll to position [471, 0]
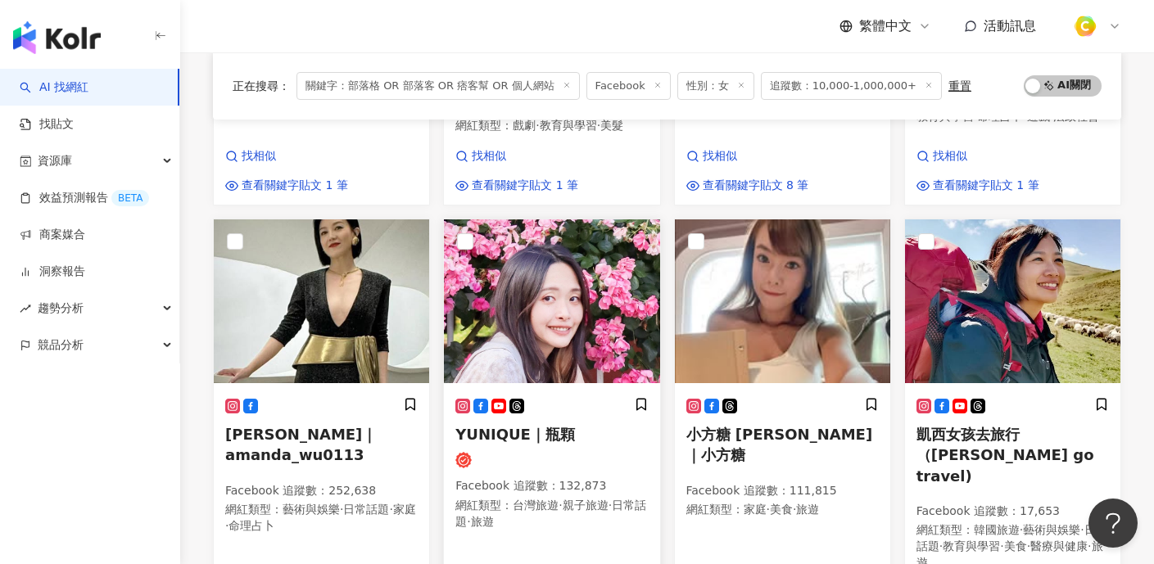
click at [567, 335] on img at bounding box center [551, 301] width 215 height 164
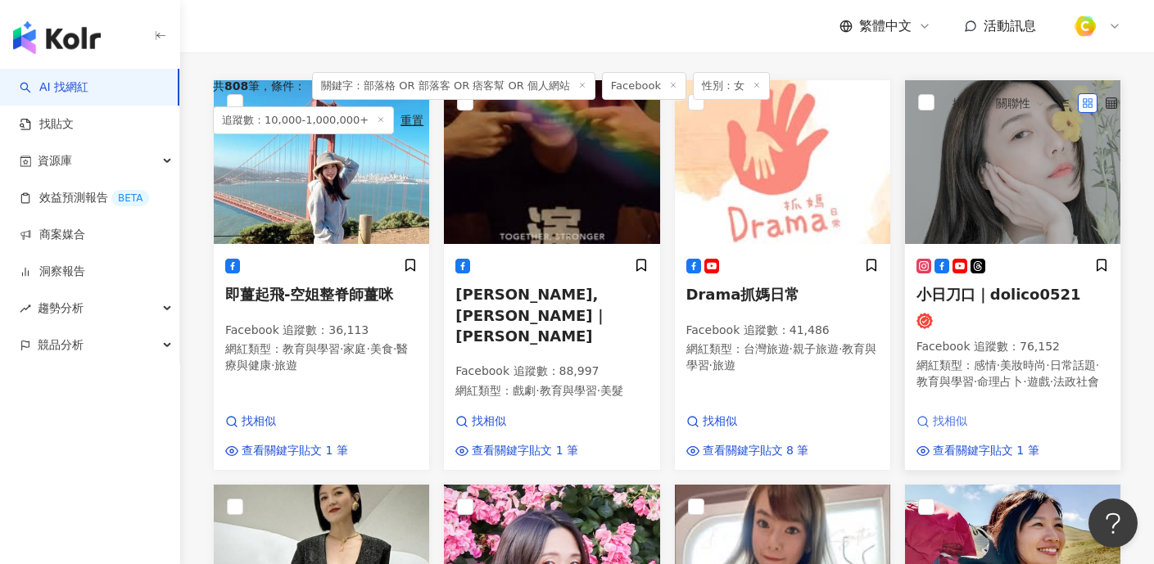
scroll to position [148, 0]
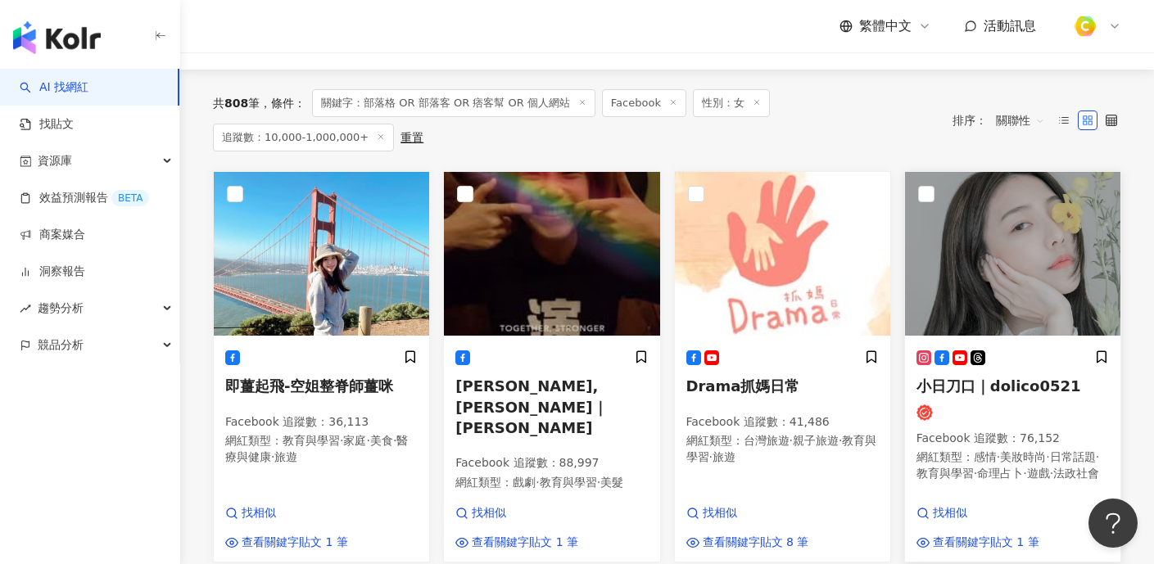
click at [1010, 258] on img at bounding box center [1012, 254] width 215 height 164
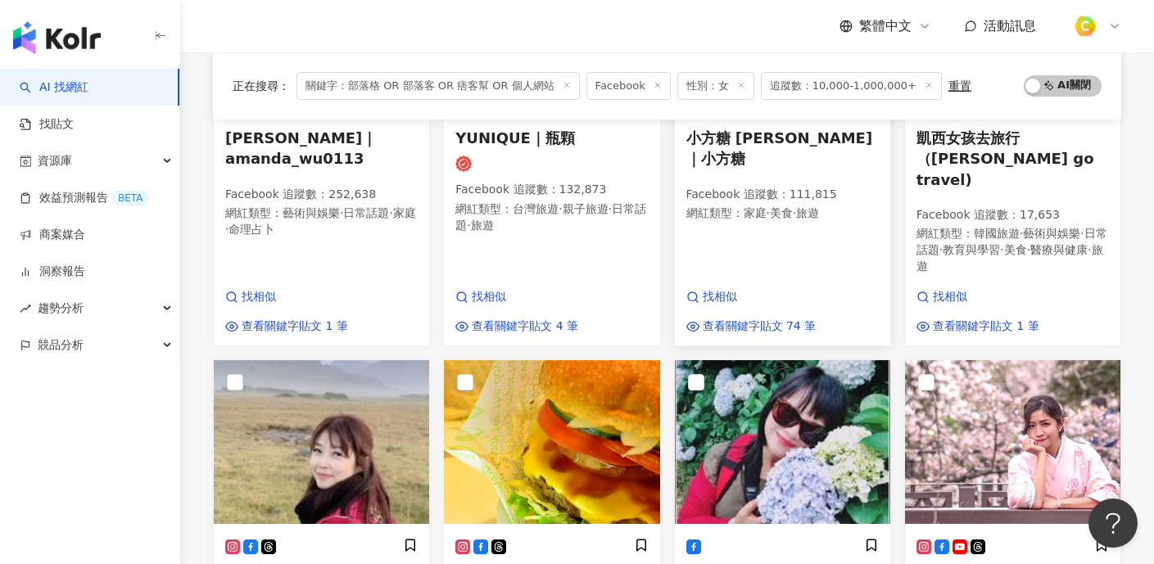
scroll to position [993, 0]
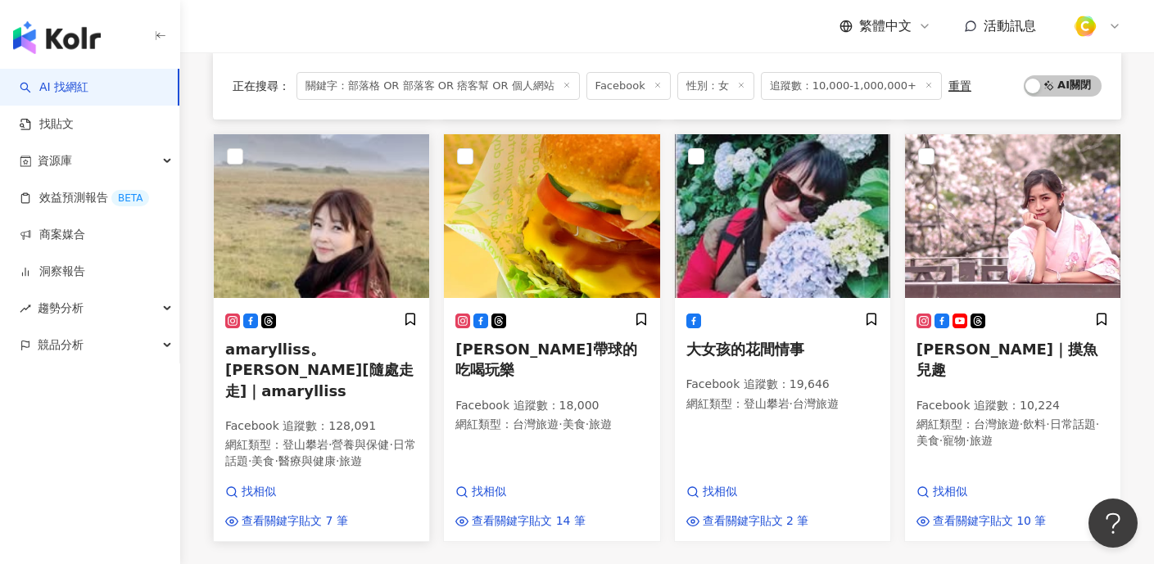
click at [337, 202] on img at bounding box center [321, 216] width 215 height 164
click at [366, 215] on img at bounding box center [321, 216] width 215 height 164
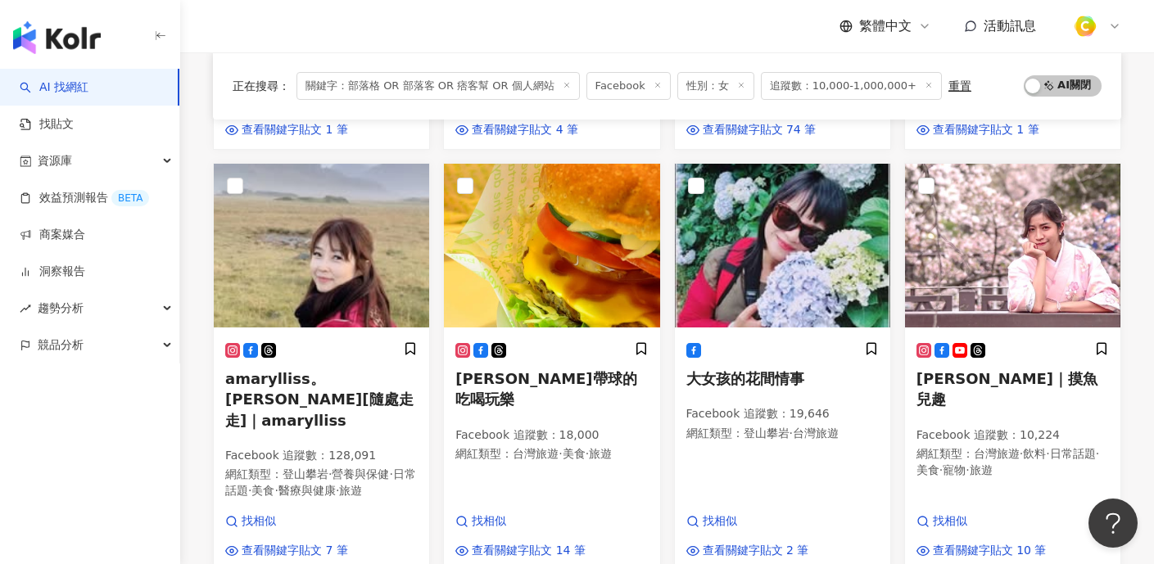
scroll to position [1081, 0]
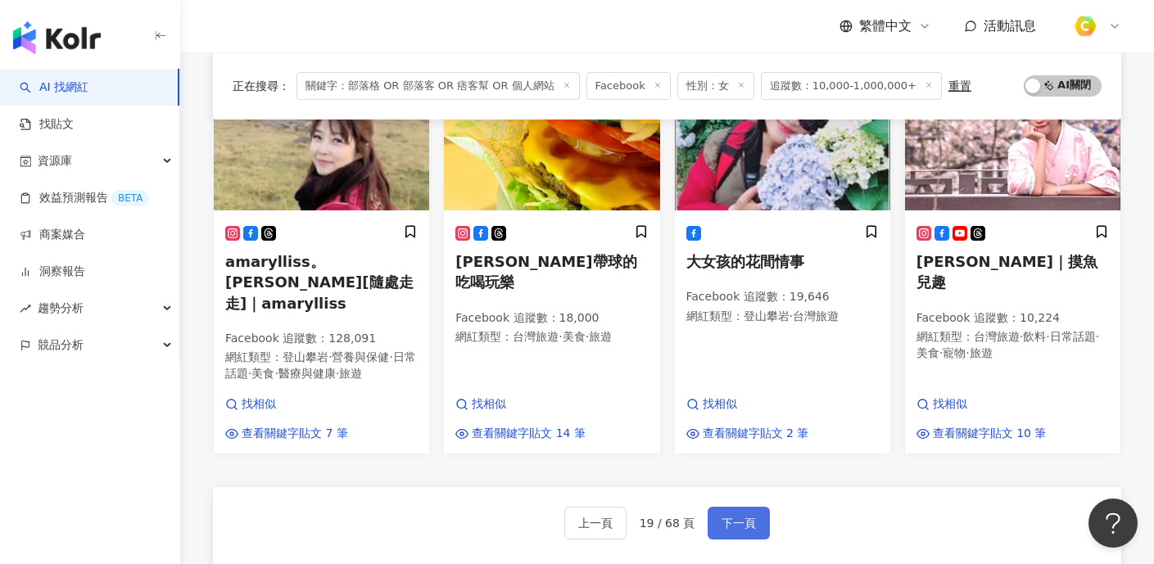
click at [739, 507] on button "下一頁" at bounding box center [738, 523] width 62 height 33
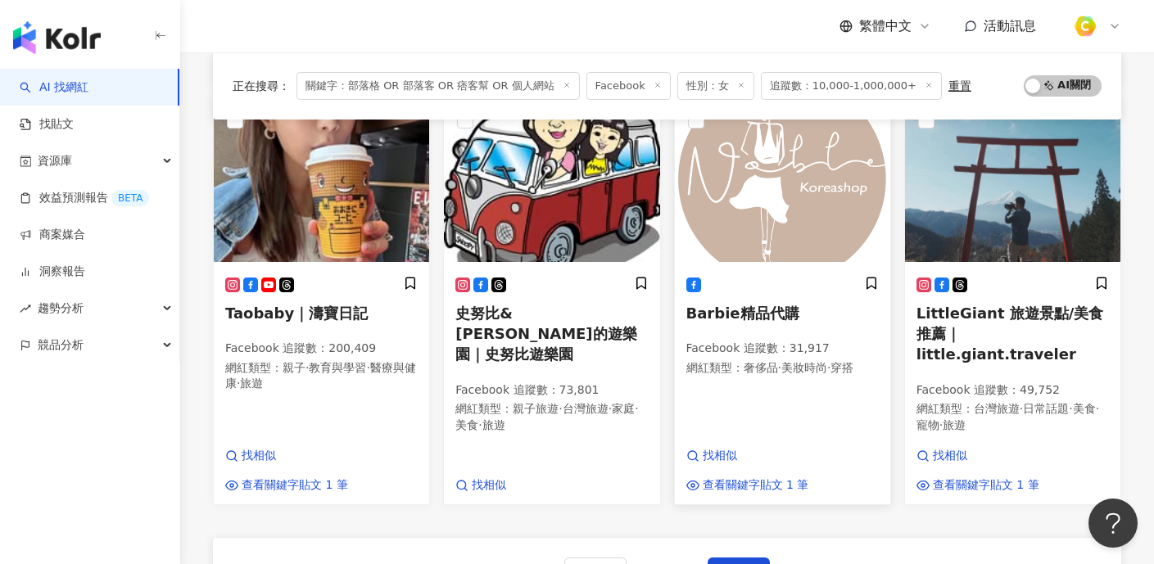
scroll to position [1051, 0]
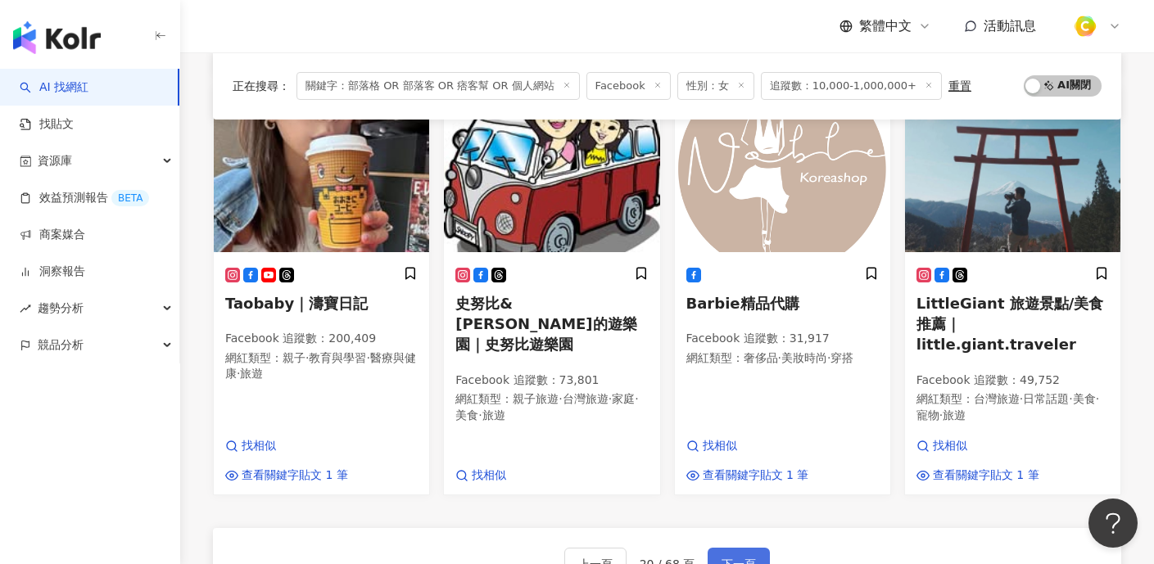
click at [721, 558] on span "下一頁" at bounding box center [738, 564] width 34 height 13
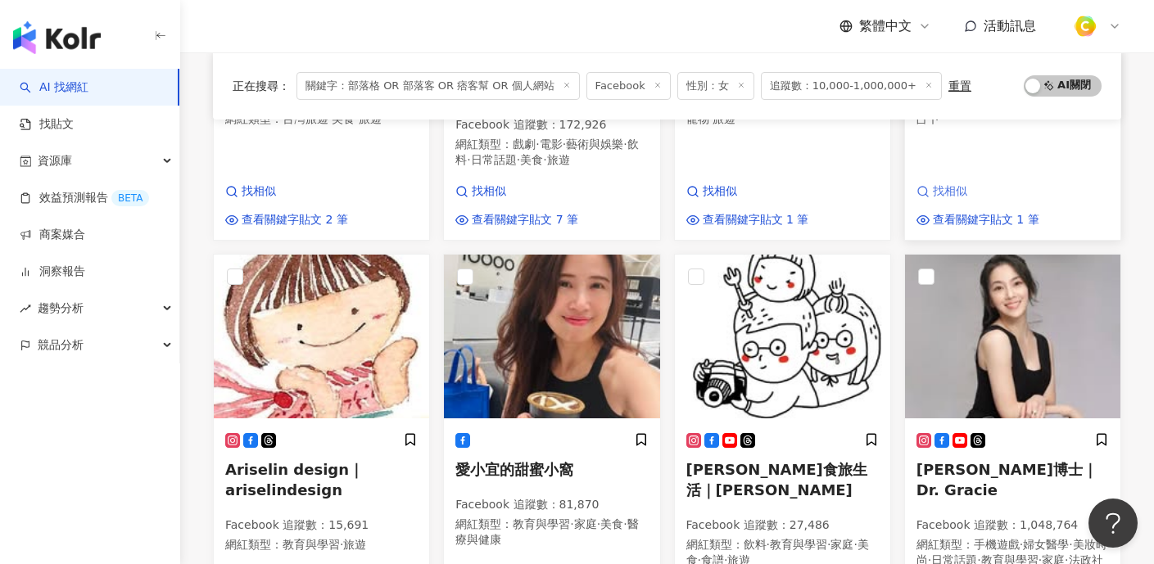
scroll to position [450, 0]
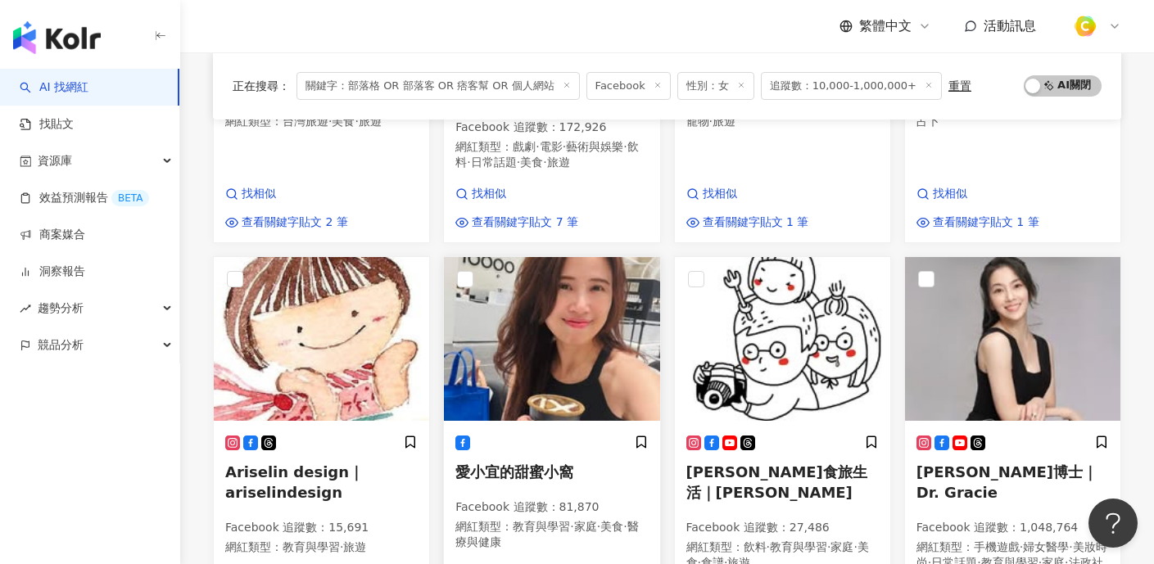
click at [606, 282] on img at bounding box center [551, 339] width 215 height 164
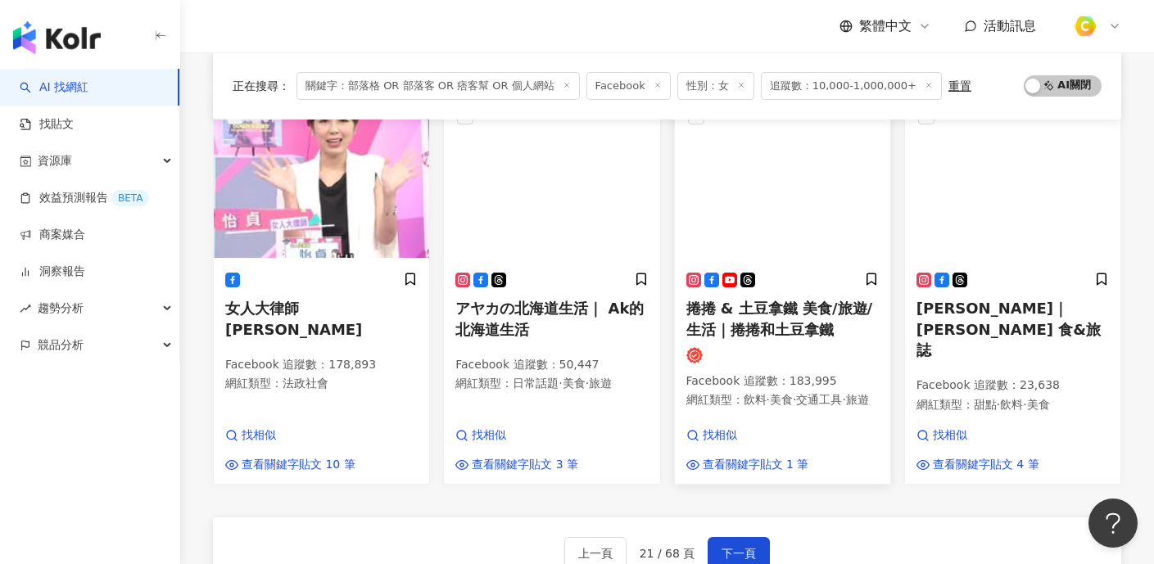
scroll to position [1059, 0]
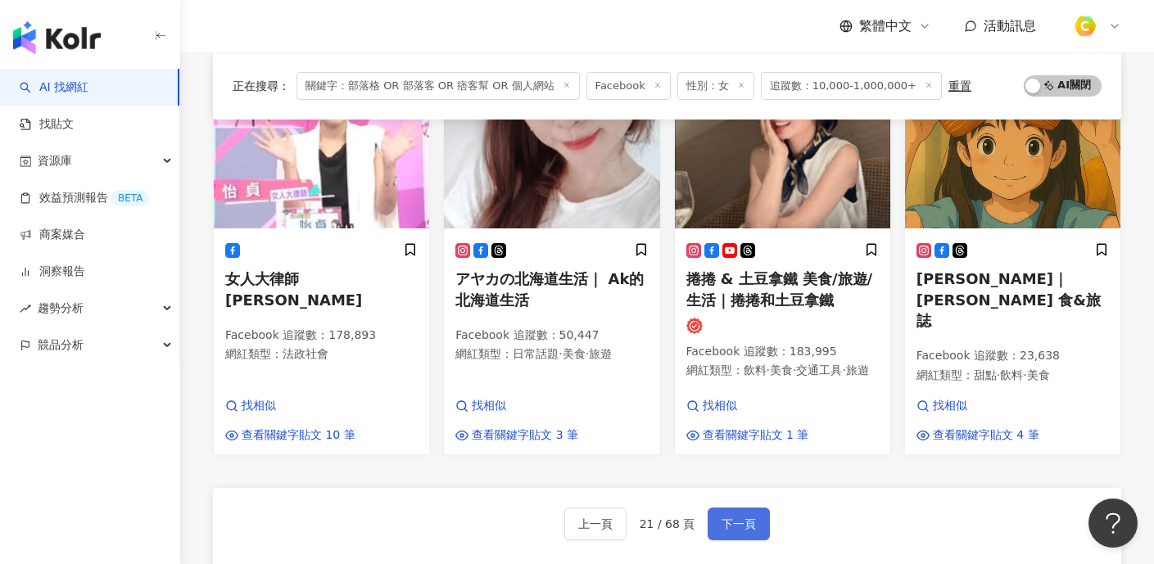
click at [718, 508] on button "下一頁" at bounding box center [738, 524] width 62 height 33
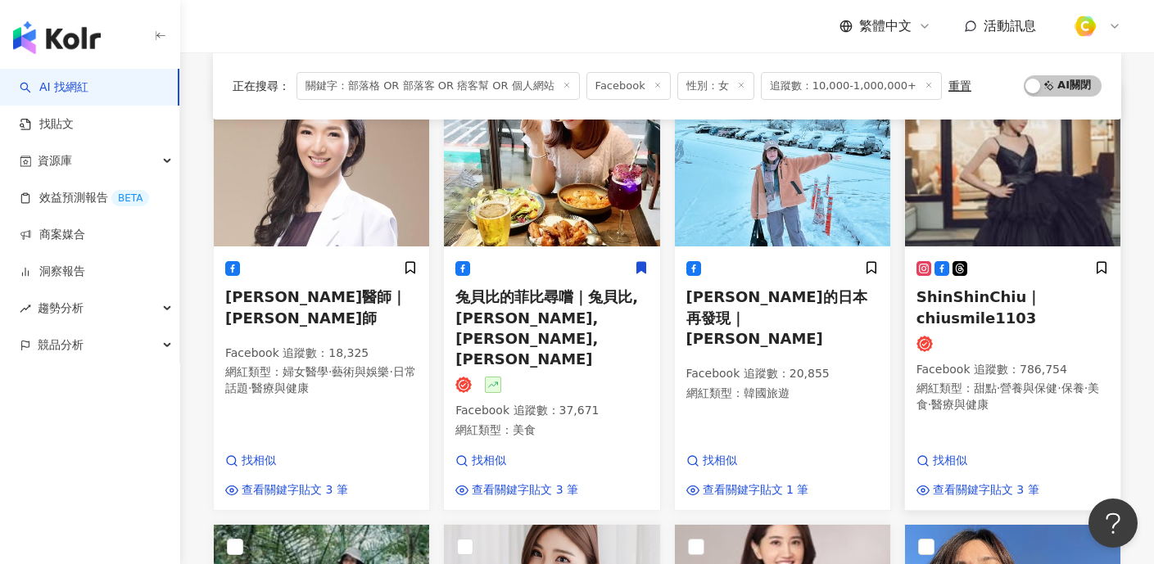
scroll to position [186, 0]
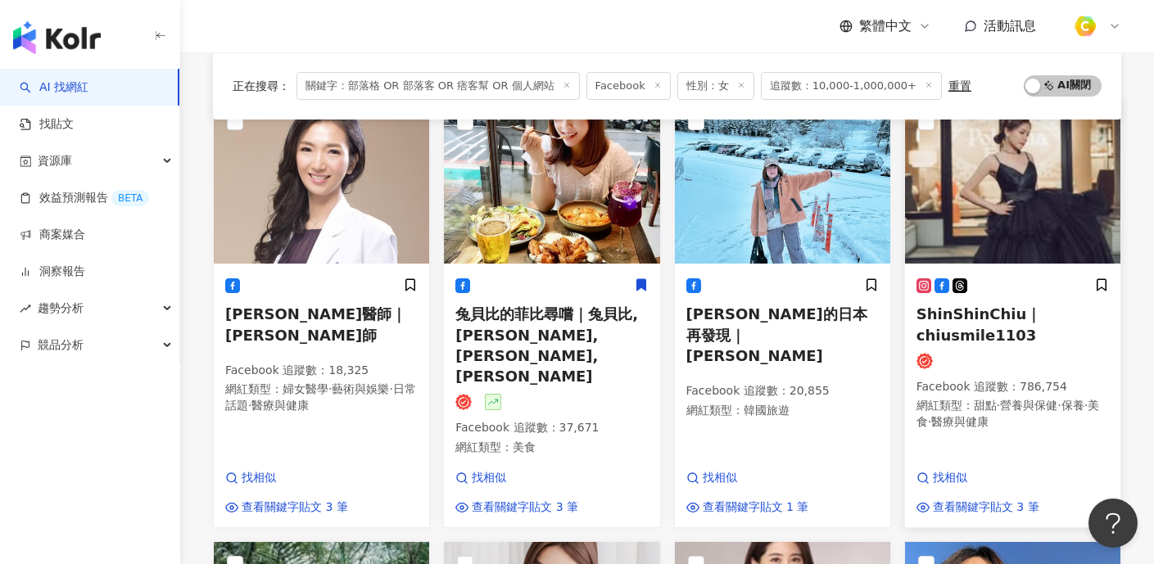
click at [1058, 240] on img at bounding box center [1012, 182] width 215 height 164
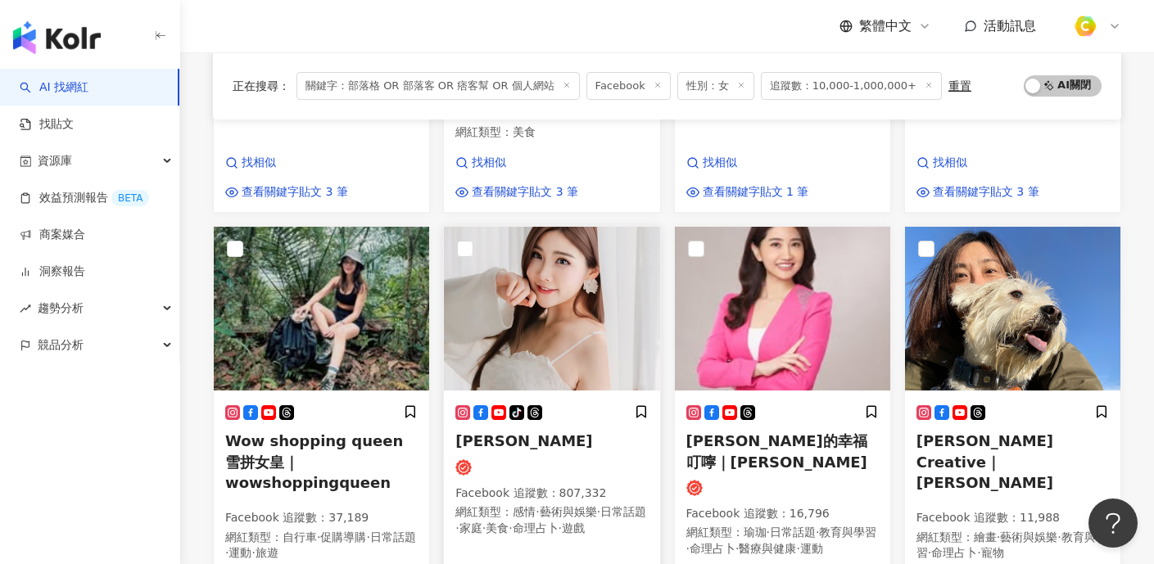
scroll to position [517, 0]
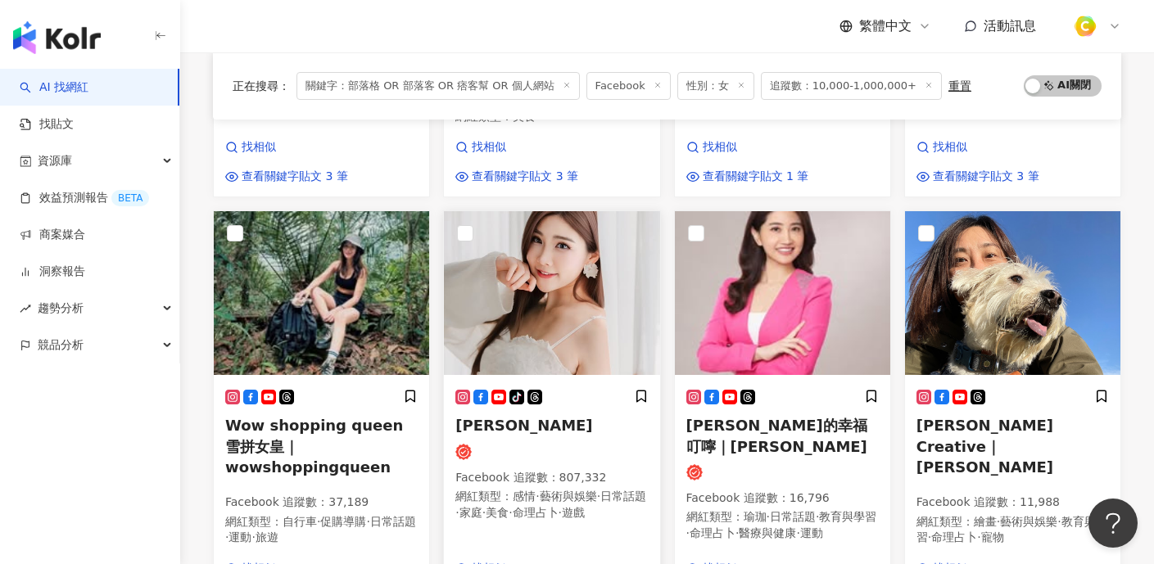
click at [560, 240] on img at bounding box center [551, 293] width 215 height 164
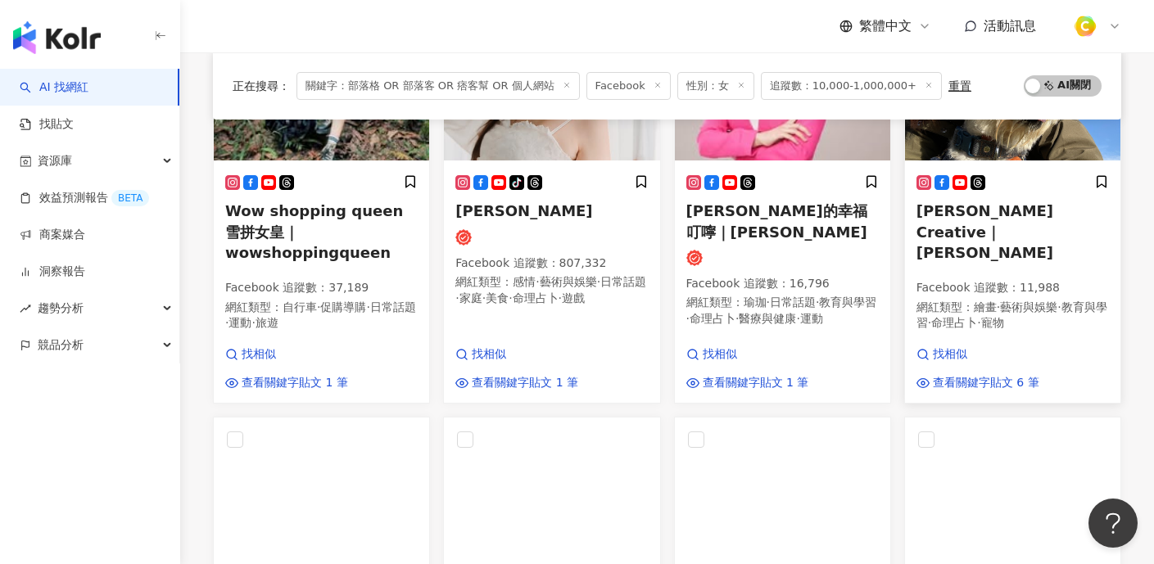
scroll to position [1007, 0]
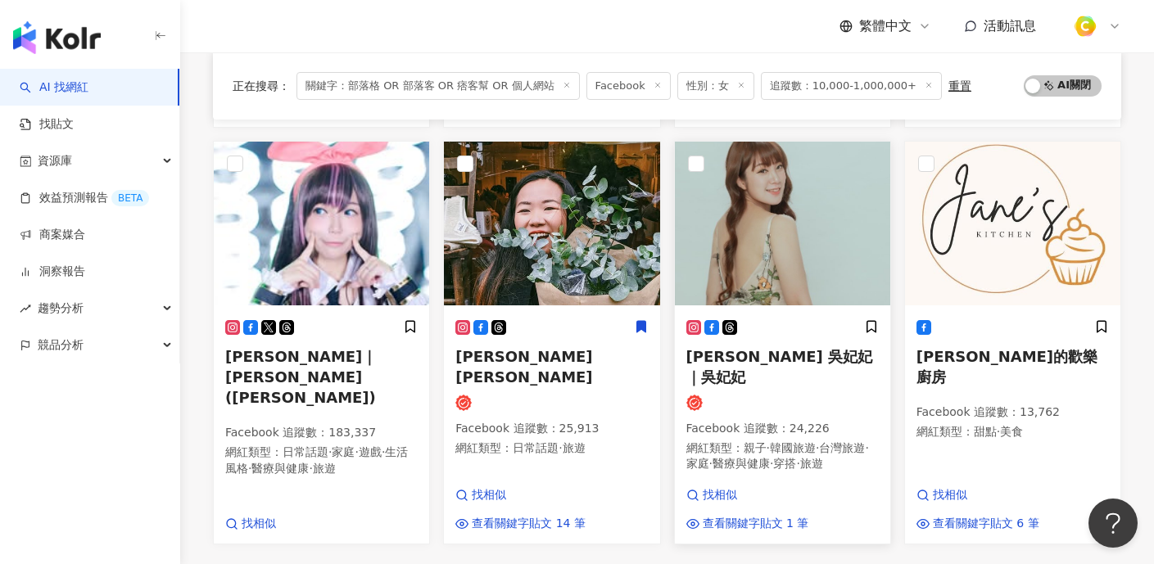
click at [791, 215] on img at bounding box center [782, 224] width 215 height 164
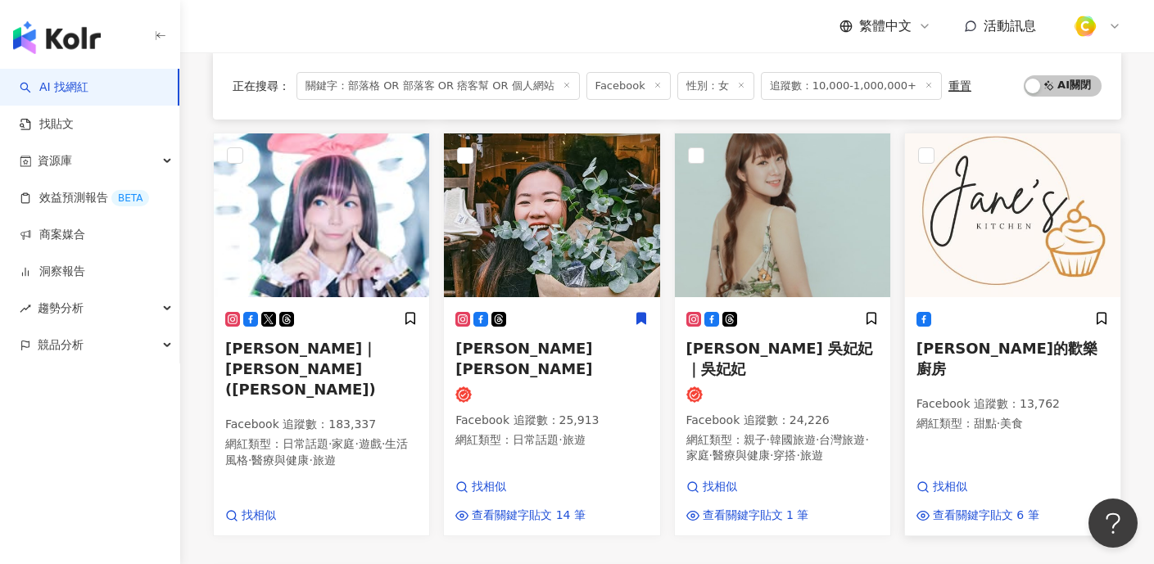
scroll to position [1206, 0]
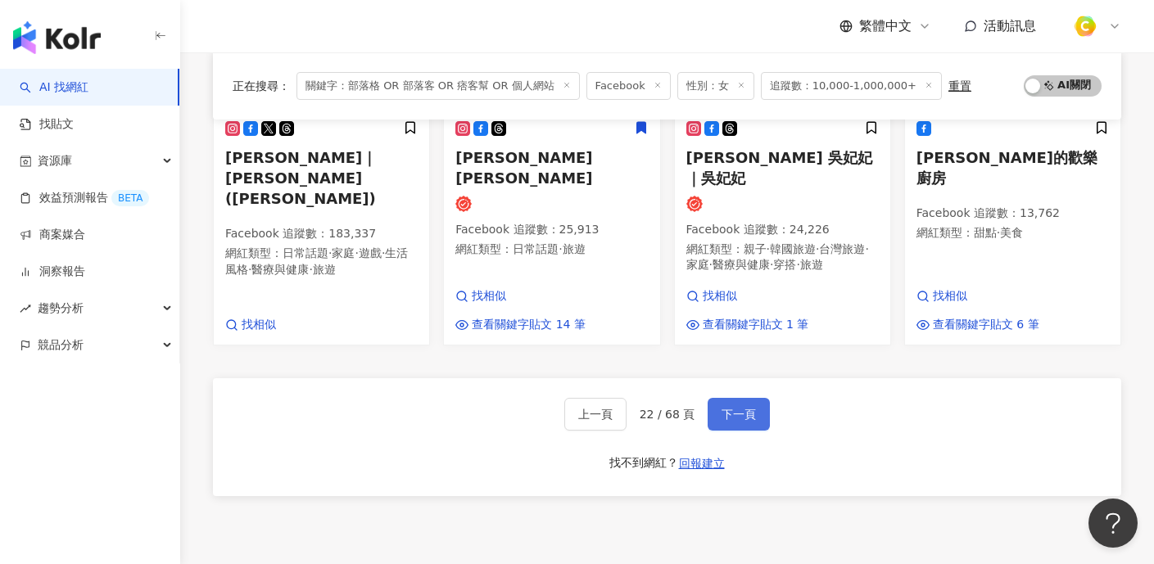
click at [739, 398] on button "下一頁" at bounding box center [738, 414] width 62 height 33
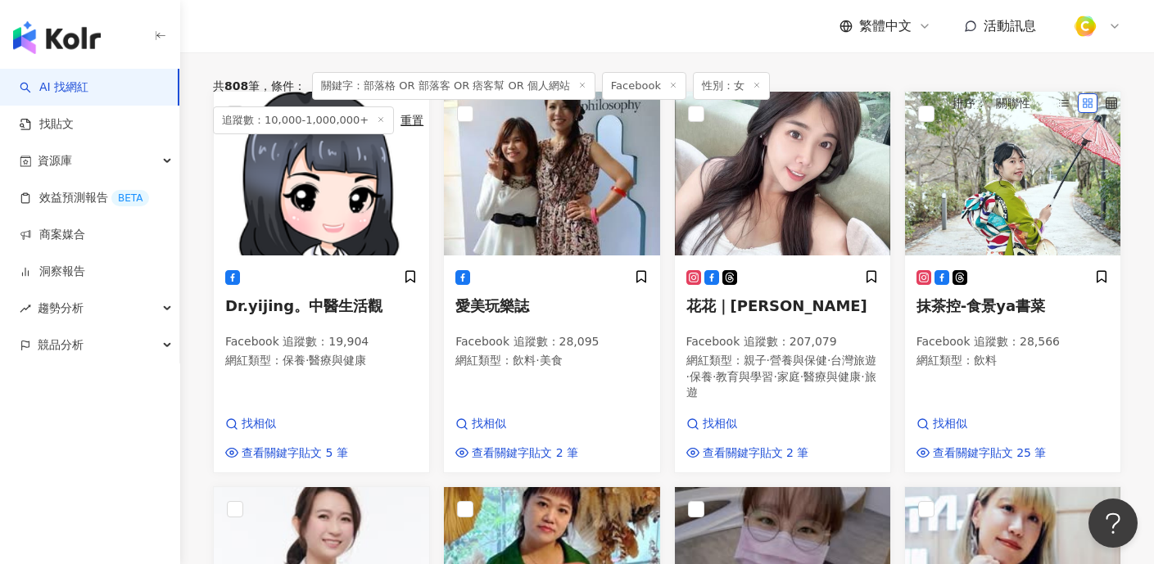
scroll to position [102, 0]
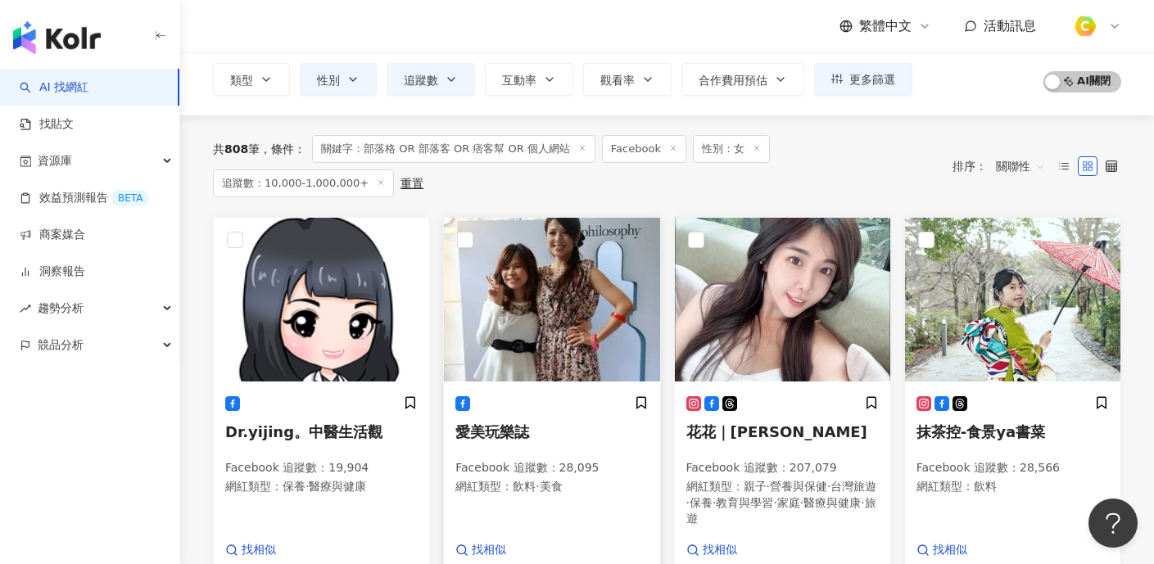
click at [550, 279] on img at bounding box center [551, 300] width 215 height 164
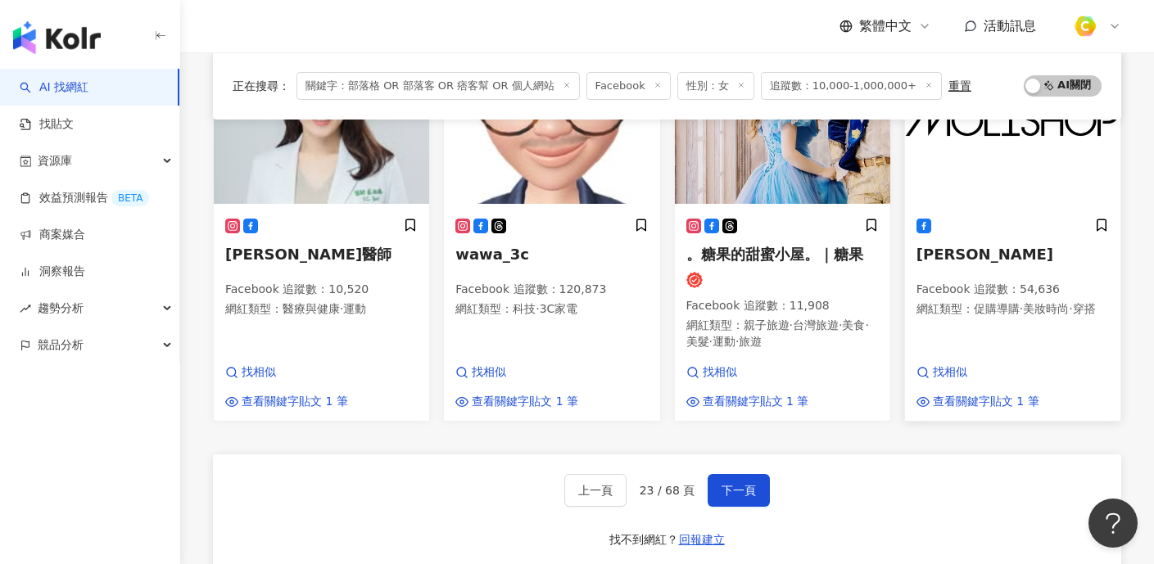
scroll to position [1154, 0]
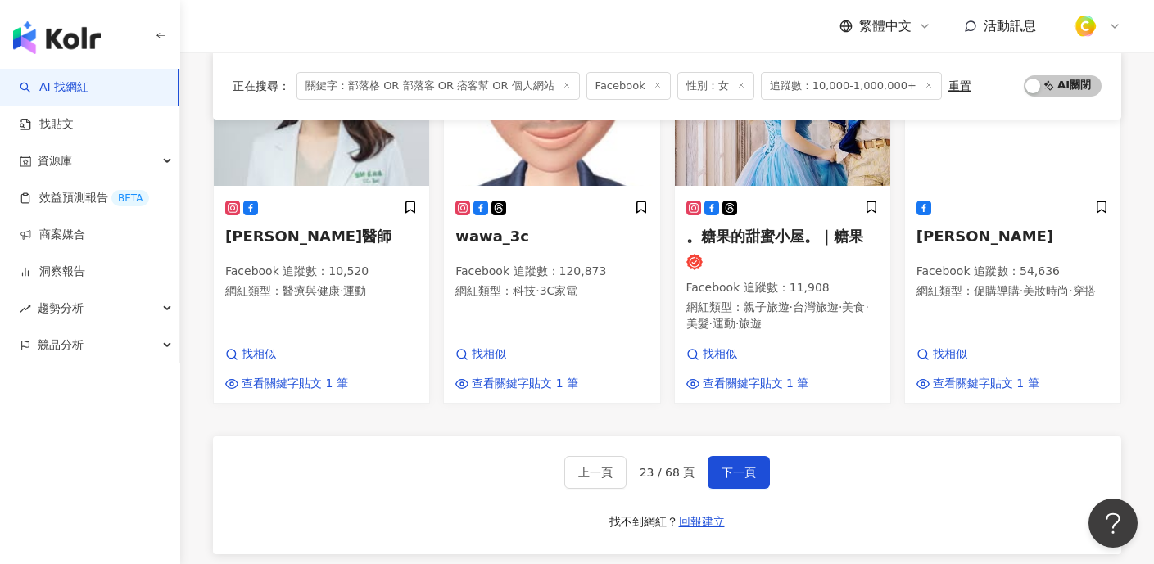
click at [769, 436] on div "上一頁 23 / 68 頁 下一頁 找不到網紅？ 回報建立" at bounding box center [667, 495] width 908 height 118
click at [744, 466] on span "下一頁" at bounding box center [738, 472] width 34 height 13
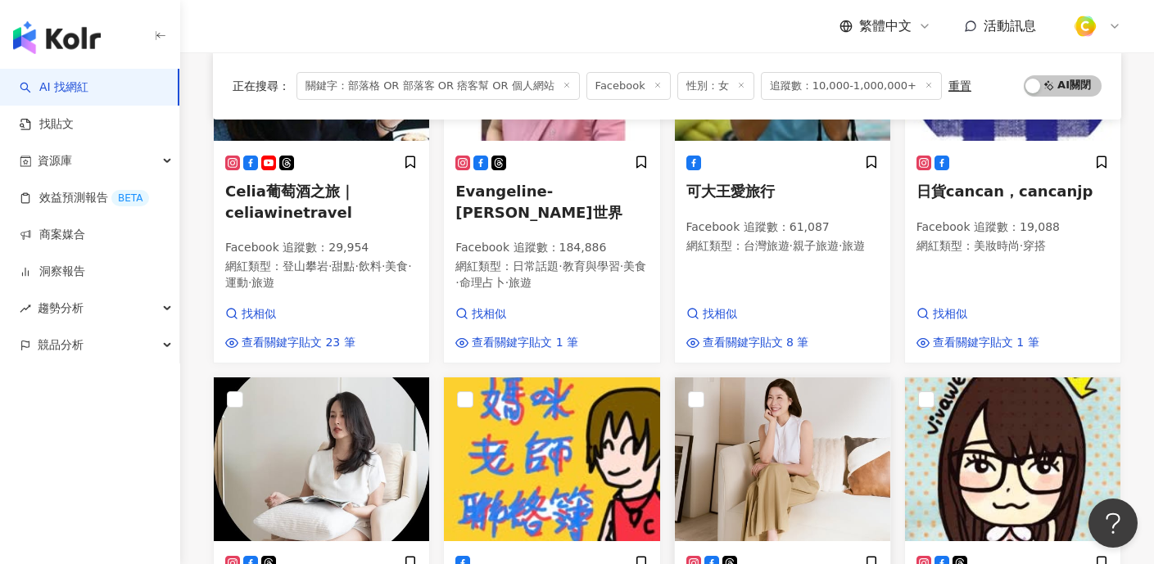
scroll to position [442, 0]
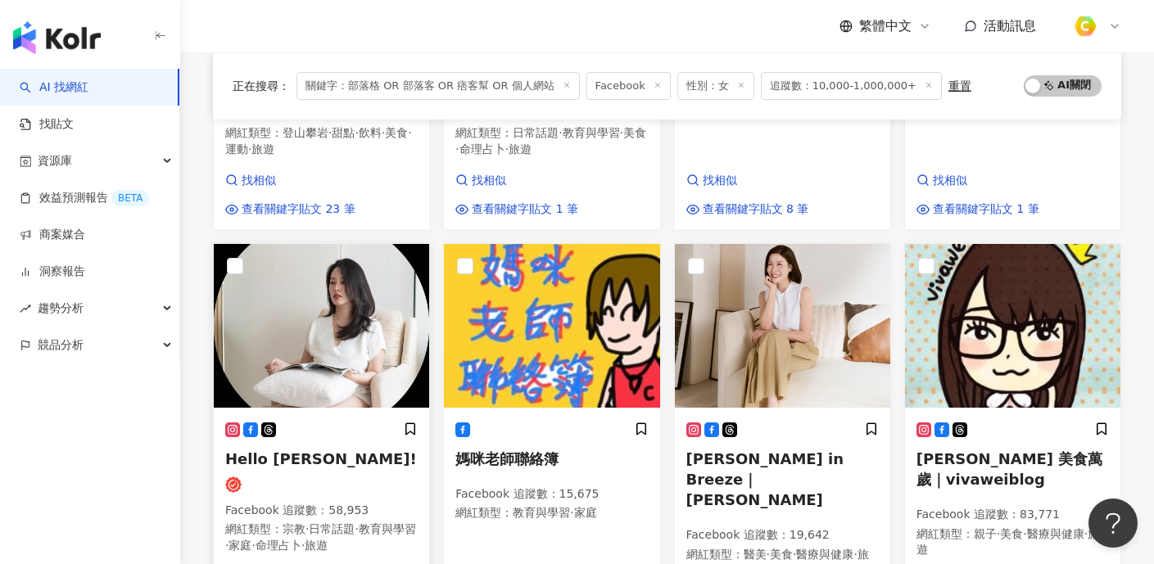
click at [362, 302] on img at bounding box center [321, 326] width 215 height 164
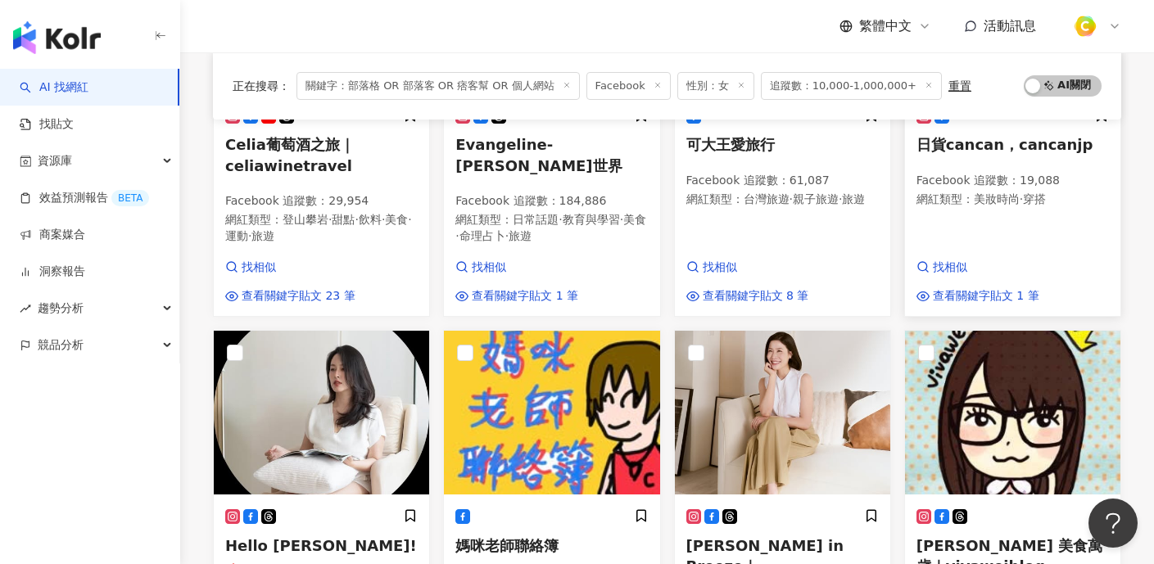
scroll to position [413, 0]
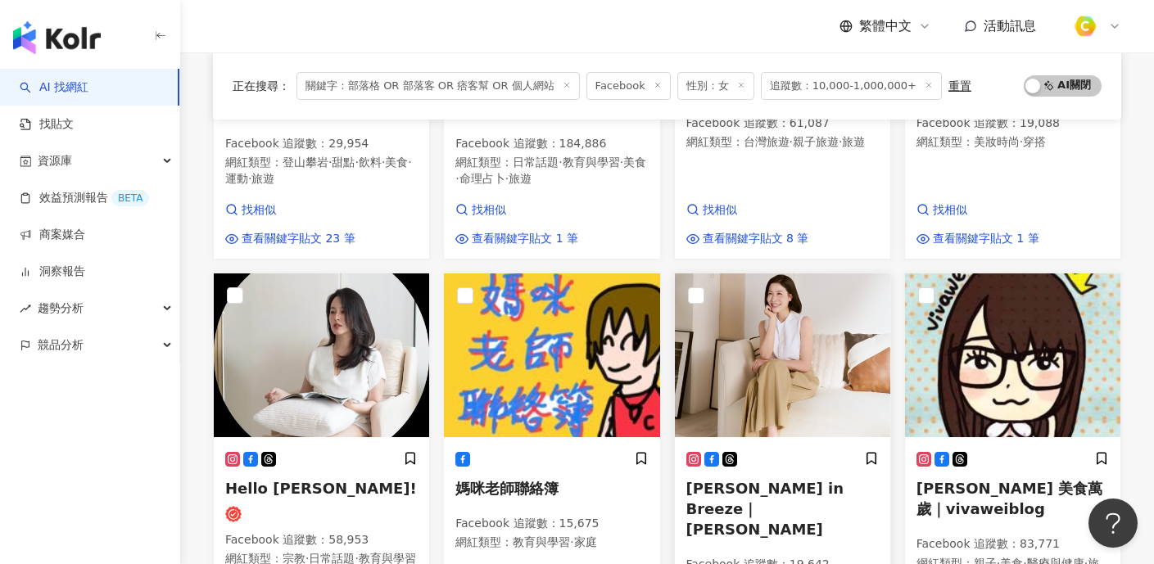
click at [831, 350] on img at bounding box center [782, 355] width 215 height 164
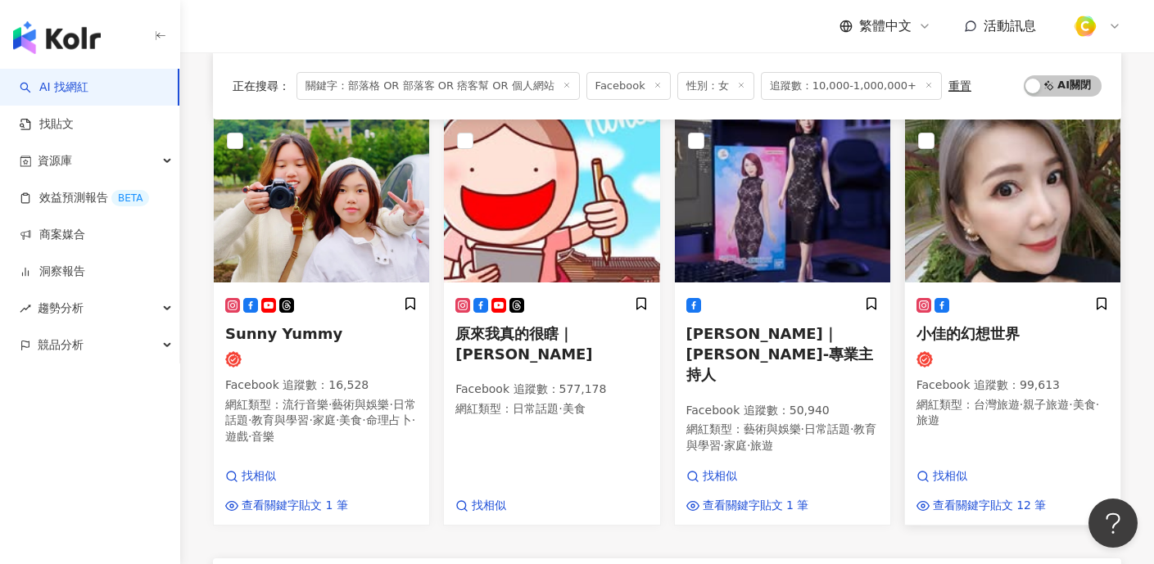
scroll to position [961, 0]
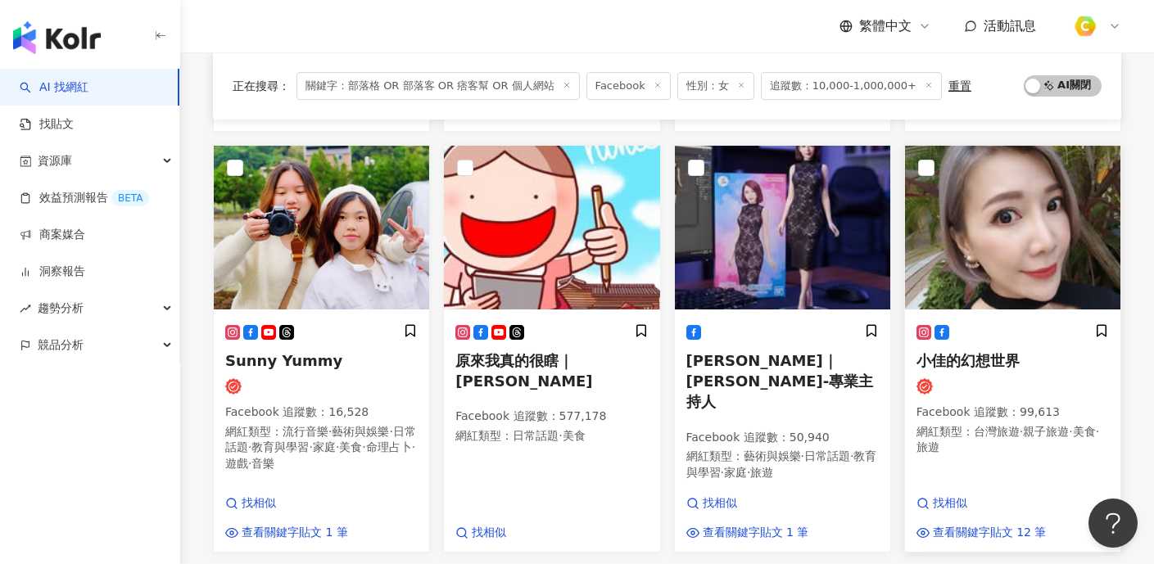
click at [1060, 204] on img at bounding box center [1012, 228] width 215 height 164
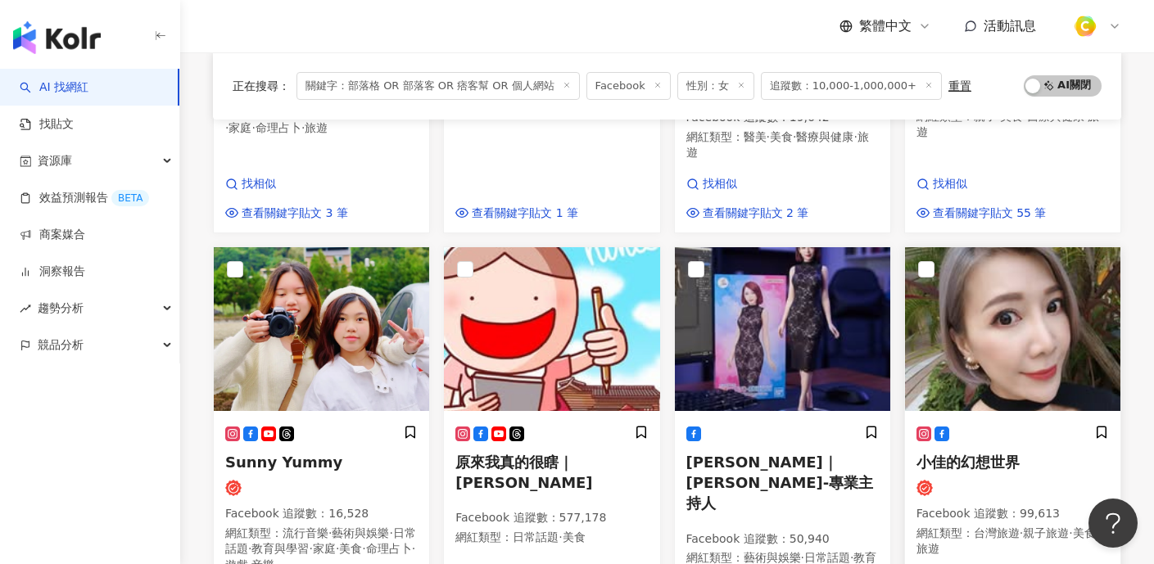
scroll to position [1114, 0]
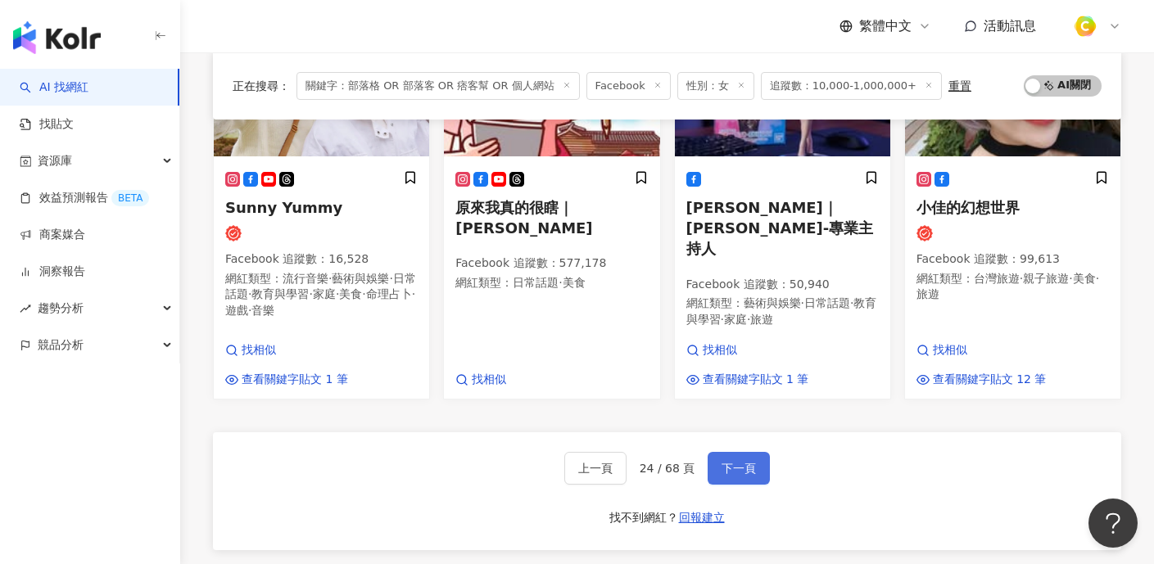
click at [751, 462] on span "下一頁" at bounding box center [738, 468] width 34 height 13
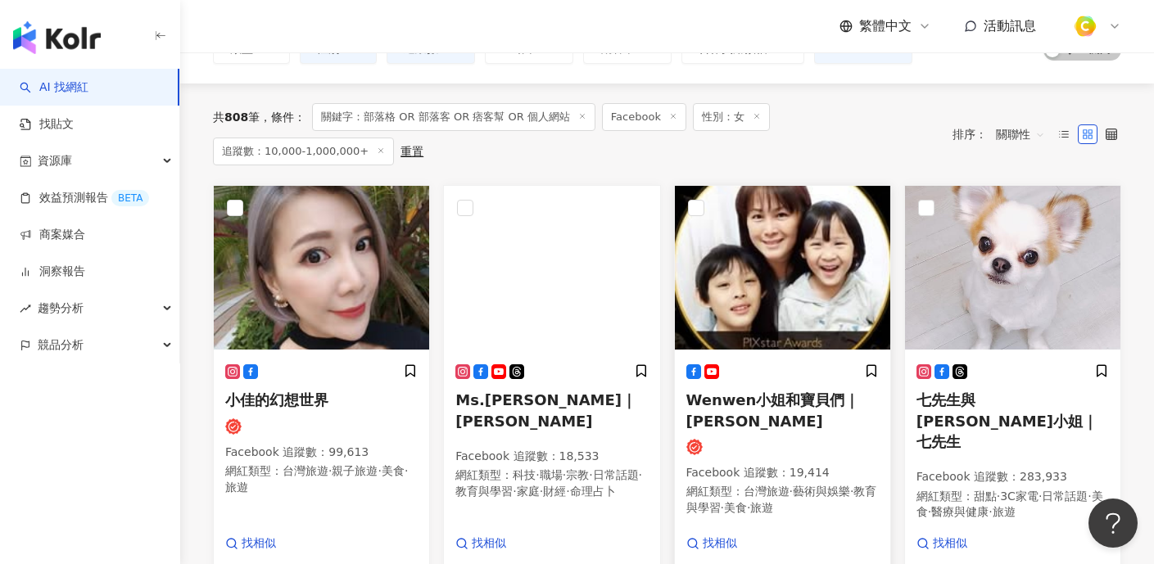
scroll to position [47, 0]
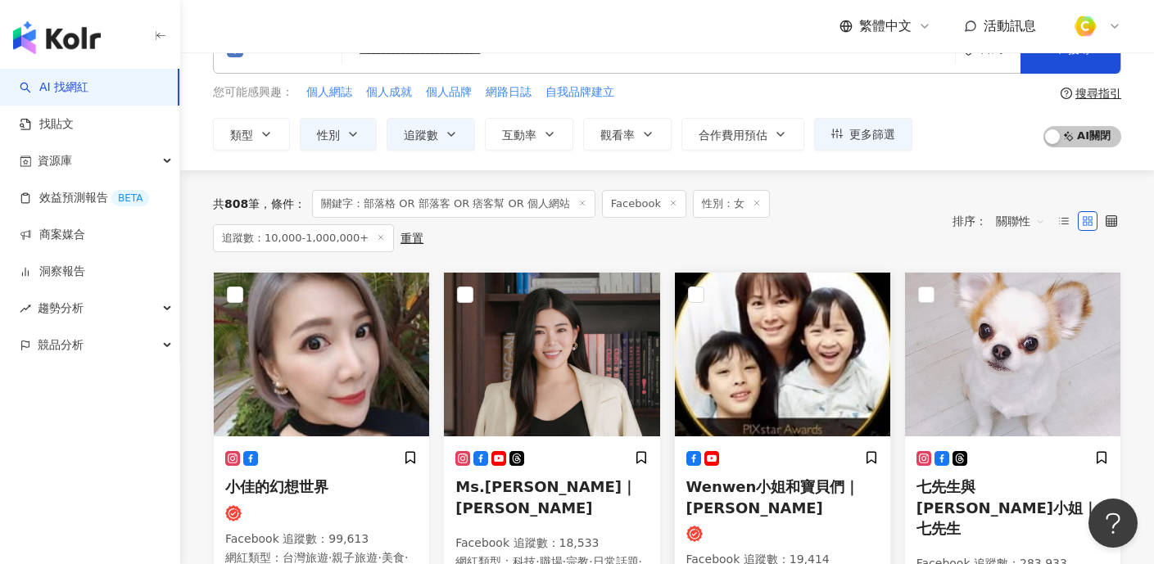
click at [795, 360] on img at bounding box center [782, 355] width 215 height 164
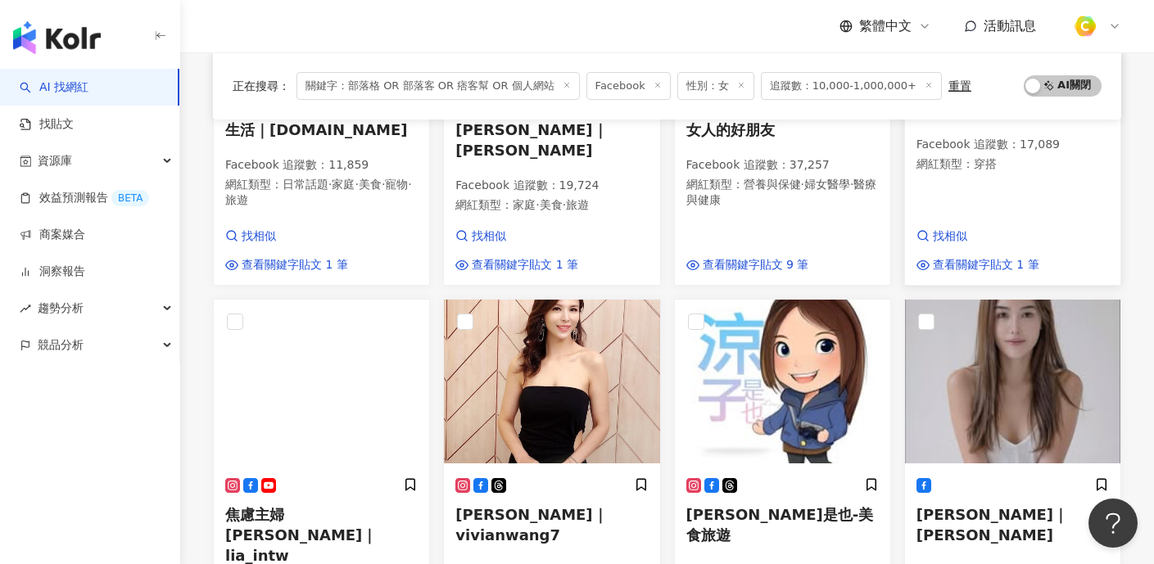
scroll to position [978, 0]
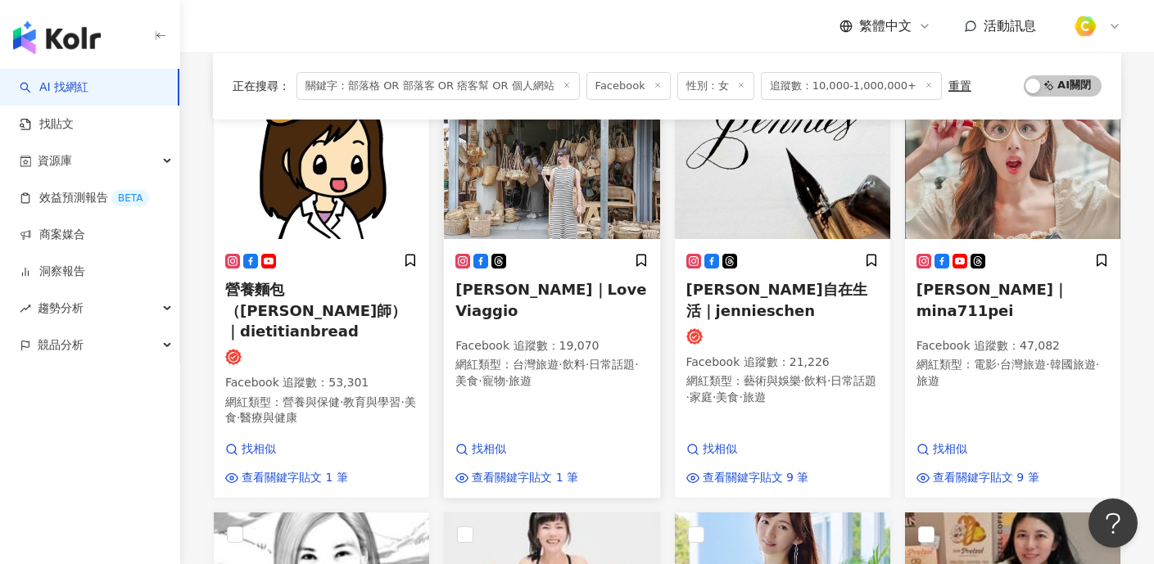
scroll to position [194, 0]
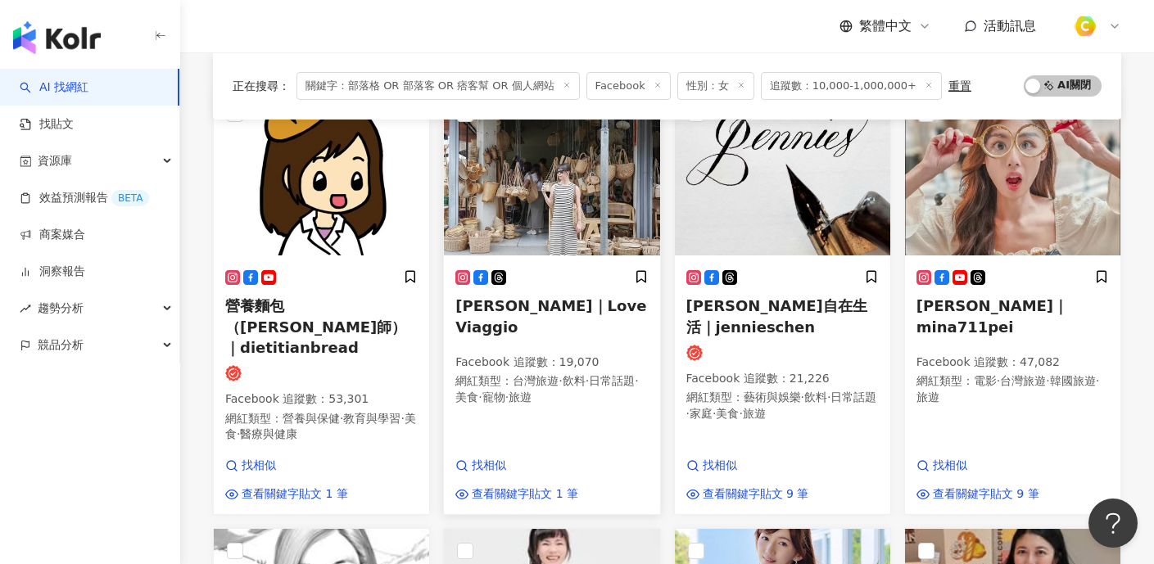
click at [558, 189] on img at bounding box center [551, 174] width 215 height 164
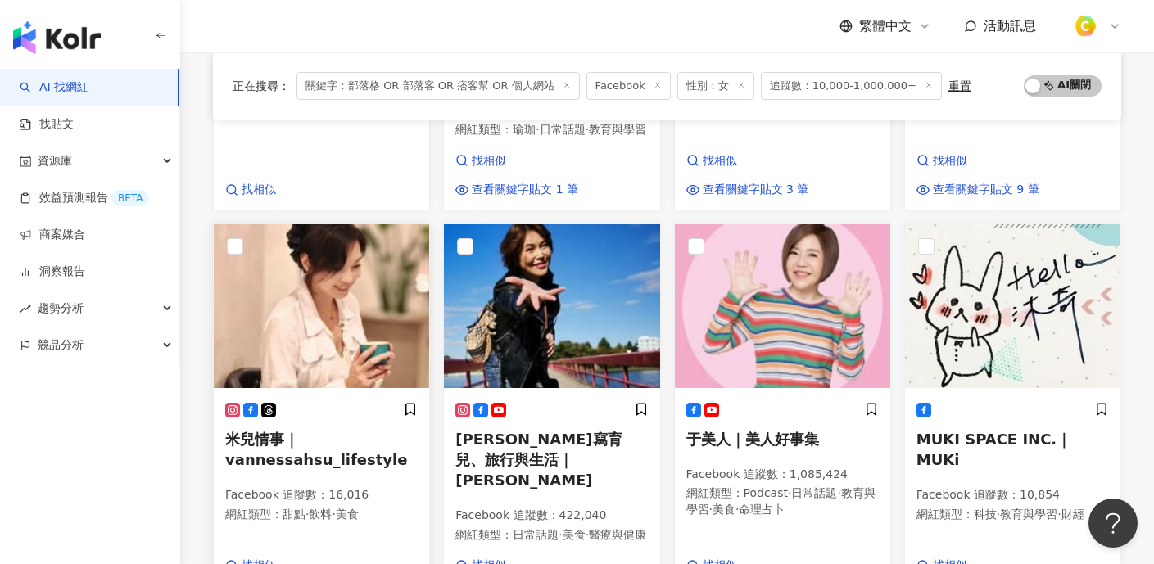
scroll to position [924, 0]
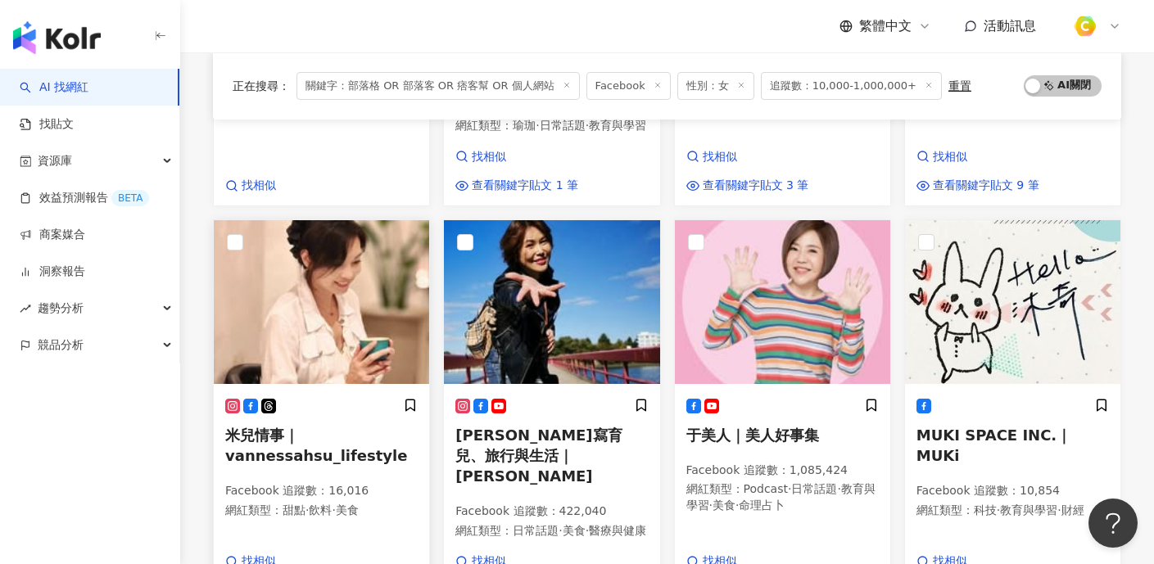
click at [354, 294] on img at bounding box center [321, 302] width 215 height 164
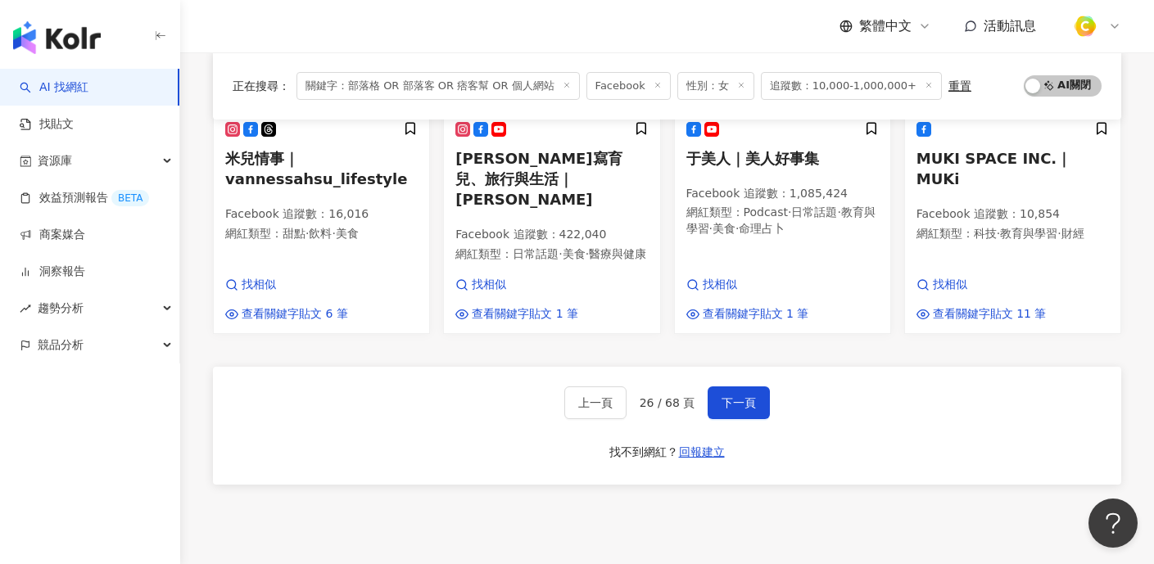
scroll to position [1258, 0]
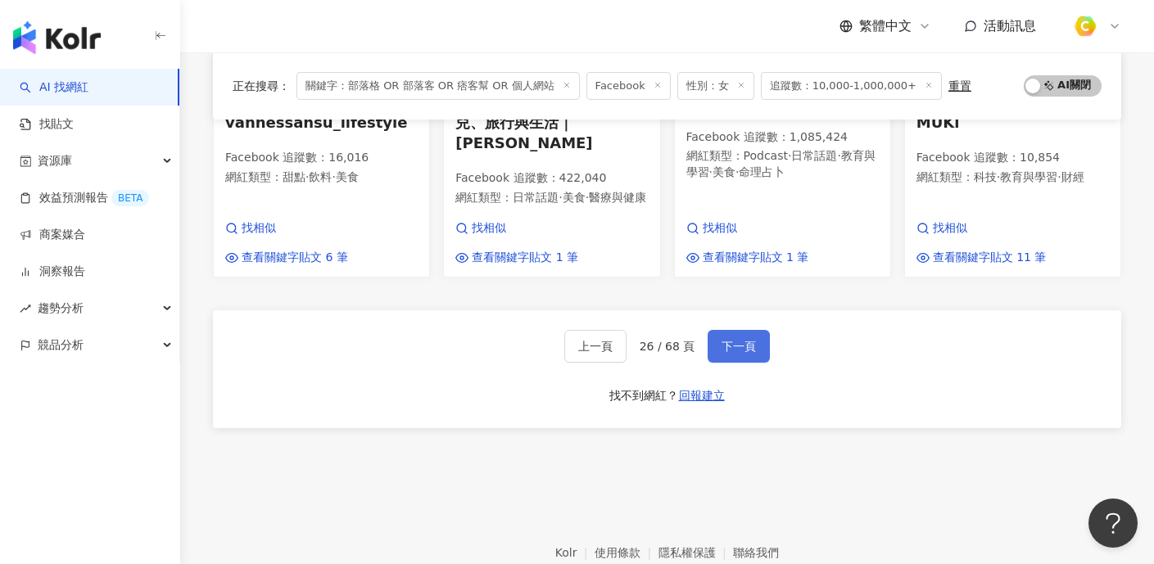
click at [716, 330] on button "下一頁" at bounding box center [738, 346] width 62 height 33
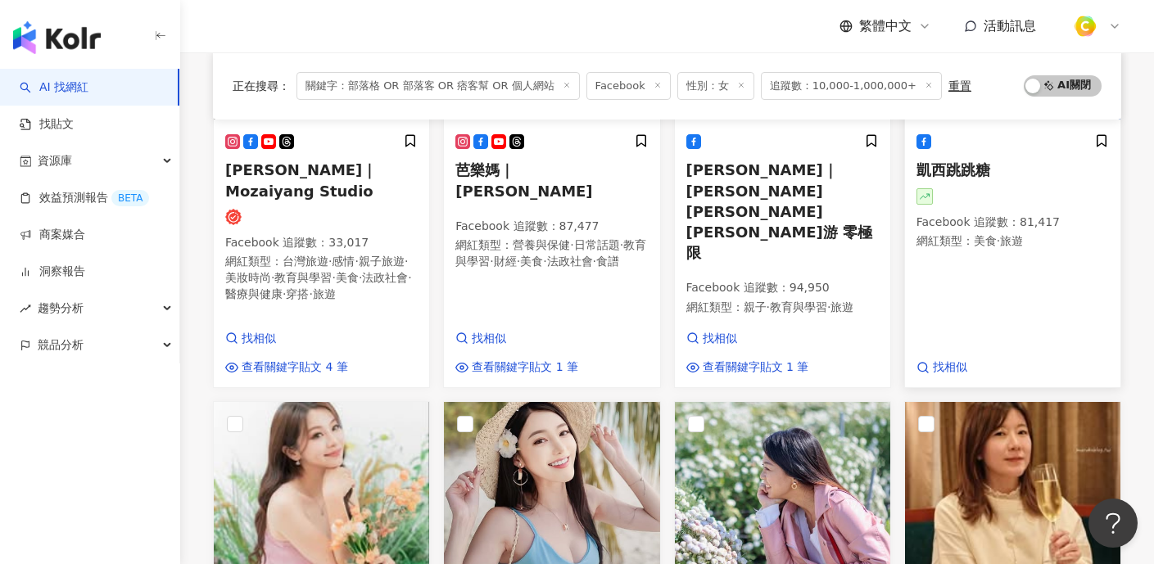
scroll to position [506, 0]
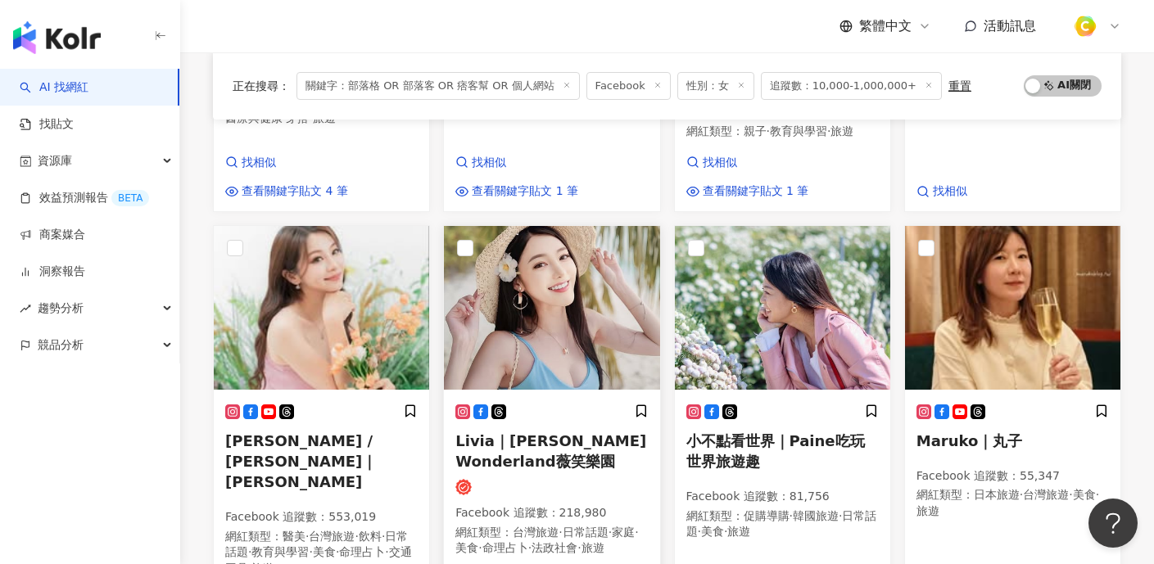
click at [593, 272] on img at bounding box center [551, 308] width 215 height 164
click at [364, 245] on img at bounding box center [321, 308] width 215 height 164
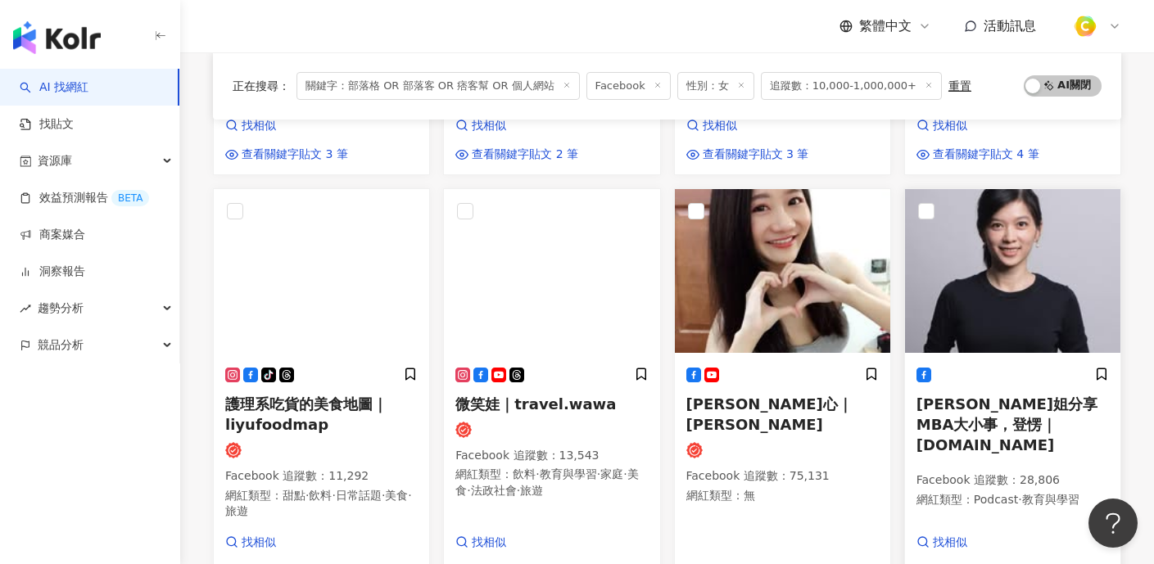
scroll to position [1176, 0]
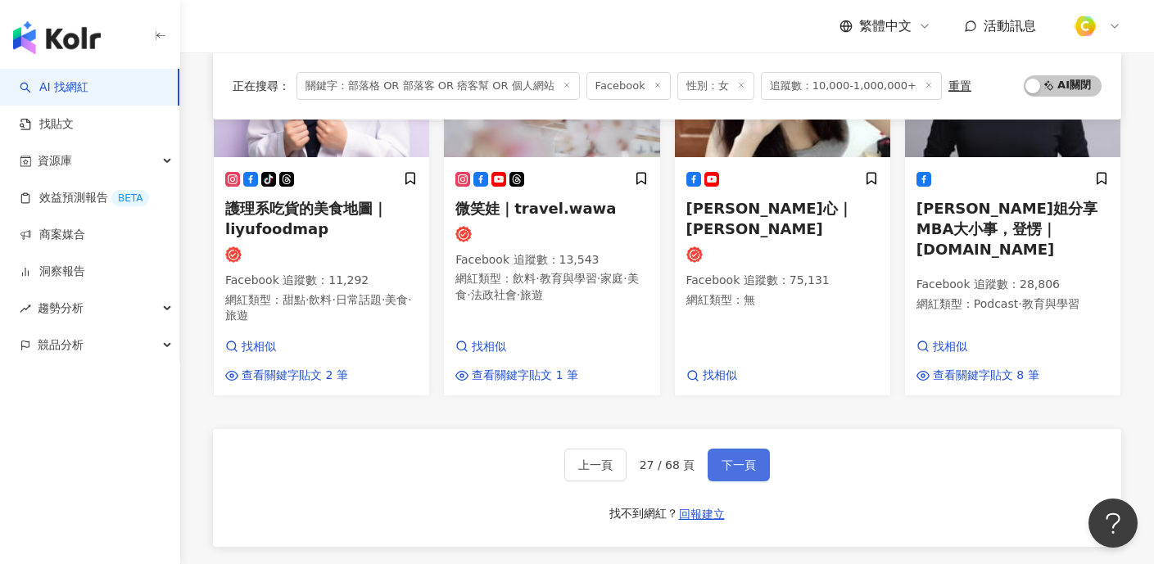
click at [717, 449] on button "下一頁" at bounding box center [738, 465] width 62 height 33
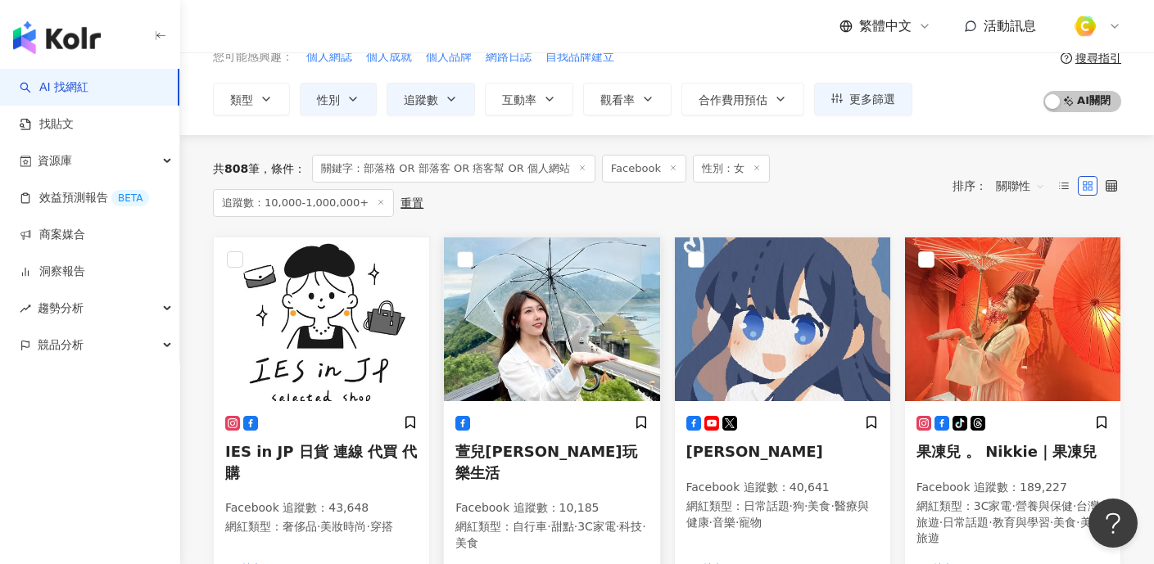
scroll to position [99, 0]
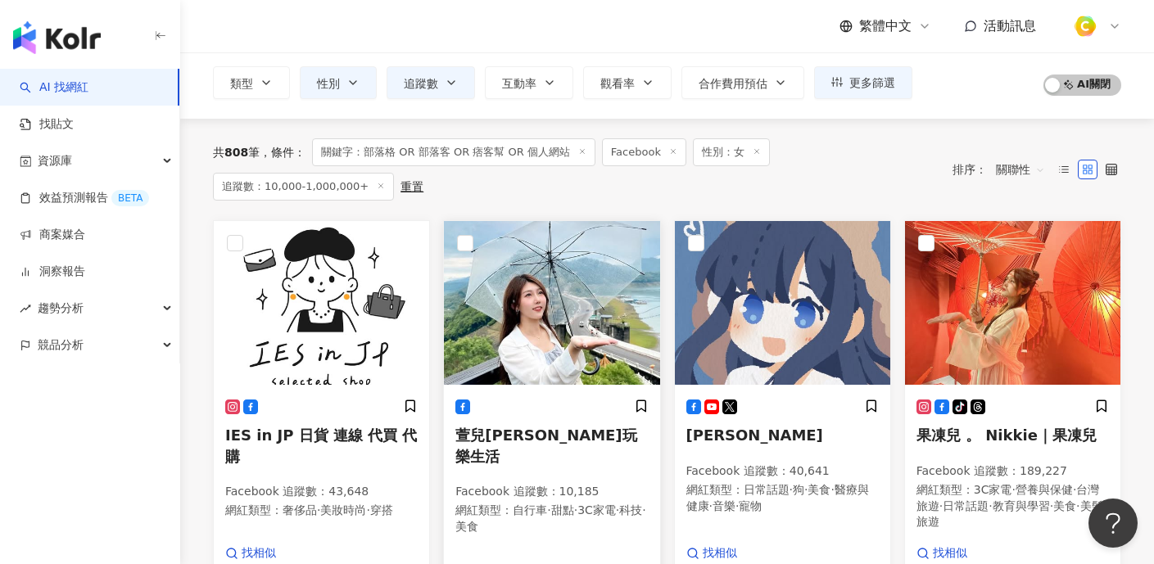
click at [544, 291] on img at bounding box center [551, 303] width 215 height 164
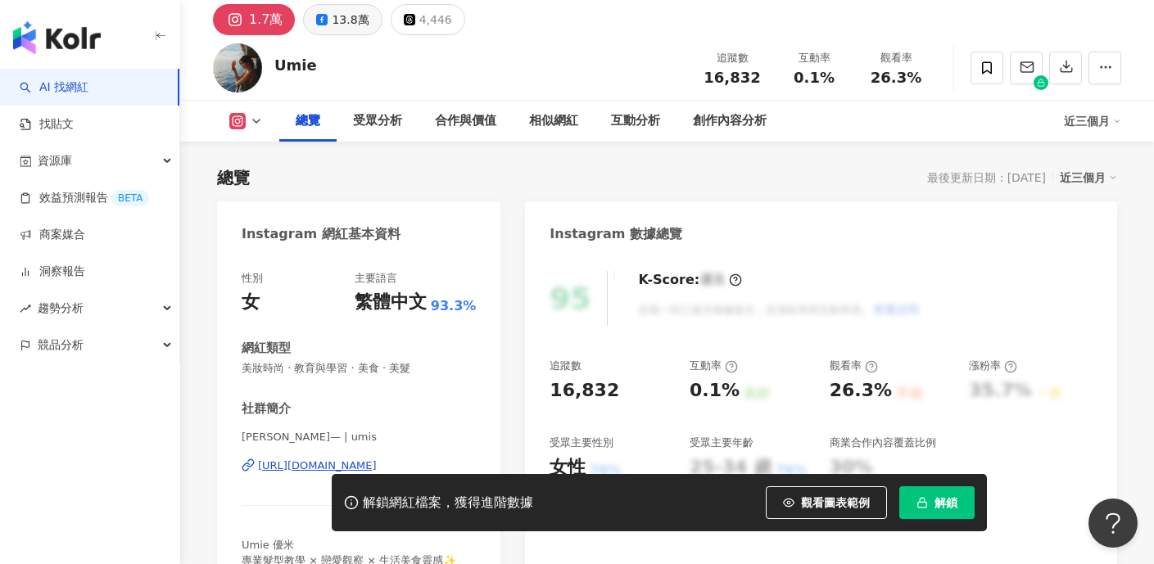
click at [354, 10] on div "13.8萬" at bounding box center [350, 19] width 37 height 23
click at [352, 9] on div "13.8萬" at bounding box center [350, 19] width 37 height 23
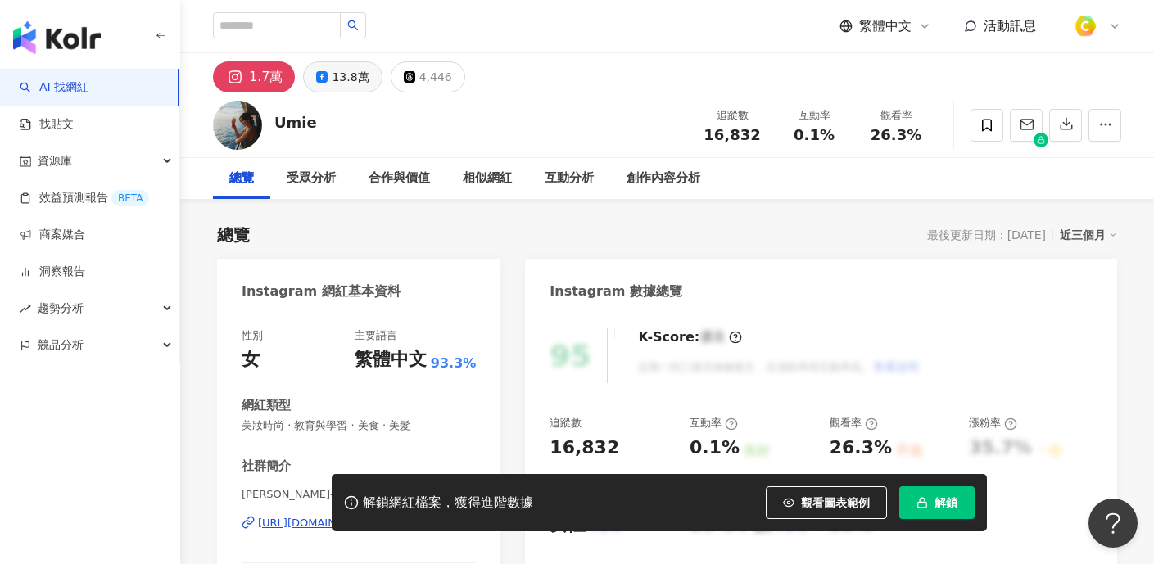
click at [337, 80] on div "13.8萬" at bounding box center [350, 77] width 37 height 23
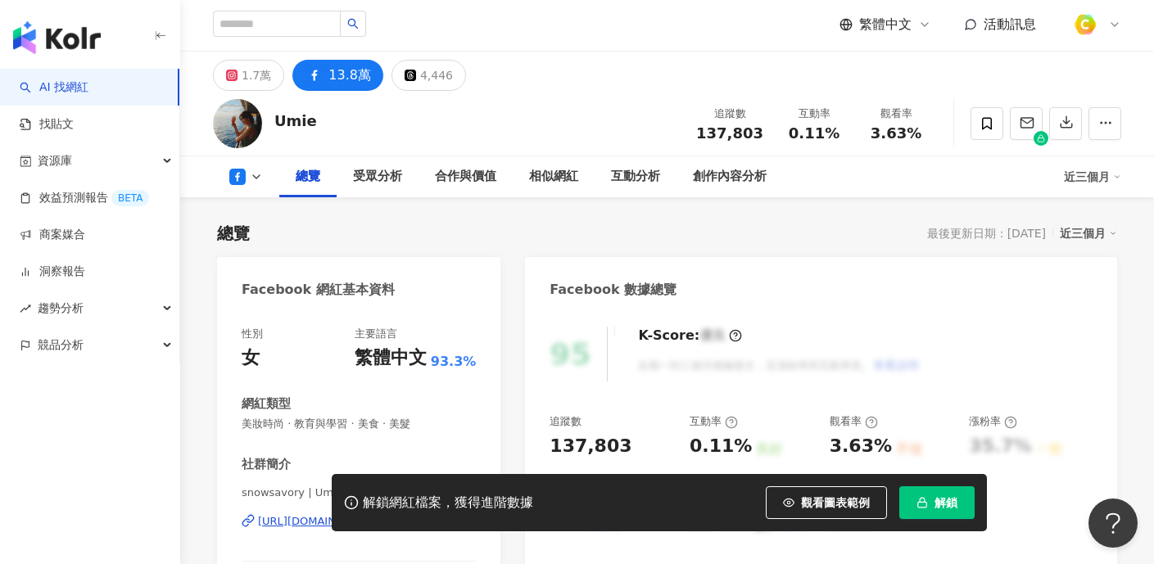
scroll to position [222, 0]
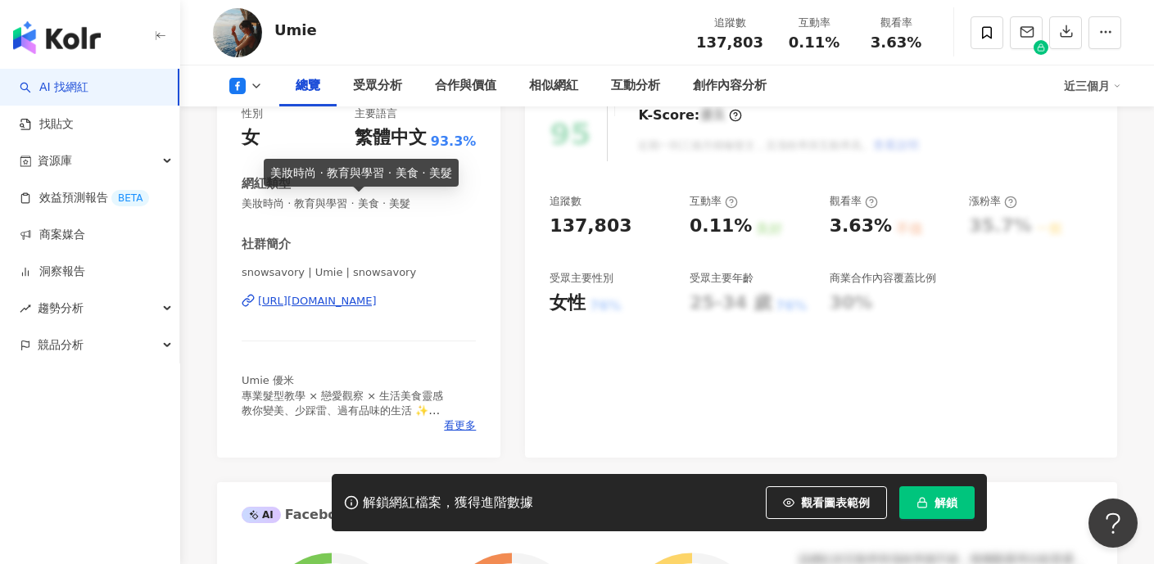
click at [359, 296] on div "https://www.facebook.com/177352963510" at bounding box center [317, 301] width 119 height 15
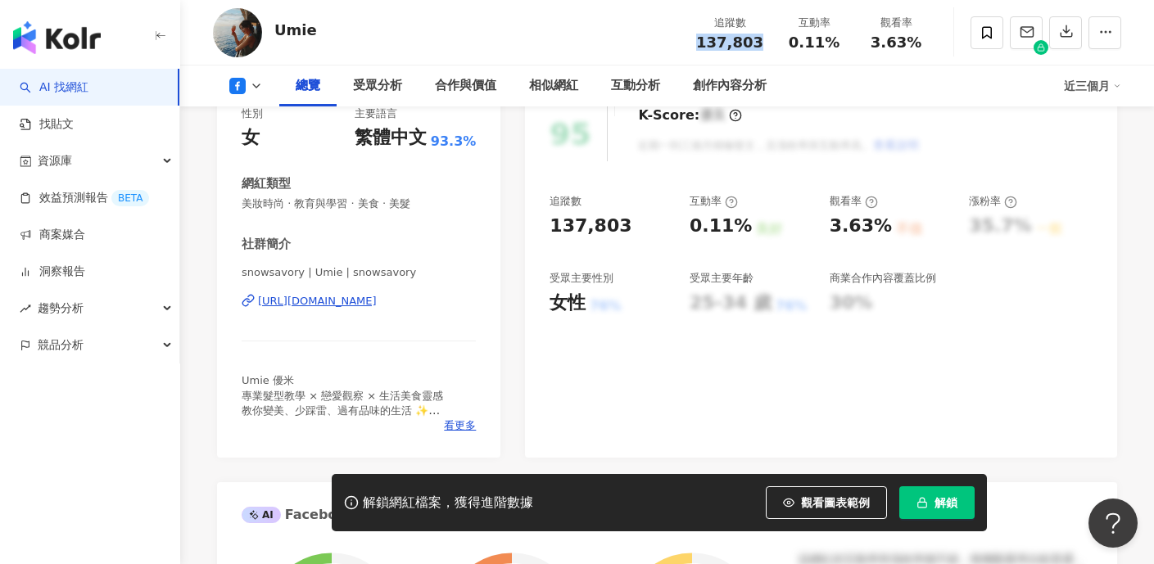
drag, startPoint x: 703, startPoint y: 42, endPoint x: 772, endPoint y: 45, distance: 69.7
click at [772, 45] on div "追蹤數 137,803 互動率 0.11% 觀看率 3.63%" at bounding box center [811, 32] width 251 height 48
copy span "137,803"
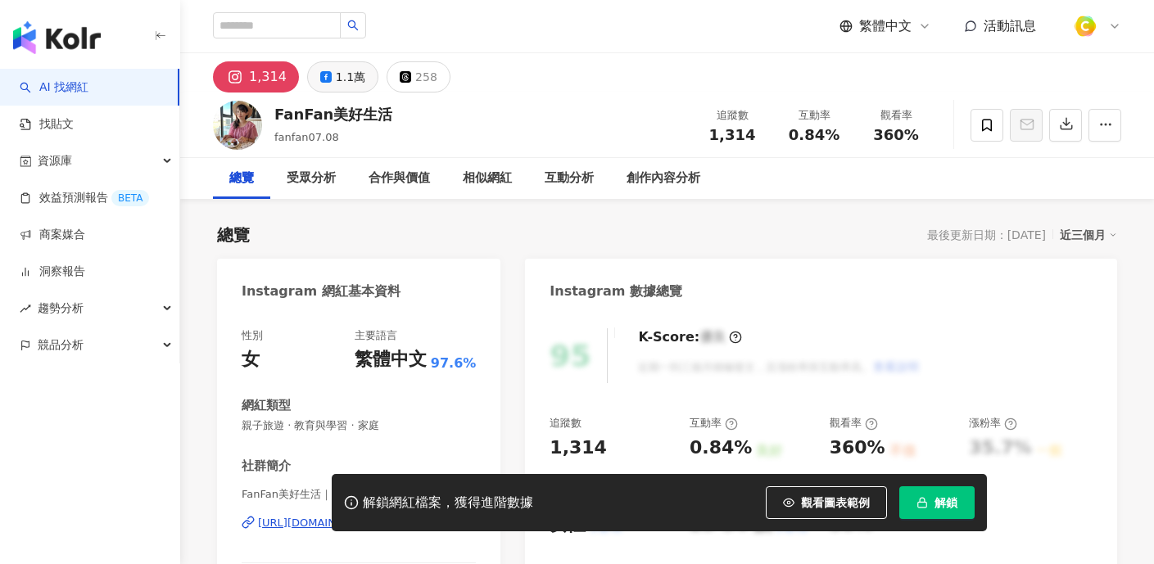
click at [336, 84] on div "1.1萬" at bounding box center [350, 77] width 29 height 23
click at [336, 83] on div "1.1萬" at bounding box center [350, 77] width 29 height 23
click at [338, 76] on div "1.1萬" at bounding box center [350, 77] width 29 height 23
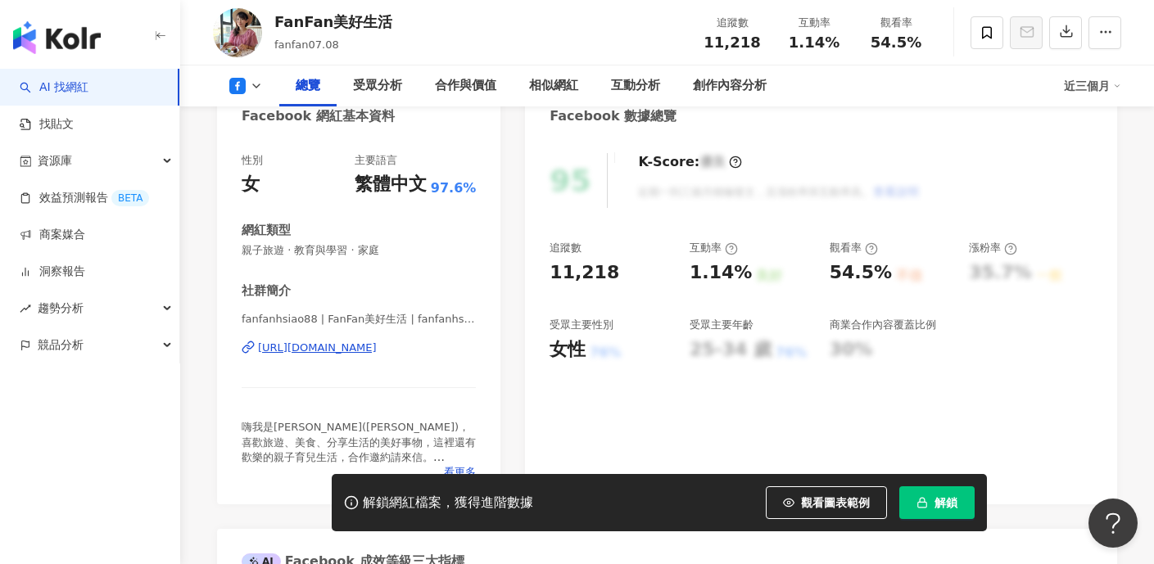
click at [356, 346] on div "https://www.facebook.com/1051427348214045" at bounding box center [317, 348] width 119 height 15
drag, startPoint x: 704, startPoint y: 32, endPoint x: 756, endPoint y: 42, distance: 52.5
click at [756, 42] on div "追蹤數 11,218" at bounding box center [732, 32] width 82 height 35
copy span "11,218"
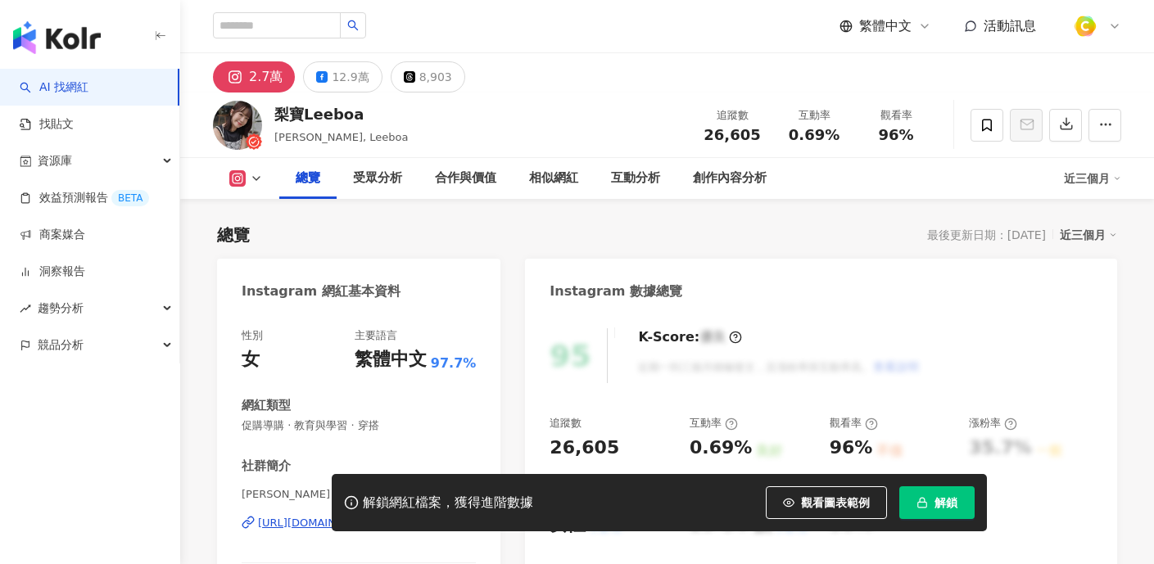
click at [335, 84] on div "12.9萬" at bounding box center [350, 77] width 37 height 23
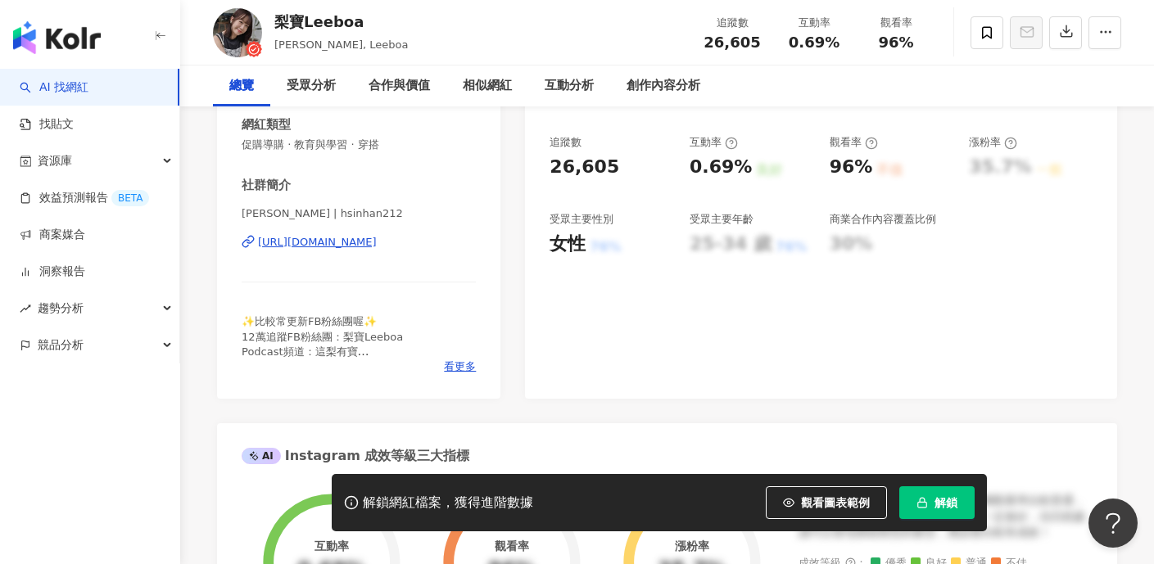
scroll to position [282, 0]
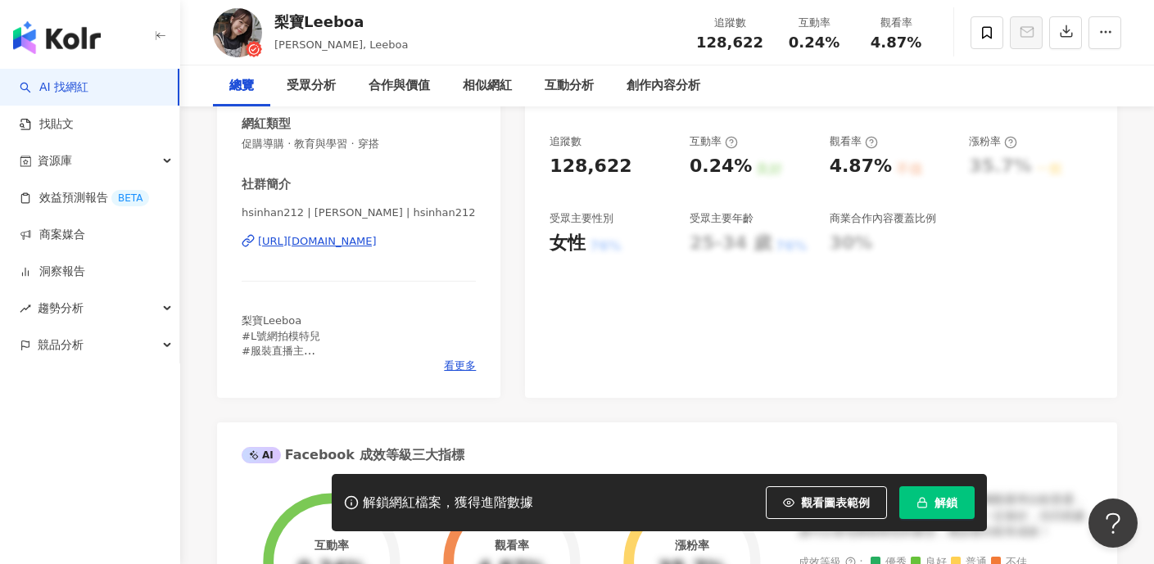
click at [377, 243] on div "[URL][DOMAIN_NAME]" at bounding box center [317, 241] width 119 height 15
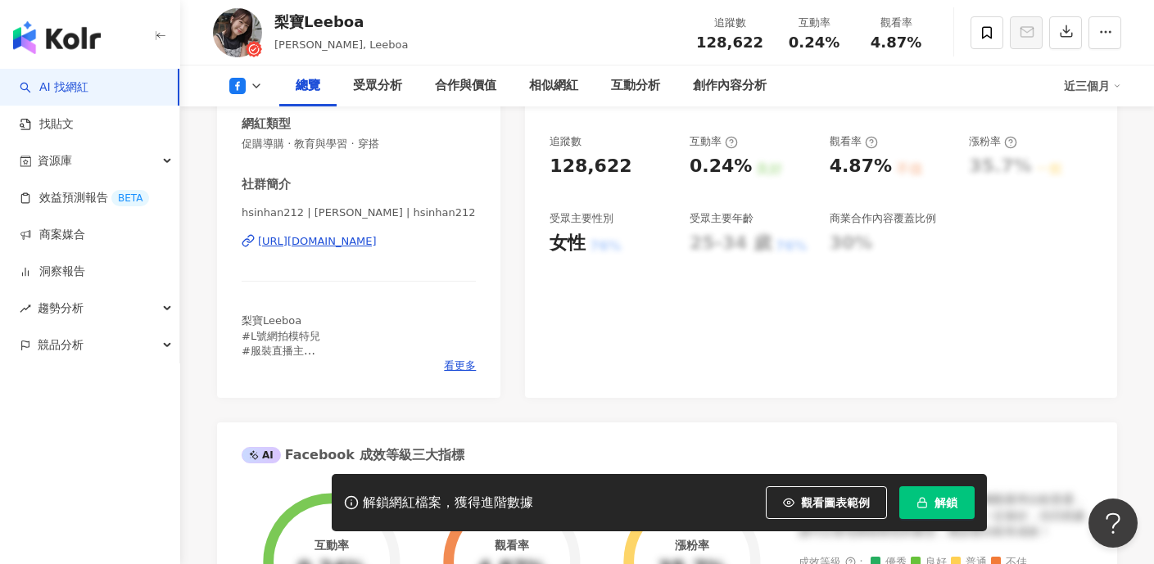
click at [377, 240] on div "[URL][DOMAIN_NAME]" at bounding box center [317, 241] width 119 height 15
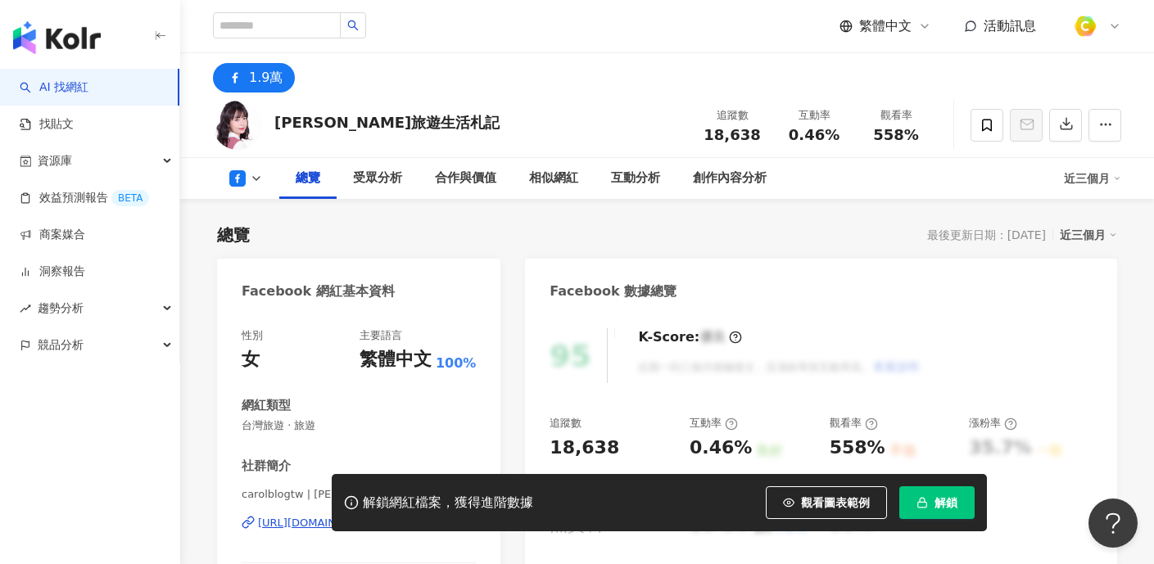
scroll to position [321, 0]
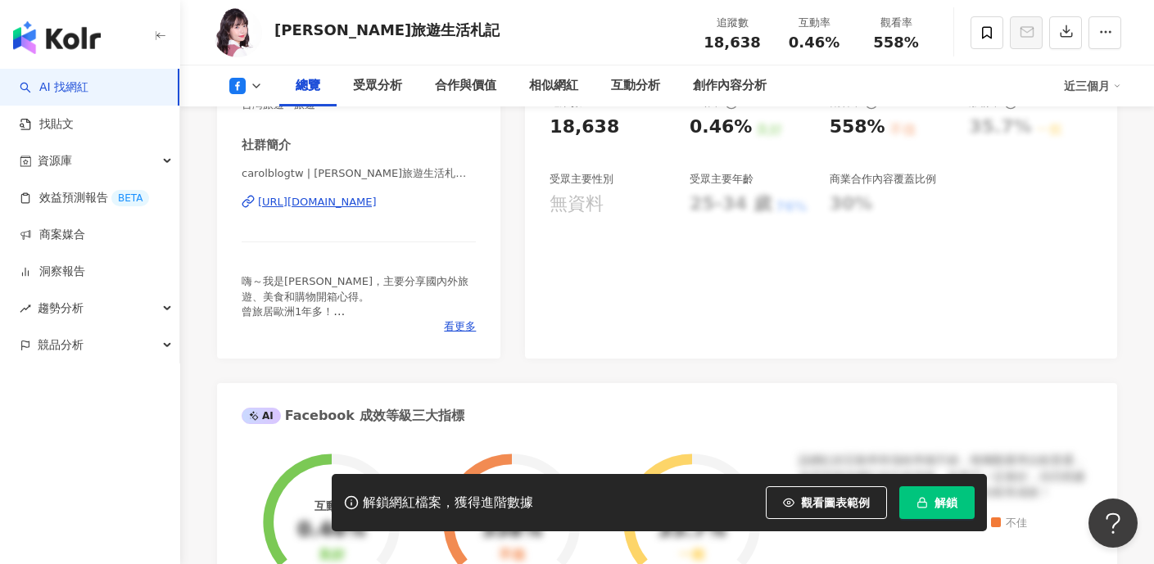
click at [342, 201] on div "[URL][DOMAIN_NAME]" at bounding box center [317, 202] width 119 height 15
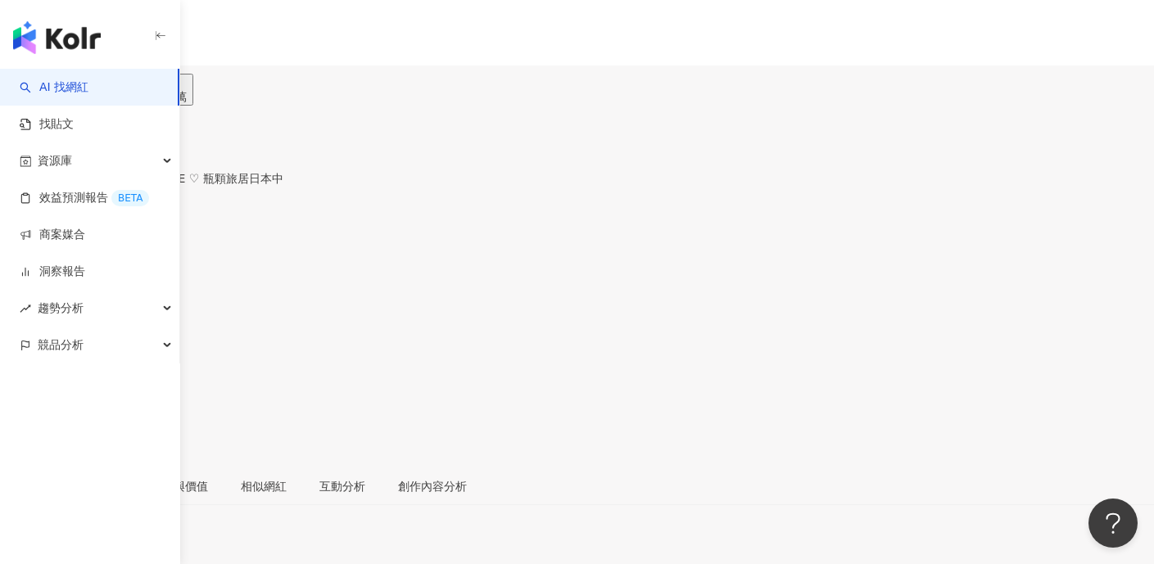
click at [93, 90] on div "13.3萬" at bounding box center [74, 96] width 37 height 13
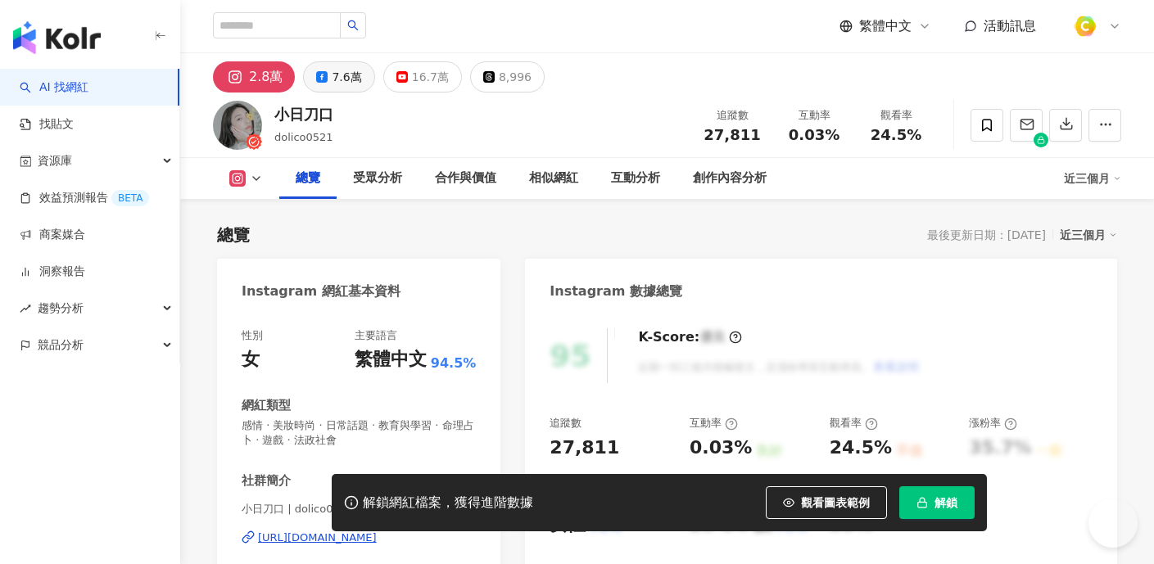
click at [320, 84] on button "7.6萬" at bounding box center [338, 76] width 71 height 31
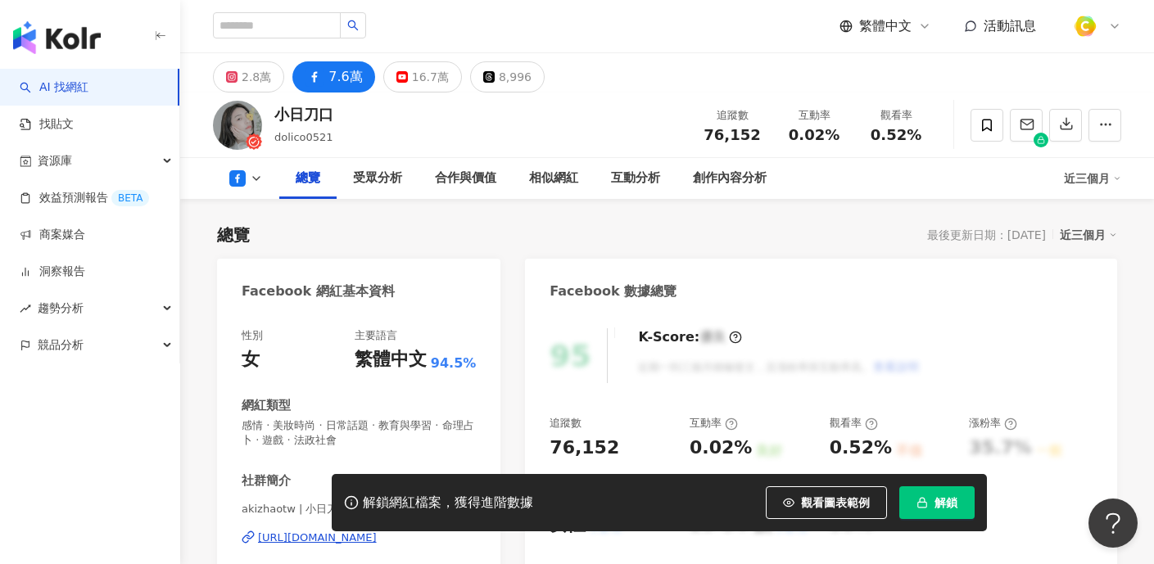
scroll to position [255, 0]
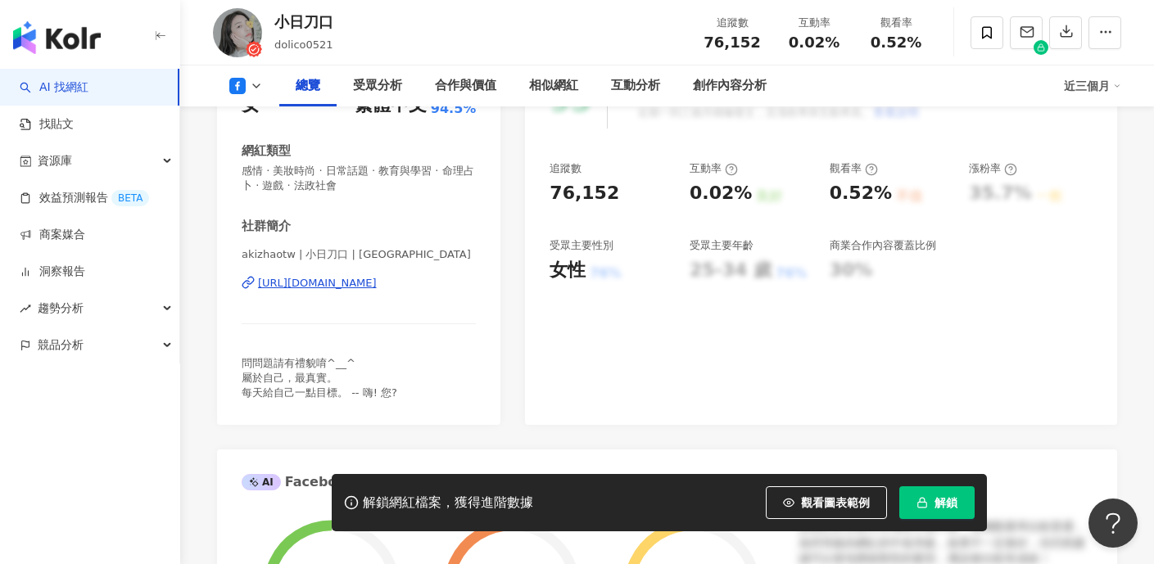
click at [351, 283] on div "https://www.facebook.com/709966185727658" at bounding box center [317, 283] width 119 height 15
drag, startPoint x: 703, startPoint y: 36, endPoint x: 776, endPoint y: 38, distance: 72.9
click at [776, 38] on div "追蹤數 76,152 互動率 0.02% 觀看率 0.52%" at bounding box center [814, 32] width 246 height 48
click at [747, 34] on span "76,152" at bounding box center [731, 42] width 56 height 17
drag, startPoint x: 711, startPoint y: 36, endPoint x: 770, endPoint y: 37, distance: 59.0
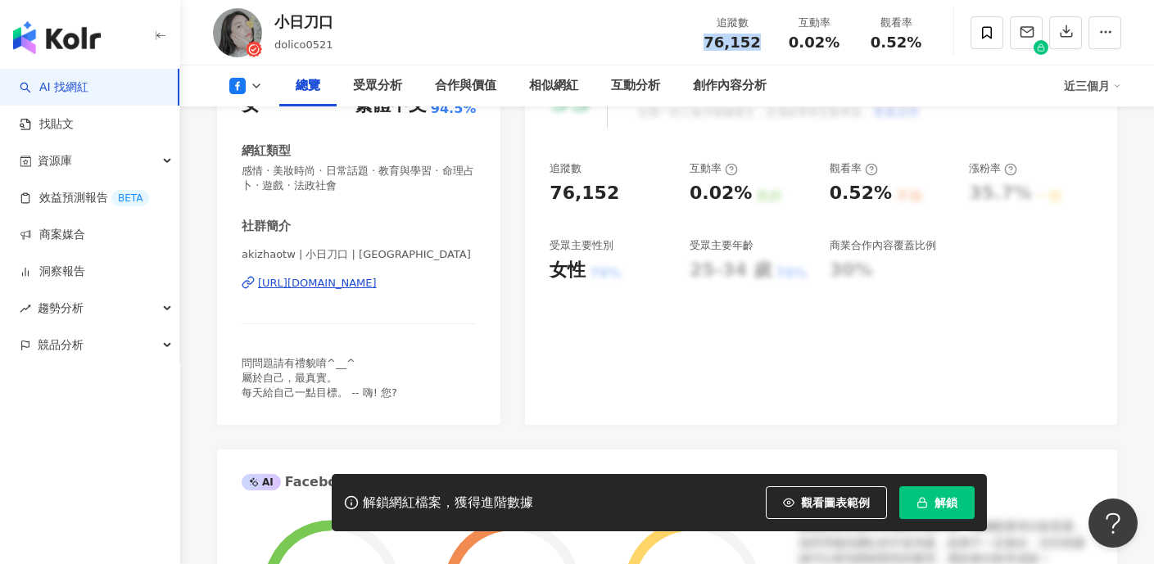
click at [770, 37] on div "追蹤數 76,152" at bounding box center [732, 32] width 82 height 35
copy span "76,152"
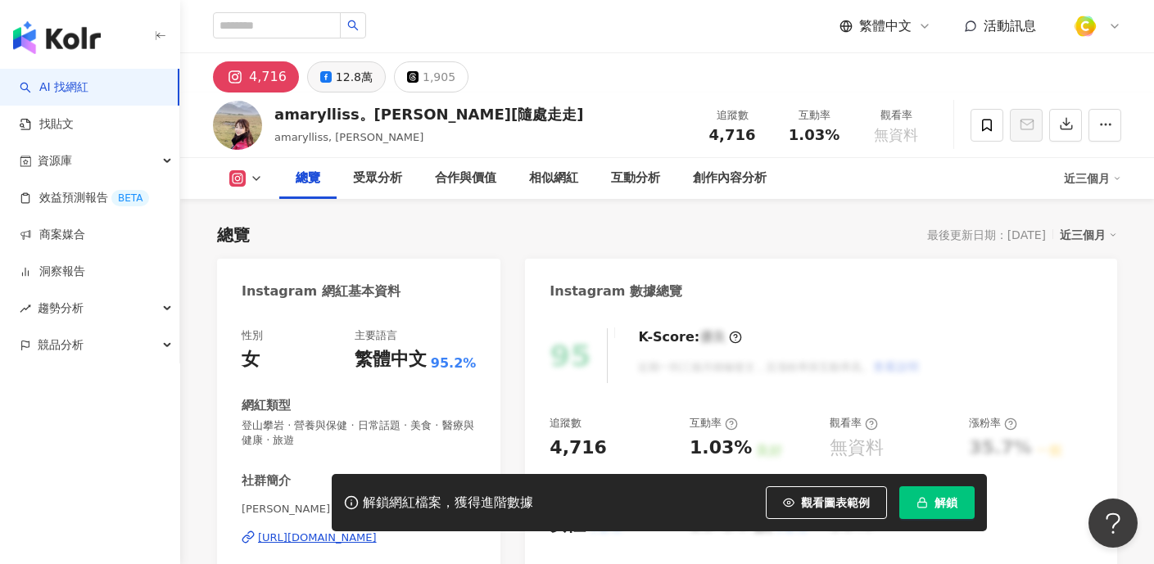
click at [335, 92] on button "12.8萬" at bounding box center [346, 76] width 79 height 31
click at [336, 84] on div "12.8萬" at bounding box center [354, 77] width 37 height 23
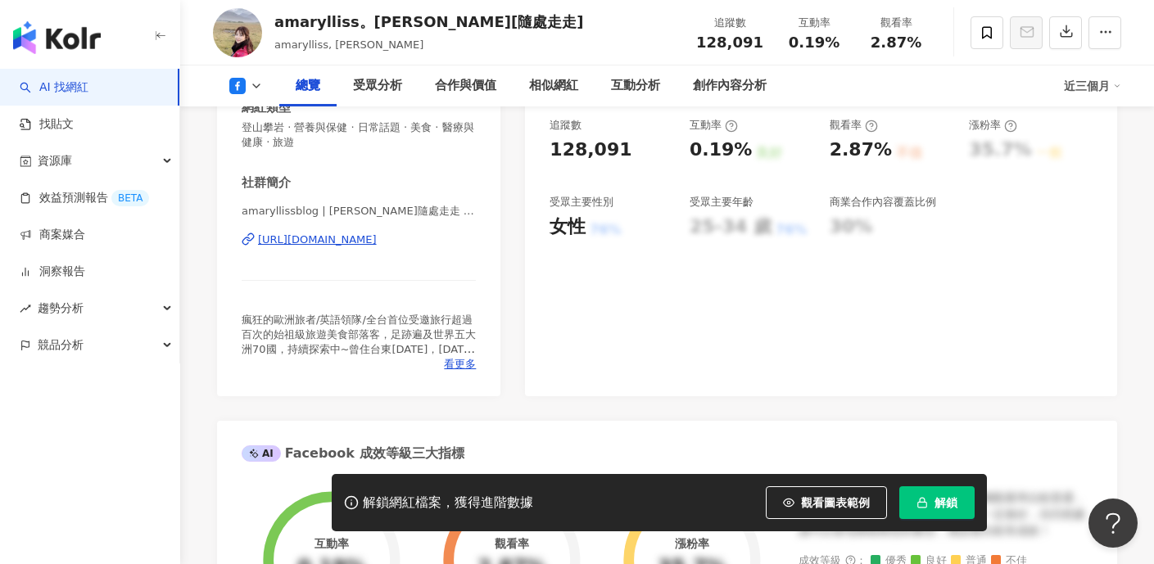
scroll to position [300, 0]
click at [365, 236] on div "https://www.facebook.com/282714455639" at bounding box center [317, 238] width 119 height 15
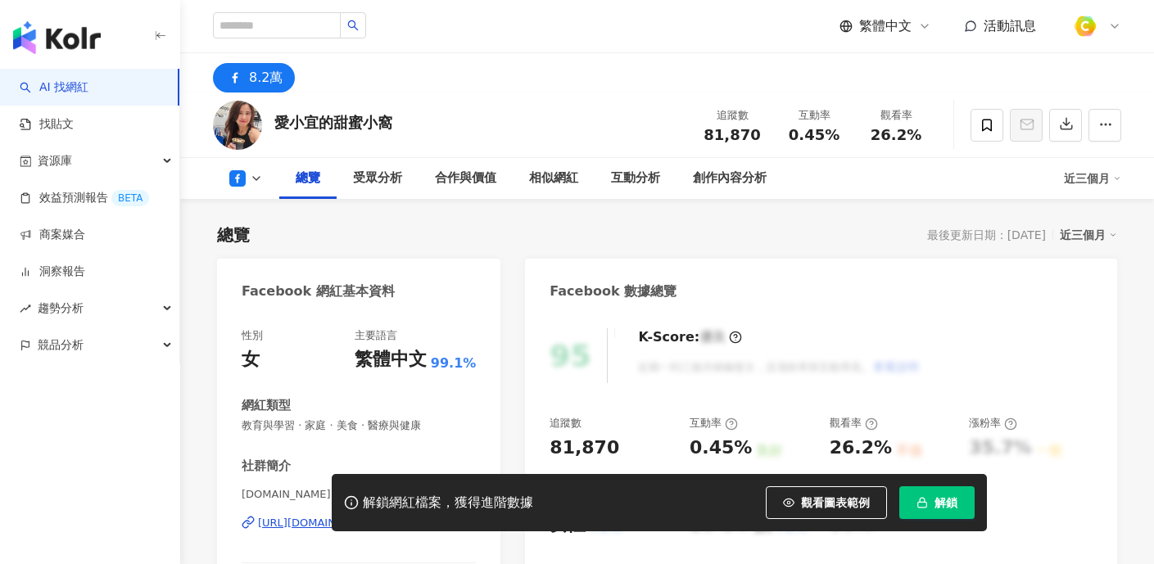
scroll to position [255, 0]
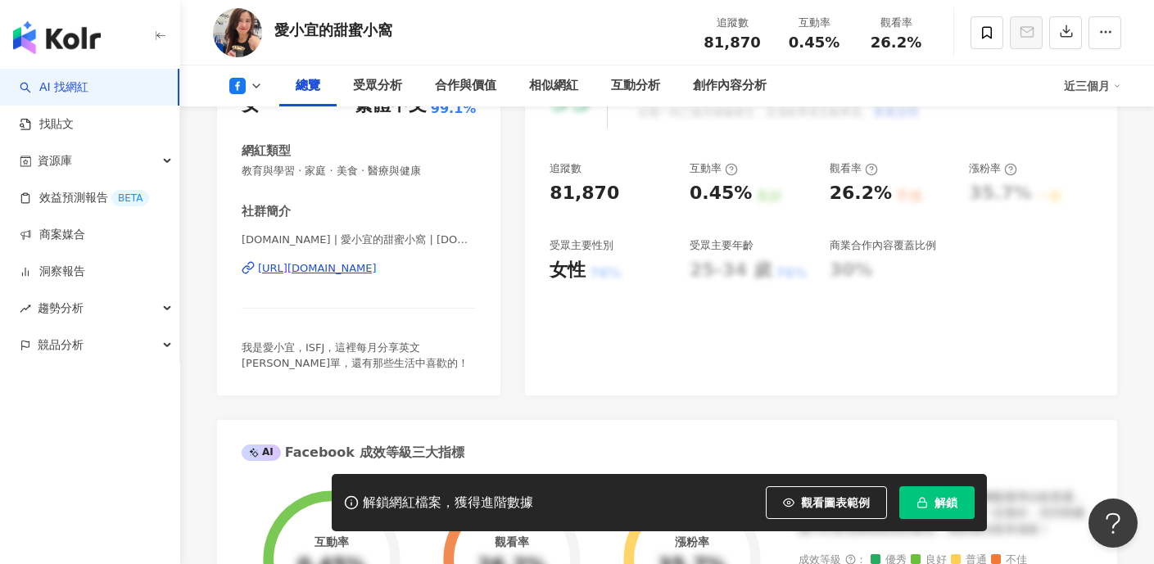
click at [365, 265] on div "https://www.facebook.com/352626764791247" at bounding box center [317, 268] width 119 height 15
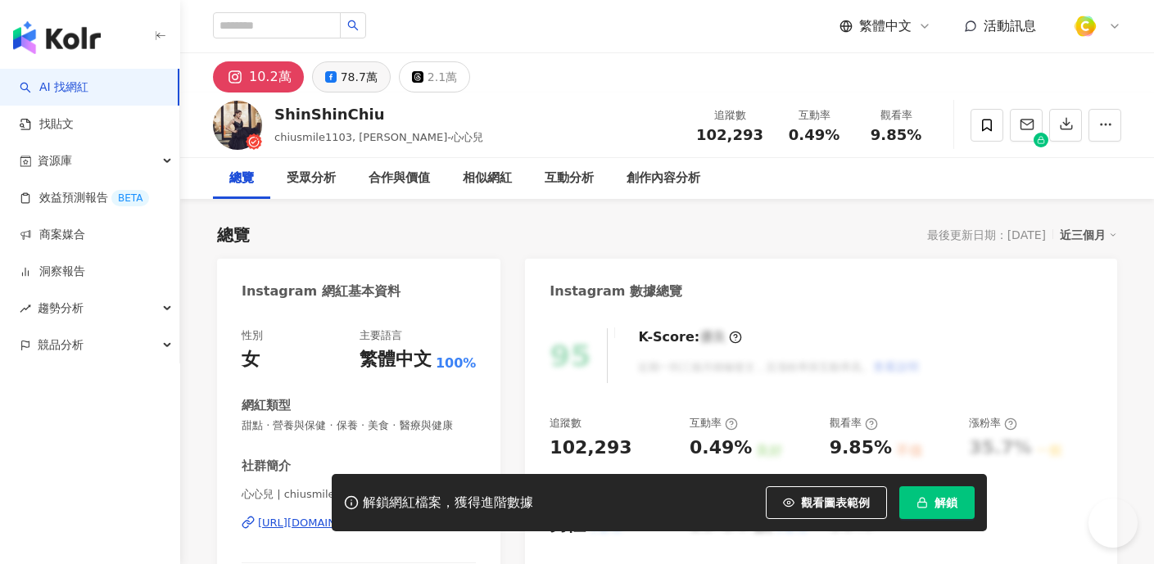
click at [368, 73] on div "78.7萬" at bounding box center [359, 77] width 37 height 23
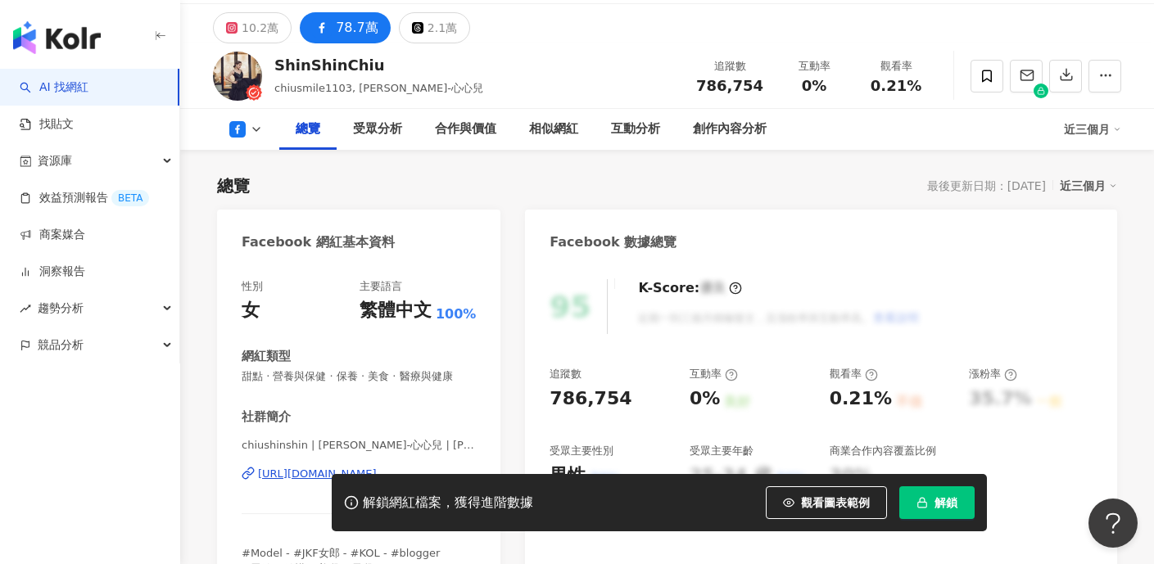
scroll to position [233, 0]
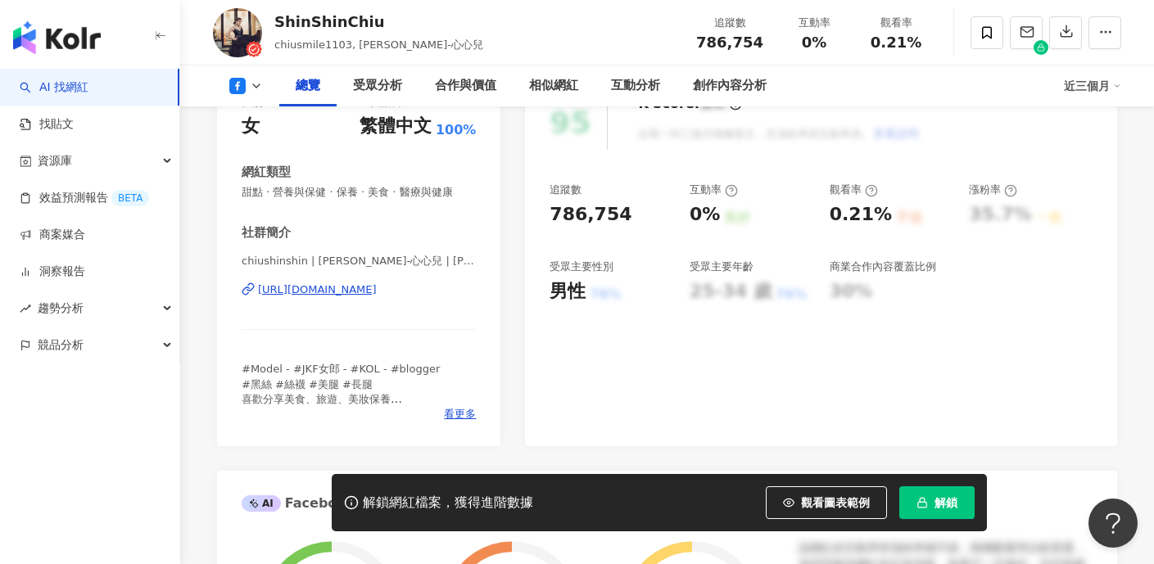
click at [320, 289] on div "[URL][DOMAIN_NAME]" at bounding box center [317, 289] width 119 height 15
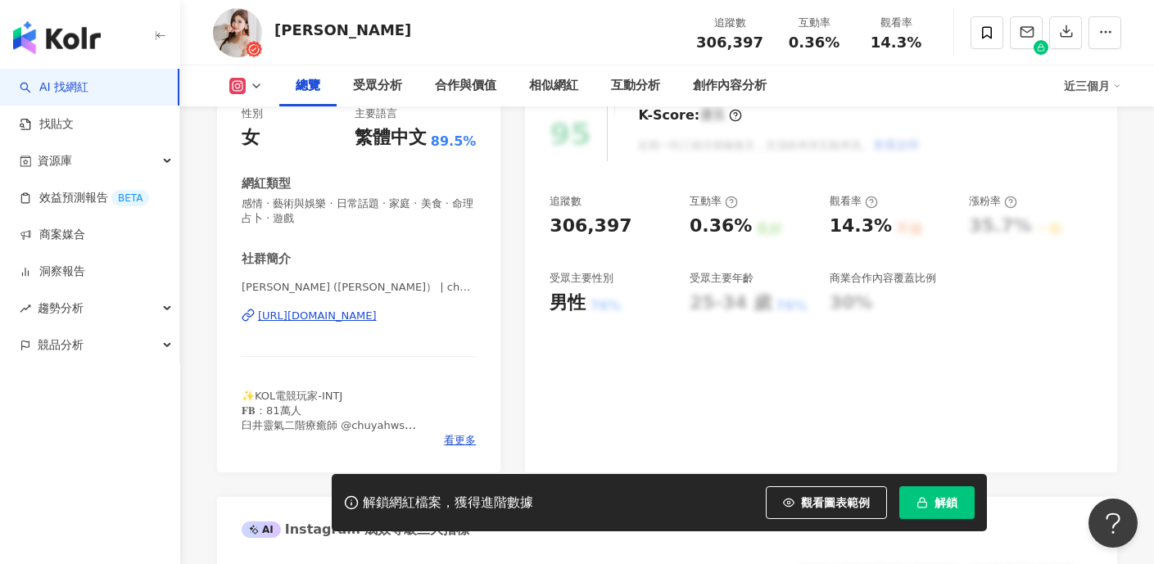
click at [374, 318] on div "[URL][DOMAIN_NAME]" at bounding box center [317, 316] width 119 height 15
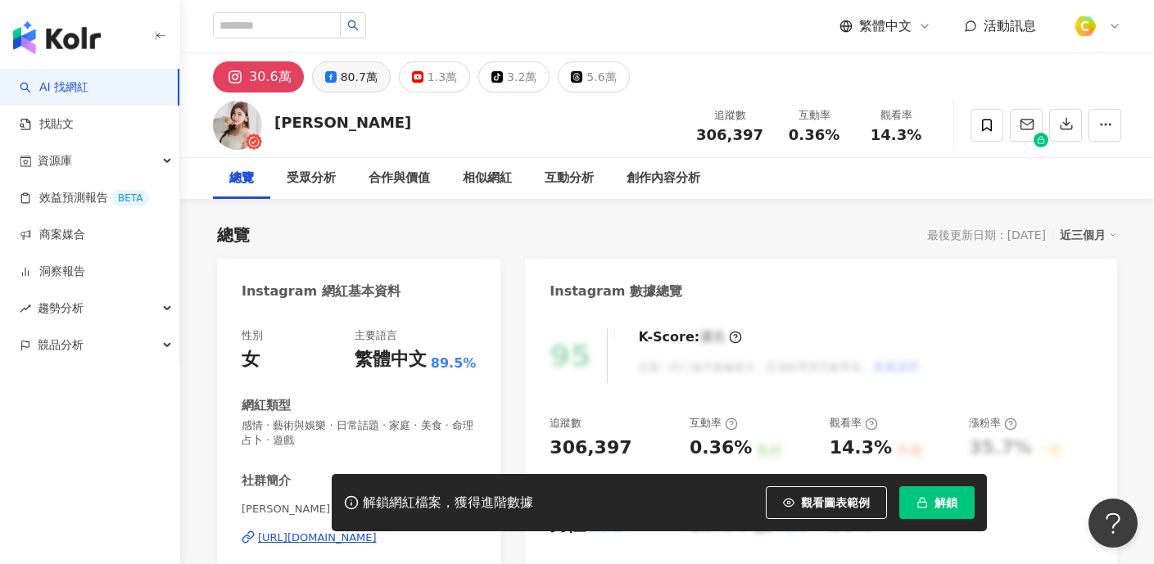
click at [379, 79] on button "80.7萬" at bounding box center [351, 76] width 79 height 31
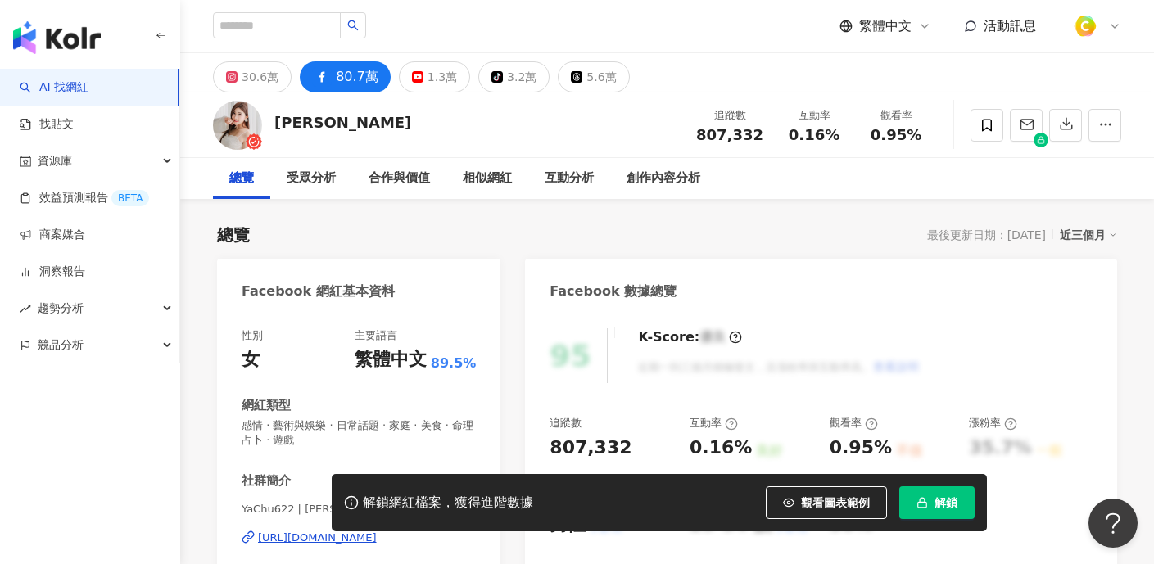
scroll to position [287, 0]
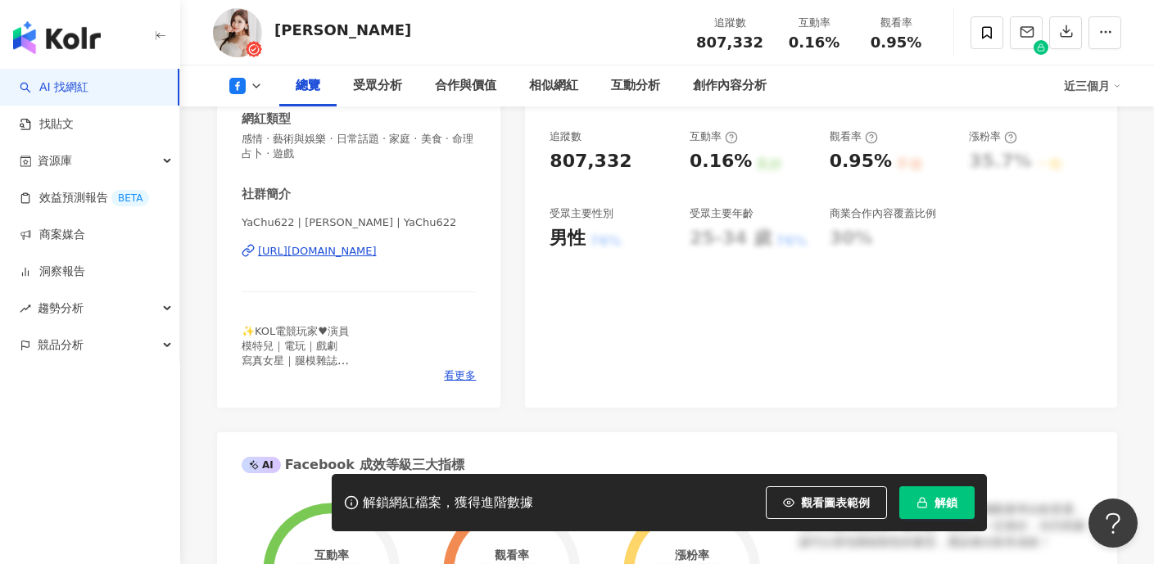
click at [315, 251] on div "https://www.facebook.com/302179303143169" at bounding box center [317, 251] width 119 height 15
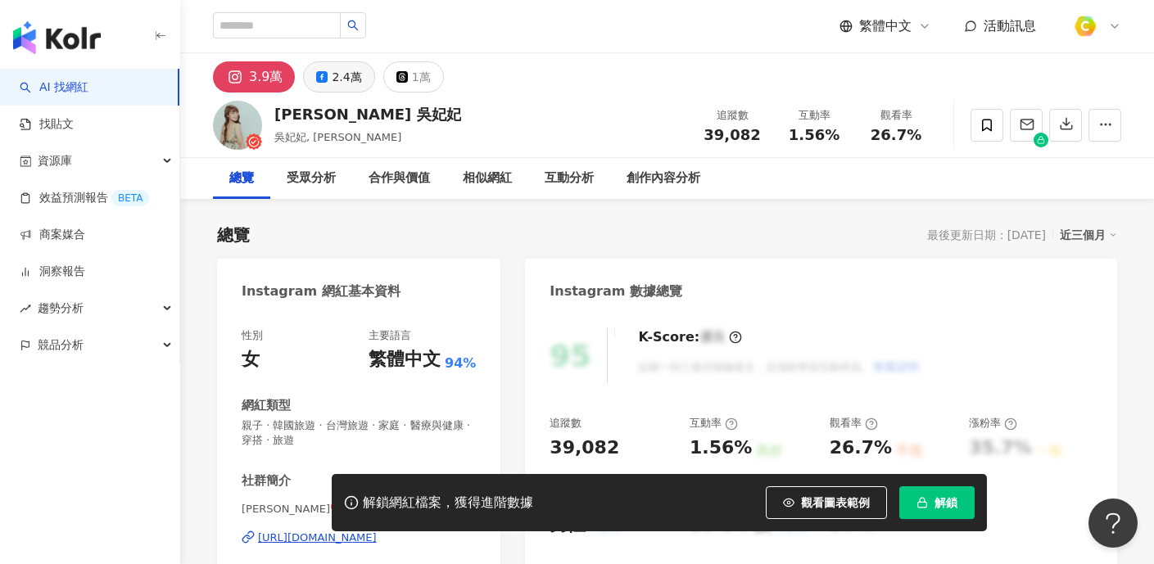
click at [328, 73] on button "2.4萬" at bounding box center [338, 76] width 71 height 31
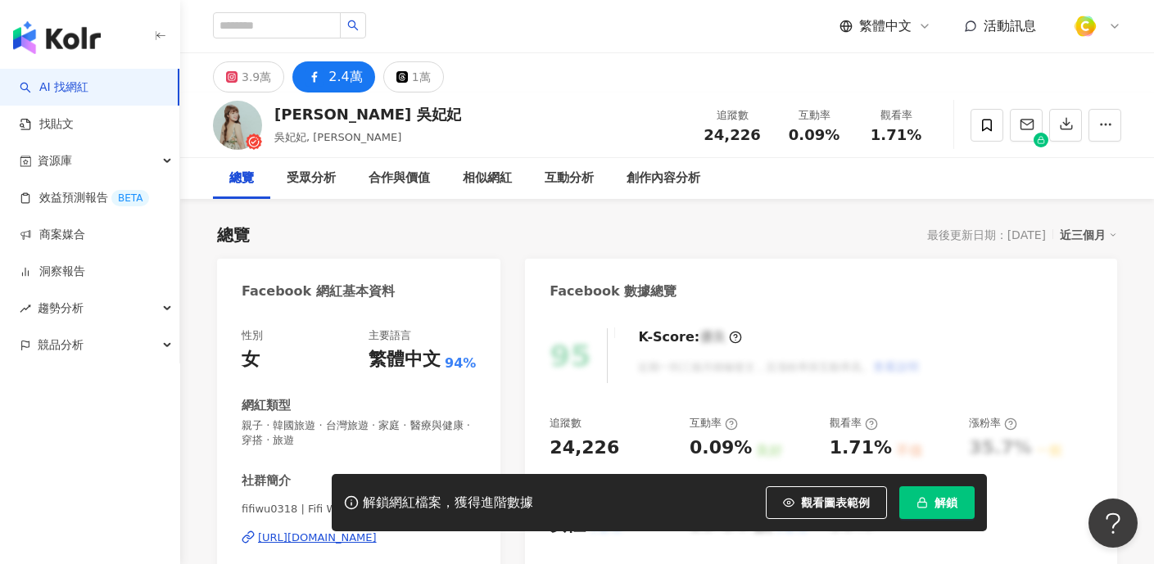
scroll to position [287, 0]
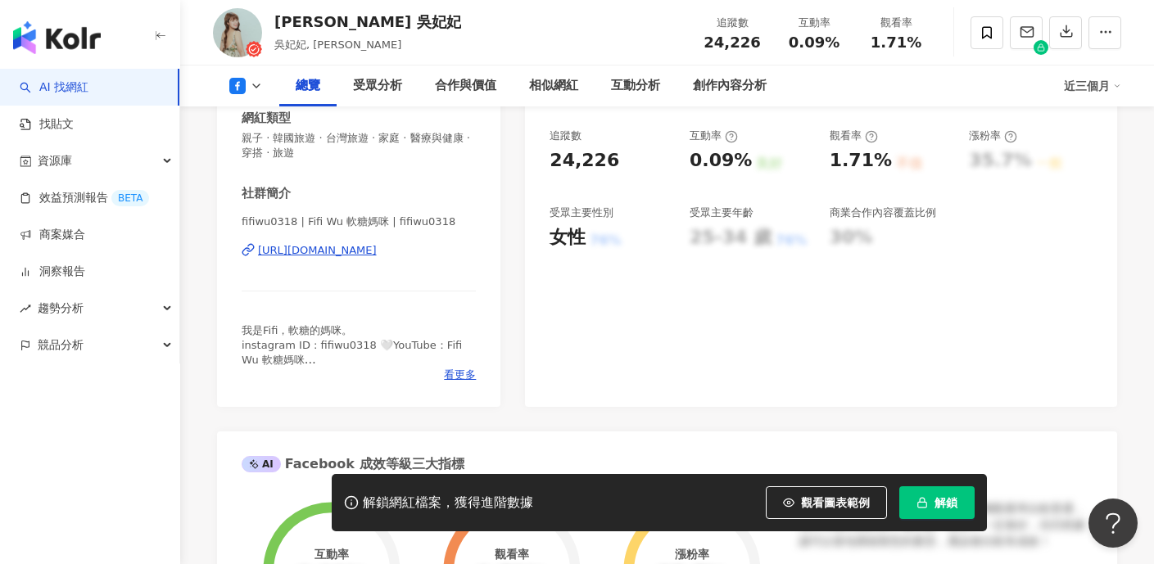
click at [350, 252] on div "https://www.facebook.com/833054340072323" at bounding box center [317, 250] width 119 height 15
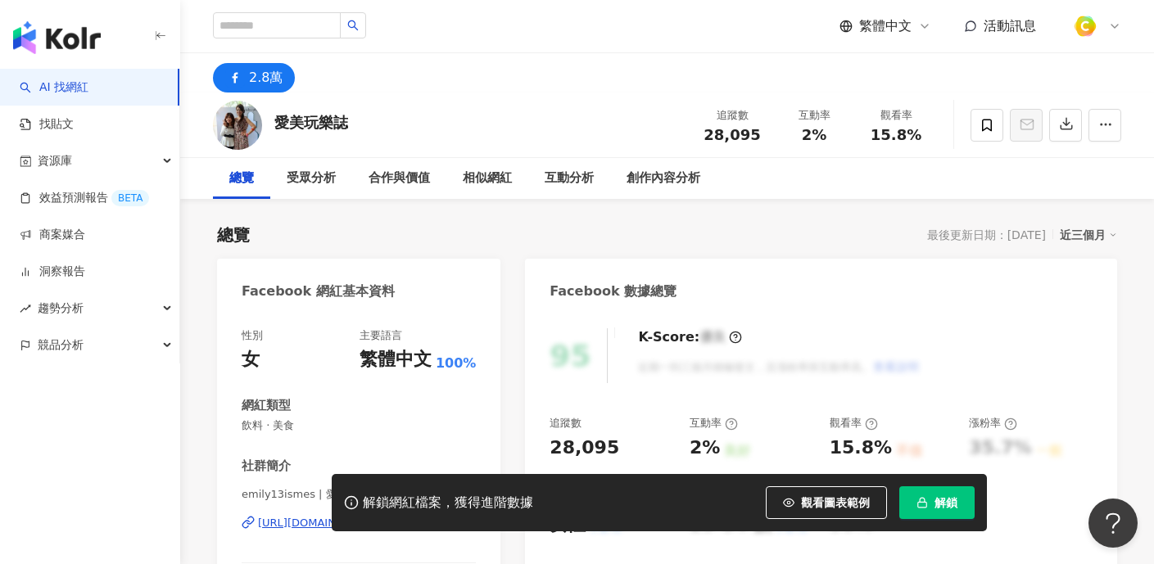
scroll to position [255, 0]
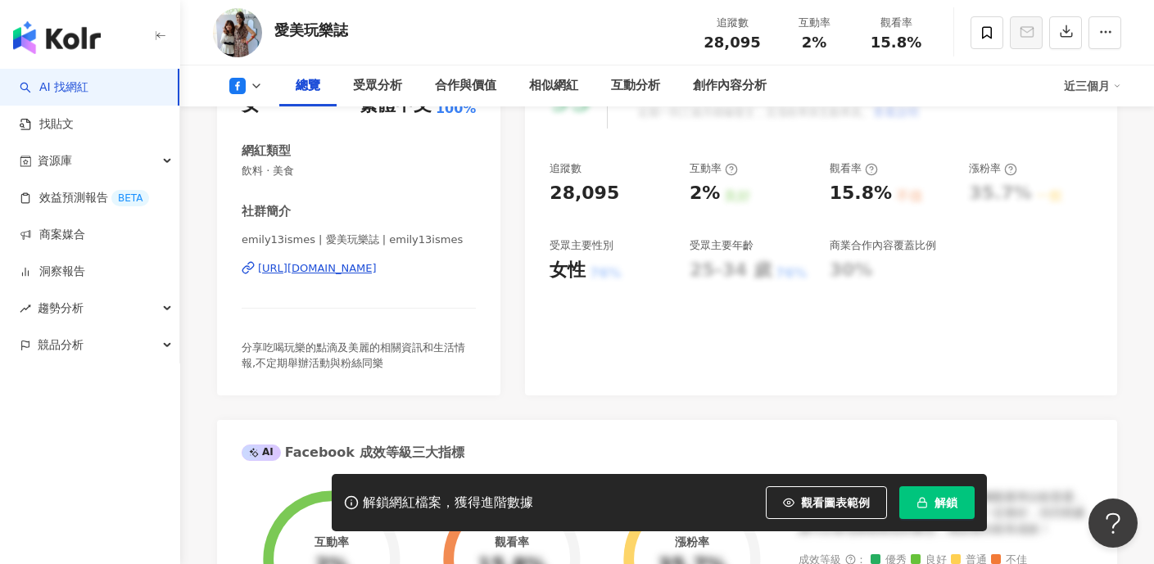
click at [367, 265] on div "https://www.facebook.com/118050611652189" at bounding box center [317, 268] width 119 height 15
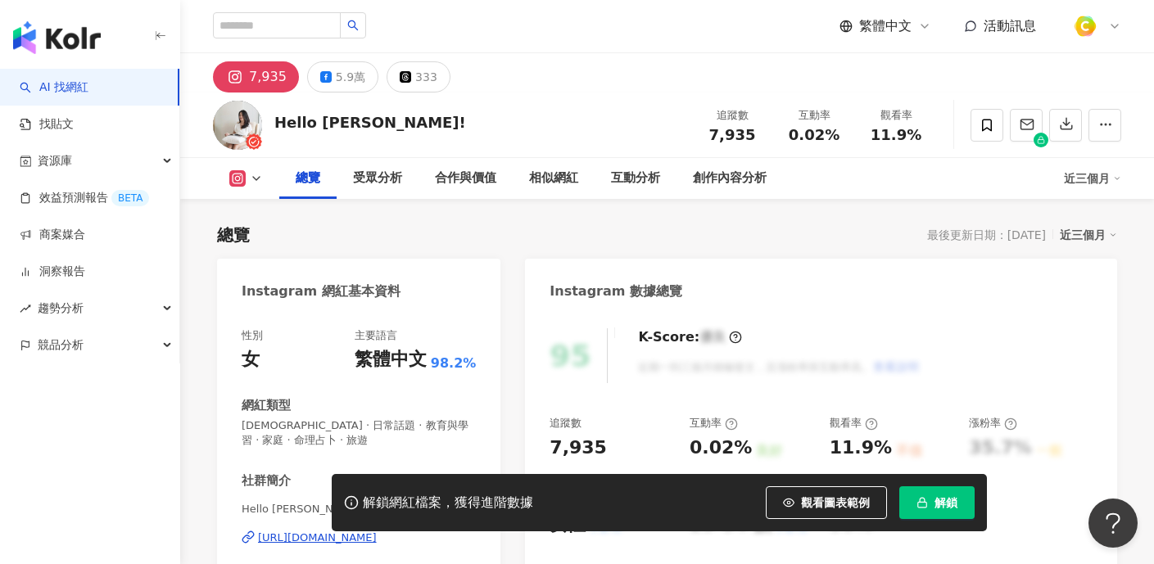
scroll to position [175, 0]
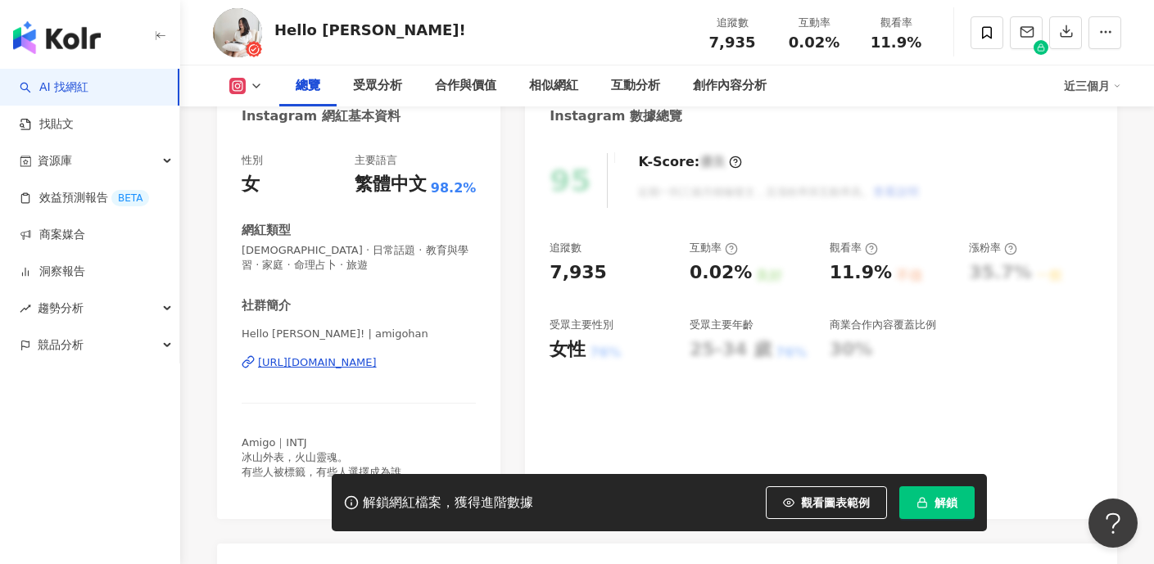
click at [364, 364] on div "https://www.instagram.com/amigohan/" at bounding box center [317, 362] width 119 height 15
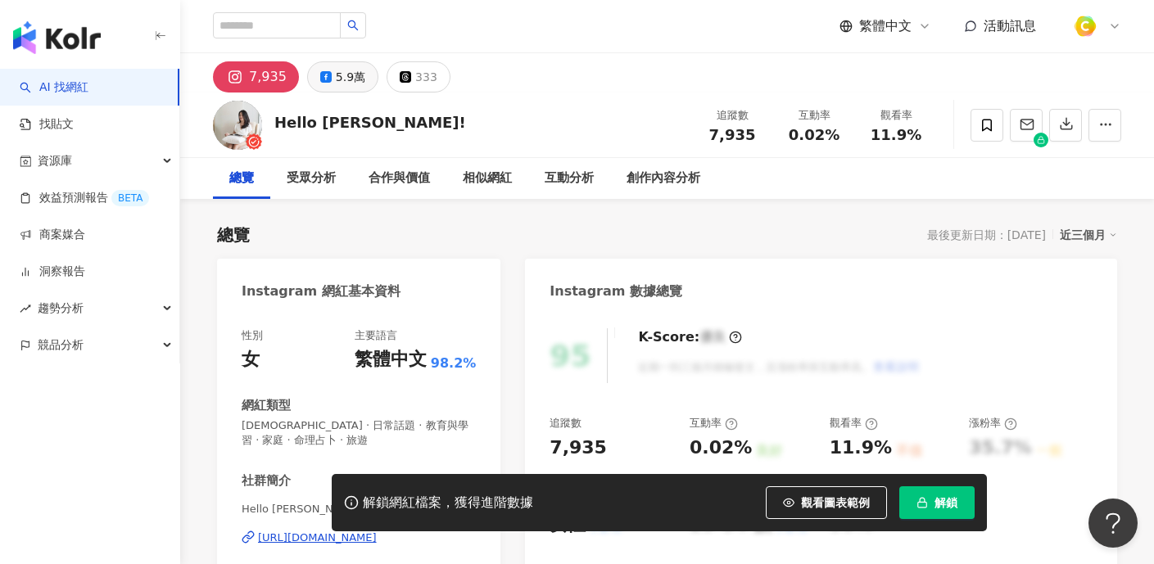
click at [360, 84] on button "5.9萬" at bounding box center [342, 76] width 71 height 31
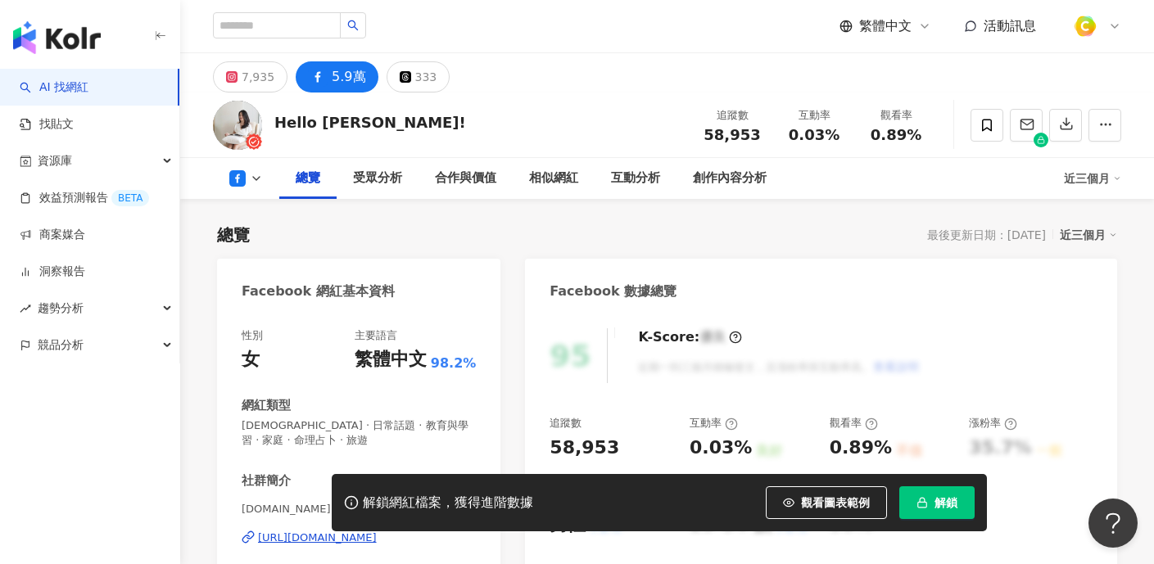
scroll to position [288, 0]
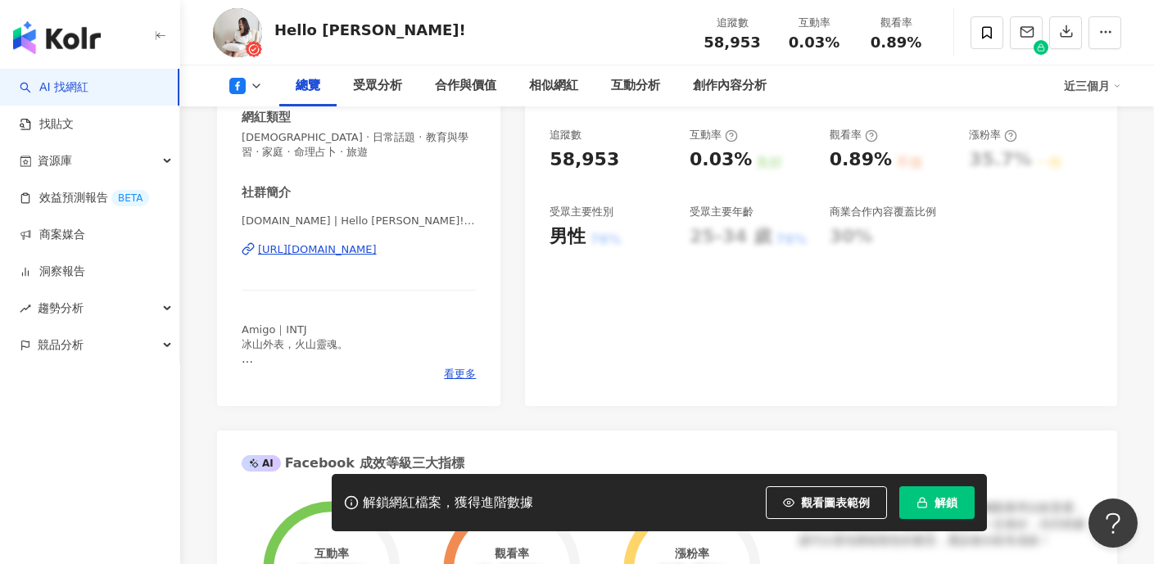
click at [377, 249] on div "https://www.facebook.com/524720007672710" at bounding box center [317, 249] width 119 height 15
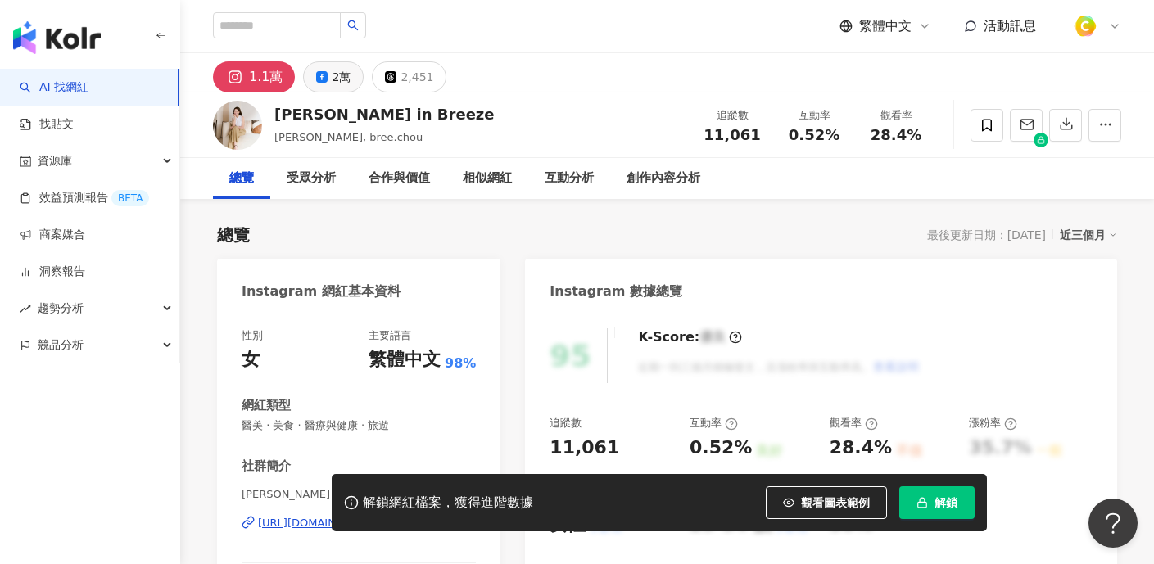
click at [324, 70] on button "2萬" at bounding box center [333, 76] width 61 height 31
click at [330, 88] on button "2萬" at bounding box center [333, 76] width 61 height 31
click at [332, 82] on div "2萬" at bounding box center [341, 77] width 19 height 23
click at [328, 84] on button "2萬" at bounding box center [333, 76] width 61 height 31
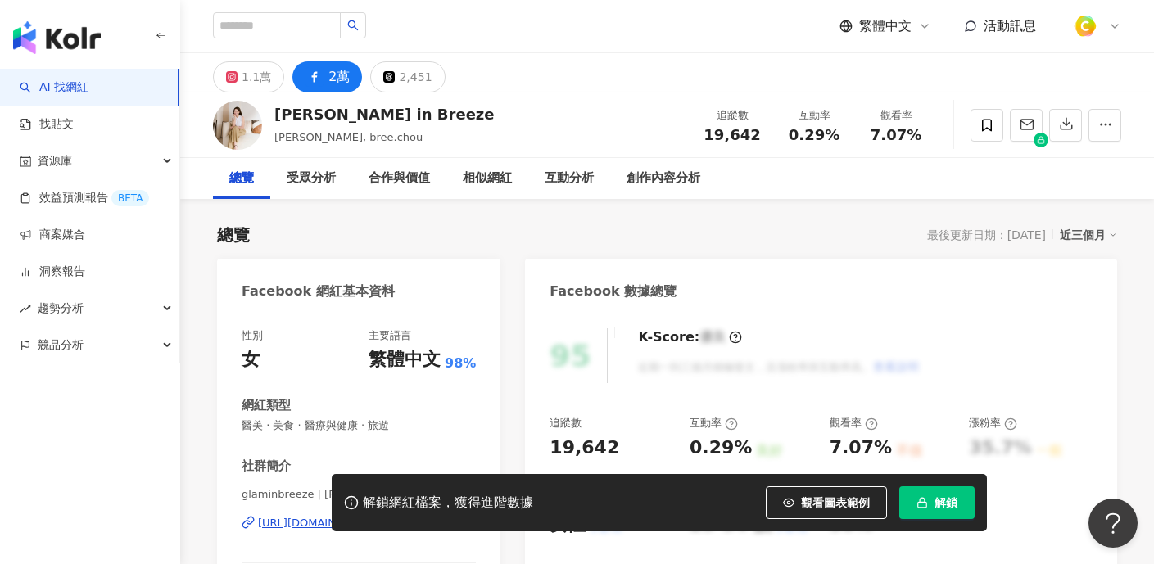
scroll to position [287, 0]
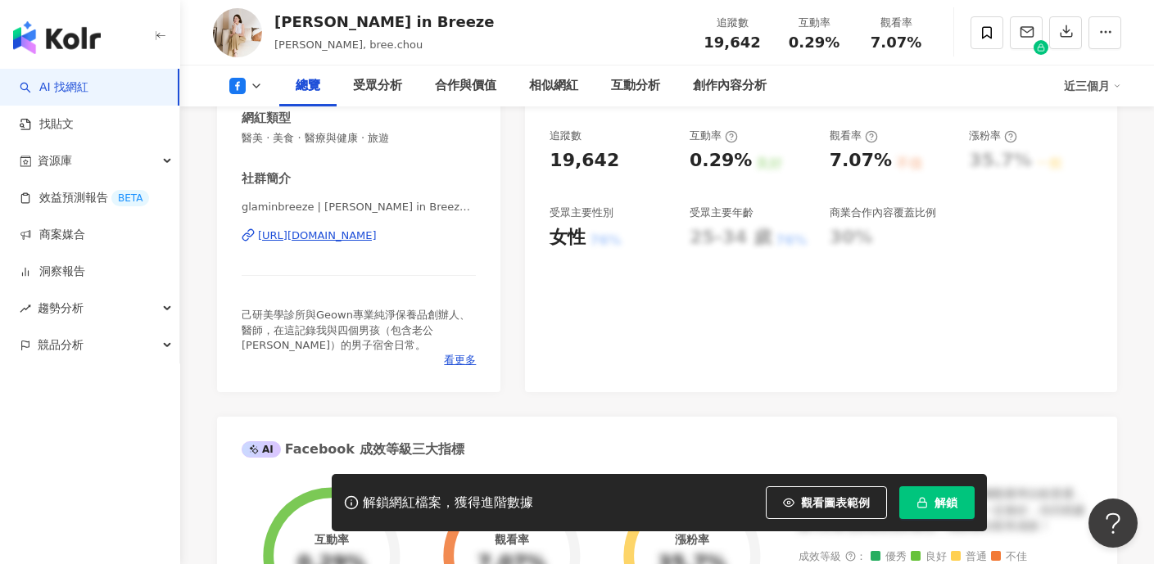
click at [361, 236] on div "https://www.facebook.com/225374554991802" at bounding box center [317, 235] width 119 height 15
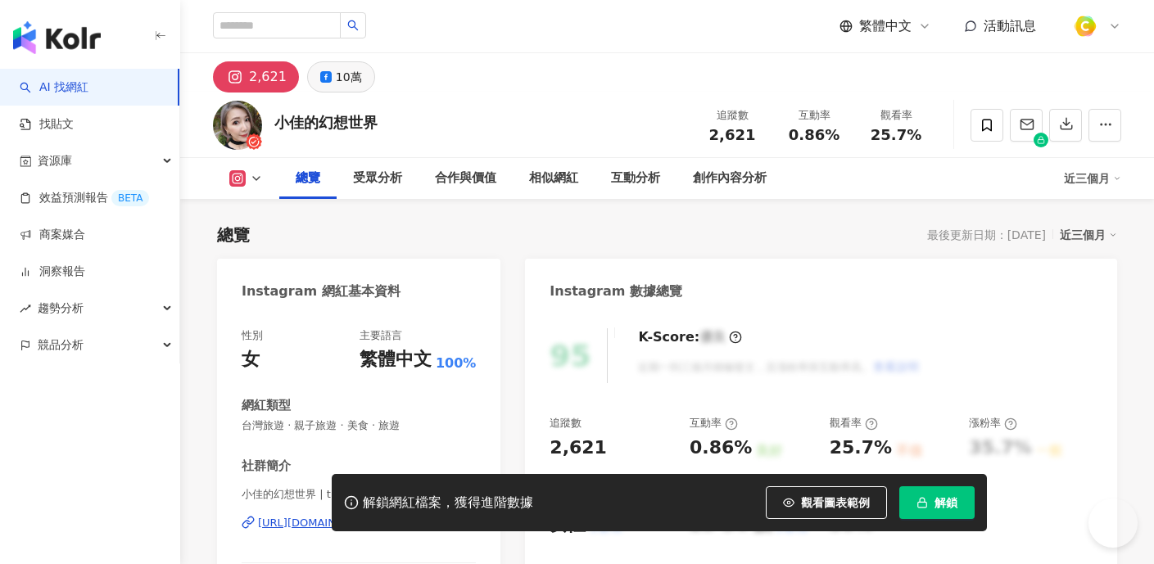
click at [336, 79] on div "10萬" at bounding box center [349, 77] width 26 height 23
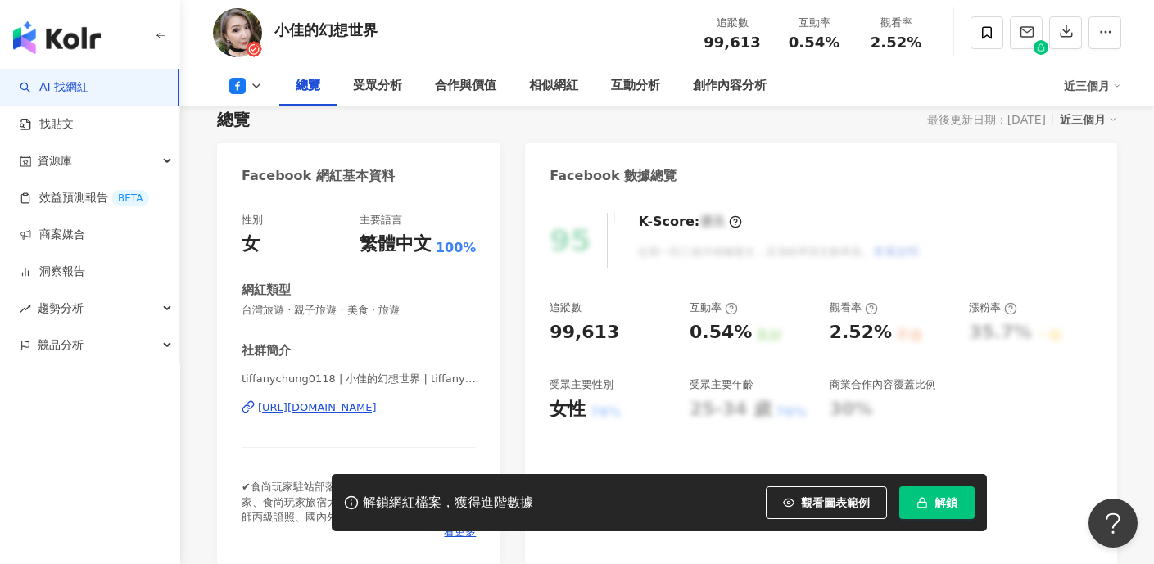
scroll to position [140, 0]
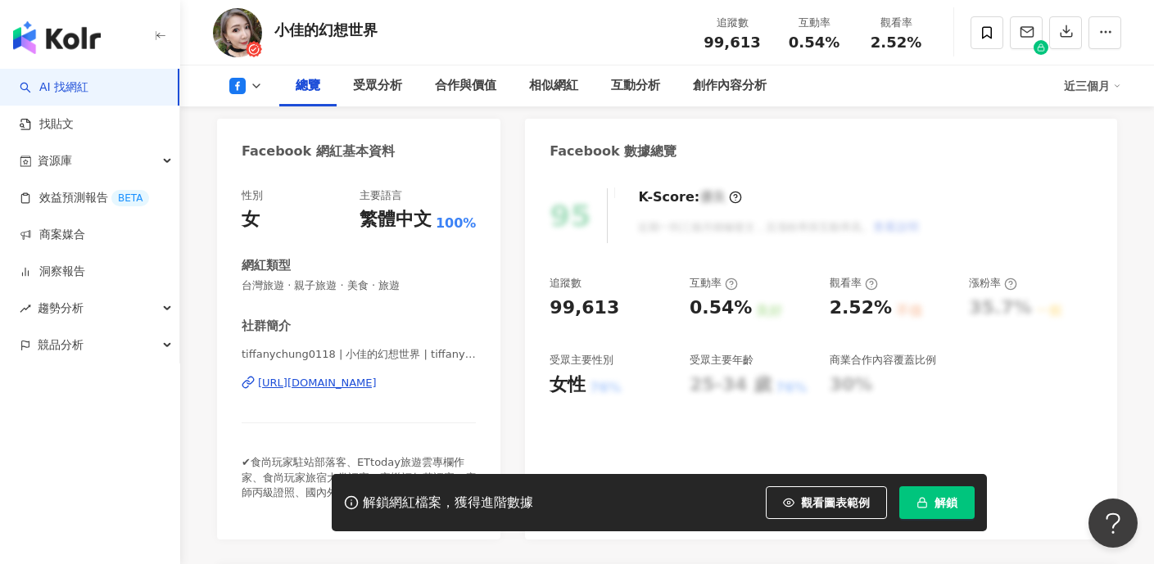
click at [302, 382] on div "[URL][DOMAIN_NAME]" at bounding box center [317, 383] width 119 height 15
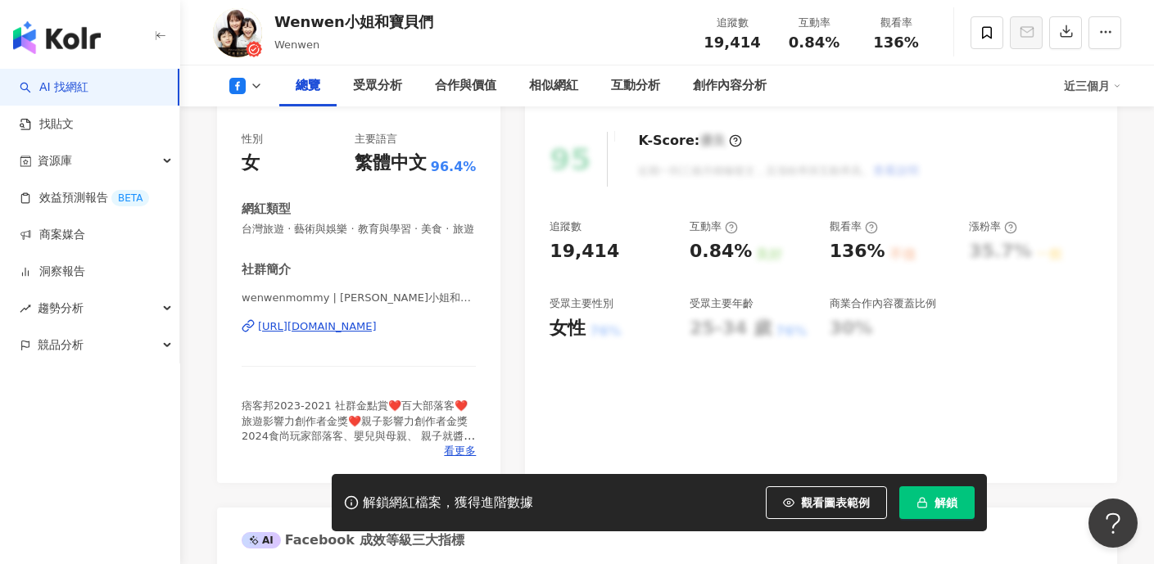
scroll to position [248, 0]
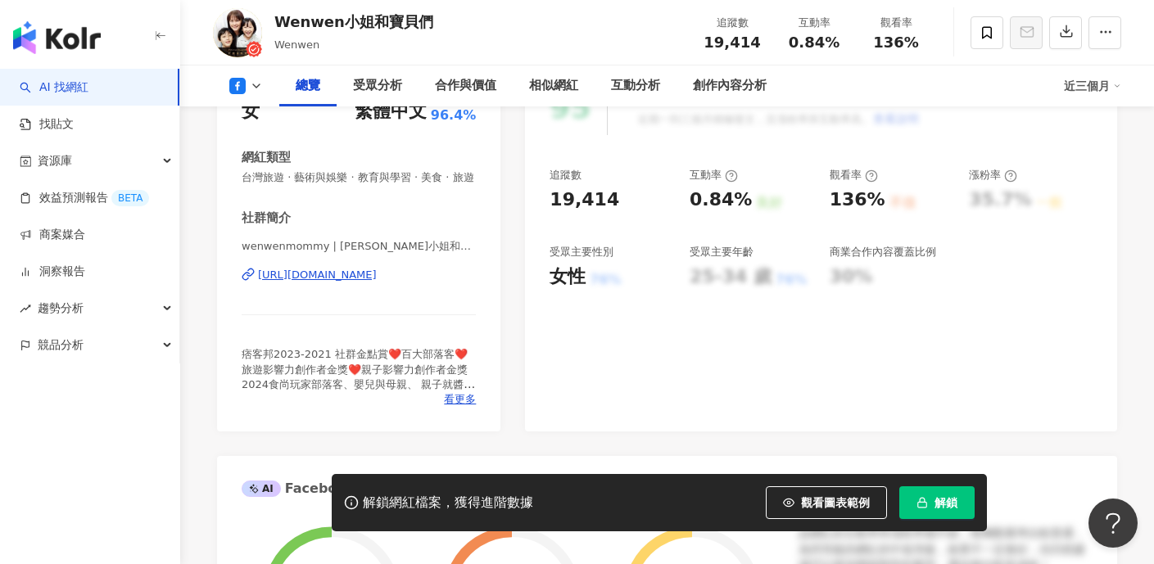
click at [350, 270] on div "https://www.facebook.com/1598220060396982" at bounding box center [317, 275] width 119 height 15
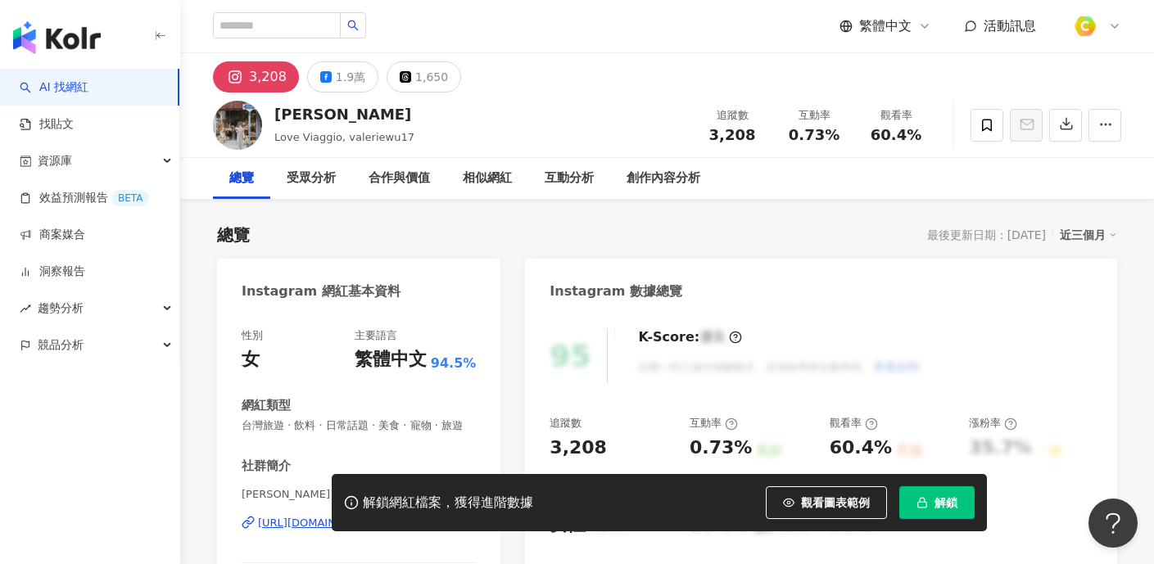
click at [340, 80] on div "1.9萬" at bounding box center [350, 77] width 29 height 23
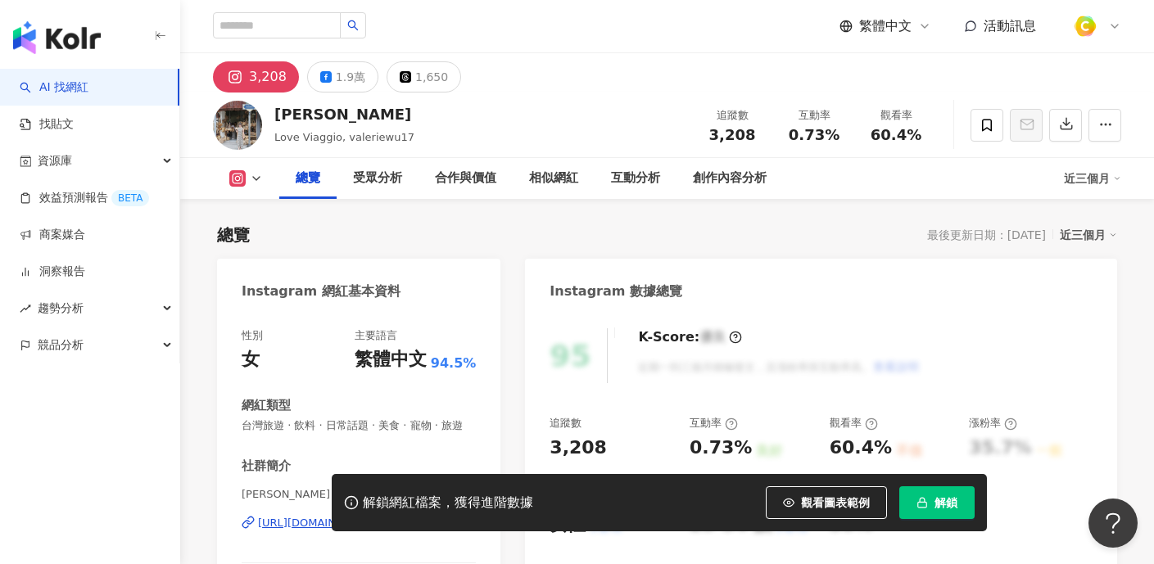
click at [336, 75] on div "1.9萬" at bounding box center [350, 77] width 29 height 23
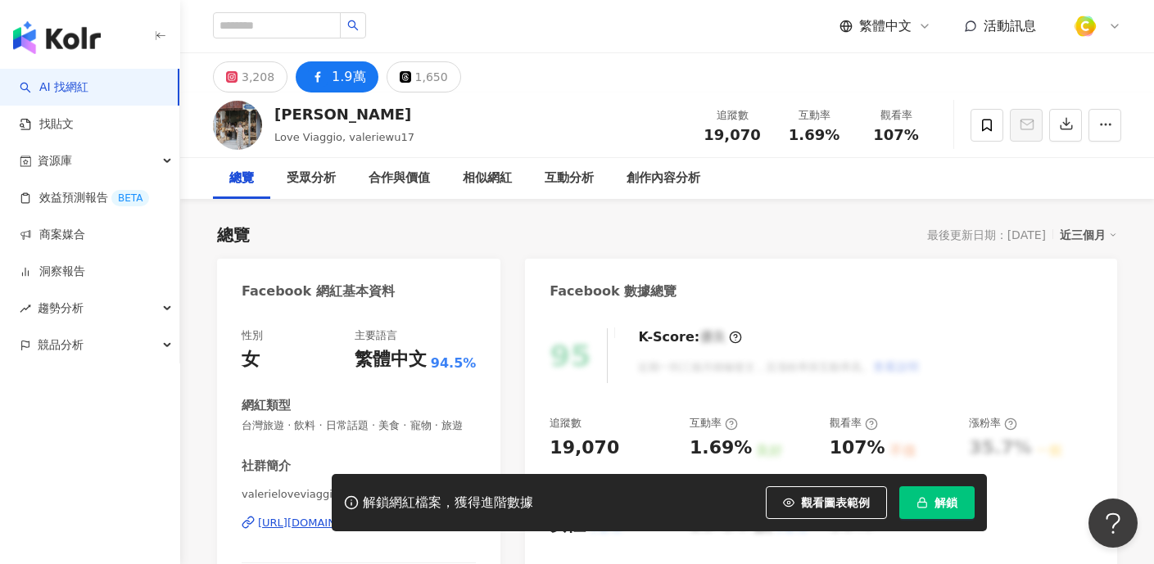
scroll to position [269, 0]
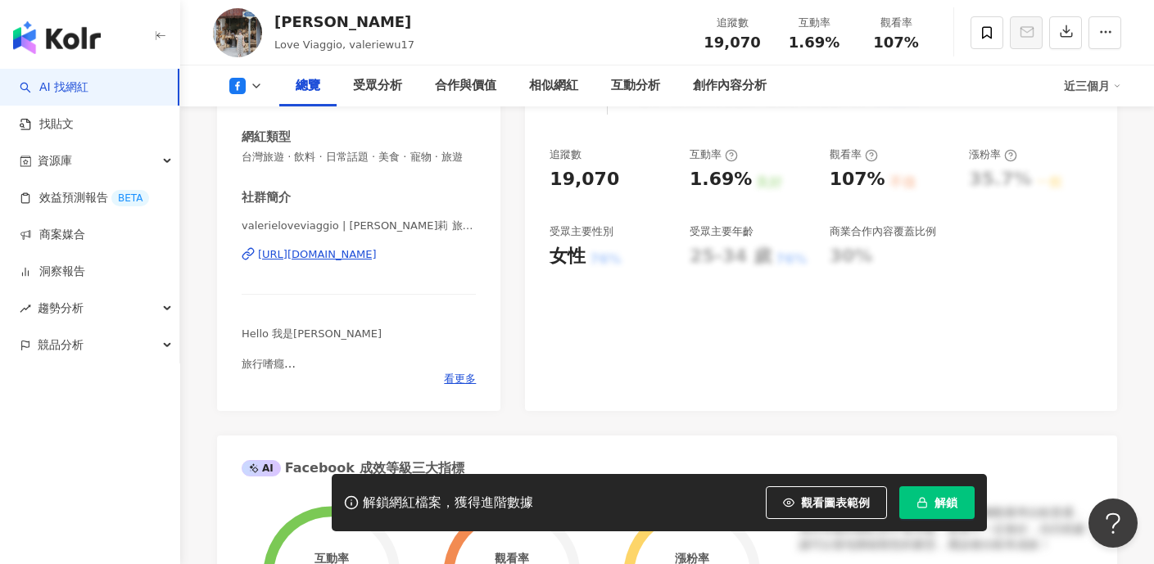
click at [377, 255] on div "https://www.facebook.com/137036063164343" at bounding box center [317, 254] width 119 height 15
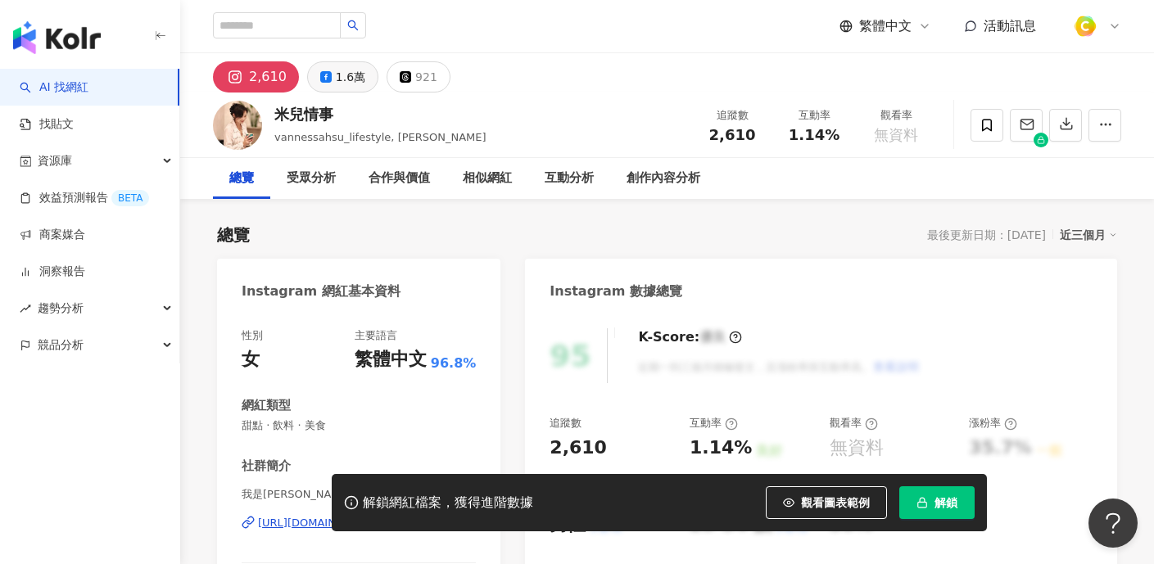
click at [353, 80] on div "1.6萬" at bounding box center [350, 77] width 29 height 23
click at [354, 80] on div "1.6萬" at bounding box center [350, 77] width 29 height 23
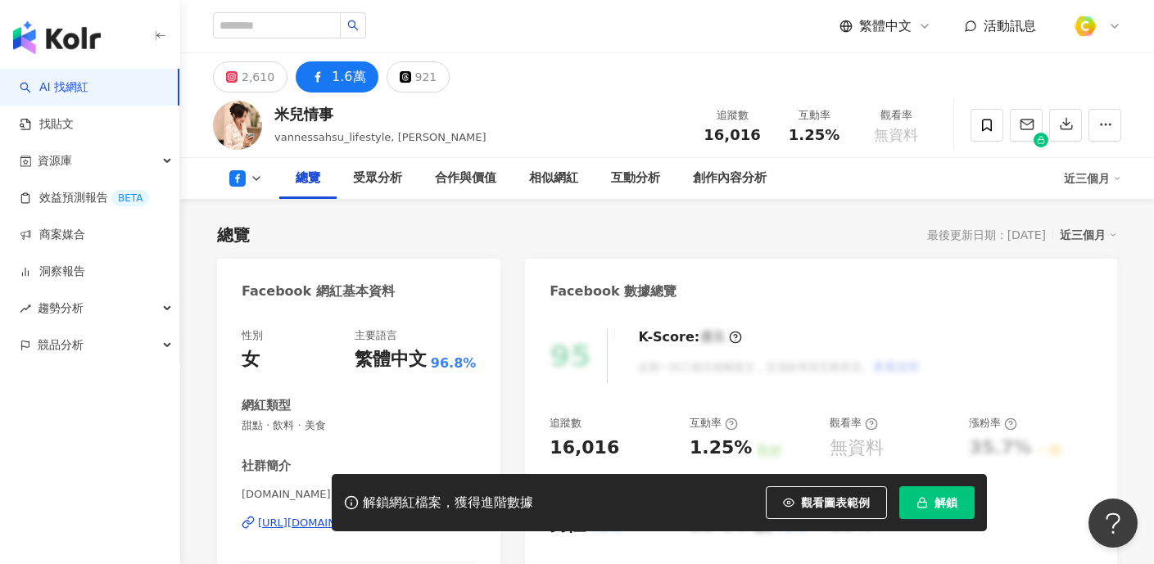
scroll to position [288, 0]
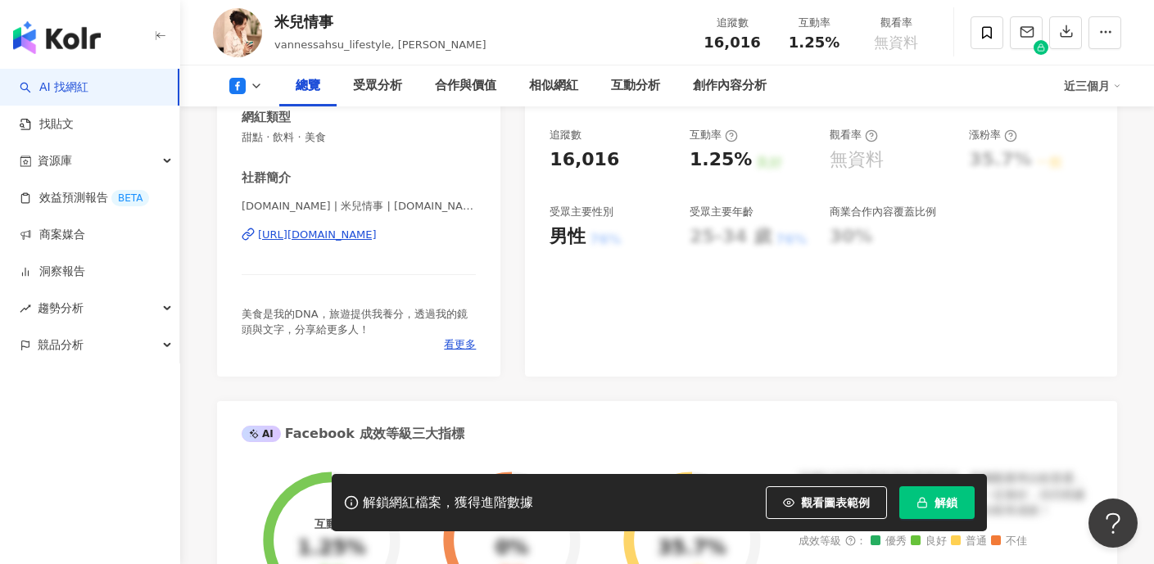
click at [368, 233] on div "[URL][DOMAIN_NAME]" at bounding box center [317, 235] width 119 height 15
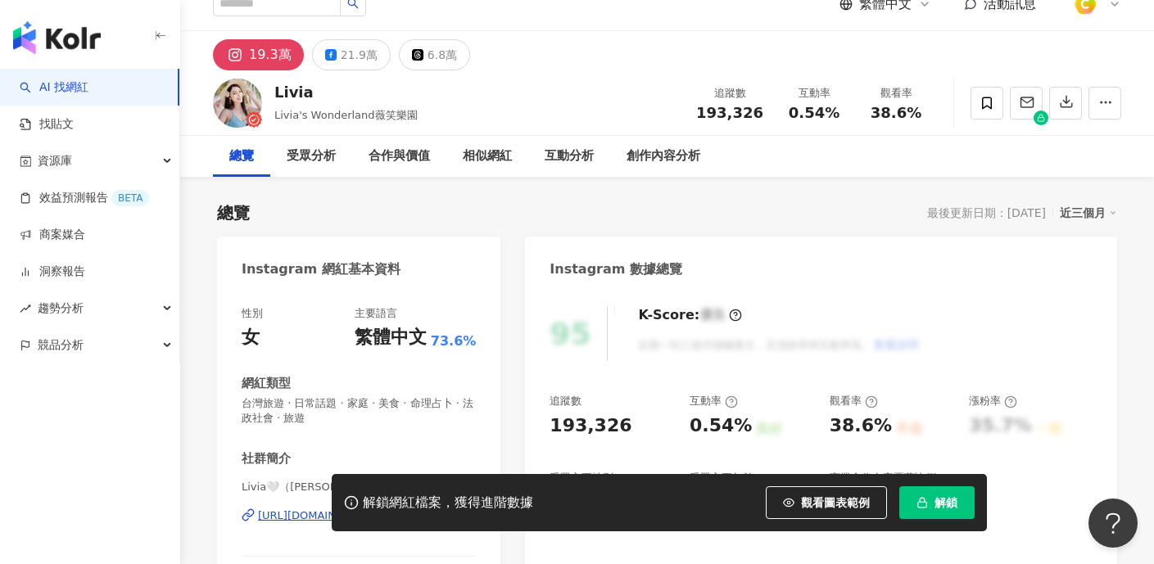
scroll to position [49, 0]
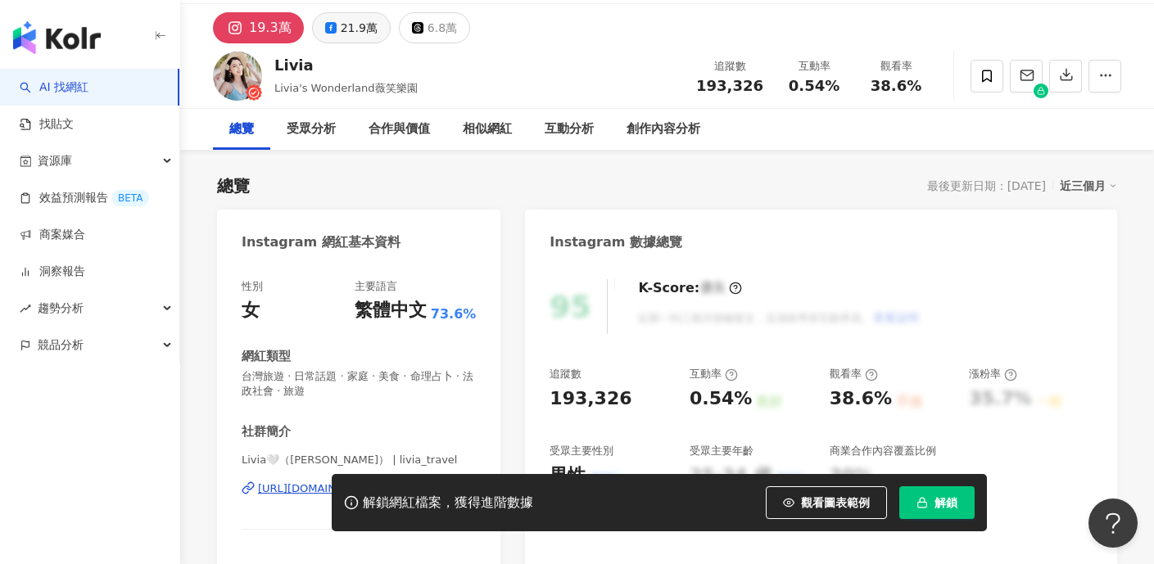
click at [355, 29] on div "21.9萬" at bounding box center [359, 27] width 37 height 23
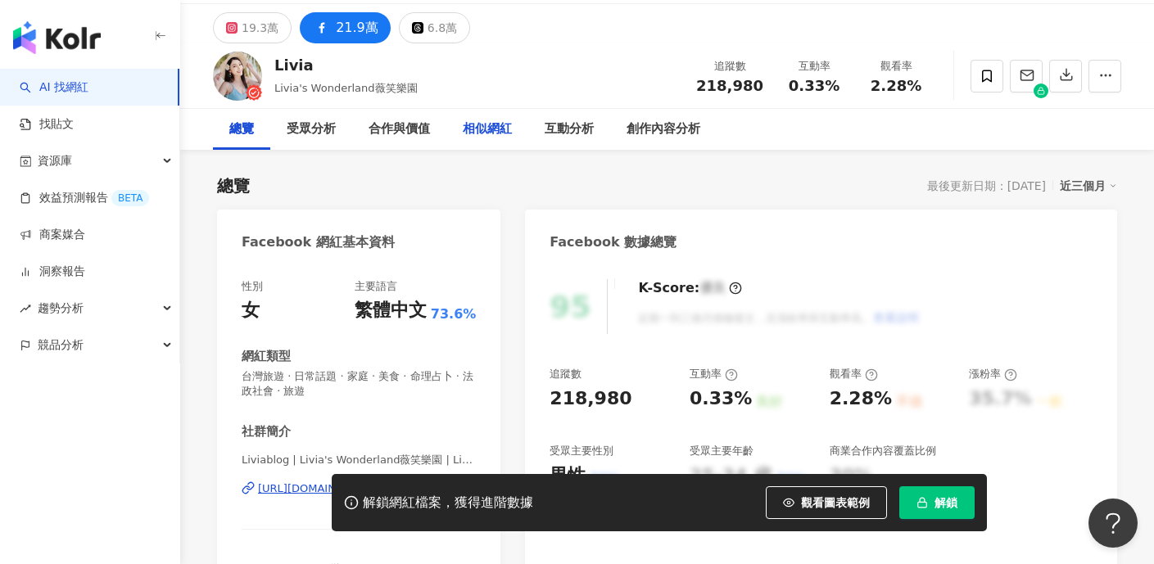
click at [369, 33] on div "21.9萬" at bounding box center [357, 27] width 43 height 23
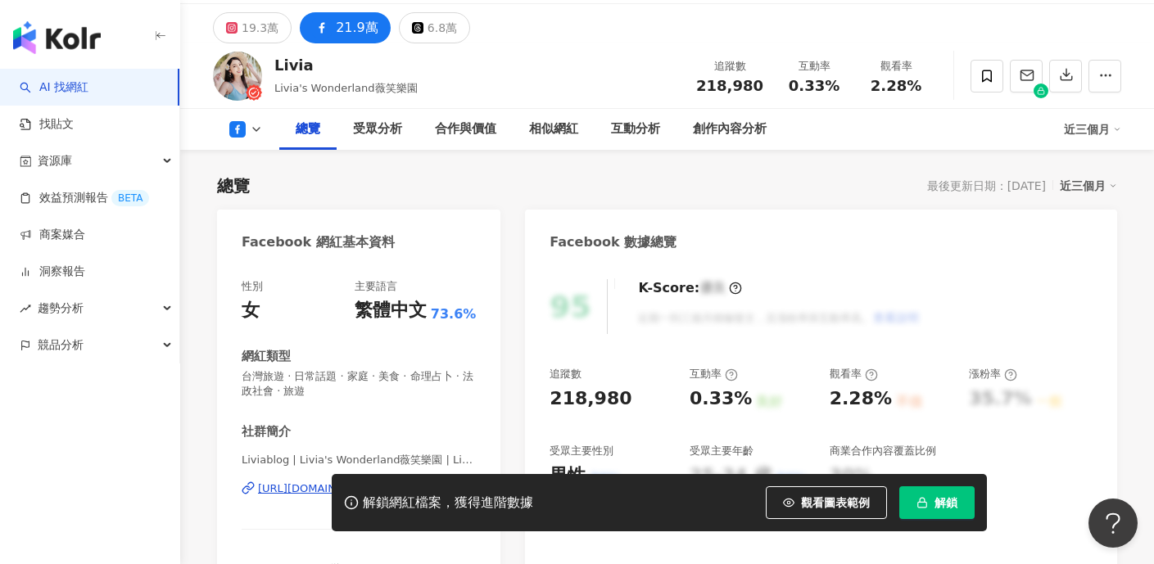
scroll to position [279, 0]
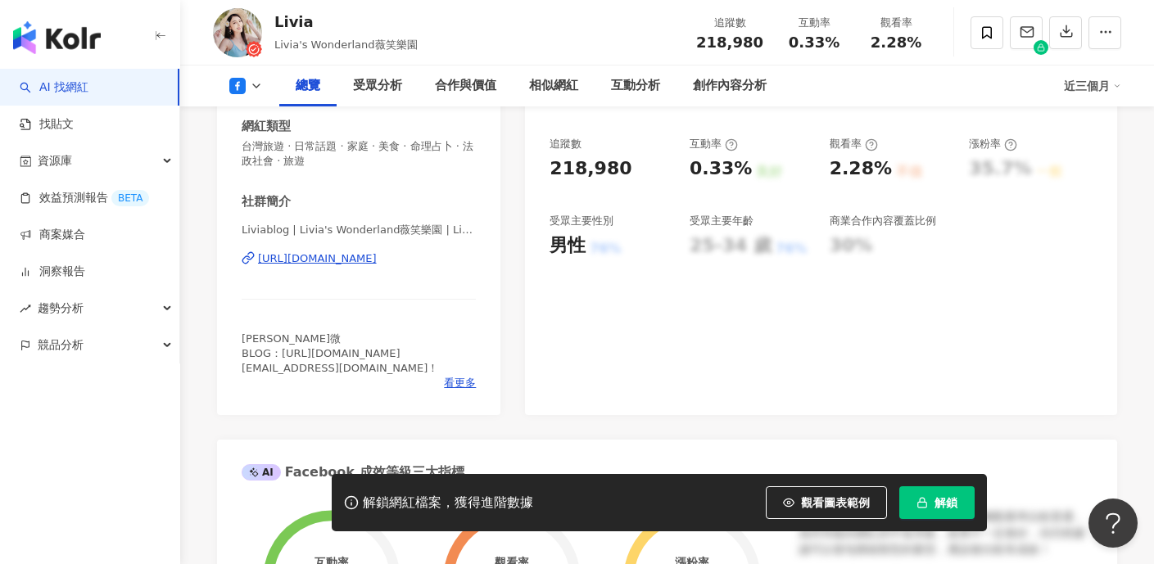
click at [306, 254] on div "[URL][DOMAIN_NAME]" at bounding box center [317, 258] width 119 height 15
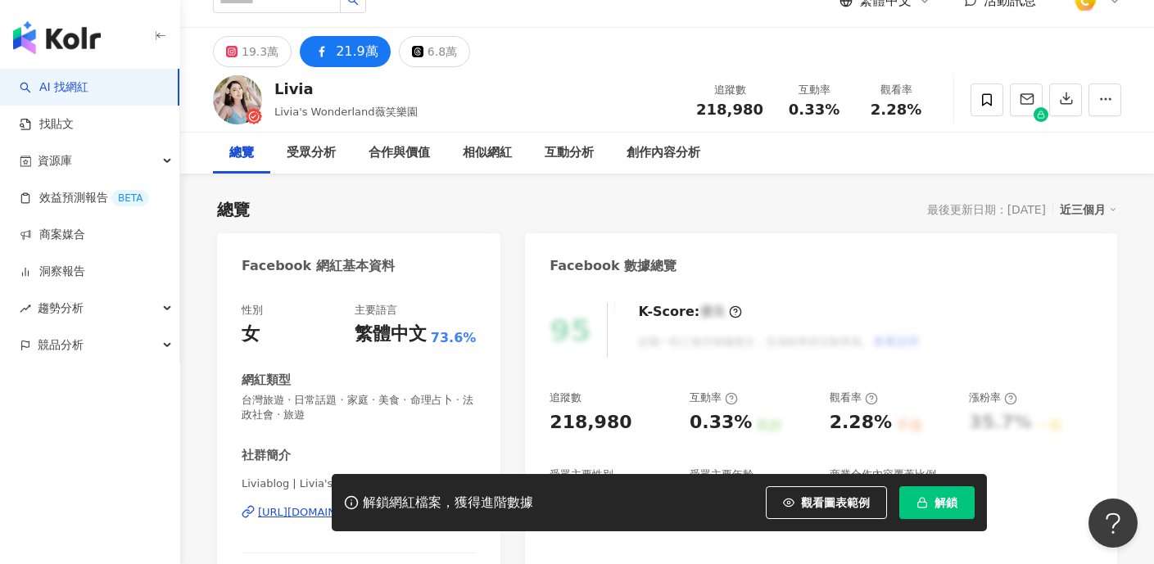
scroll to position [22, 0]
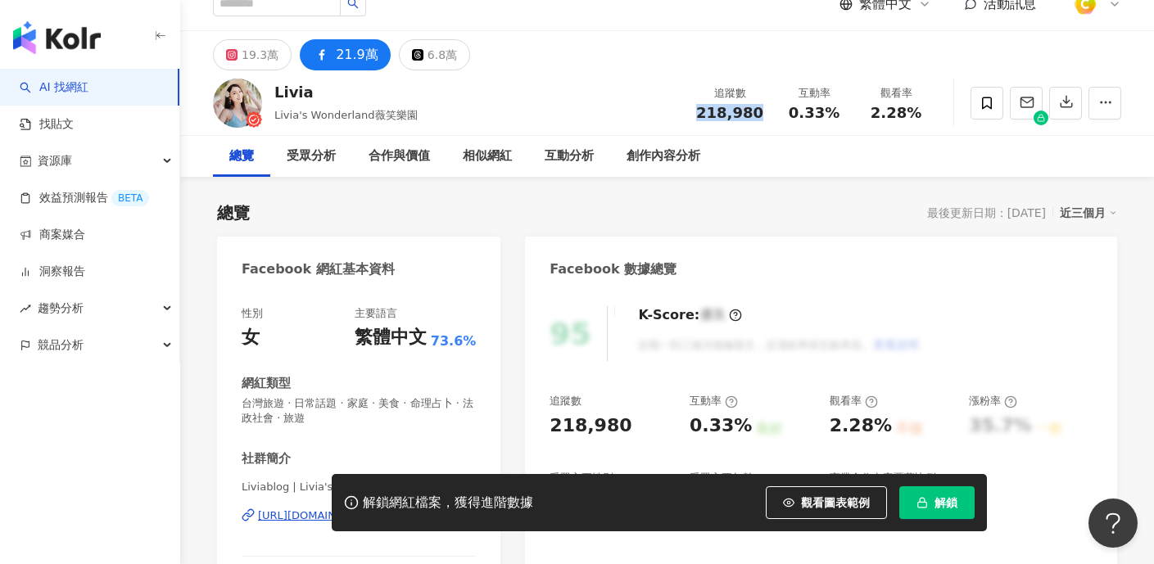
drag, startPoint x: 734, startPoint y: 117, endPoint x: 764, endPoint y: 118, distance: 30.3
click at [764, 118] on div "追蹤數 218,980" at bounding box center [729, 102] width 87 height 35
copy span "218,980"
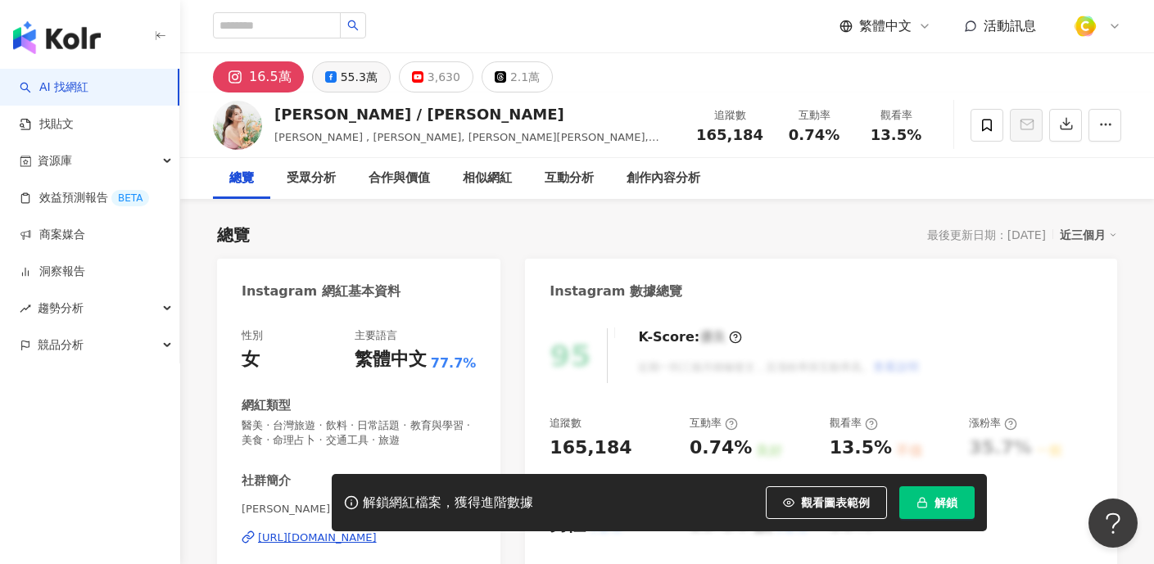
click at [350, 84] on div "55.3萬" at bounding box center [359, 77] width 37 height 23
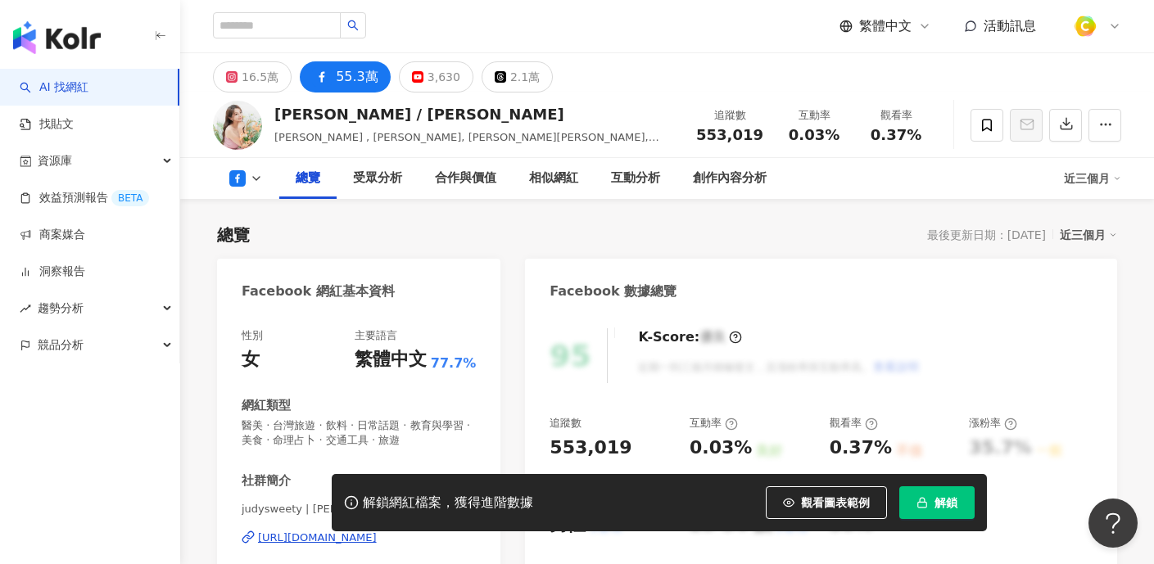
scroll to position [230, 0]
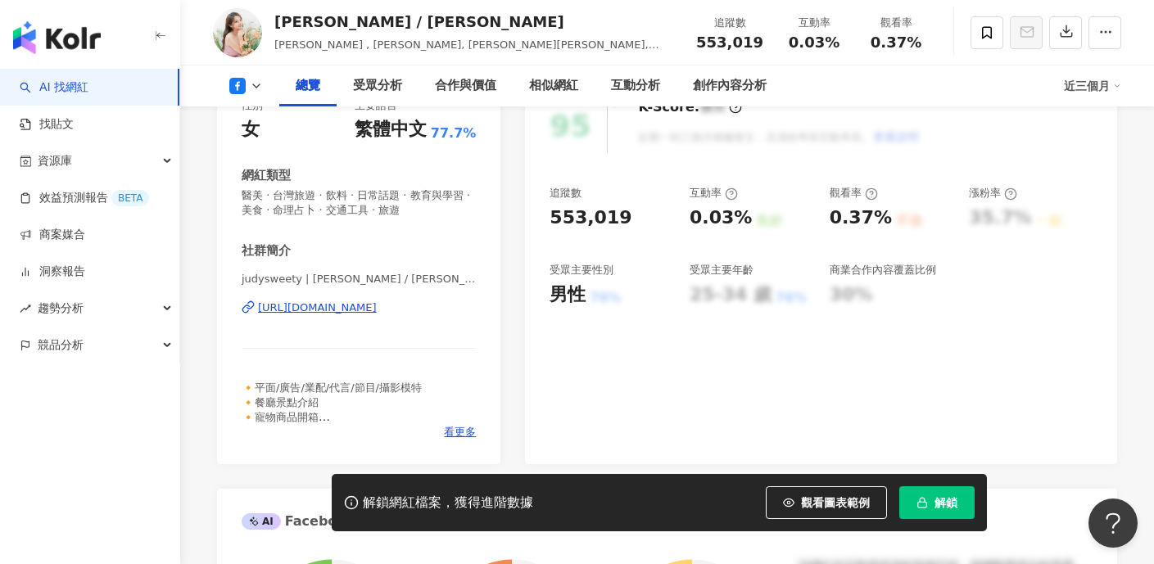
click at [340, 304] on div "[URL][DOMAIN_NAME]" at bounding box center [317, 307] width 119 height 15
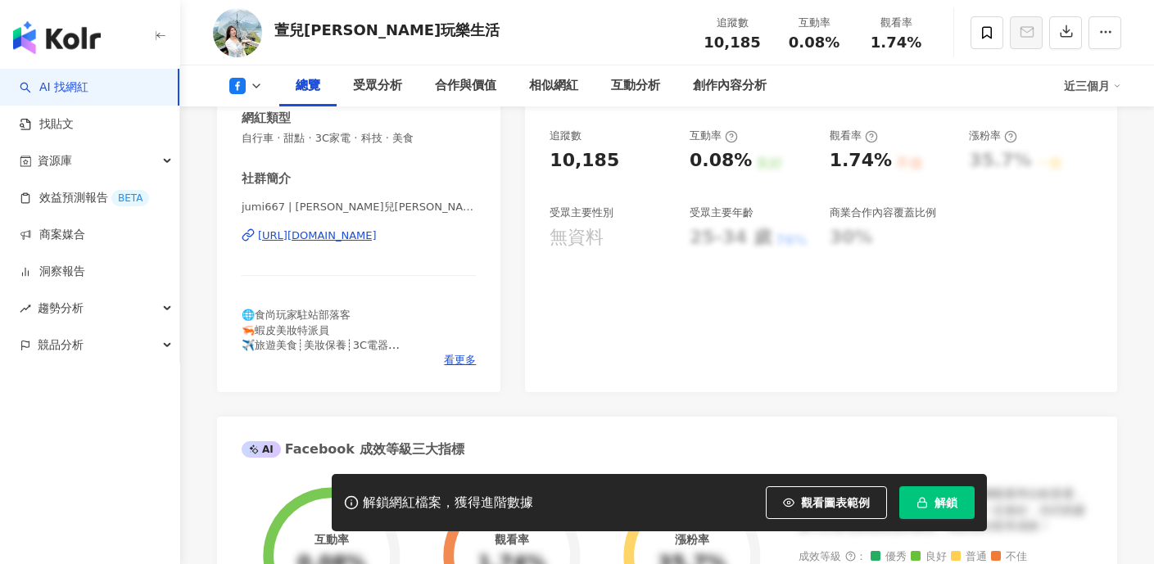
scroll to position [304, 0]
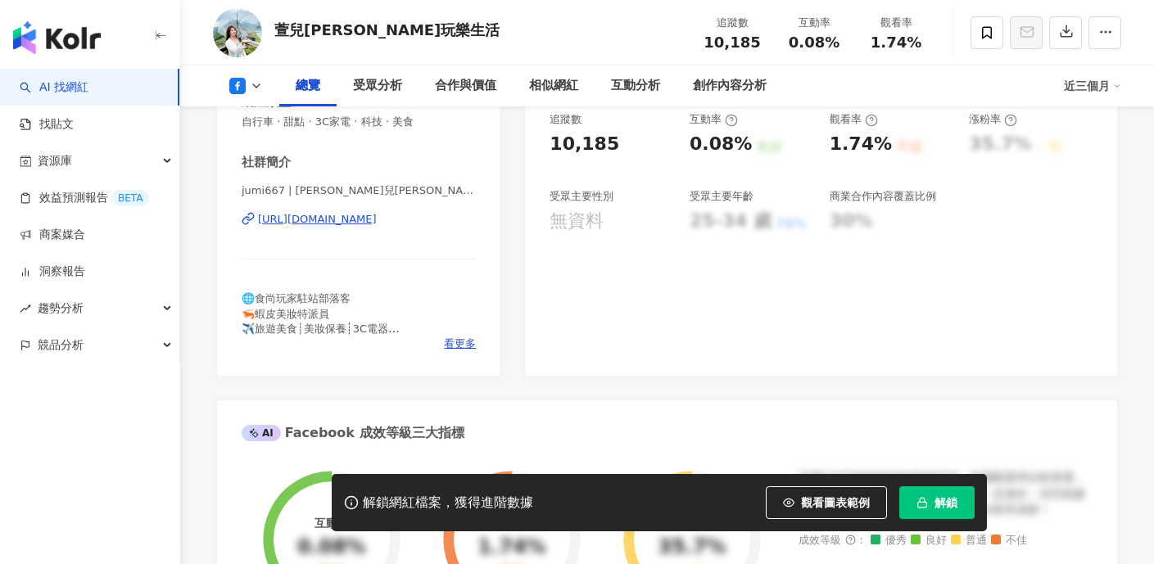
click at [347, 220] on div "[URL][DOMAIN_NAME]" at bounding box center [317, 219] width 119 height 15
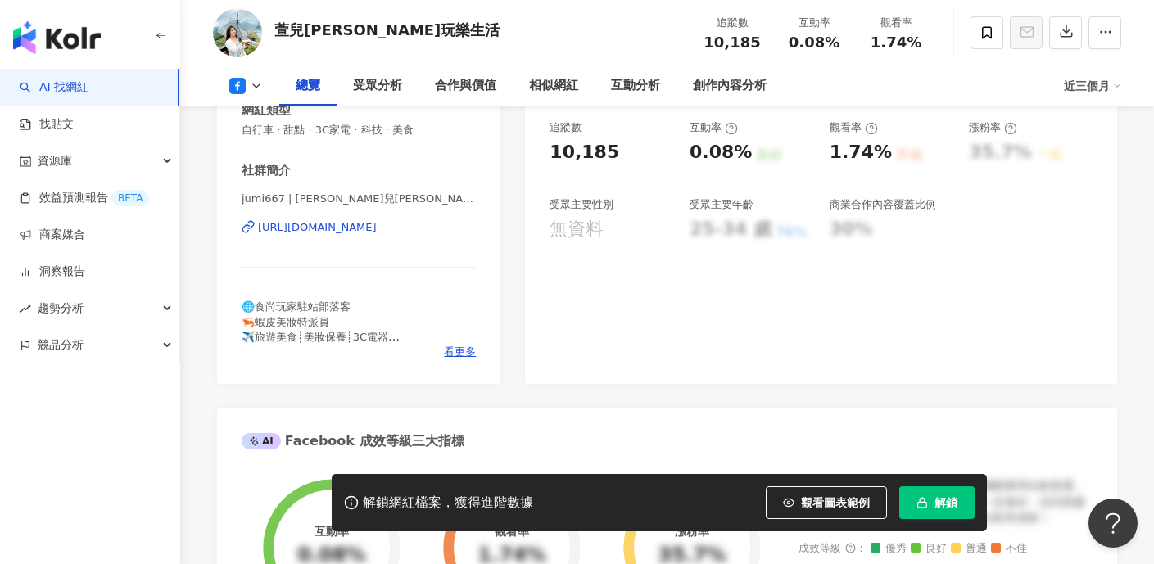
scroll to position [0, 0]
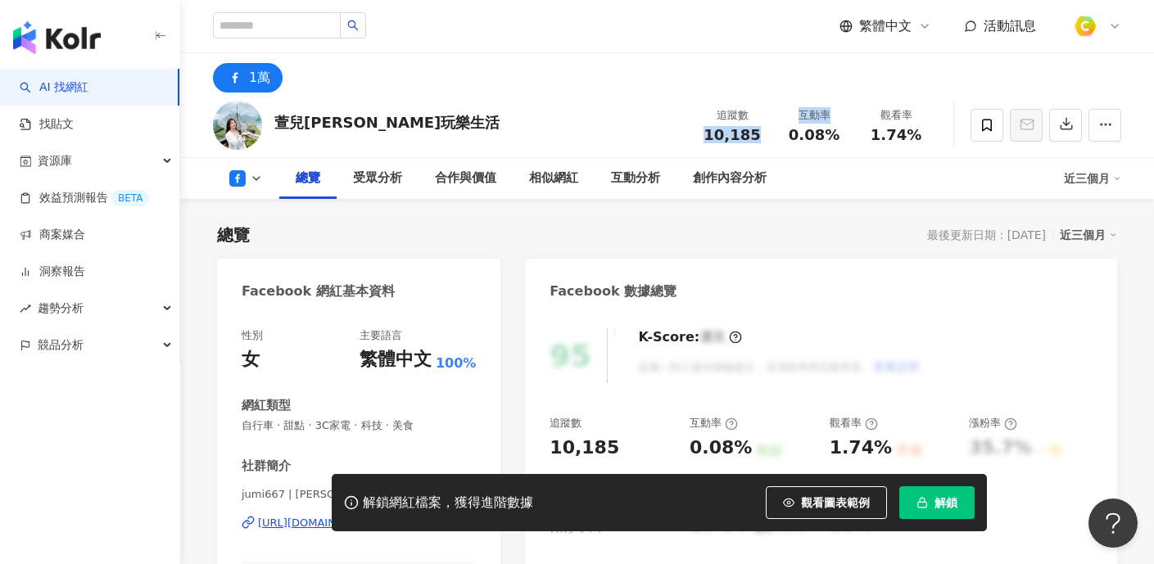
drag, startPoint x: 700, startPoint y: 138, endPoint x: 784, endPoint y: 137, distance: 83.5
click at [784, 137] on div "追蹤數 10,185 互動率 0.08% 觀看率 1.74%" at bounding box center [814, 125] width 246 height 48
copy div "10,185 互動率"
click at [706, 133] on div "10,185" at bounding box center [732, 135] width 62 height 16
drag, startPoint x: 739, startPoint y: 137, endPoint x: 766, endPoint y: 140, distance: 27.2
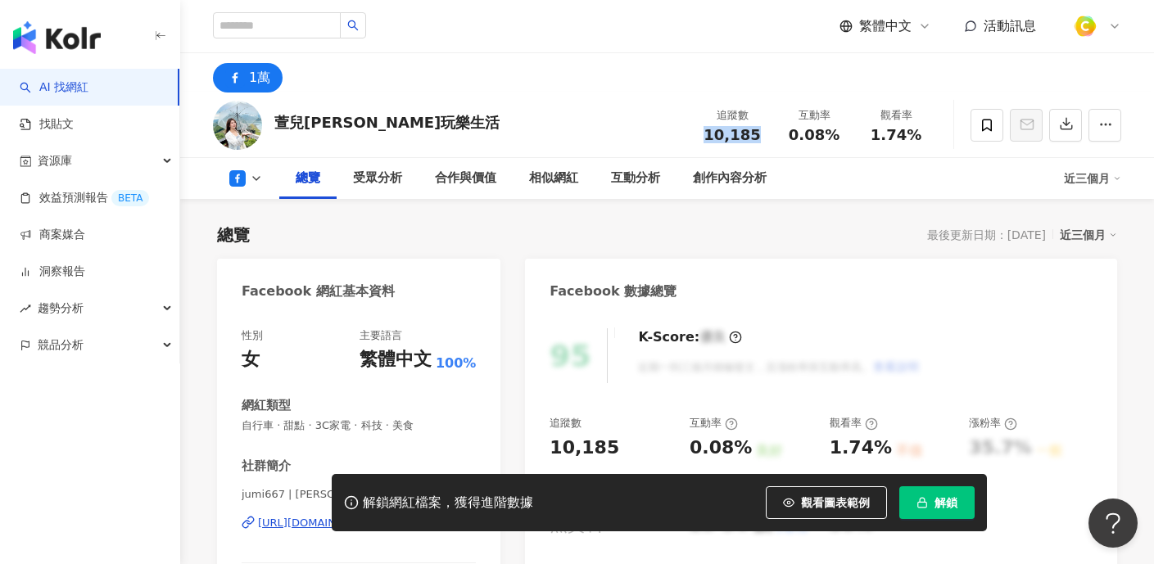
click at [766, 140] on div "追蹤數 10,185" at bounding box center [732, 124] width 82 height 35
copy span "10,185"
